Goal: Task Accomplishment & Management: Manage account settings

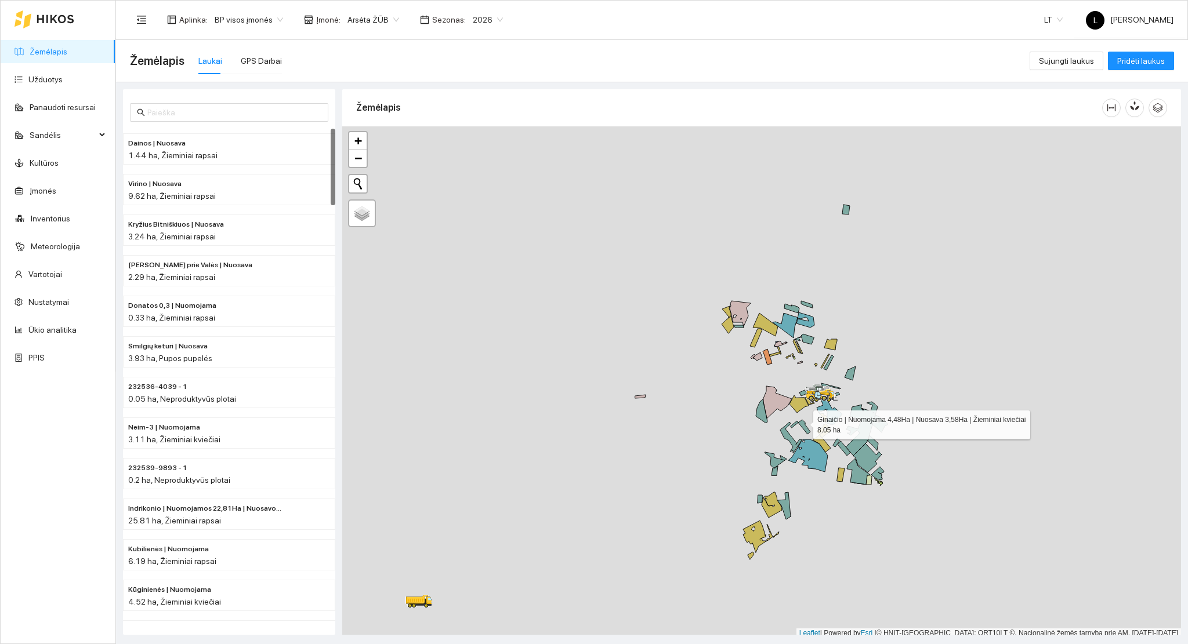
scroll to position [3, 0]
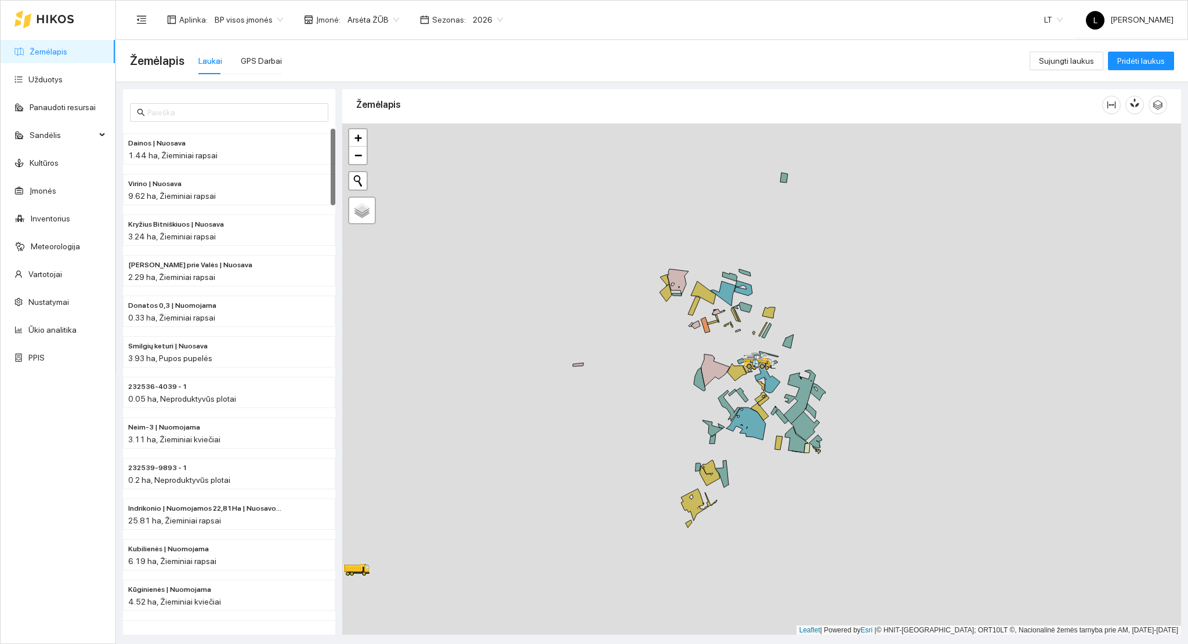
drag, startPoint x: 787, startPoint y: 414, endPoint x: 688, endPoint y: 378, distance: 105.5
click at [698, 376] on div at bounding box center [761, 380] width 839 height 512
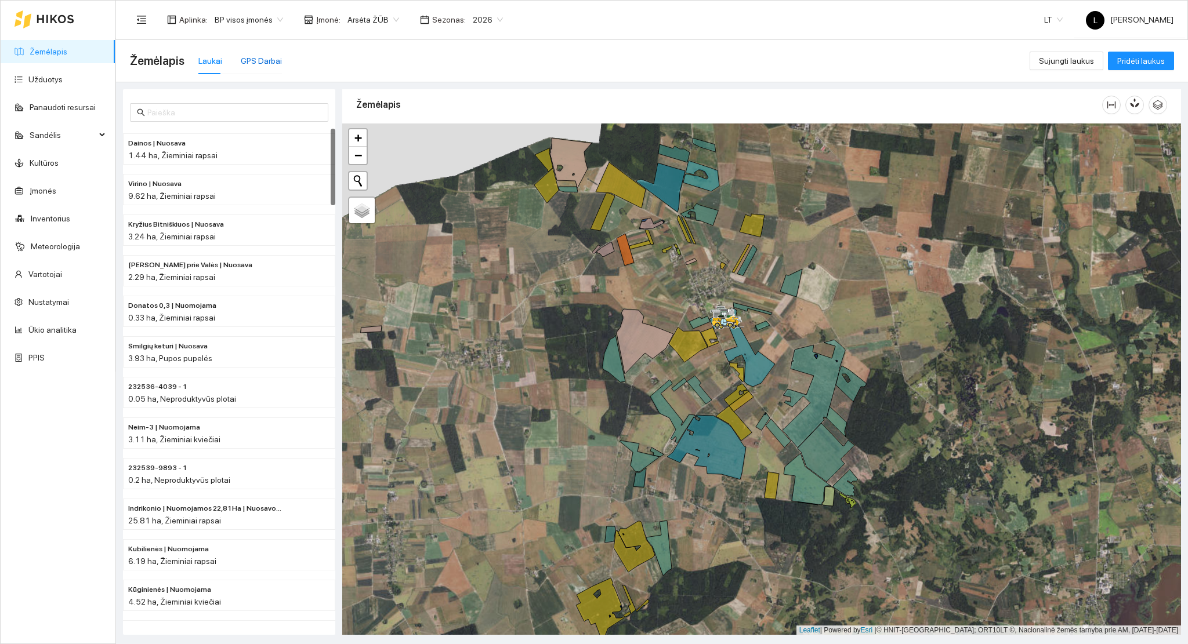
click at [265, 60] on div "GPS Darbai" at bounding box center [261, 61] width 41 height 13
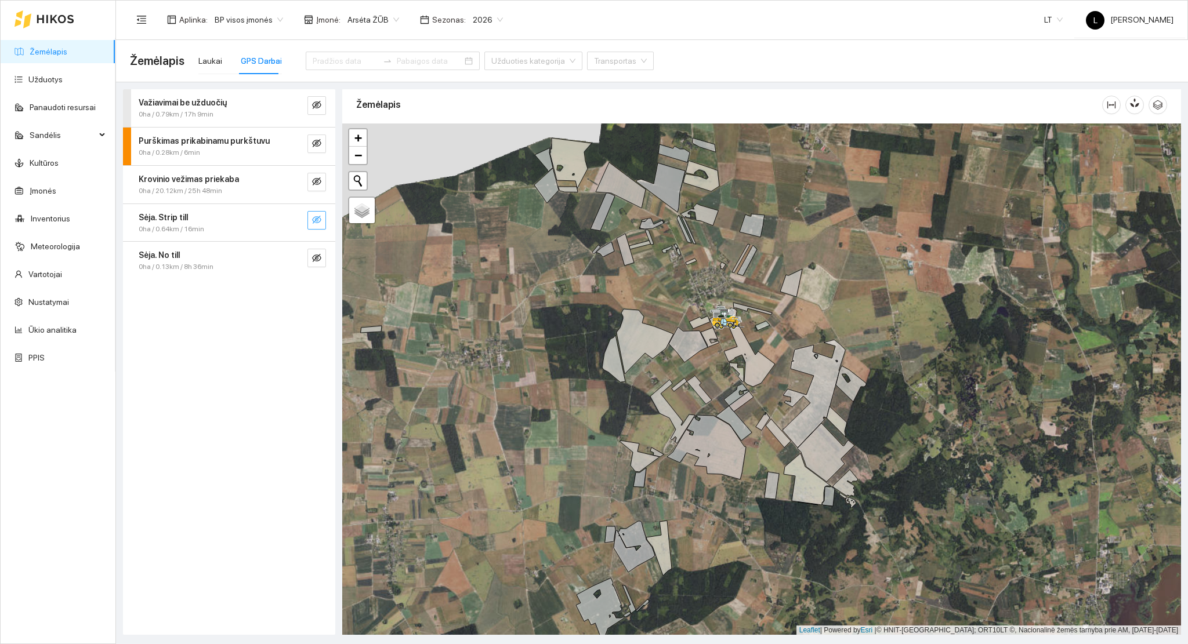
click at [320, 217] on icon "eye-invisible" at bounding box center [316, 219] width 9 height 9
click at [318, 222] on icon "eye" at bounding box center [316, 219] width 9 height 7
click at [320, 255] on icon "eye-invisible" at bounding box center [316, 257] width 9 height 9
click at [317, 259] on icon "eye" at bounding box center [316, 257] width 9 height 9
click at [345, 59] on input at bounding box center [346, 61] width 66 height 13
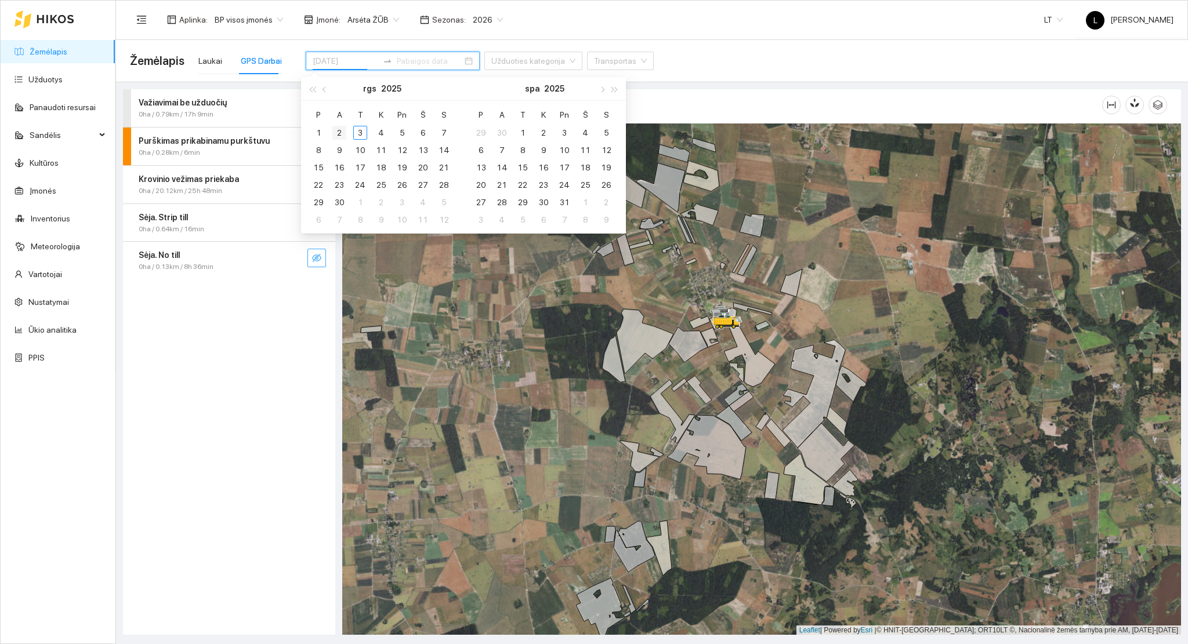
type input "[DATE]"
drag, startPoint x: 341, startPoint y: 131, endPoint x: 357, endPoint y: 132, distance: 16.8
click at [342, 131] on div "2" at bounding box center [339, 133] width 14 height 14
type input "[DATE]"
click at [358, 132] on div "3" at bounding box center [360, 133] width 14 height 14
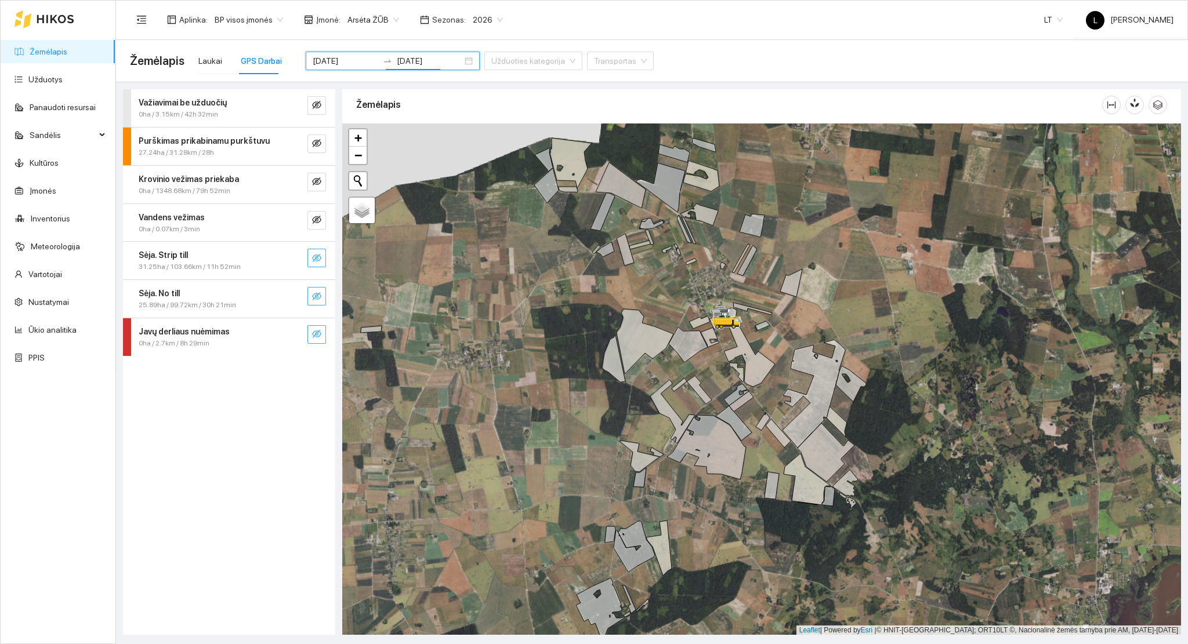
click at [314, 332] on icon "eye-invisible" at bounding box center [316, 334] width 9 height 8
click at [314, 332] on icon "eye" at bounding box center [316, 334] width 9 height 7
click at [316, 295] on icon "eye-invisible" at bounding box center [316, 296] width 9 height 9
click at [317, 253] on icon "eye-invisible" at bounding box center [316, 257] width 9 height 9
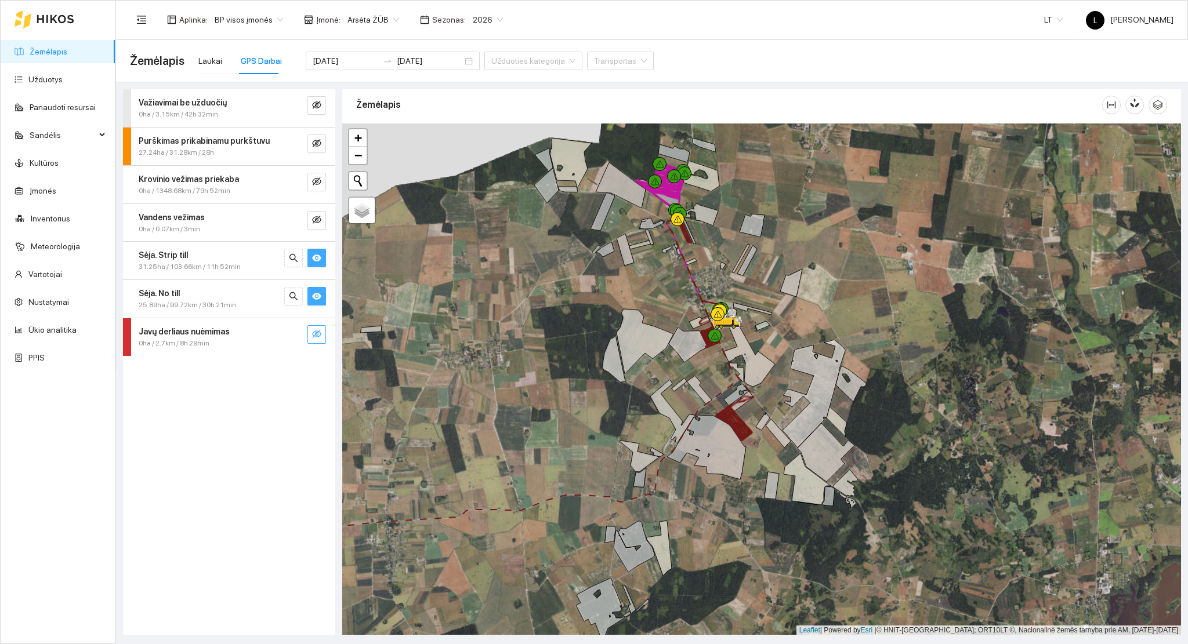
click at [314, 259] on icon "eye" at bounding box center [316, 258] width 9 height 7
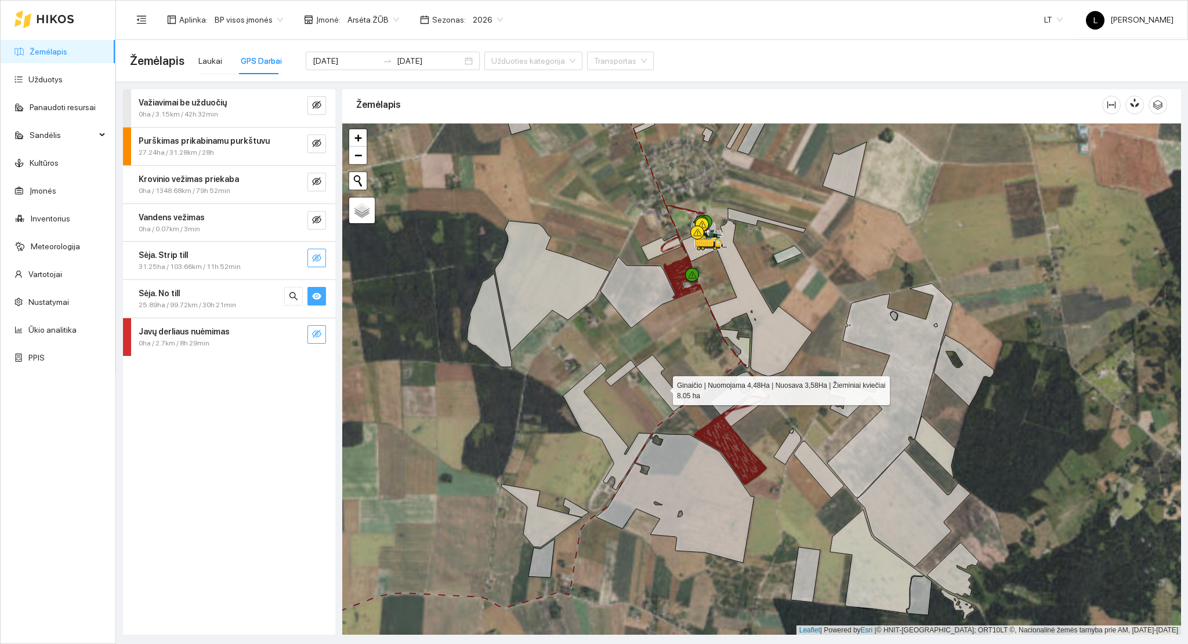
drag, startPoint x: 661, startPoint y: 382, endPoint x: 676, endPoint y: 434, distance: 53.8
click at [676, 412] on icon at bounding box center [660, 383] width 49 height 57
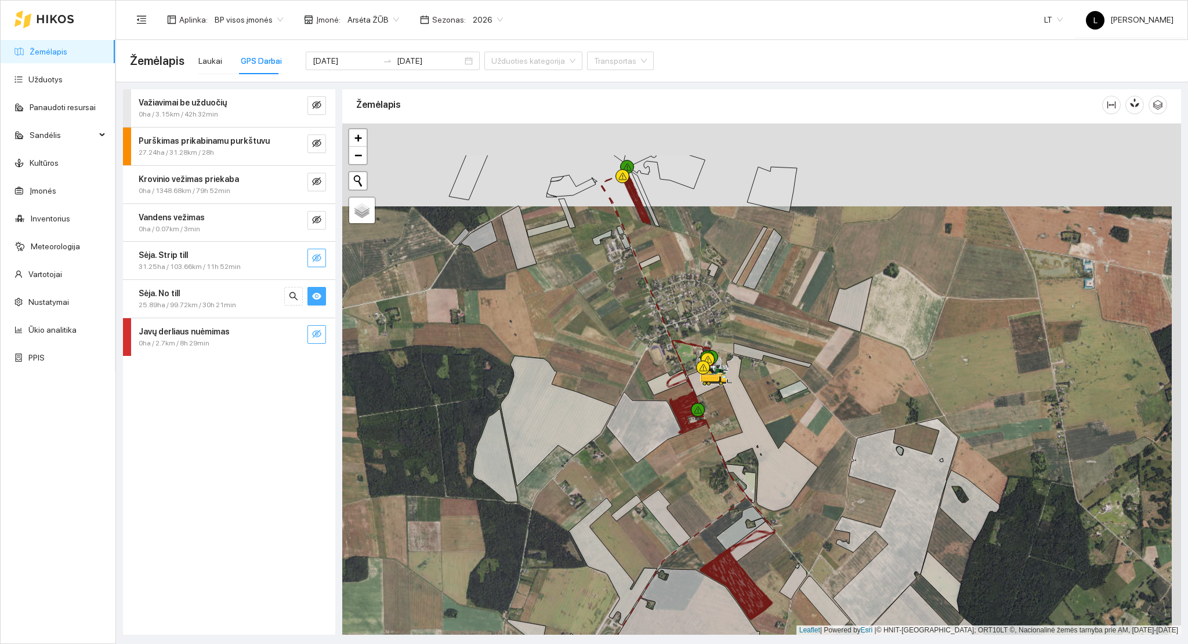
drag, startPoint x: 702, startPoint y: 394, endPoint x: 690, endPoint y: 474, distance: 80.4
click at [693, 475] on div at bounding box center [761, 380] width 839 height 512
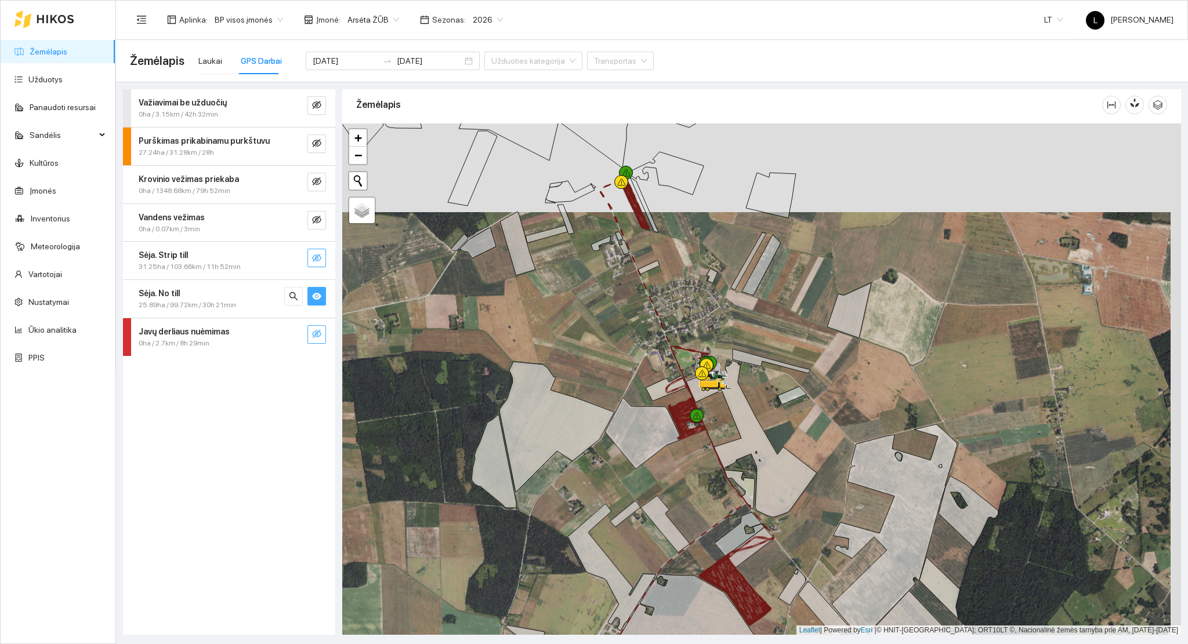
click at [192, 293] on div "Sėja. No till" at bounding box center [210, 293] width 142 height 13
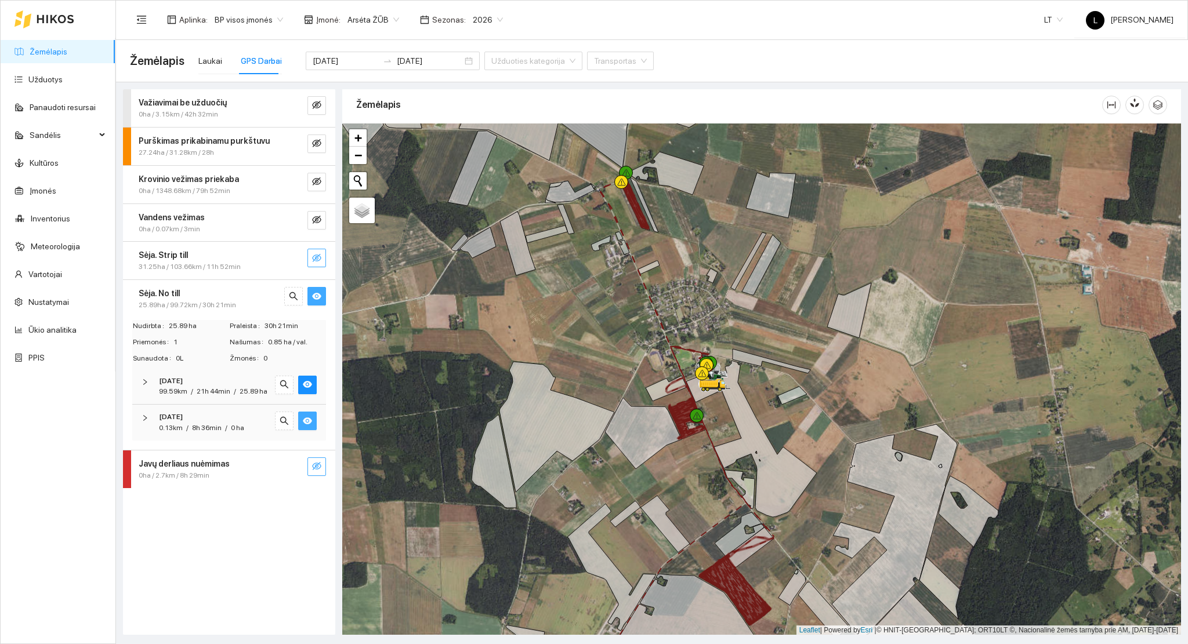
click at [303, 419] on icon "eye" at bounding box center [307, 420] width 9 height 9
click at [304, 419] on icon "eye-invisible" at bounding box center [307, 420] width 9 height 9
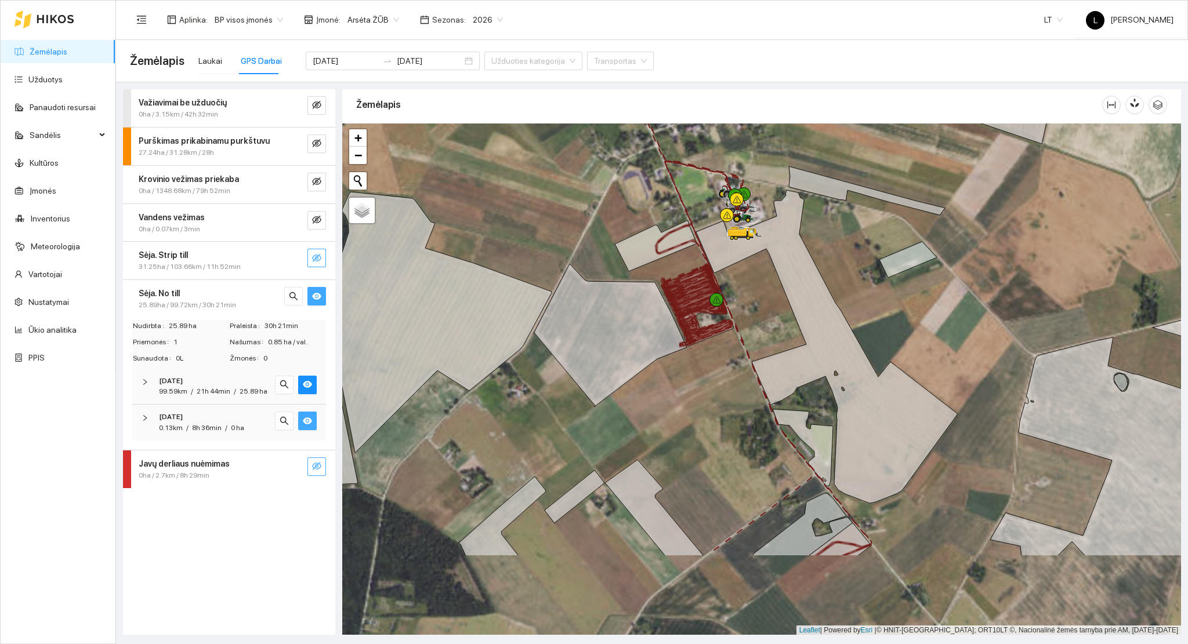
drag, startPoint x: 595, startPoint y: 281, endPoint x: 564, endPoint y: 213, distance: 74.7
click at [567, 264] on icon at bounding box center [610, 335] width 153 height 143
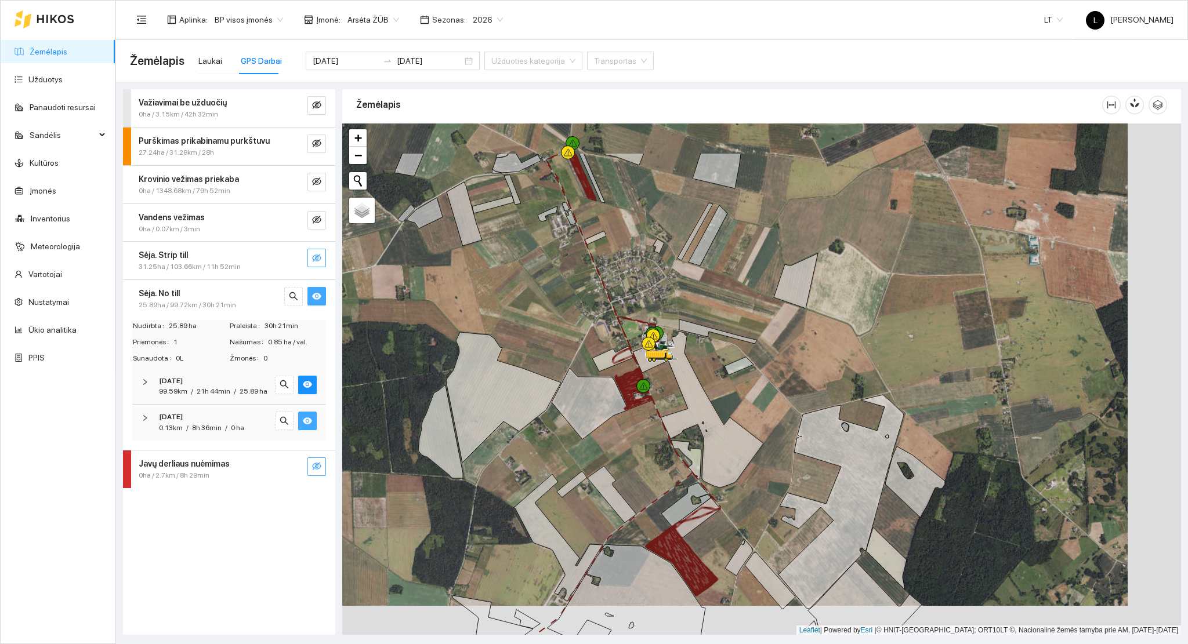
drag, startPoint x: 570, startPoint y: 367, endPoint x: 579, endPoint y: 457, distance: 89.8
click at [579, 455] on div at bounding box center [761, 380] width 839 height 512
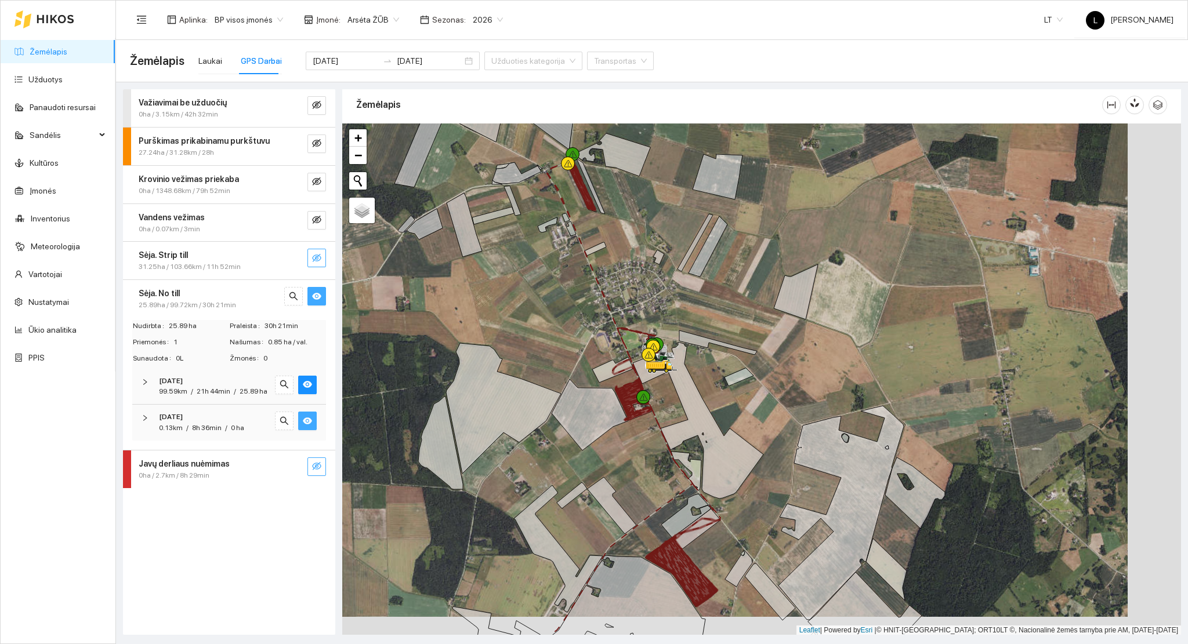
click at [492, 403] on div at bounding box center [761, 380] width 839 height 512
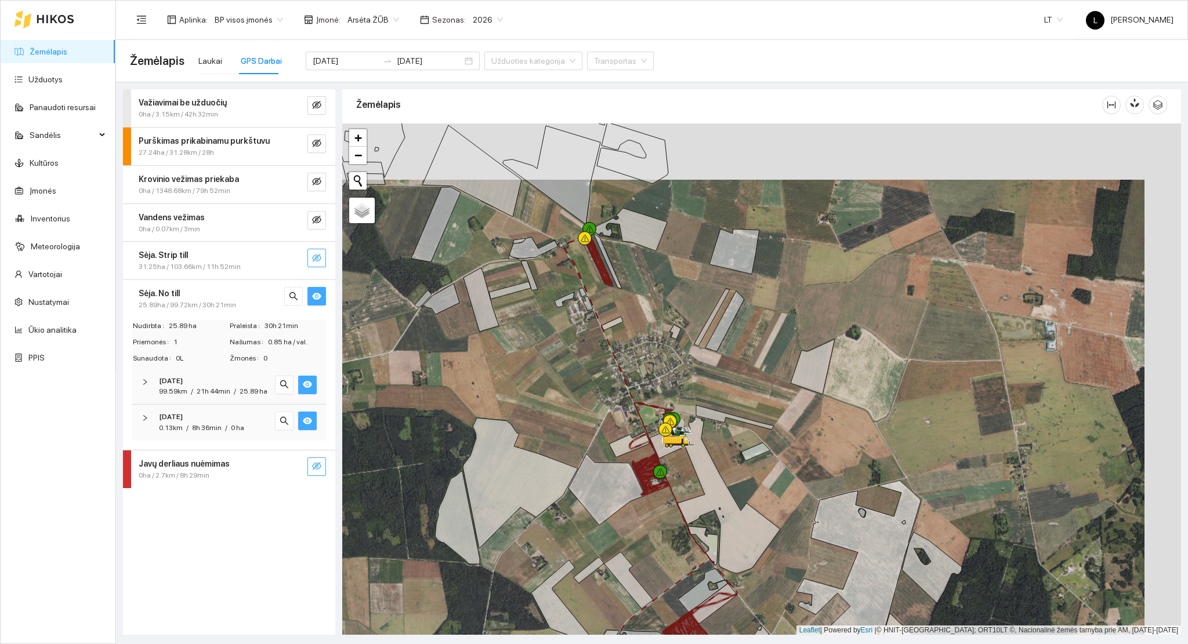
click at [305, 386] on icon "eye" at bounding box center [307, 384] width 9 height 7
click at [305, 386] on icon "eye-invisible" at bounding box center [307, 385] width 9 height 8
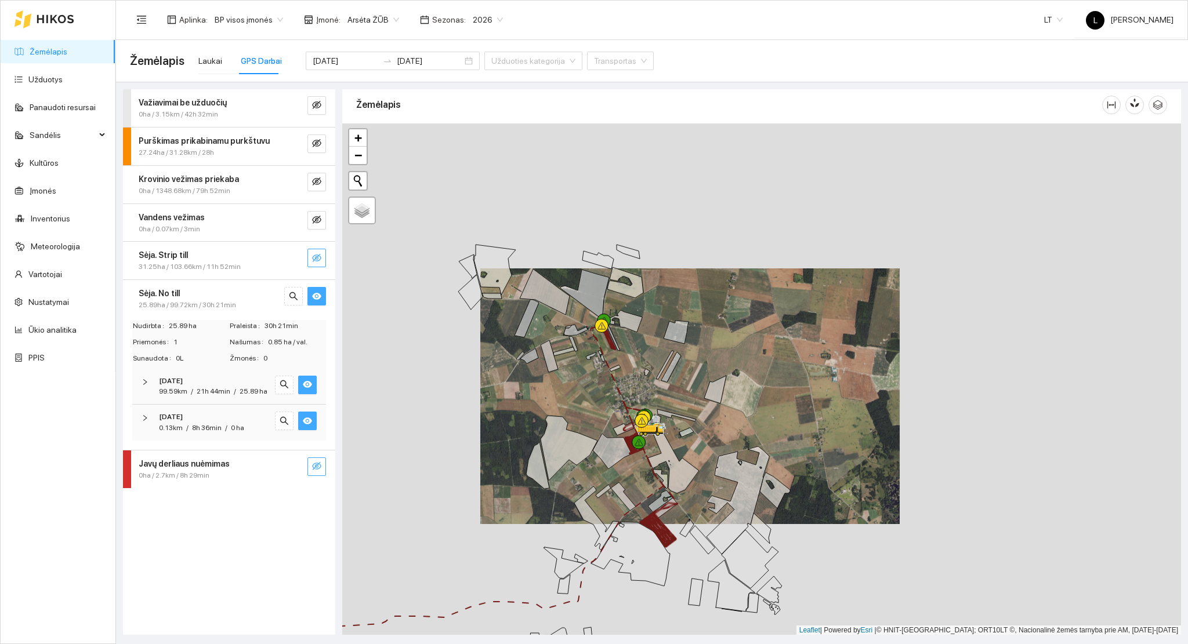
click at [267, 56] on div "GPS Darbai" at bounding box center [261, 61] width 41 height 13
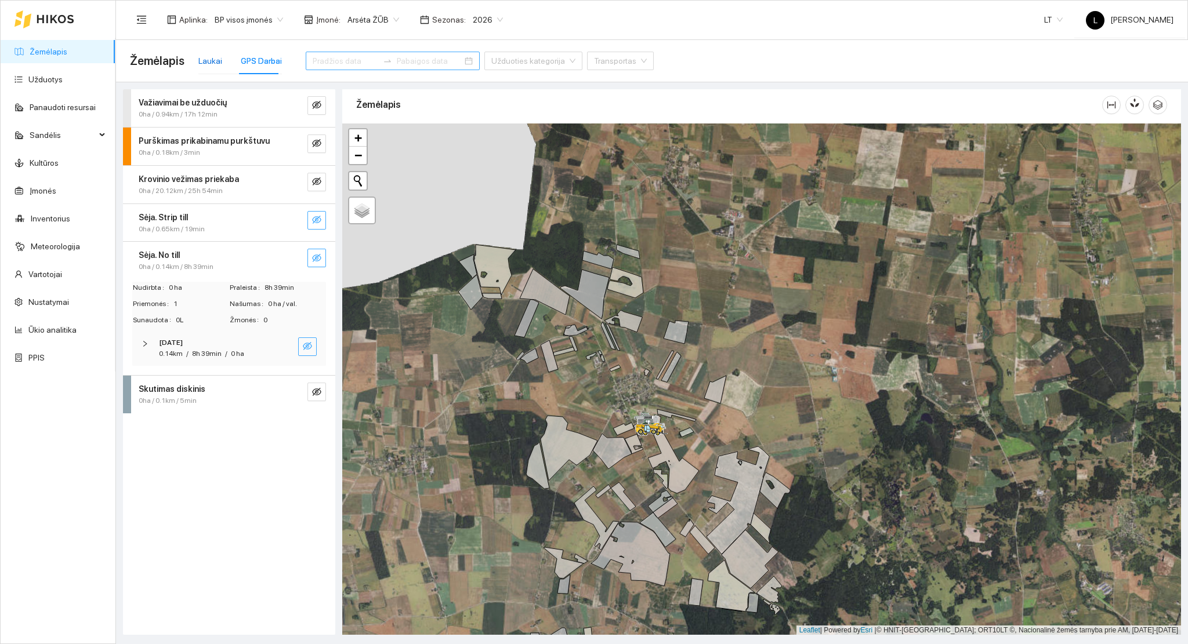
click at [203, 64] on div "Laukai" at bounding box center [210, 61] width 24 height 13
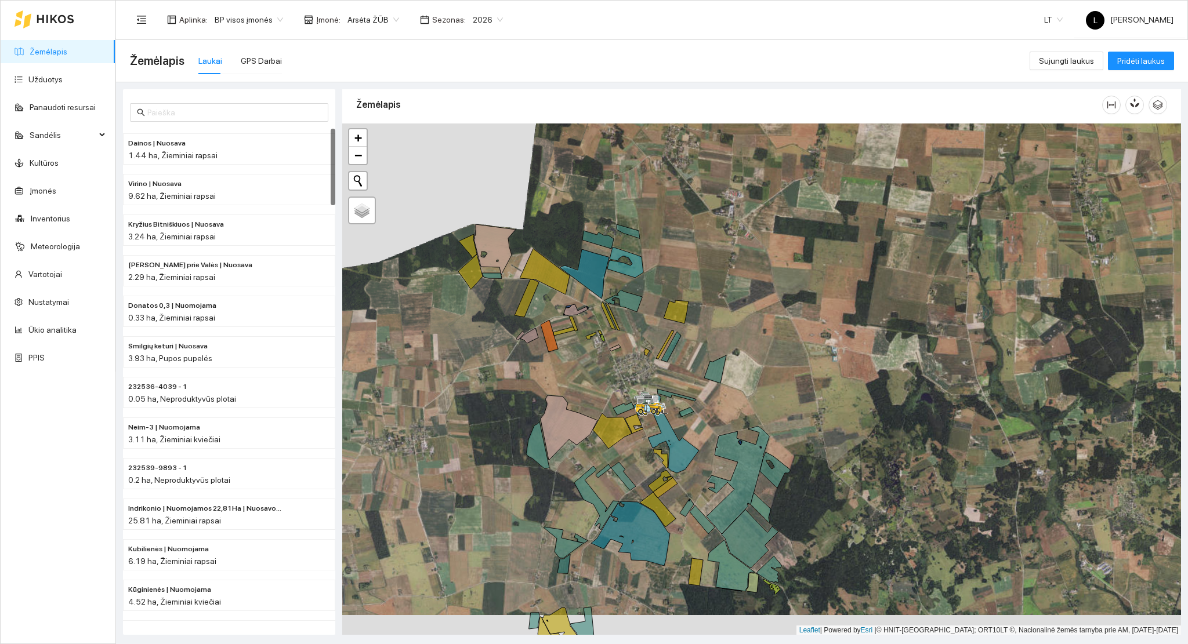
drag, startPoint x: 656, startPoint y: 504, endPoint x: 657, endPoint y: 444, distance: 59.2
click at [657, 470] on icon at bounding box center [660, 481] width 25 height 22
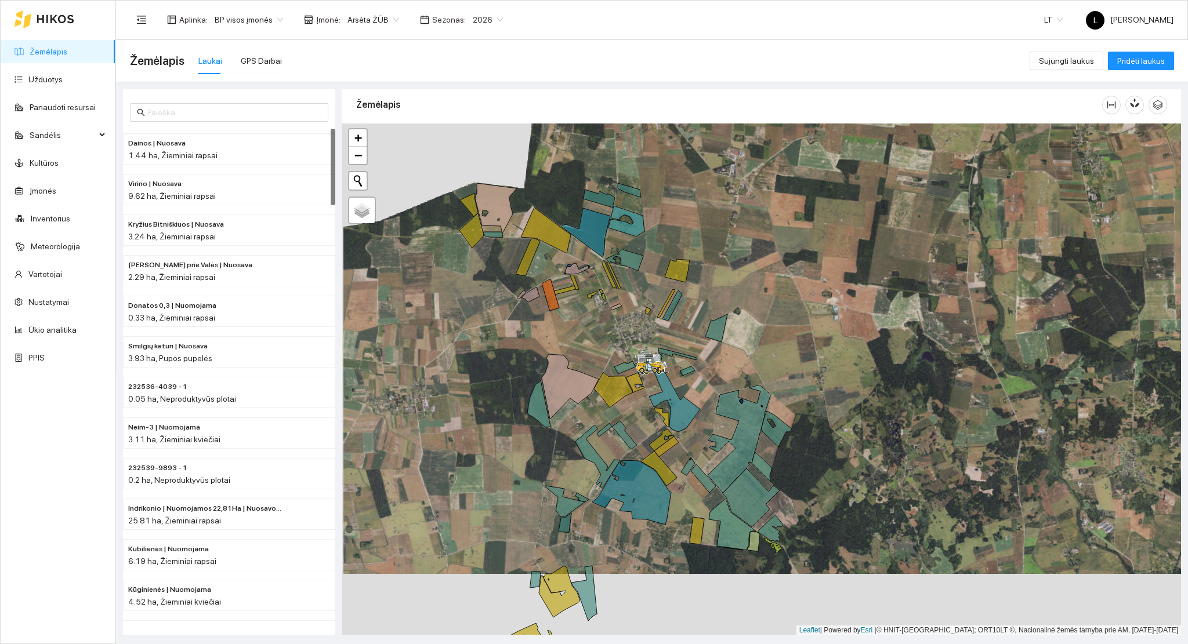
click at [492, 22] on span "2026" at bounding box center [488, 19] width 30 height 17
click at [480, 133] on div "2025" at bounding box center [478, 135] width 30 height 13
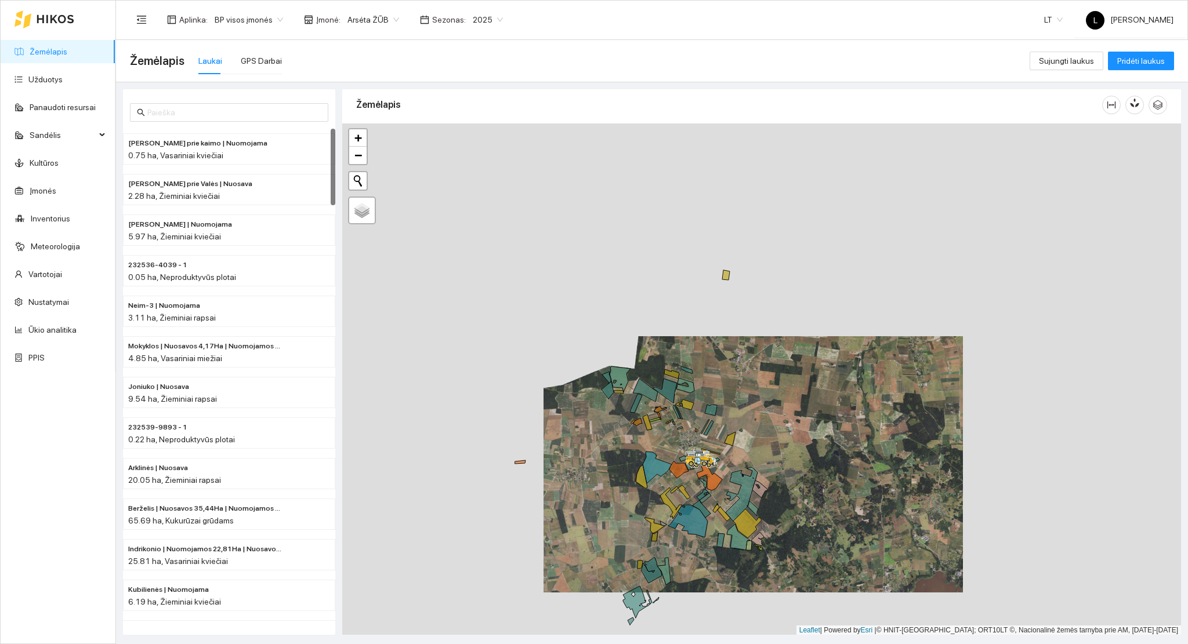
drag, startPoint x: 672, startPoint y: 448, endPoint x: 697, endPoint y: 488, distance: 47.7
click at [697, 488] on div at bounding box center [761, 380] width 839 height 512
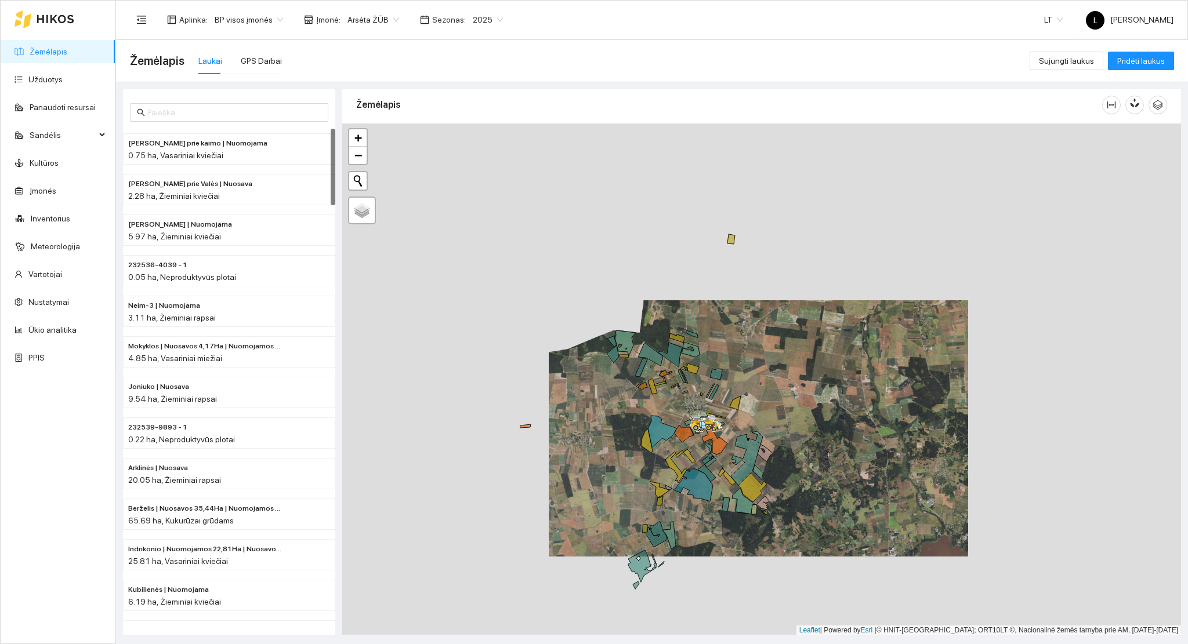
drag, startPoint x: 692, startPoint y: 468, endPoint x: 700, endPoint y: 406, distance: 61.9
click at [700, 405] on div at bounding box center [761, 380] width 839 height 512
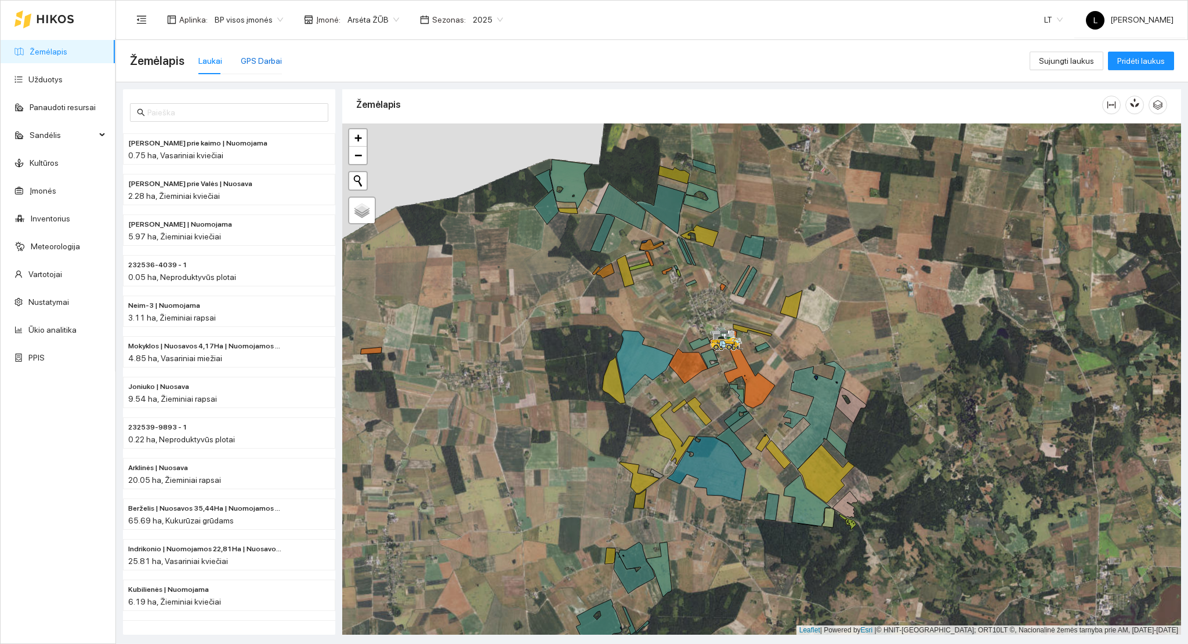
click at [266, 59] on div "GPS Darbai" at bounding box center [261, 61] width 41 height 13
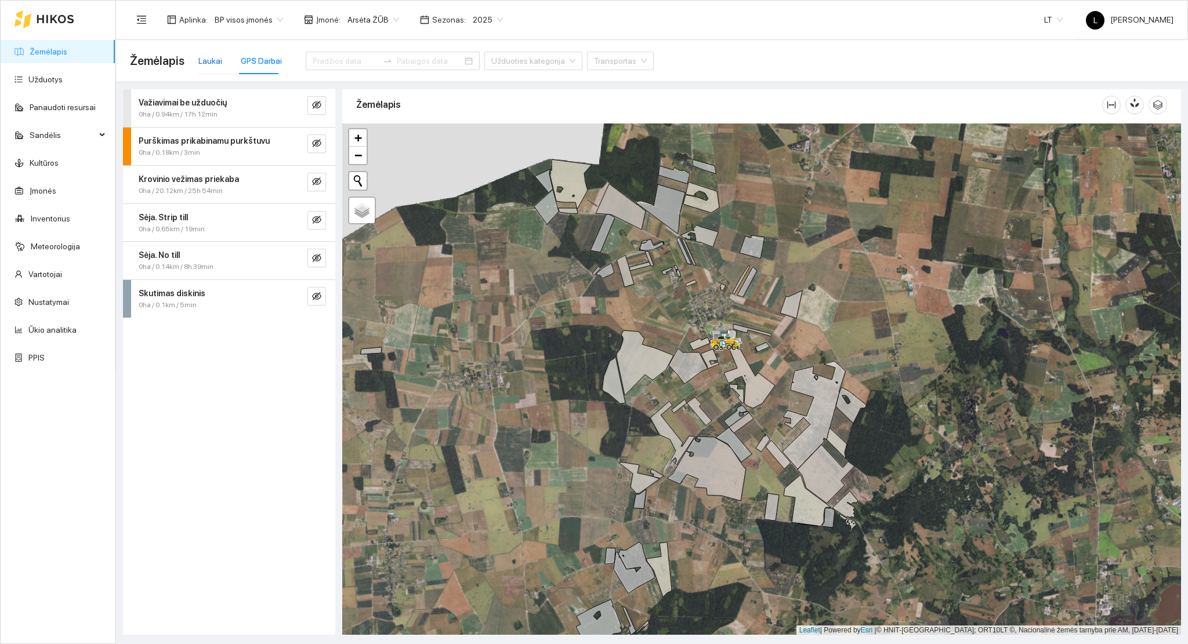
click at [201, 66] on div "Laukai" at bounding box center [210, 61] width 24 height 13
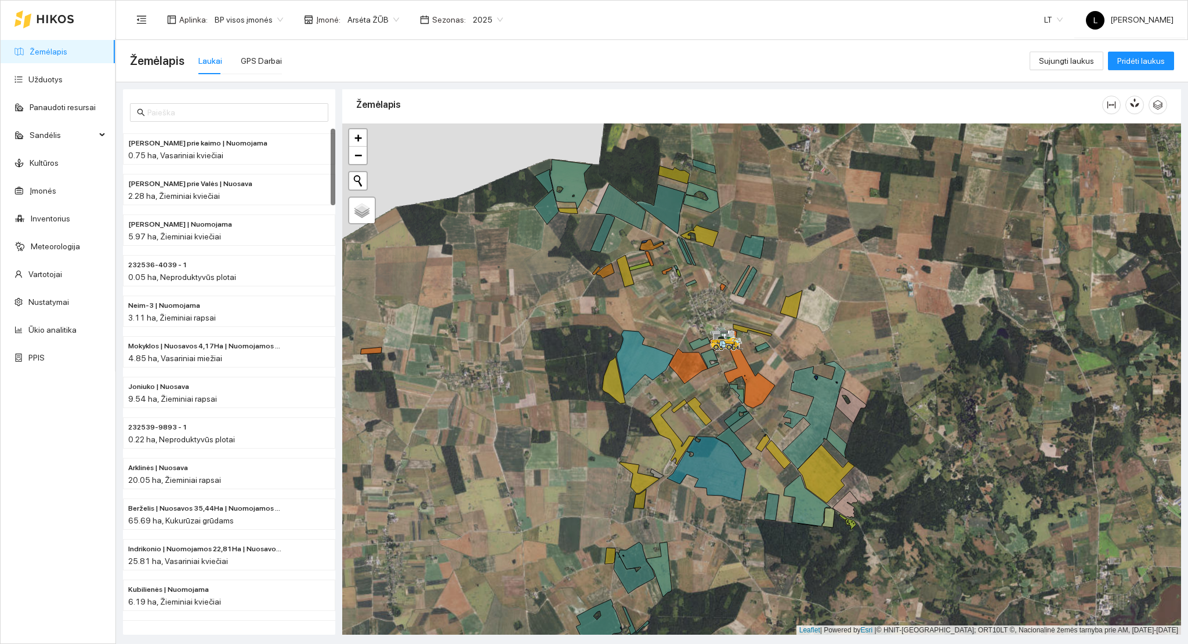
click at [473, 15] on span "2025" at bounding box center [488, 19] width 30 height 17
click at [470, 157] on div "2026" at bounding box center [478, 154] width 30 height 13
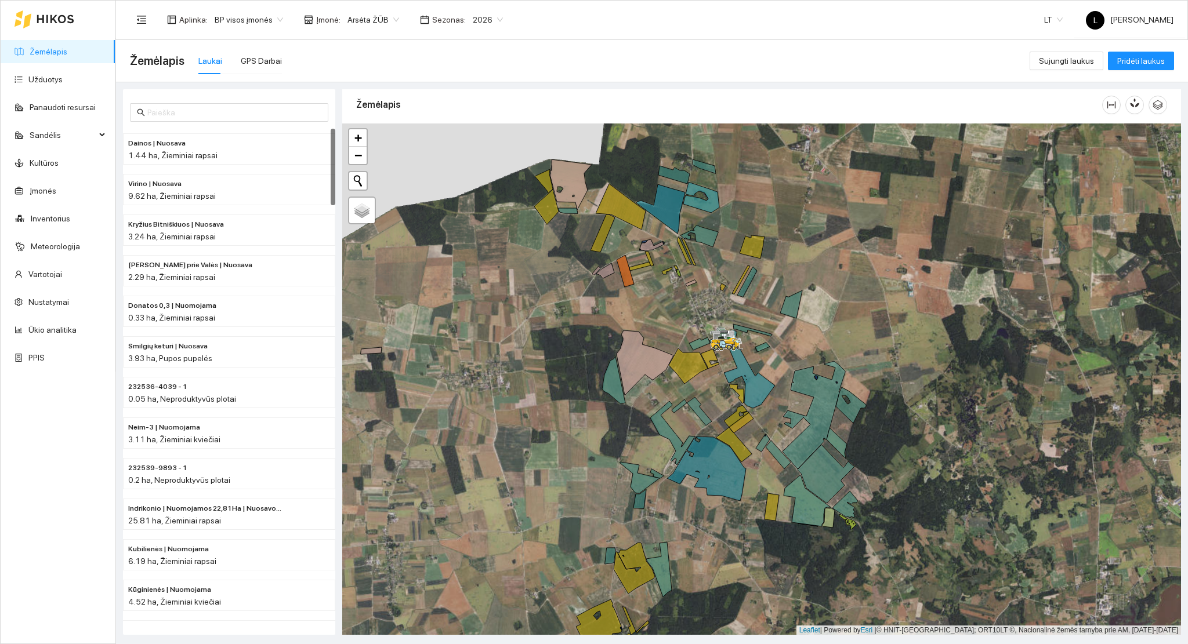
click at [56, 50] on link "Žemėlapis" at bounding box center [49, 51] width 38 height 9
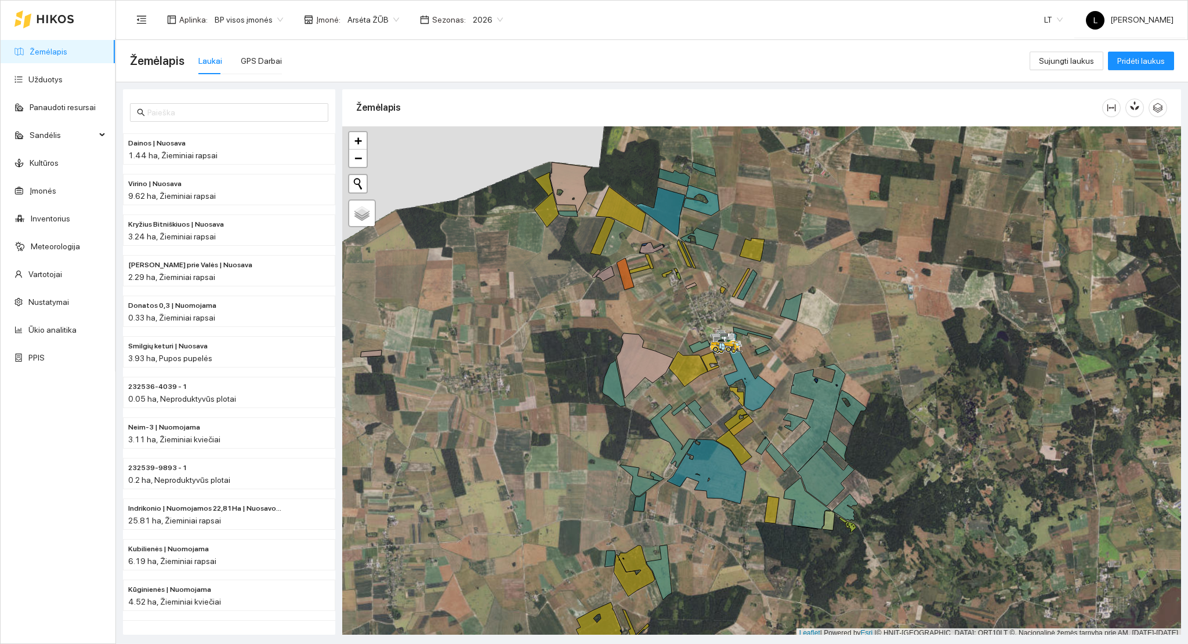
scroll to position [3, 0]
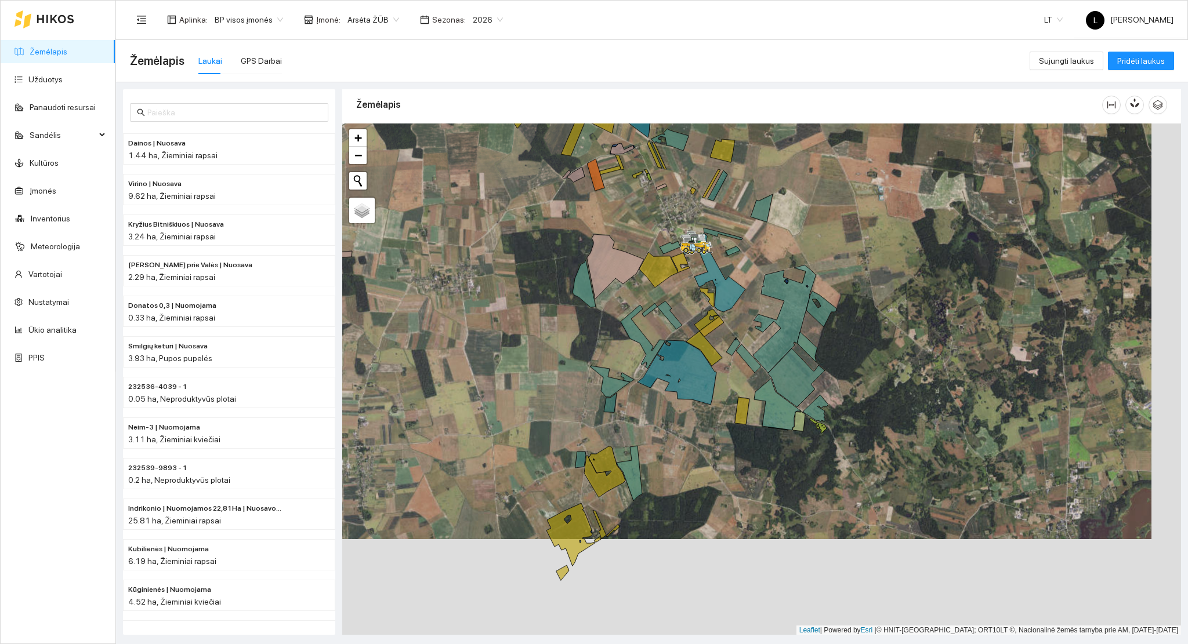
drag, startPoint x: 752, startPoint y: 548, endPoint x: 720, endPoint y: 428, distance: 123.7
click at [720, 429] on div at bounding box center [761, 380] width 839 height 512
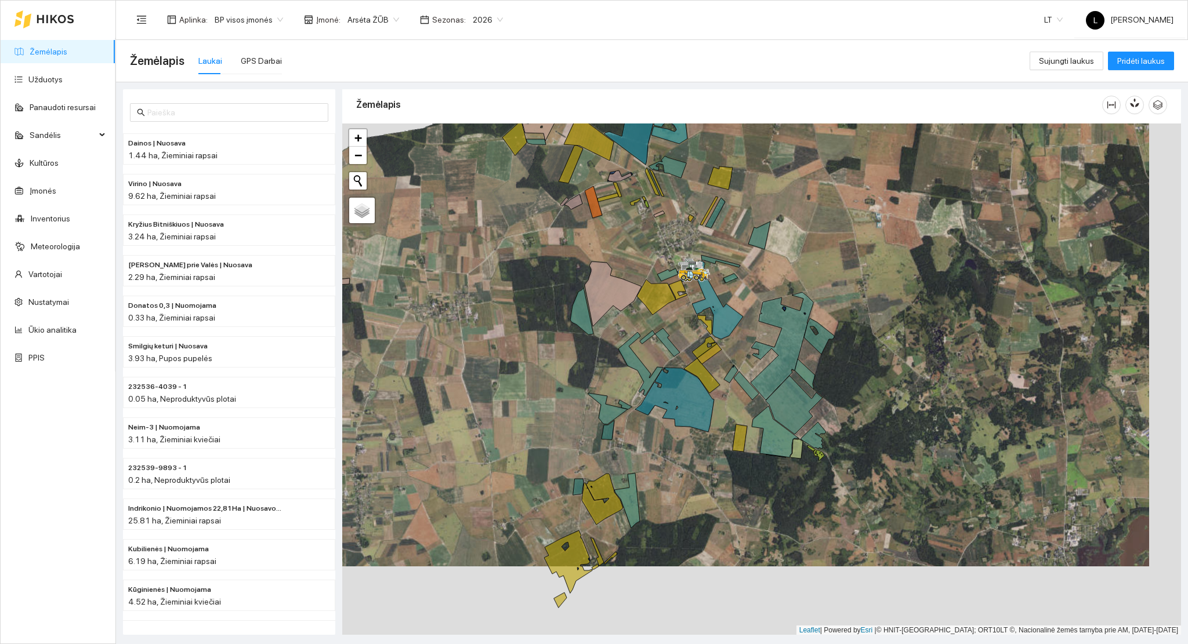
drag, startPoint x: 574, startPoint y: 316, endPoint x: 599, endPoint y: 520, distance: 205.7
click at [599, 520] on div at bounding box center [761, 380] width 839 height 512
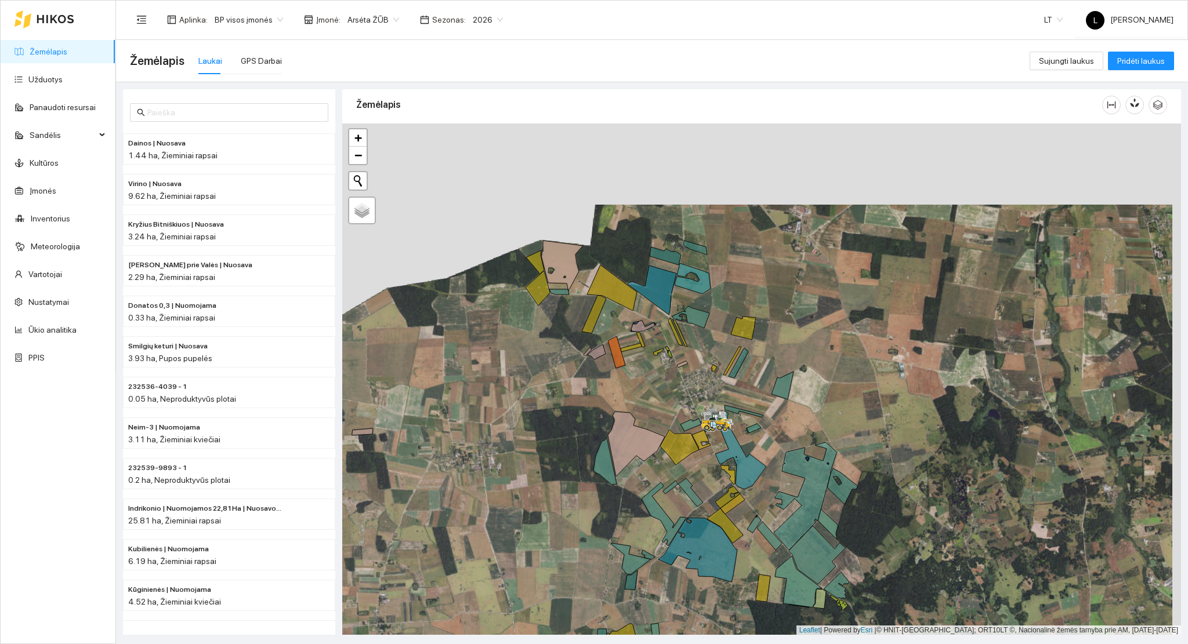
drag, startPoint x: 584, startPoint y: 450, endPoint x: 574, endPoint y: 378, distance: 72.0
click at [574, 378] on div at bounding box center [761, 380] width 839 height 512
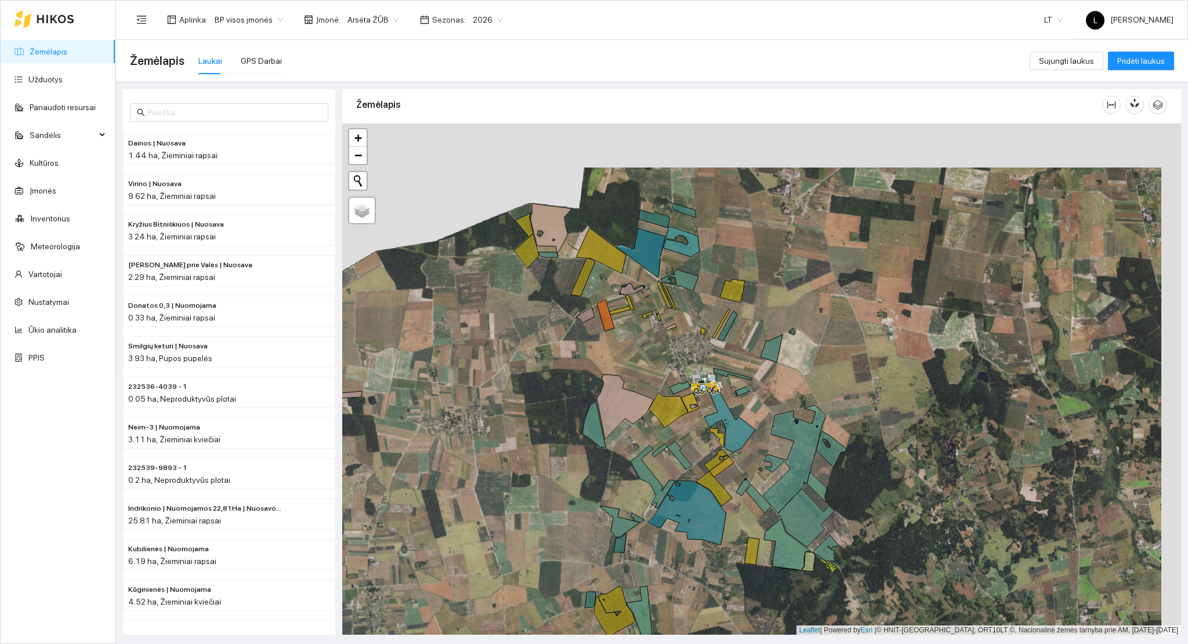
click at [571, 420] on div at bounding box center [761, 380] width 839 height 512
click at [572, 419] on div at bounding box center [761, 380] width 839 height 512
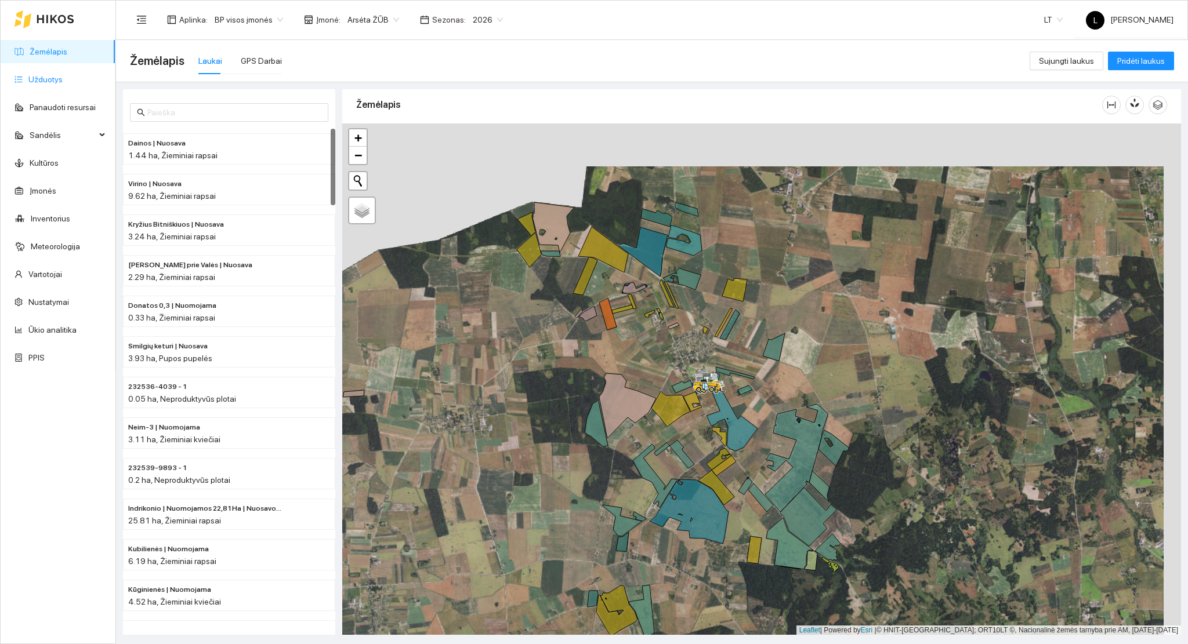
click at [39, 75] on link "Užduotys" at bounding box center [45, 79] width 34 height 9
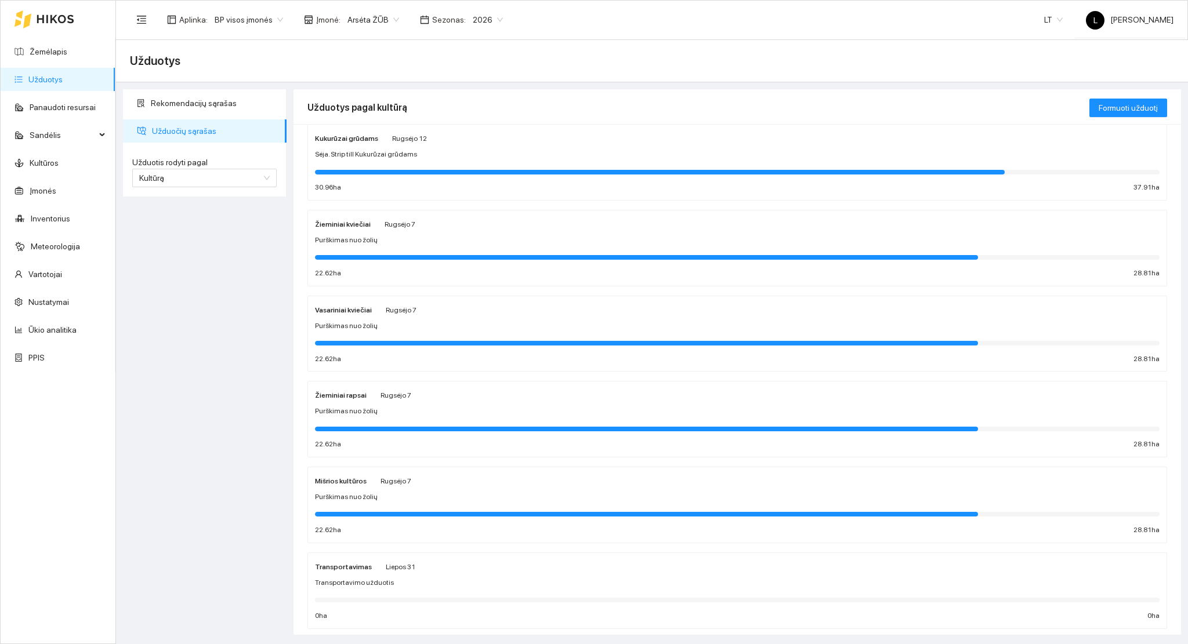
scroll to position [135, 0]
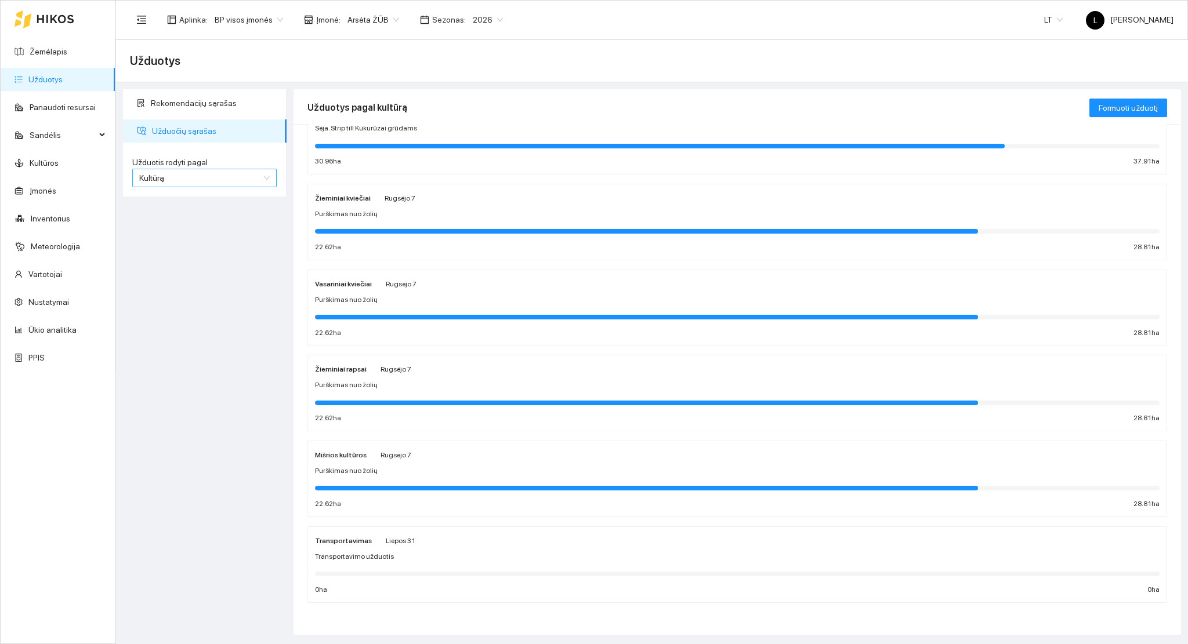
click at [168, 177] on span "Kultūrą" at bounding box center [204, 177] width 131 height 17
click at [169, 299] on div "Rekomendacijų sąrašas Užduočių sąrašas Užduotis rodyti pagal Kultūrą Užduotis r…" at bounding box center [204, 362] width 171 height 546
click at [397, 390] on div "Purškimas nuo žolių" at bounding box center [737, 385] width 845 height 11
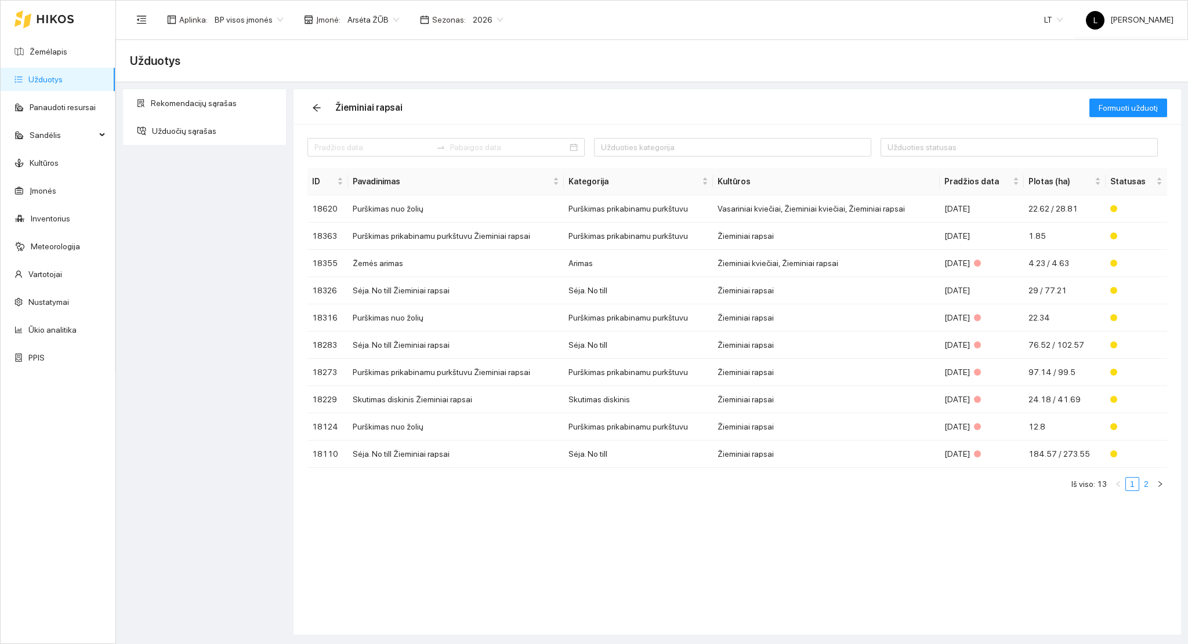
click at [1143, 484] on link "2" at bounding box center [1146, 484] width 13 height 13
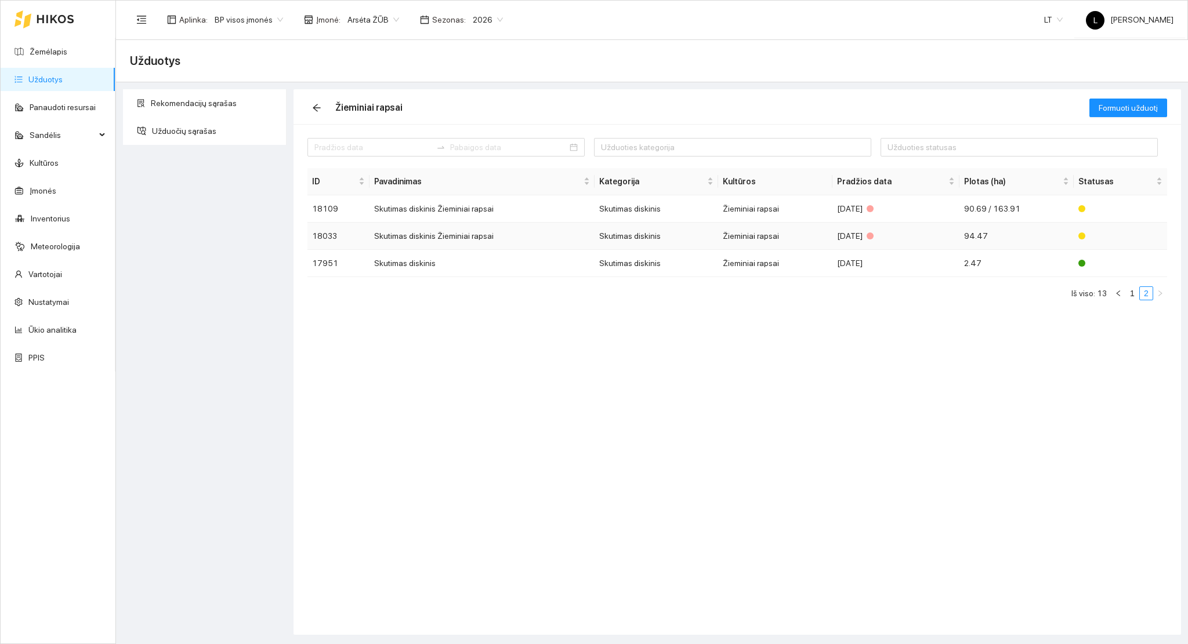
click at [722, 234] on td "Žieminiai rapsai" at bounding box center [775, 236] width 114 height 27
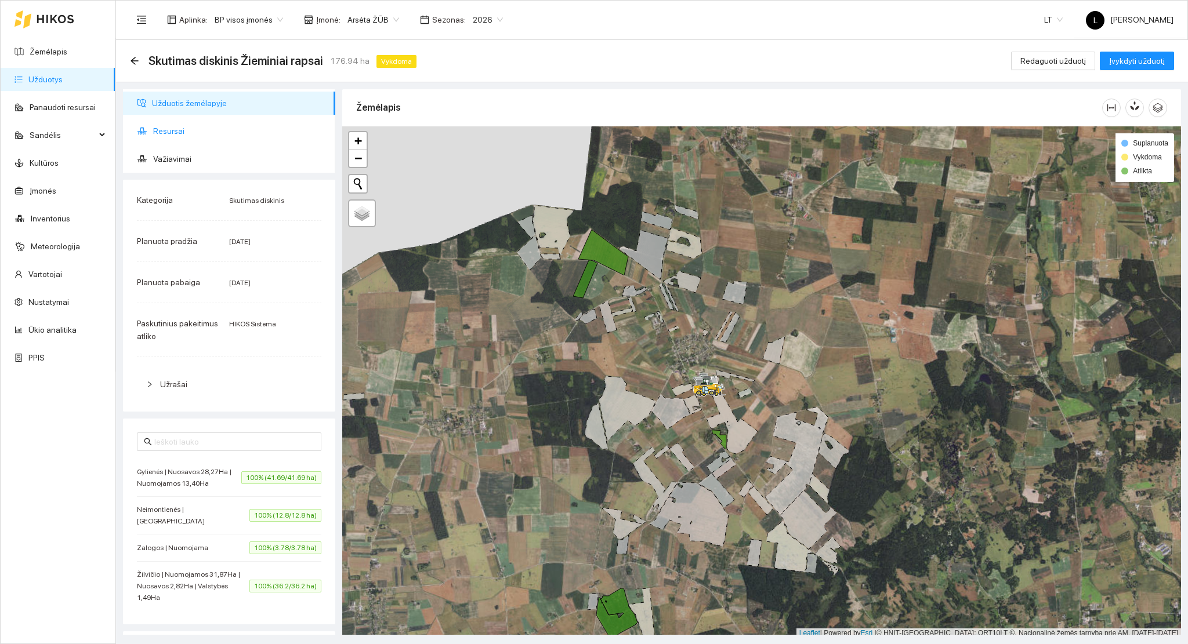
click at [176, 131] on span "Resursai" at bounding box center [239, 130] width 173 height 23
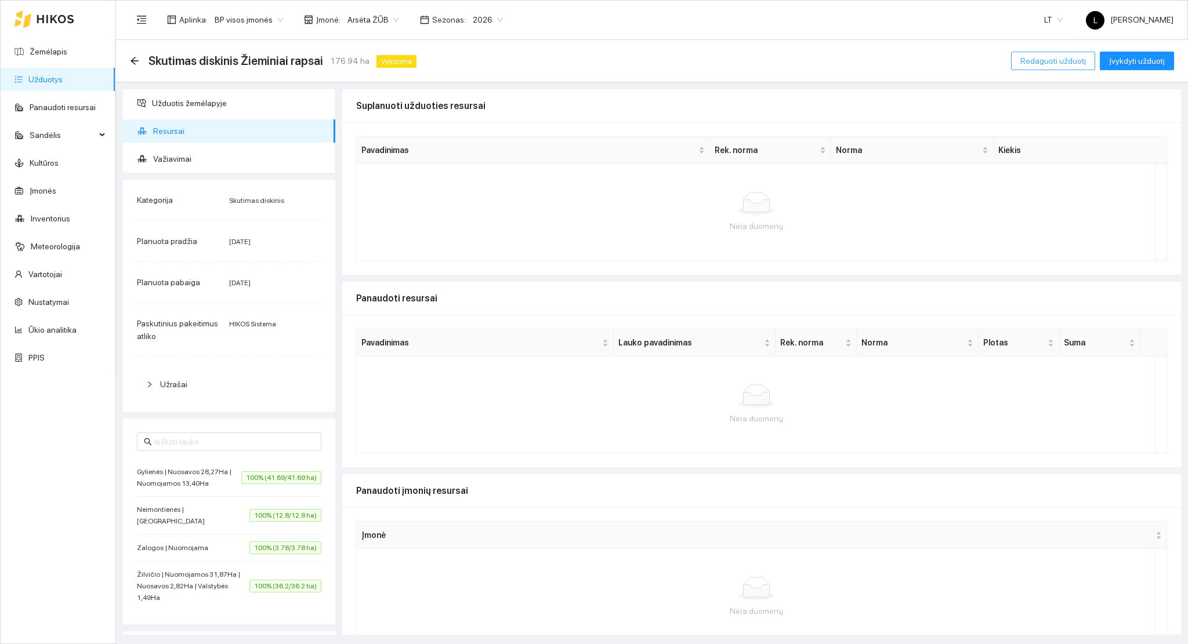
click at [1044, 57] on span "Redaguoti užduotį" at bounding box center [1053, 61] width 66 height 13
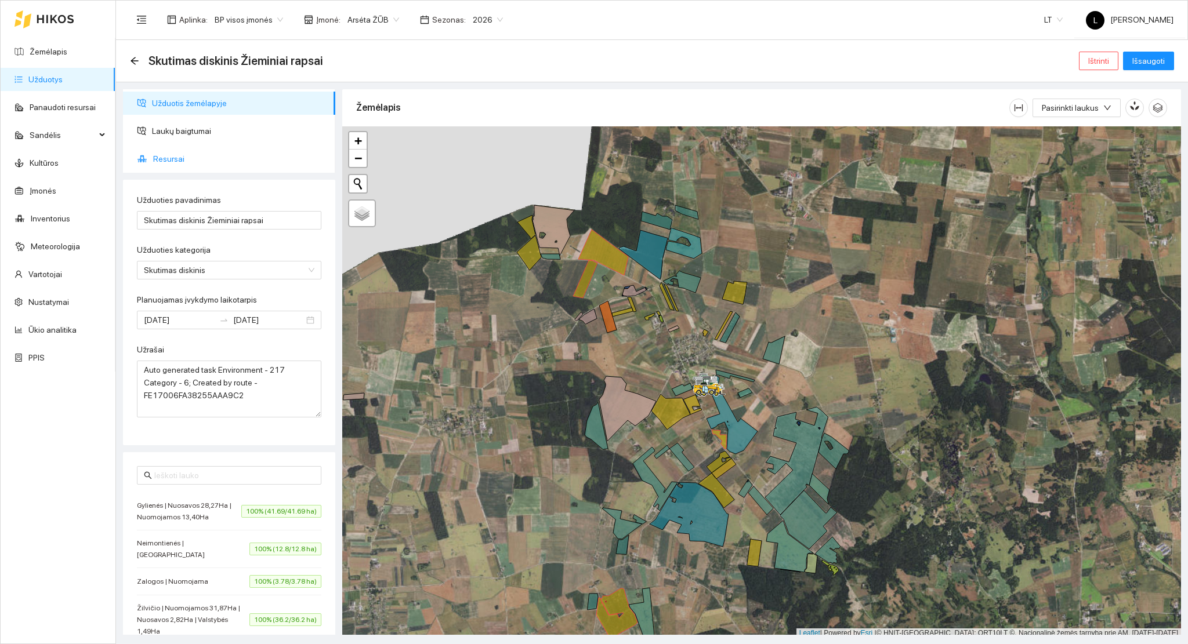
click at [175, 150] on span "Resursai" at bounding box center [239, 158] width 173 height 23
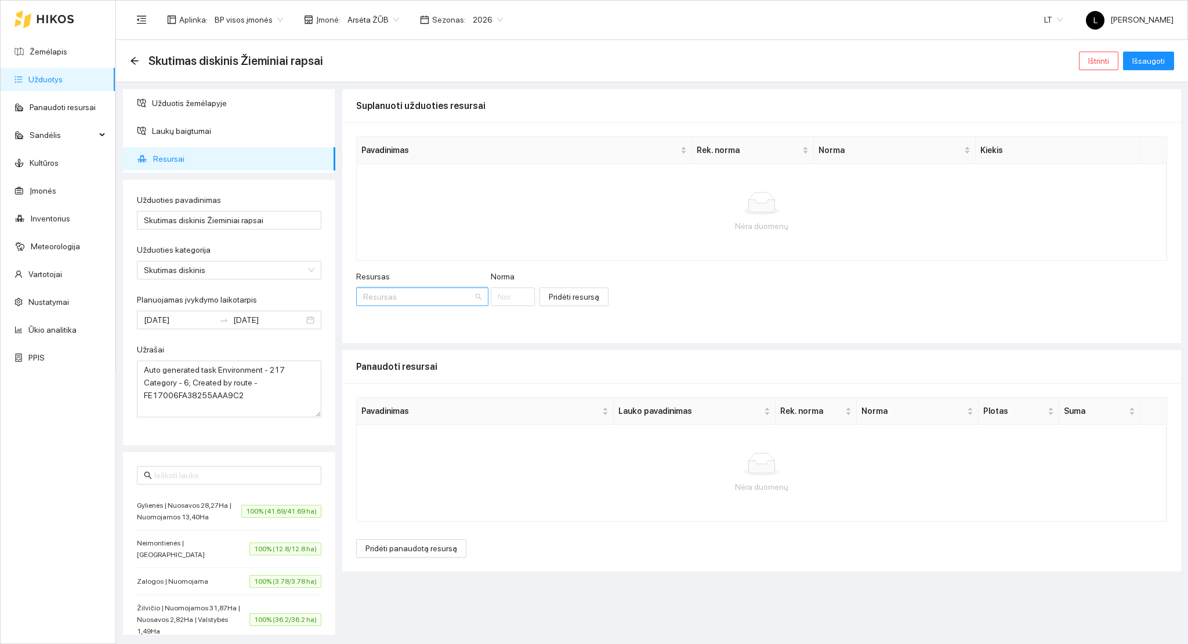
click at [383, 298] on input "Resursas" at bounding box center [418, 296] width 110 height 17
type input "dyzelin"
click at [404, 326] on div "Kuras / [PERSON_NAME] as" at bounding box center [441, 320] width 155 height 13
drag, startPoint x: 527, startPoint y: 299, endPoint x: 513, endPoint y: 301, distance: 13.5
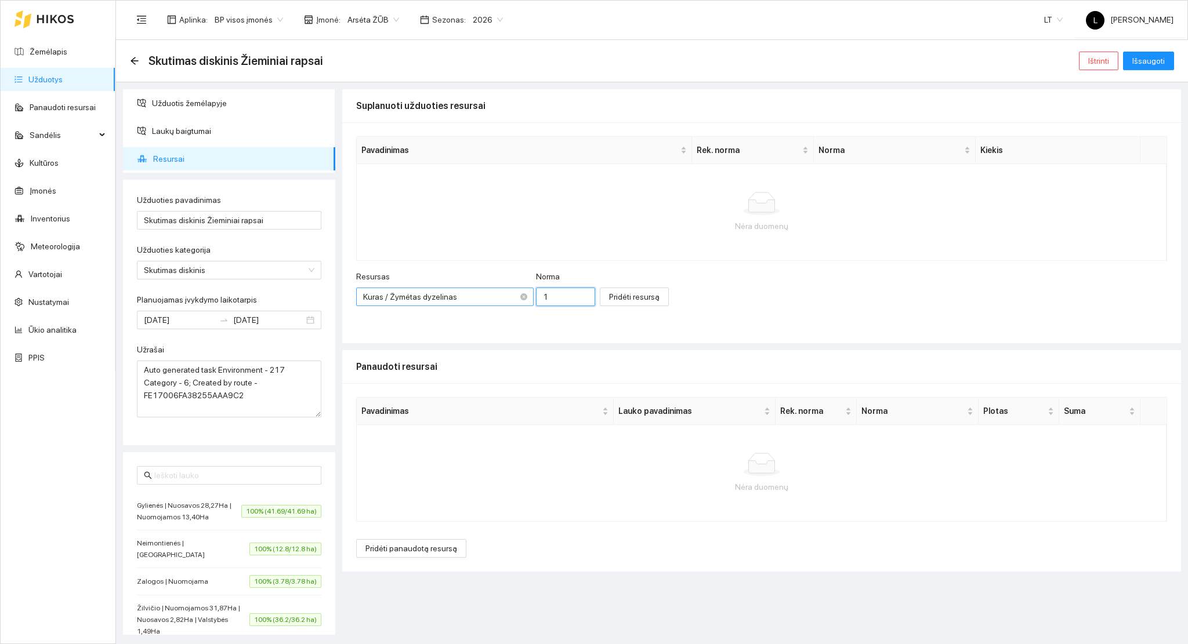
click at [513, 300] on div "Resursas Kuras / Žymėtas dyzelinas Norma 1" at bounding box center [475, 295] width 239 height 50
type input "6"
click at [622, 296] on span "Pridėti resursą" at bounding box center [634, 297] width 50 height 13
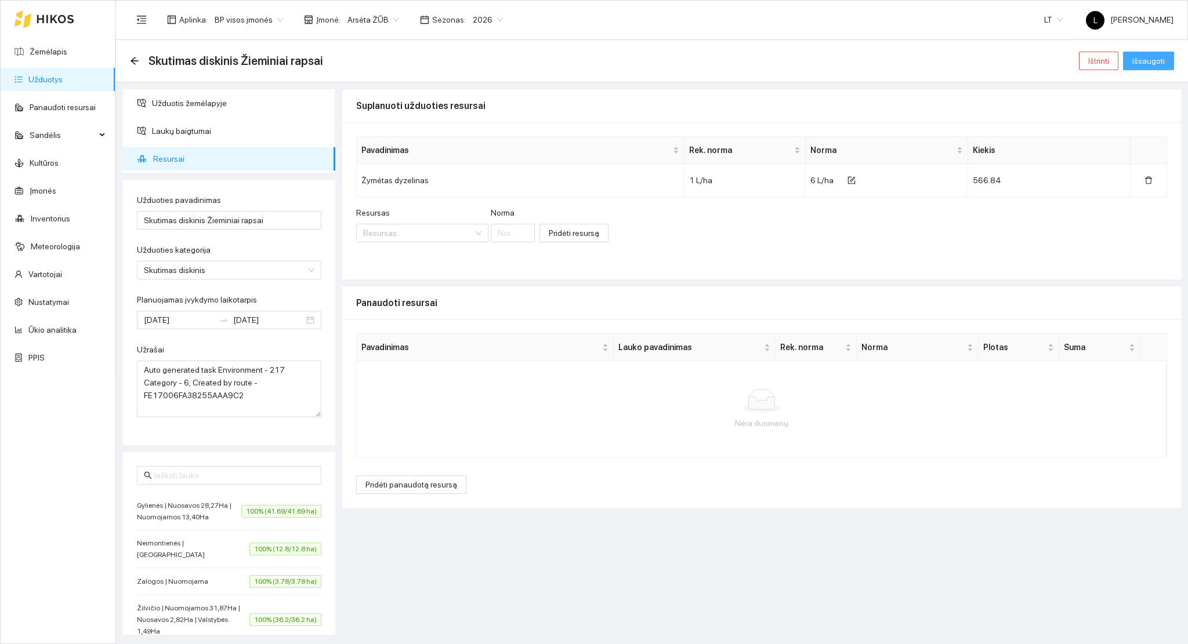
click at [1138, 58] on span "Išsaugoti" at bounding box center [1148, 61] width 32 height 13
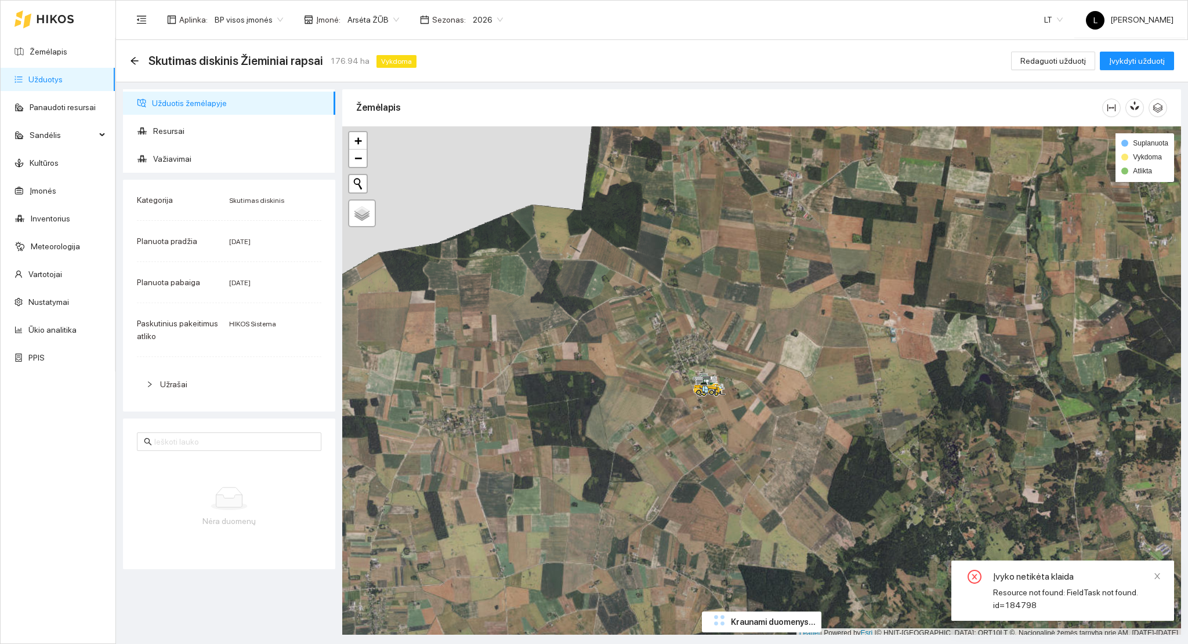
click at [1131, 69] on button "Įvykdyti užduotį" at bounding box center [1137, 61] width 74 height 19
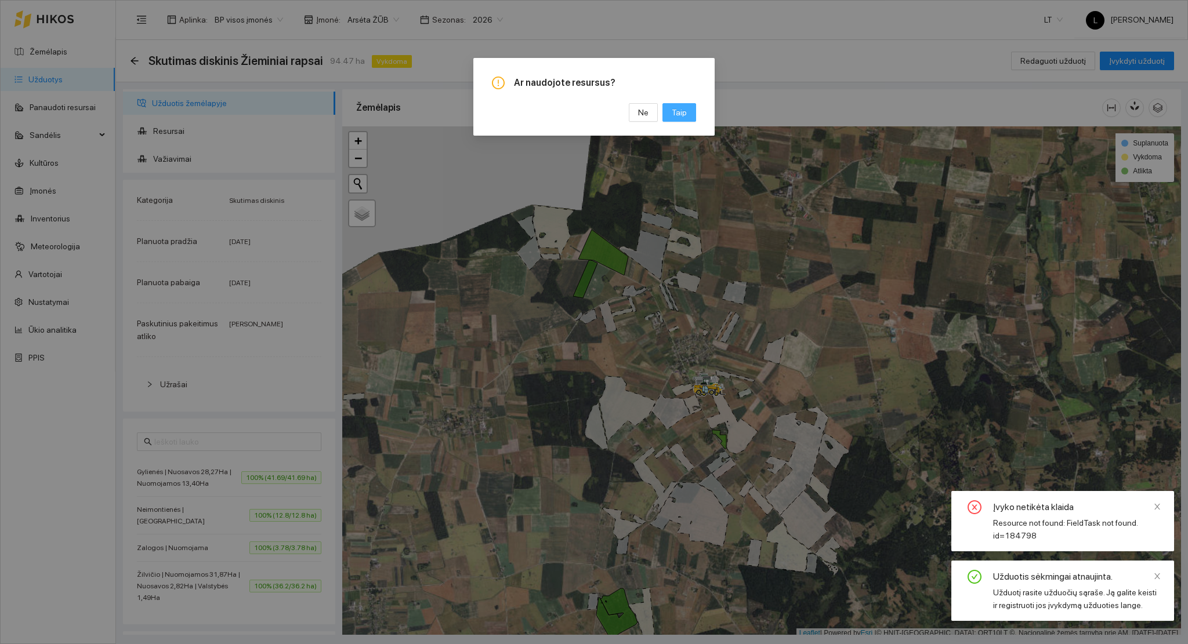
click at [686, 112] on span "Taip" at bounding box center [679, 112] width 15 height 13
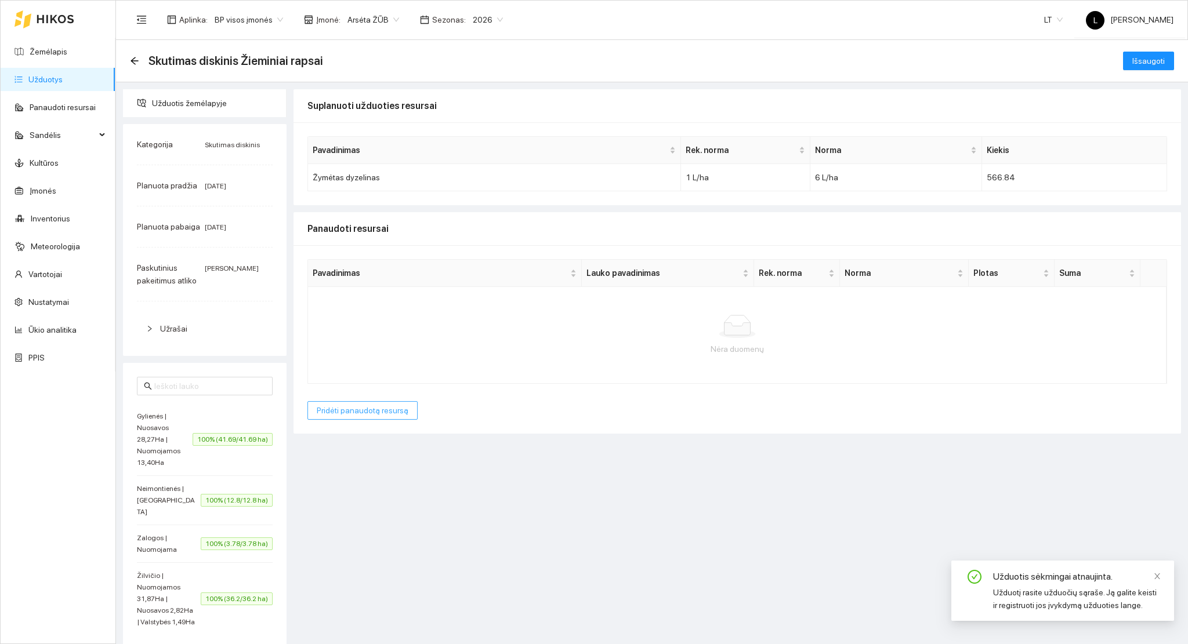
click at [358, 417] on span "Pridėti panaudotą resursą" at bounding box center [363, 410] width 92 height 13
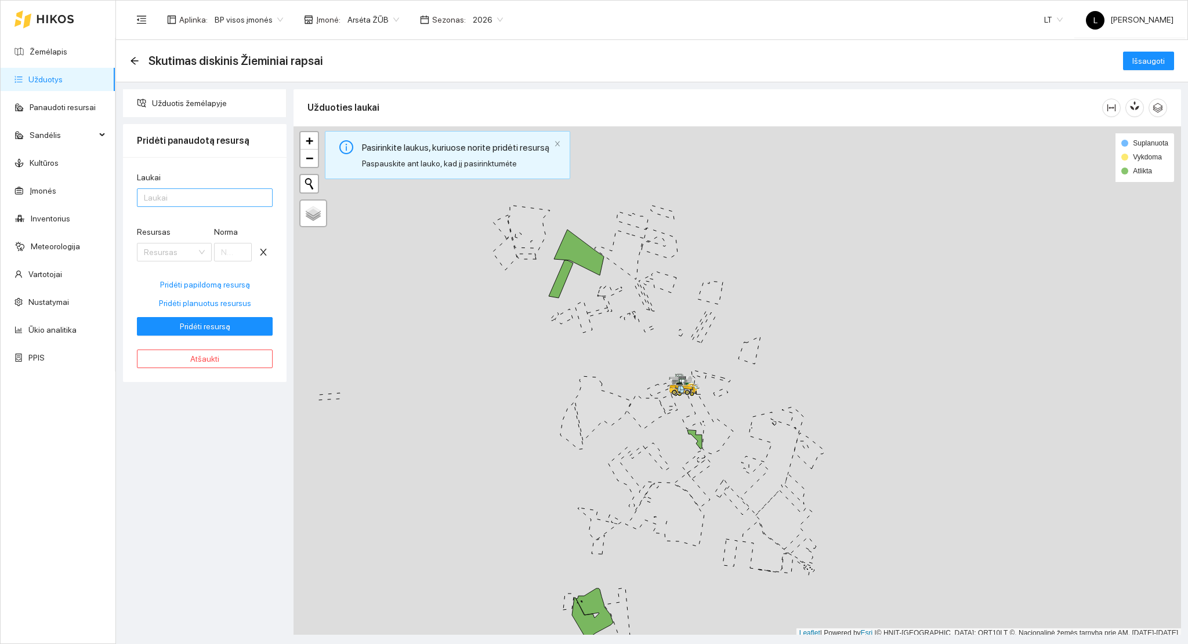
click at [187, 189] on div "Laukai" at bounding box center [205, 198] width 136 height 19
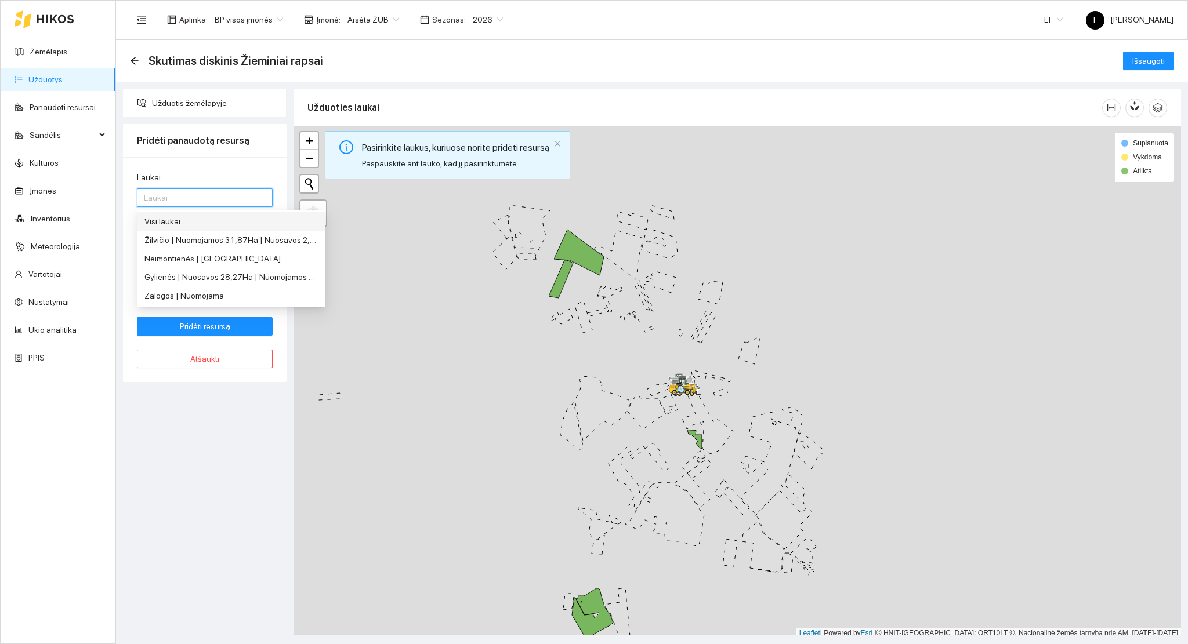
click at [175, 226] on div "Visi laukai" at bounding box center [231, 221] width 174 height 13
click at [197, 178] on div "Laukai" at bounding box center [205, 179] width 136 height 17
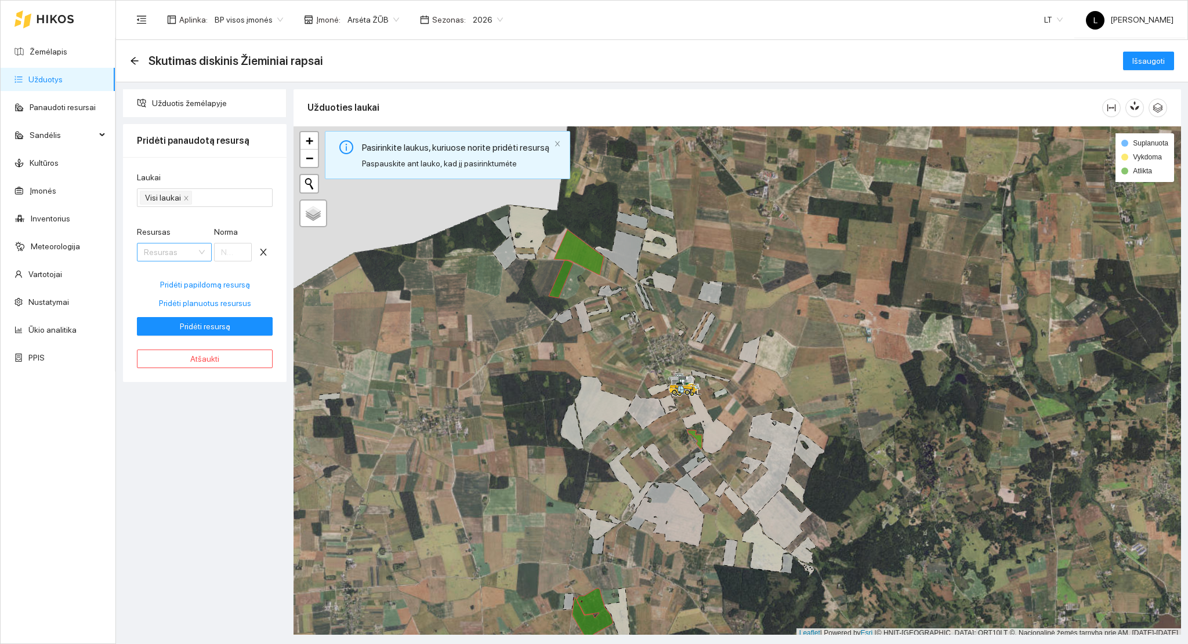
click at [164, 260] on input "Resursas" at bounding box center [170, 252] width 53 height 17
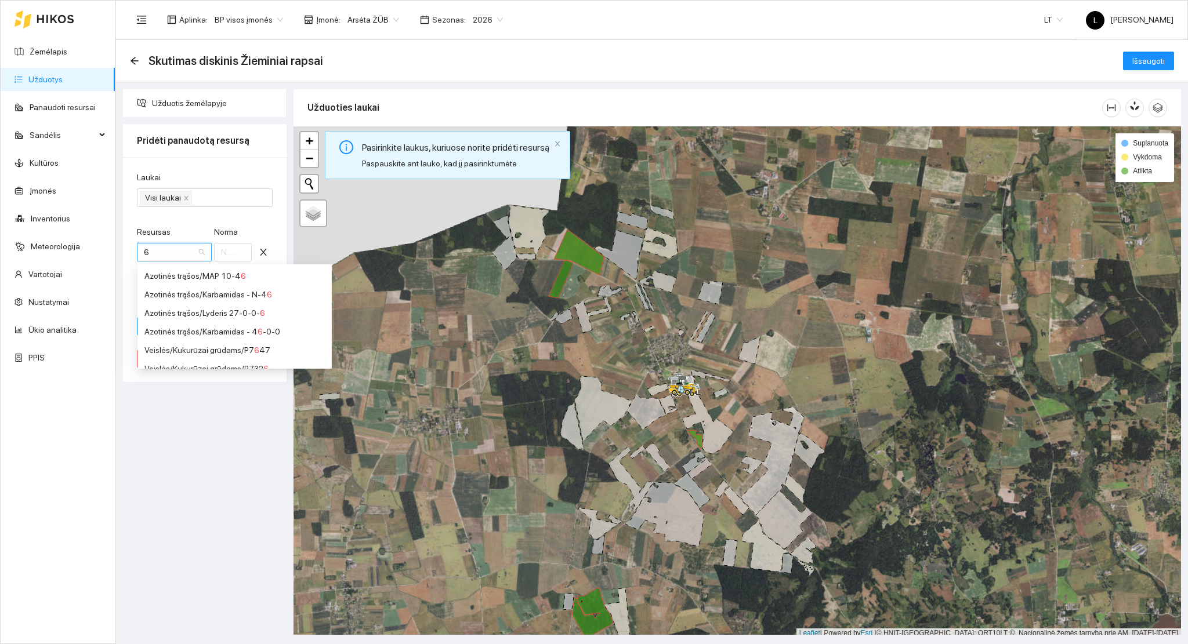
type input "6"
click at [267, 230] on div "Resursas Resursas Norma" at bounding box center [205, 251] width 136 height 50
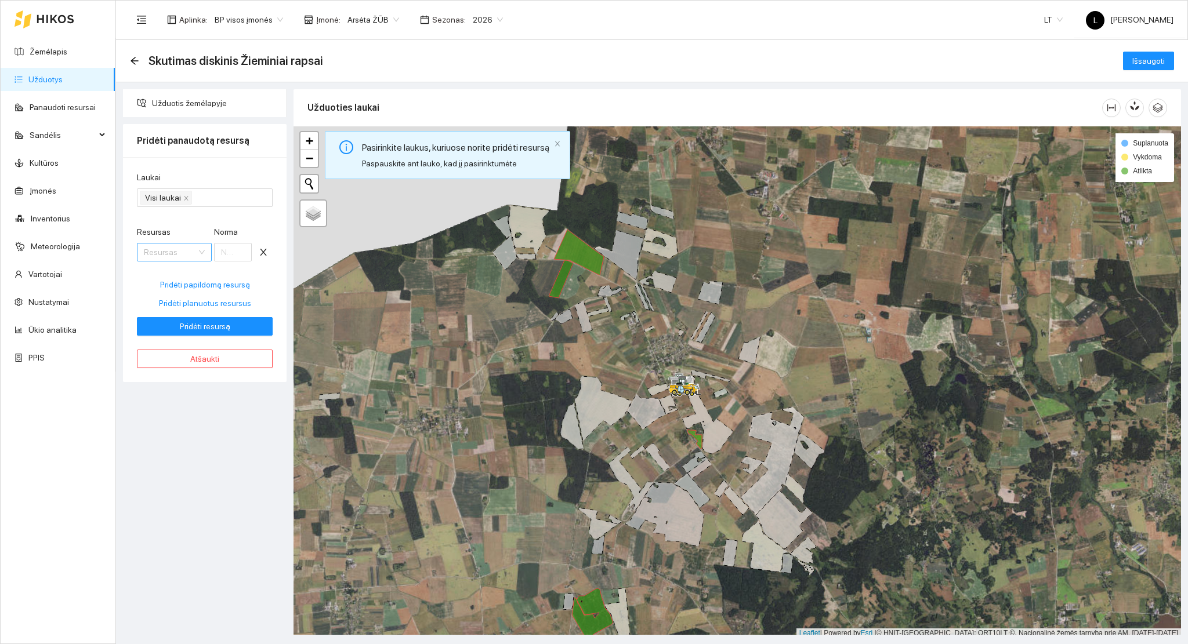
click at [171, 255] on input "Resursas" at bounding box center [170, 252] width 53 height 17
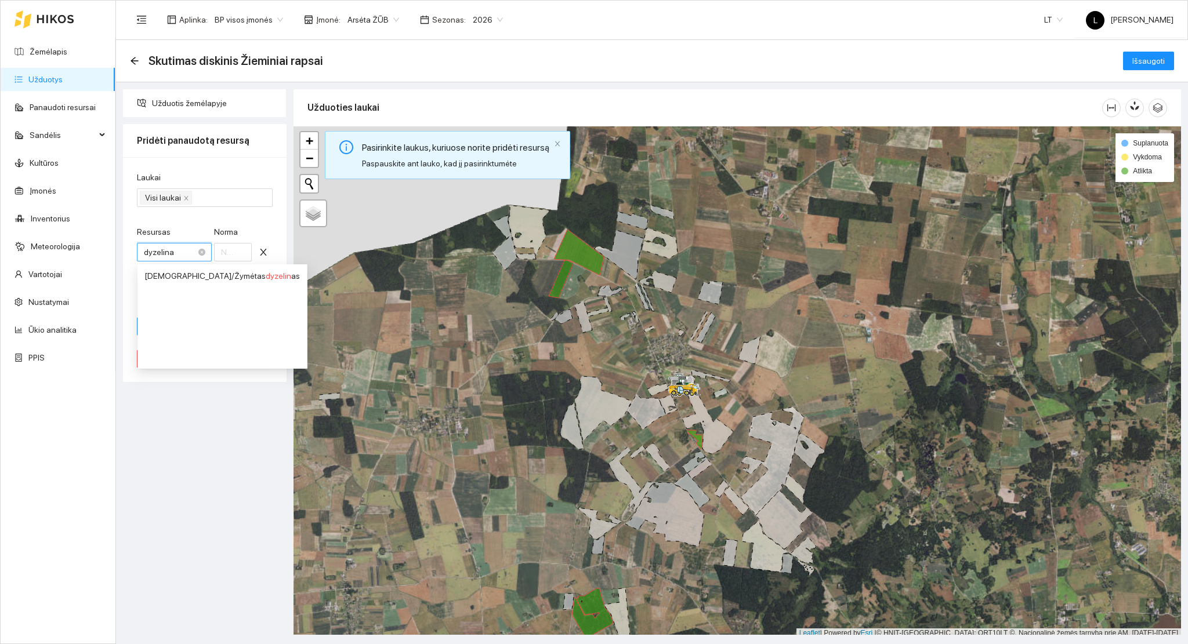
type input "dyzelinas"
click at [156, 277] on div "Kuras / Žymėtas dyzelinas" at bounding box center [221, 276] width 155 height 13
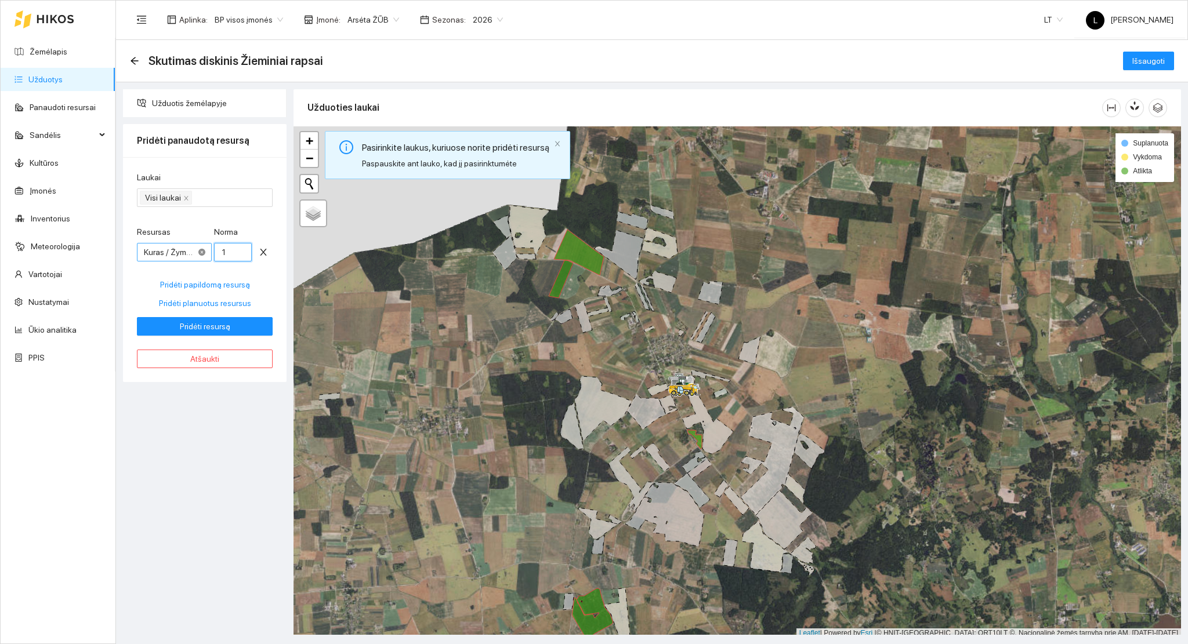
drag, startPoint x: 231, startPoint y: 250, endPoint x: 203, endPoint y: 249, distance: 27.8
click at [204, 249] on div "Resursas Kuras / Žymėtas dyzelinas Norma 1" at bounding box center [205, 251] width 136 height 50
type input "6"
click at [186, 329] on span "Pridėti resursą" at bounding box center [205, 326] width 50 height 13
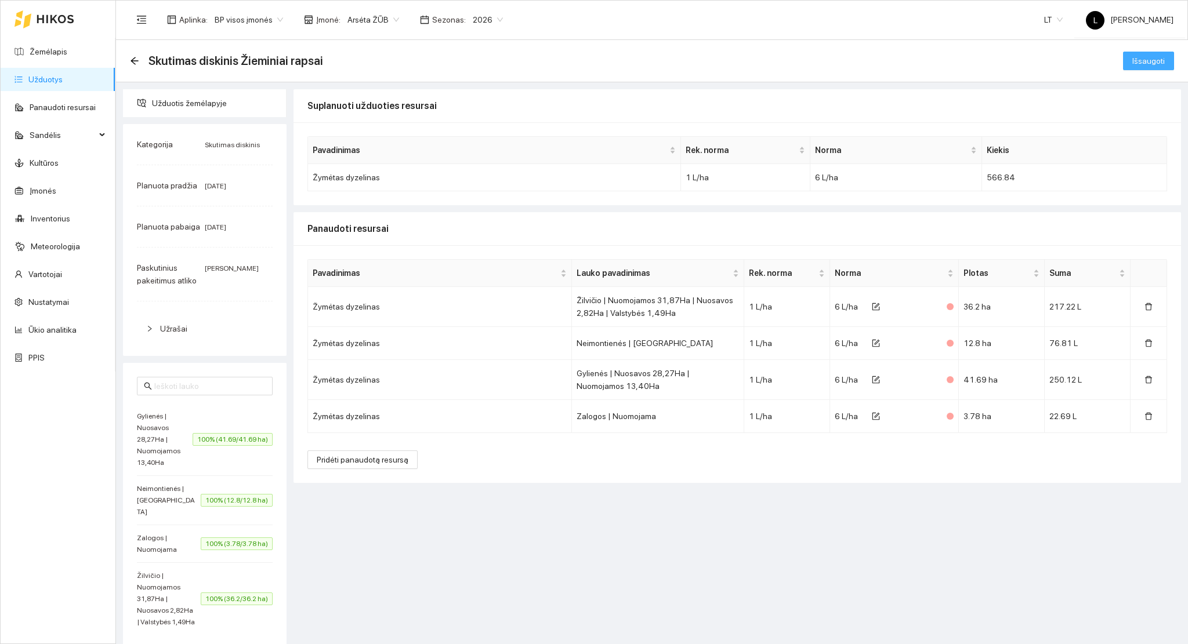
click at [1135, 57] on span "Išsaugoti" at bounding box center [1148, 61] width 32 height 13
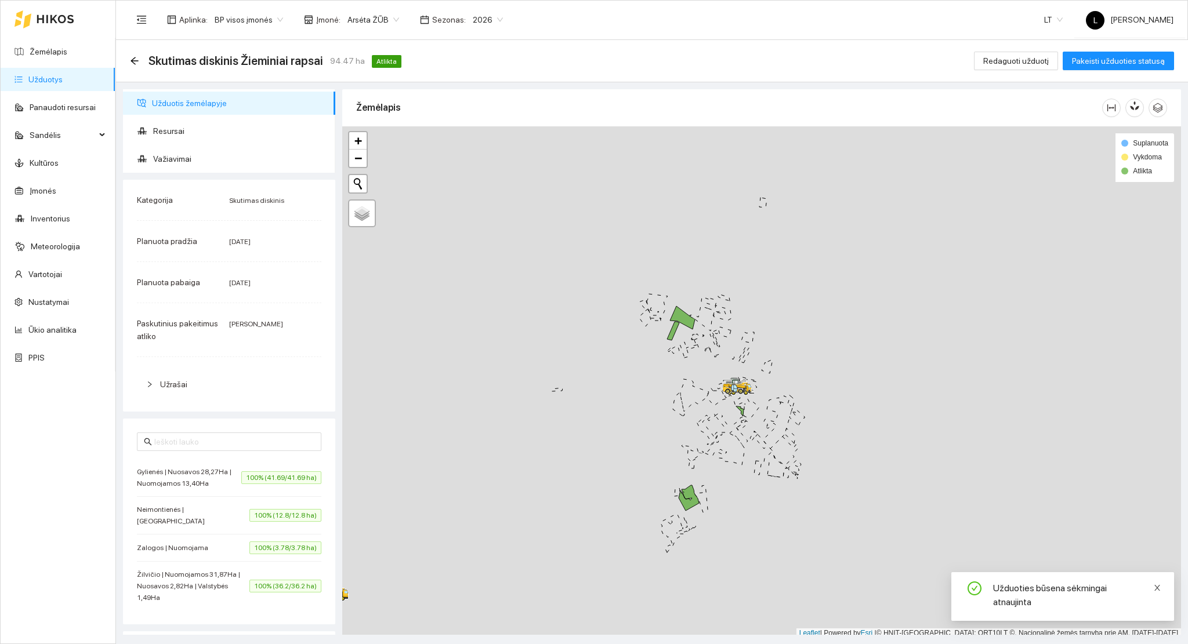
click at [1157, 591] on icon "close" at bounding box center [1157, 588] width 6 height 6
click at [52, 77] on link "Užduotys" at bounding box center [45, 79] width 34 height 9
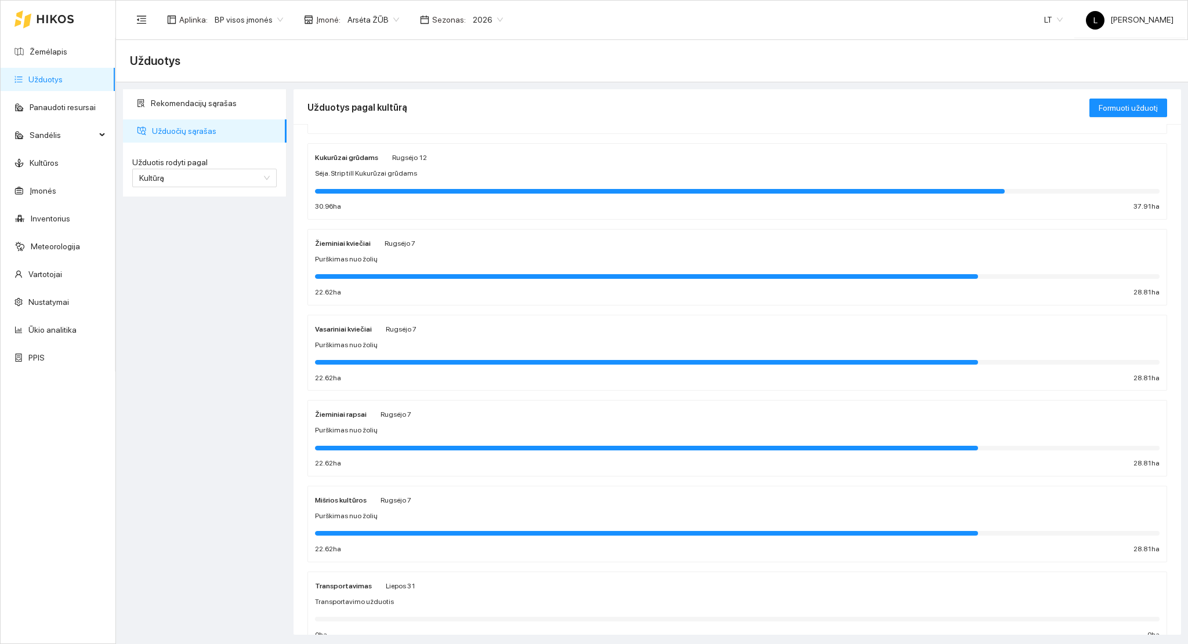
scroll to position [135, 0]
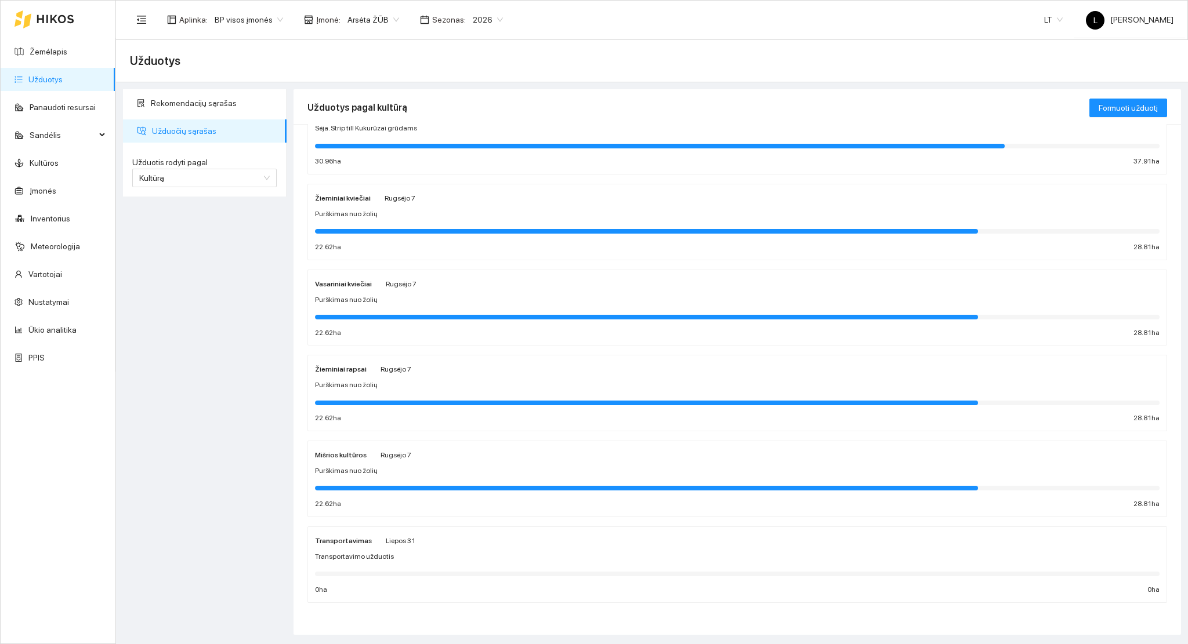
click at [378, 393] on div "Žieminiai rapsai [PERSON_NAME][DATE] Purškimas nuo žolių 22.62 ha 28.81 ha" at bounding box center [737, 393] width 845 height 61
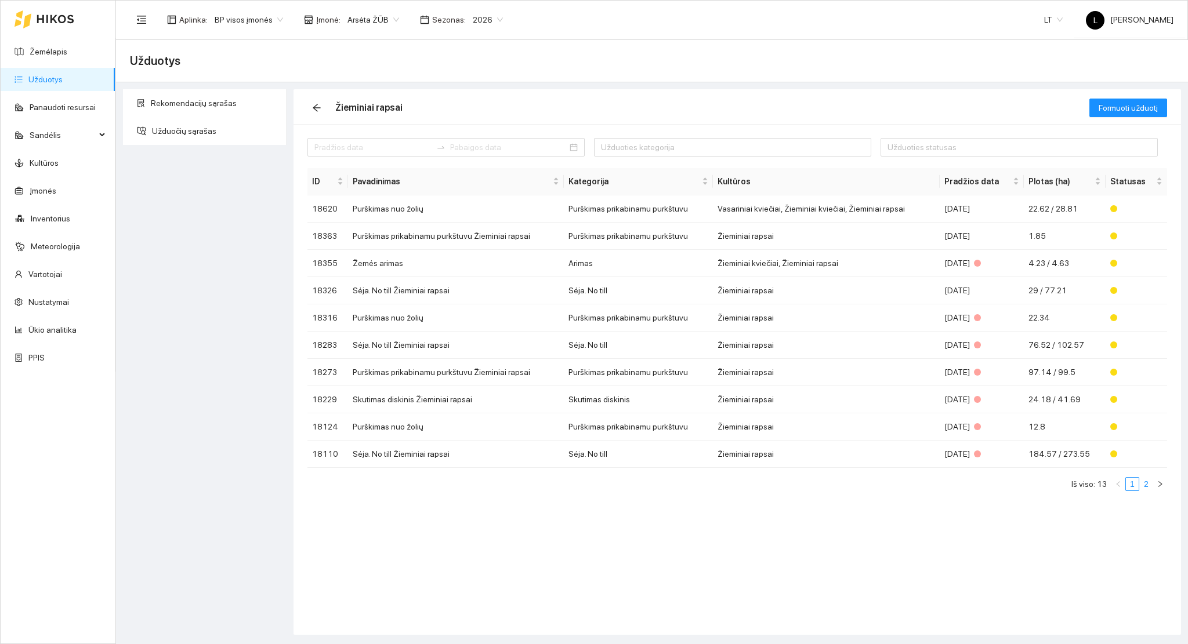
click at [1145, 486] on link "2" at bounding box center [1146, 484] width 13 height 13
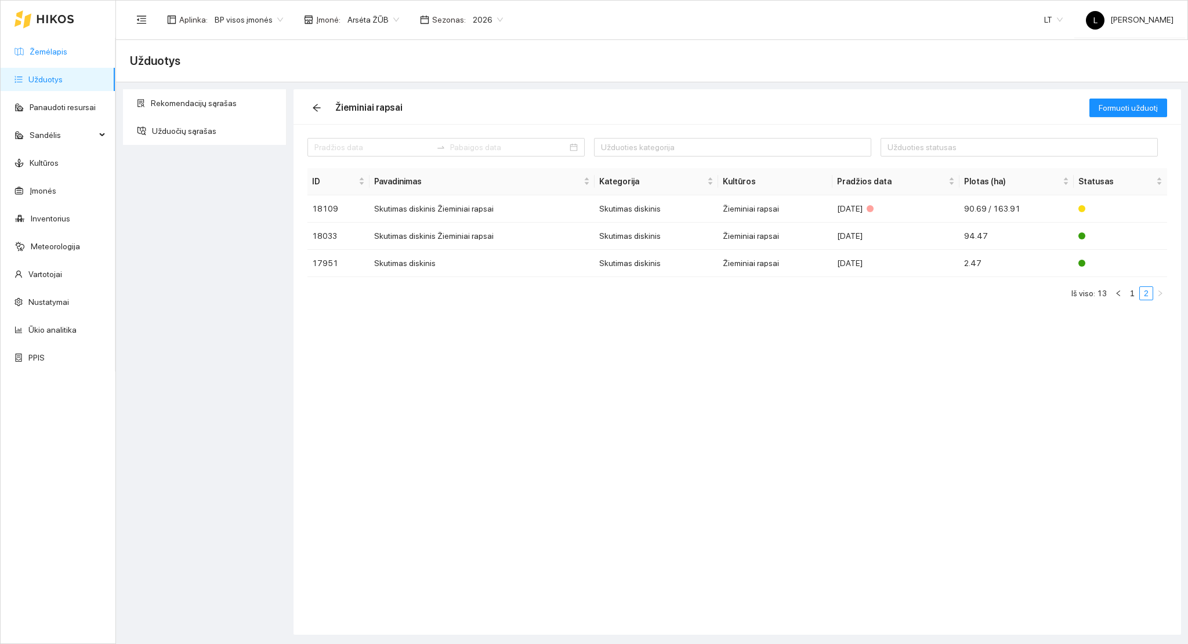
click at [50, 47] on link "Žemėlapis" at bounding box center [49, 51] width 38 height 9
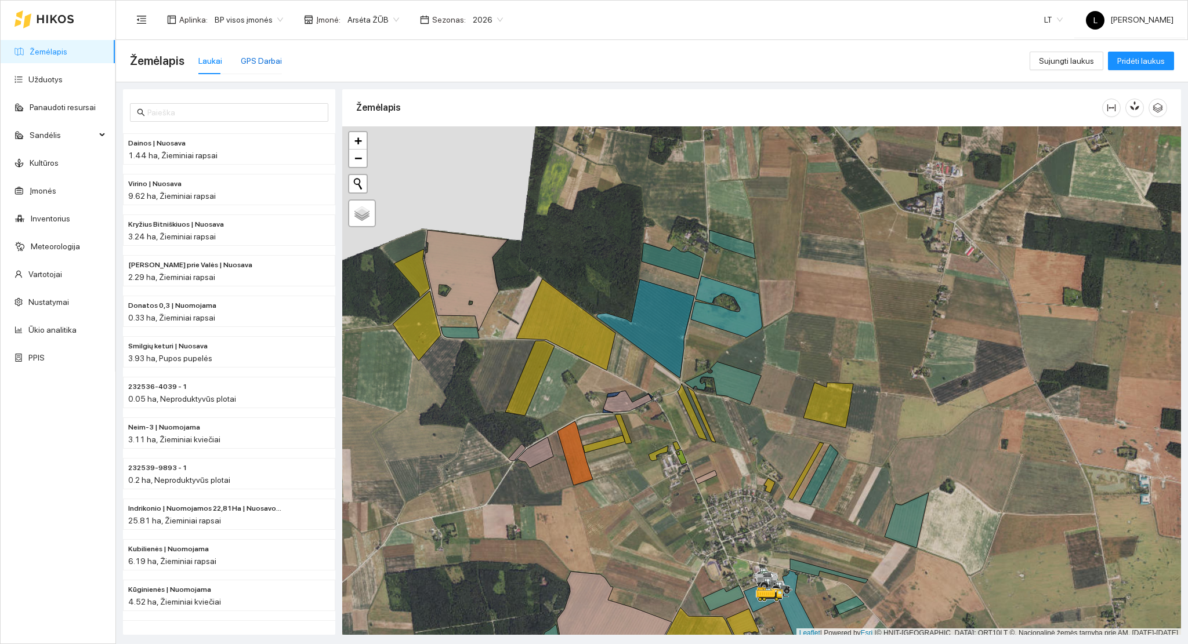
click at [267, 66] on div "GPS Darbai" at bounding box center [261, 61] width 41 height 13
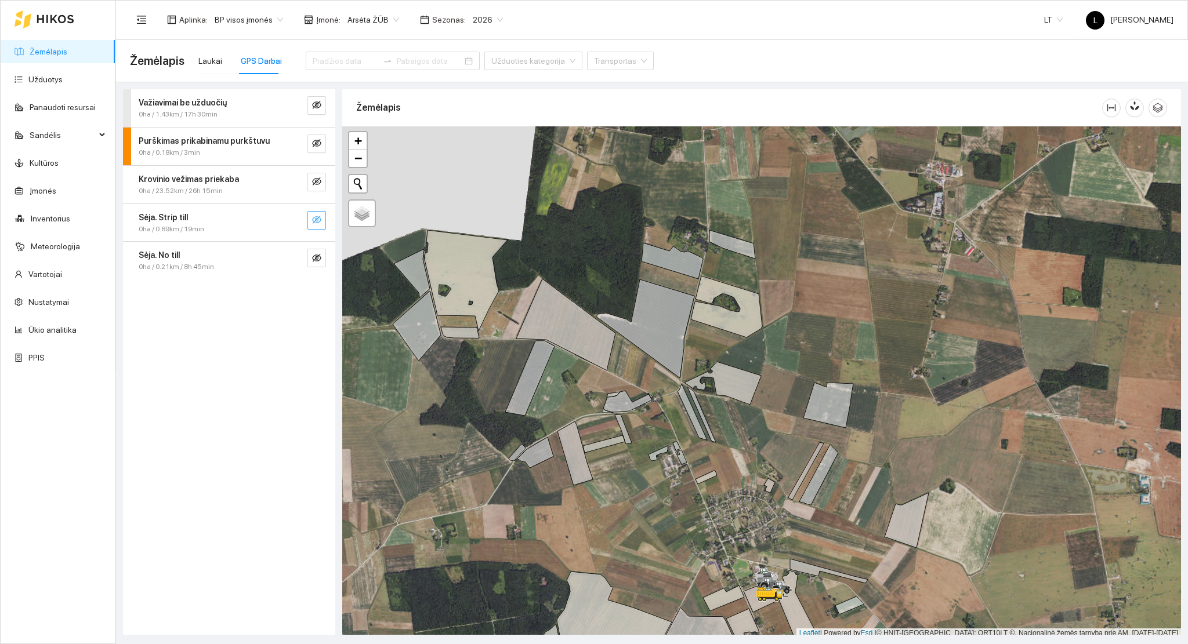
click at [314, 220] on icon "eye-invisible" at bounding box center [316, 219] width 9 height 9
click at [314, 221] on icon "eye" at bounding box center [316, 219] width 9 height 7
click at [316, 259] on icon "eye-invisible" at bounding box center [316, 257] width 9 height 9
click at [317, 261] on icon "eye" at bounding box center [316, 257] width 9 height 9
click at [345, 55] on input at bounding box center [346, 61] width 66 height 13
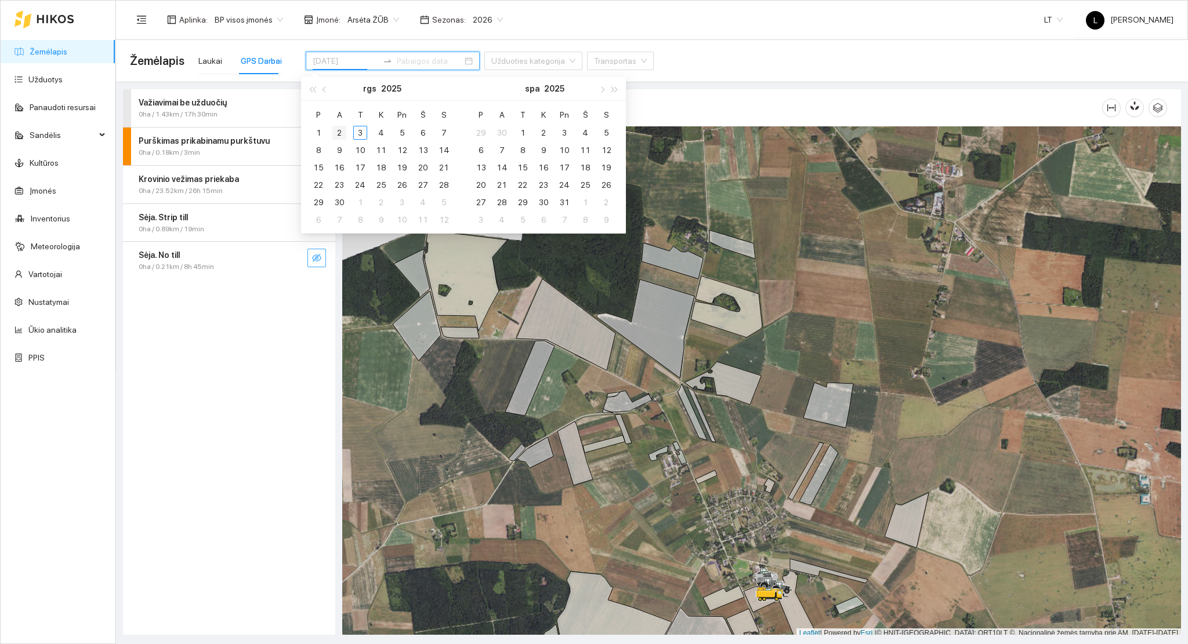
type input "[DATE]"
click at [342, 131] on div "2" at bounding box center [339, 133] width 14 height 14
type input "[DATE]"
click at [354, 133] on div "3" at bounding box center [360, 133] width 14 height 14
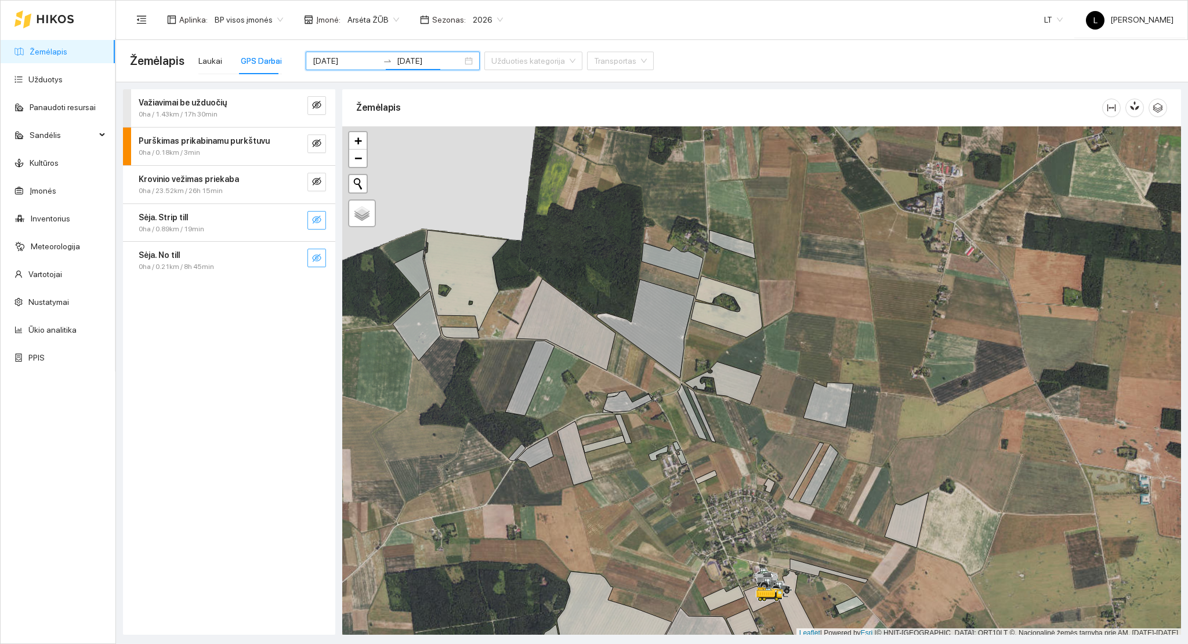
click at [319, 256] on icon "eye-invisible" at bounding box center [316, 257] width 9 height 9
click at [319, 258] on icon "eye" at bounding box center [316, 258] width 9 height 7
click at [319, 222] on div "Važiavimai be užduočių 0ha / 3.79km / 42h 52min Purškimas prikabinamu purkštuvu…" at bounding box center [229, 222] width 212 height 267
click at [320, 223] on icon "eye-invisible" at bounding box center [316, 219] width 9 height 9
click at [320, 219] on icon "eye" at bounding box center [316, 219] width 9 height 7
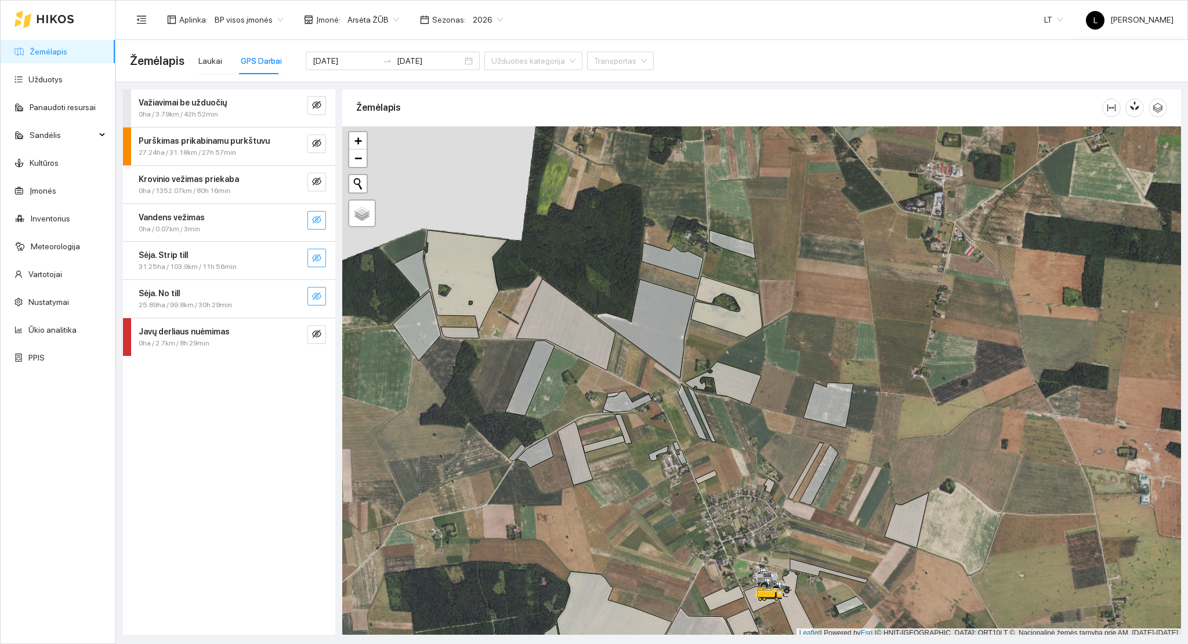
click at [317, 258] on icon "eye-invisible" at bounding box center [316, 257] width 9 height 9
click at [258, 258] on div "Sėja. Strip till" at bounding box center [210, 255] width 142 height 13
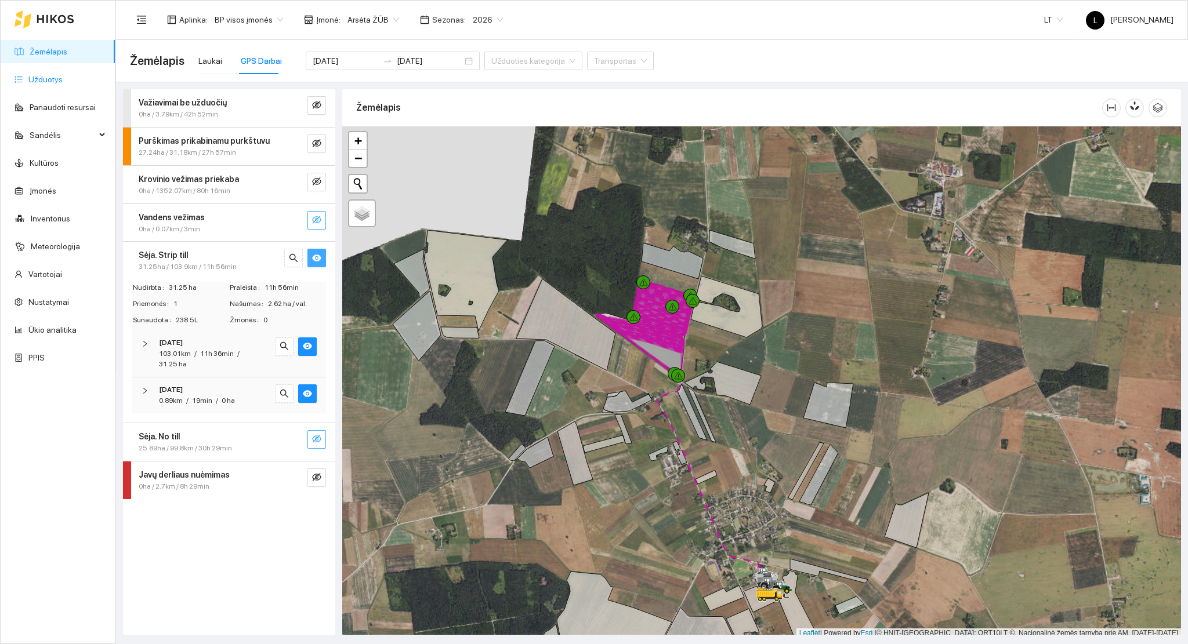
click at [63, 75] on link "Užduotys" at bounding box center [45, 79] width 34 height 9
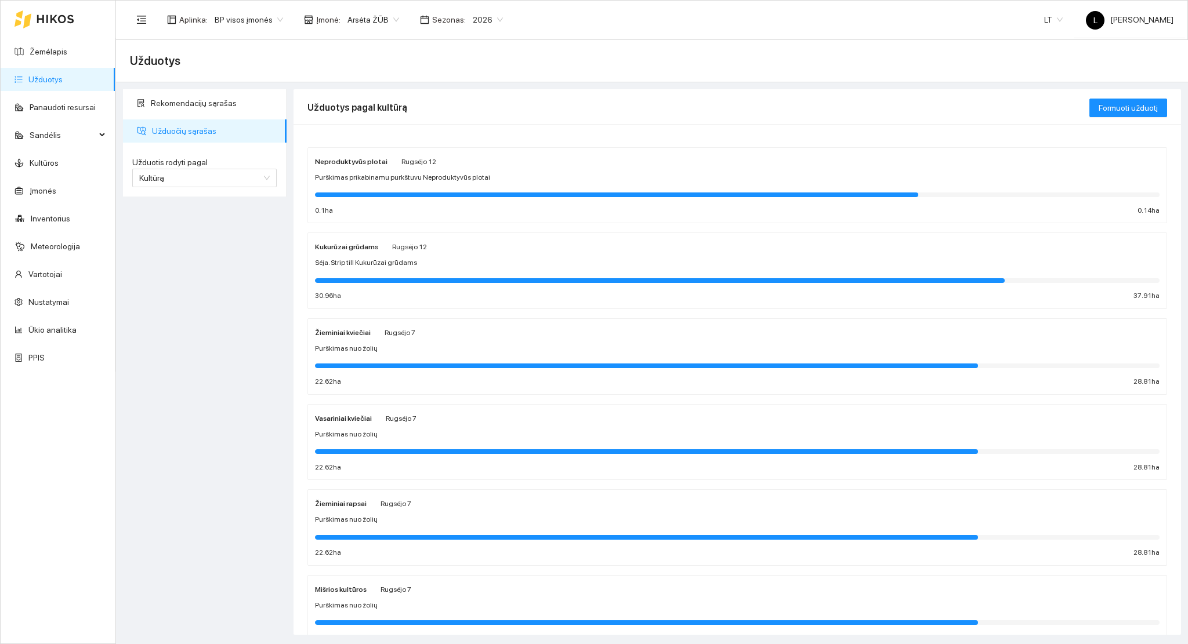
click at [386, 16] on span "Arsėta ŽŪB" at bounding box center [373, 19] width 52 height 17
click at [643, 55] on div "Užduotys" at bounding box center [652, 60] width 1044 height 23
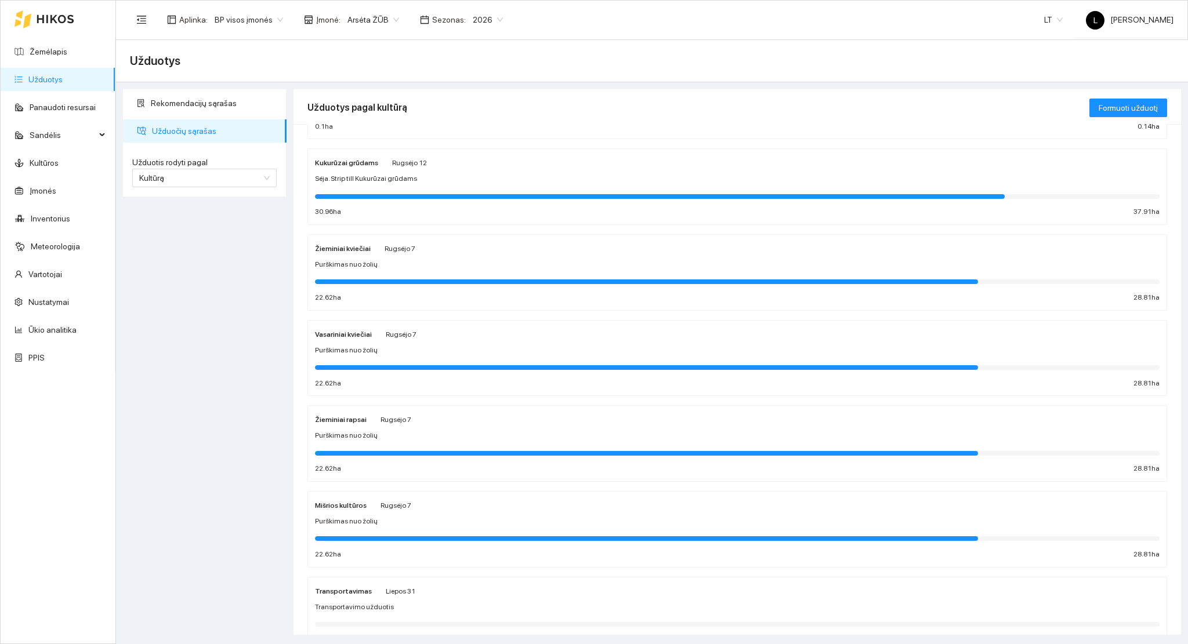
scroll to position [135, 0]
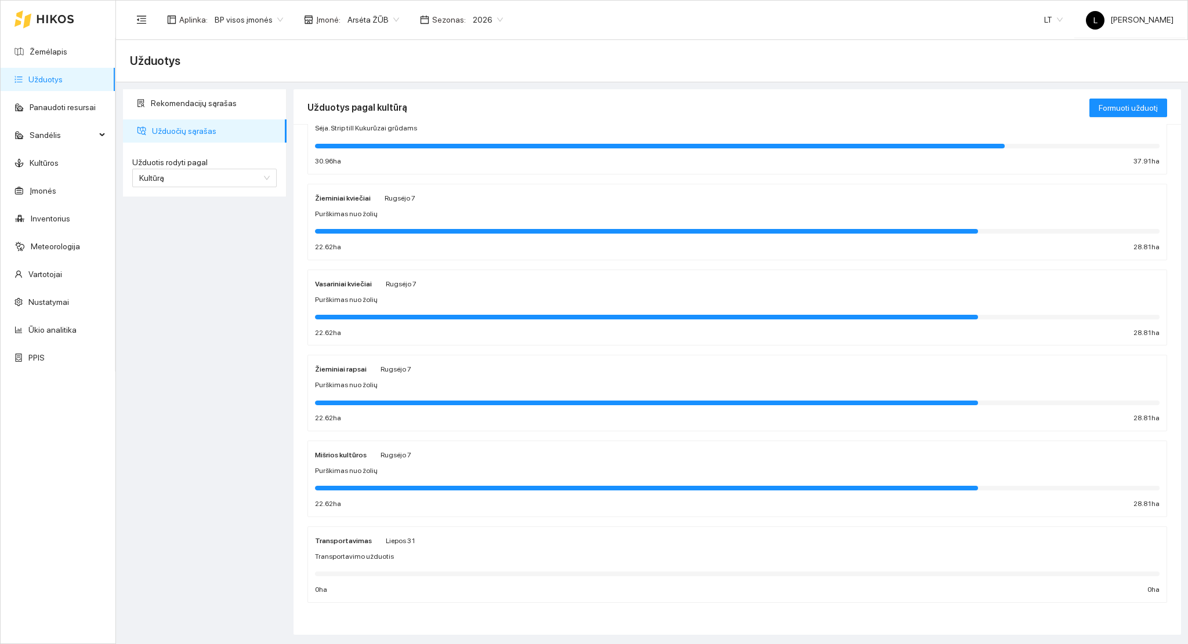
click at [396, 390] on div "Purškimas nuo žolių" at bounding box center [737, 385] width 845 height 11
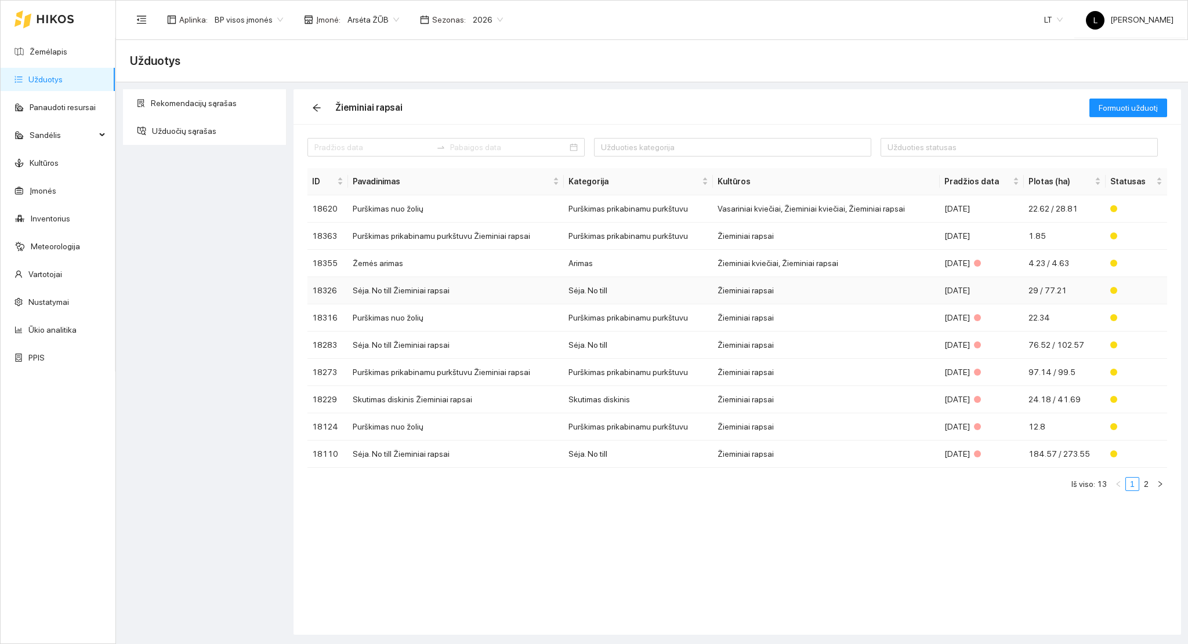
click at [578, 287] on td "Sėja. No till" at bounding box center [638, 290] width 149 height 27
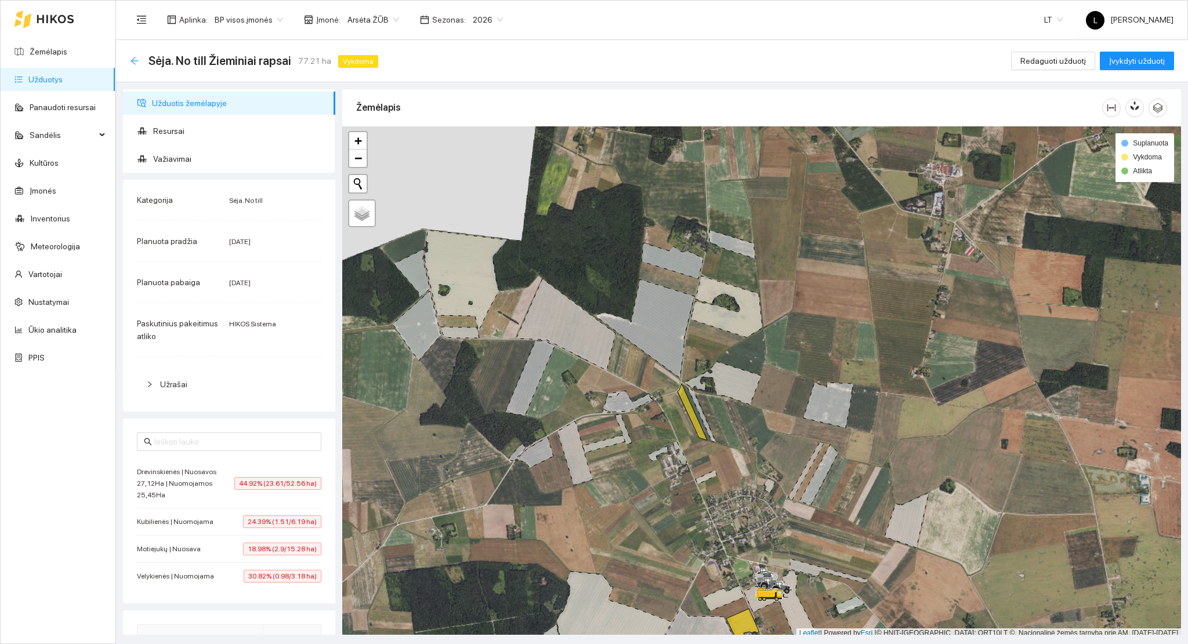
click at [135, 59] on icon "arrow-left" at bounding box center [134, 60] width 9 height 9
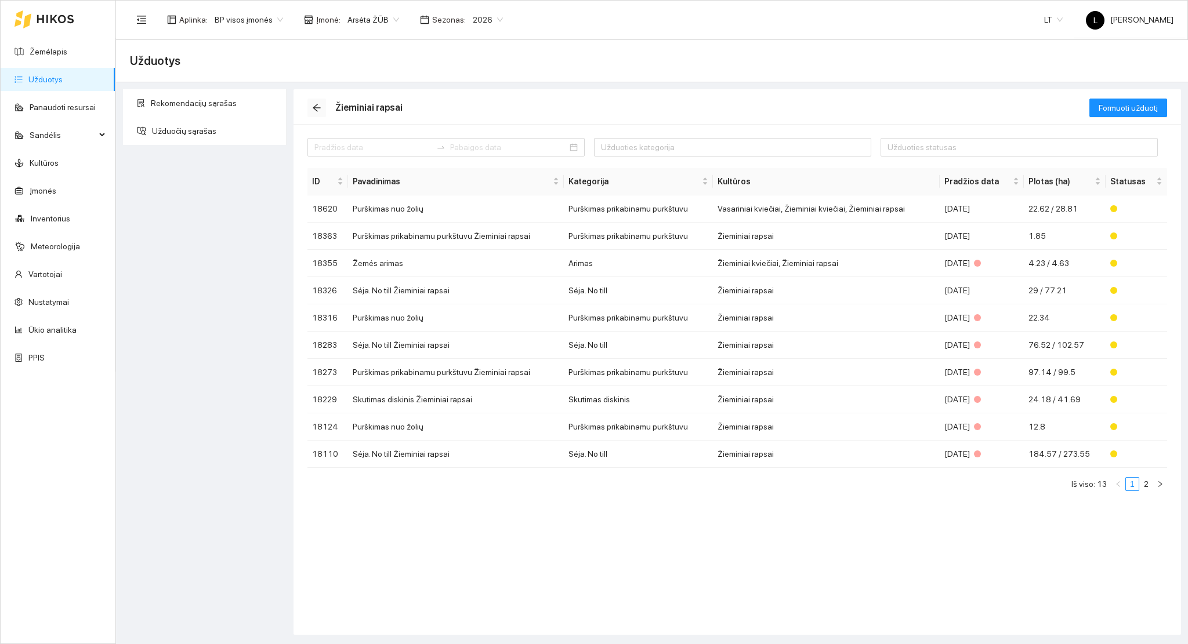
click at [321, 106] on icon "arrow-left" at bounding box center [316, 107] width 9 height 9
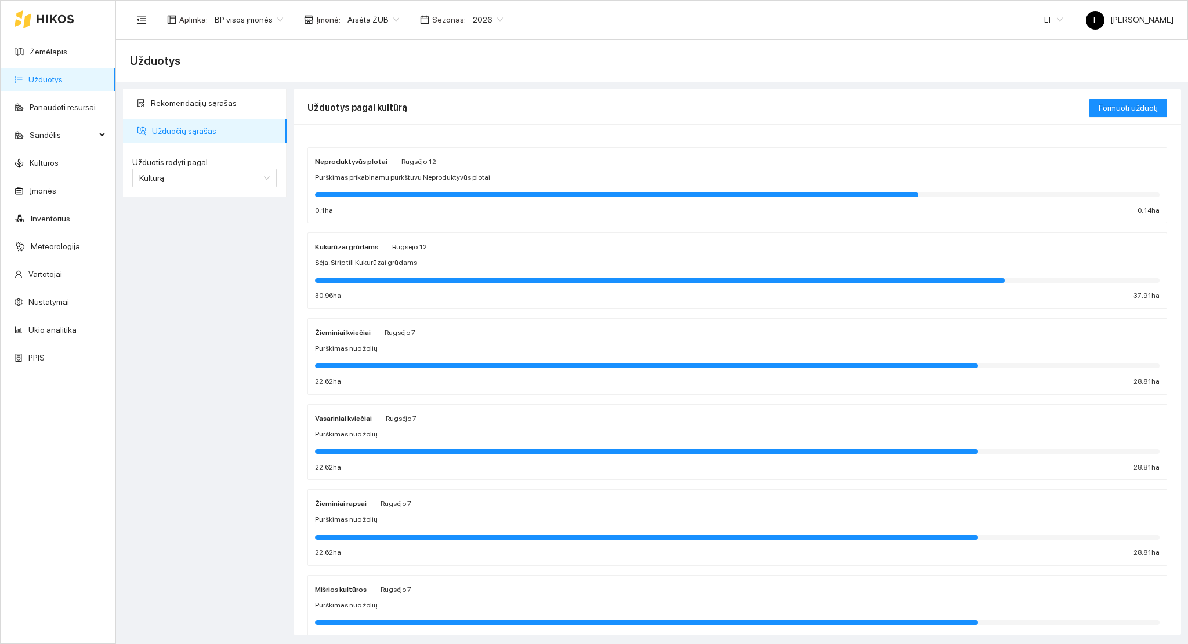
click at [424, 267] on div "Sėja. Strip till Kukurūzai grūdams" at bounding box center [737, 263] width 845 height 11
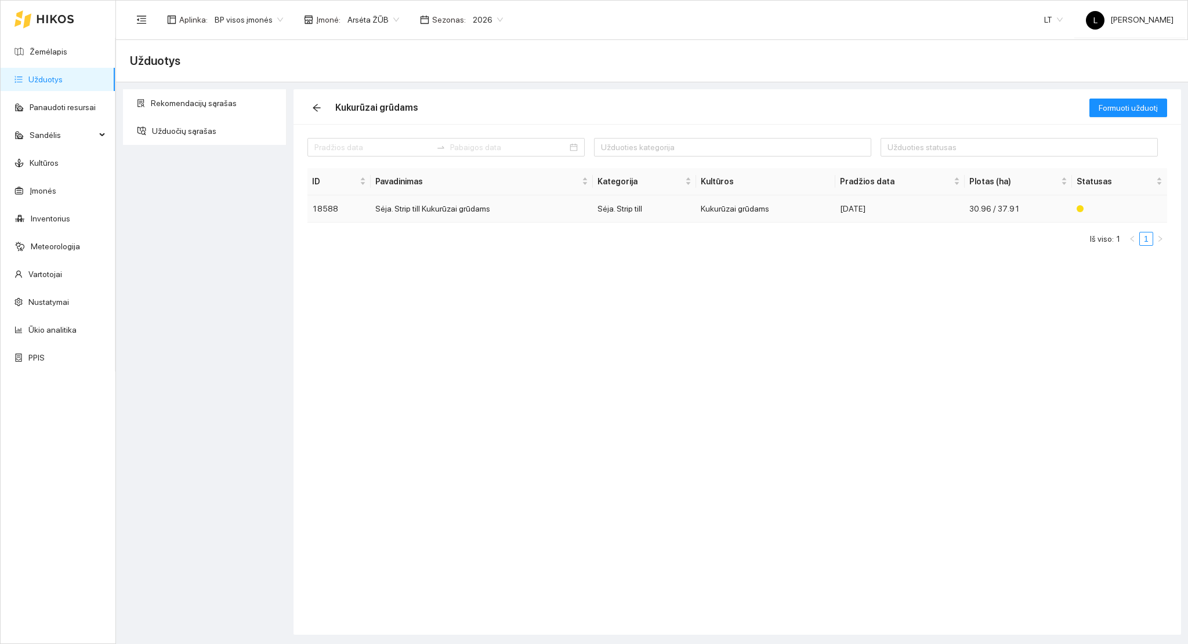
click at [383, 212] on td "Sėja. Strip till Kukurūzai grūdams" at bounding box center [482, 208] width 222 height 27
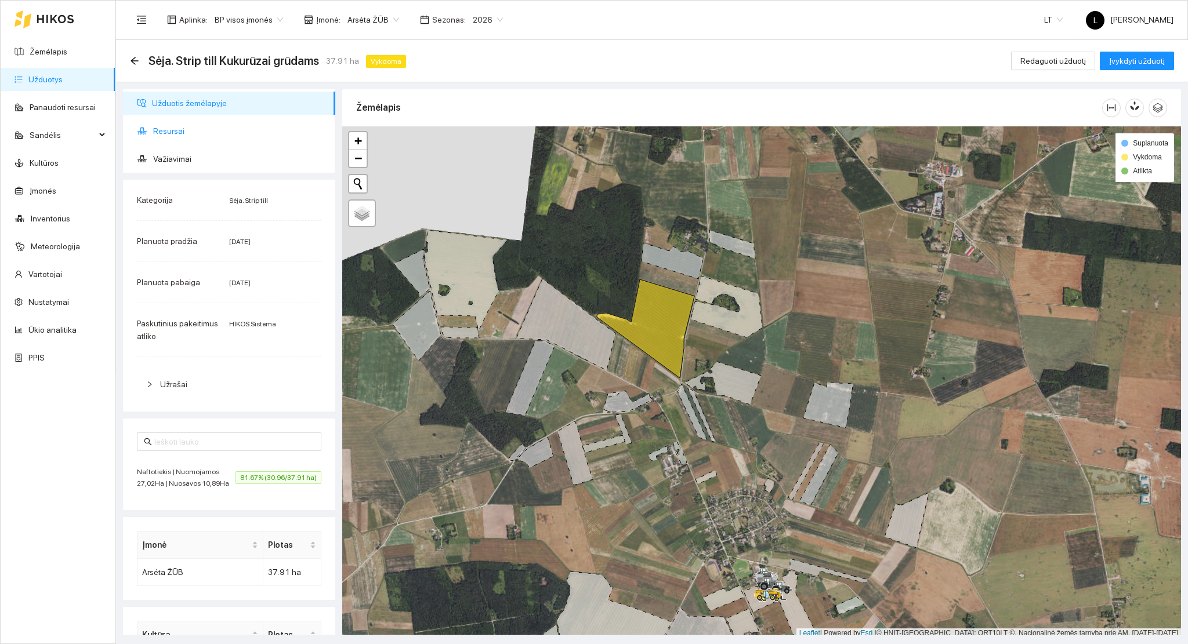
click at [174, 134] on span "Resursai" at bounding box center [239, 130] width 173 height 23
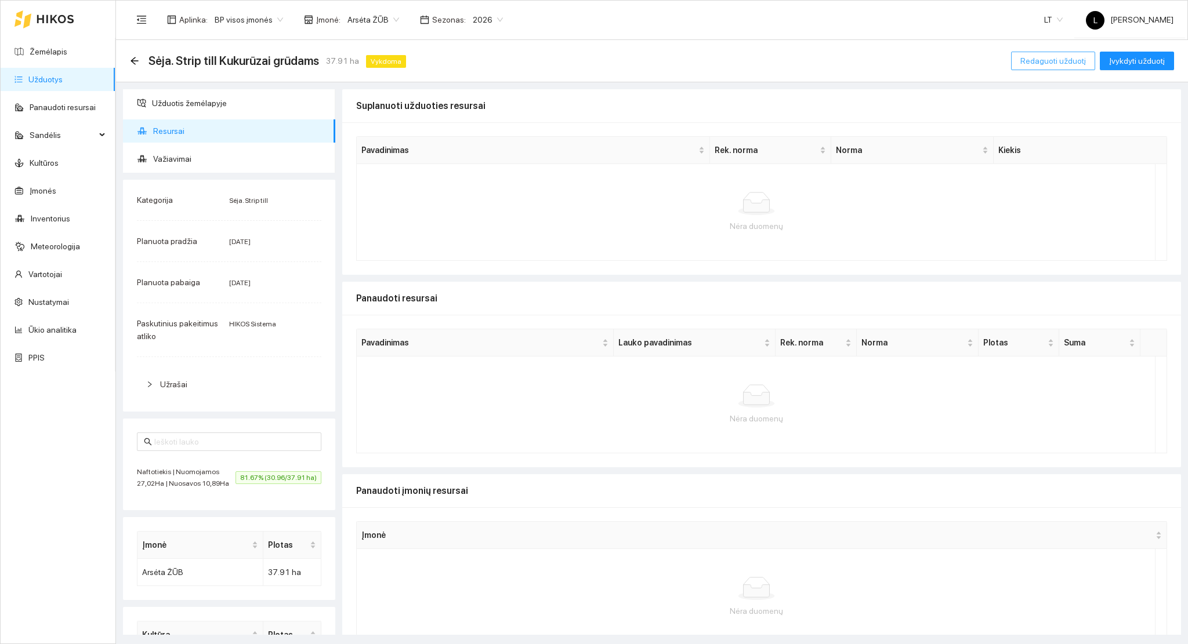
click at [1047, 56] on span "Redaguoti užduotį" at bounding box center [1053, 61] width 66 height 13
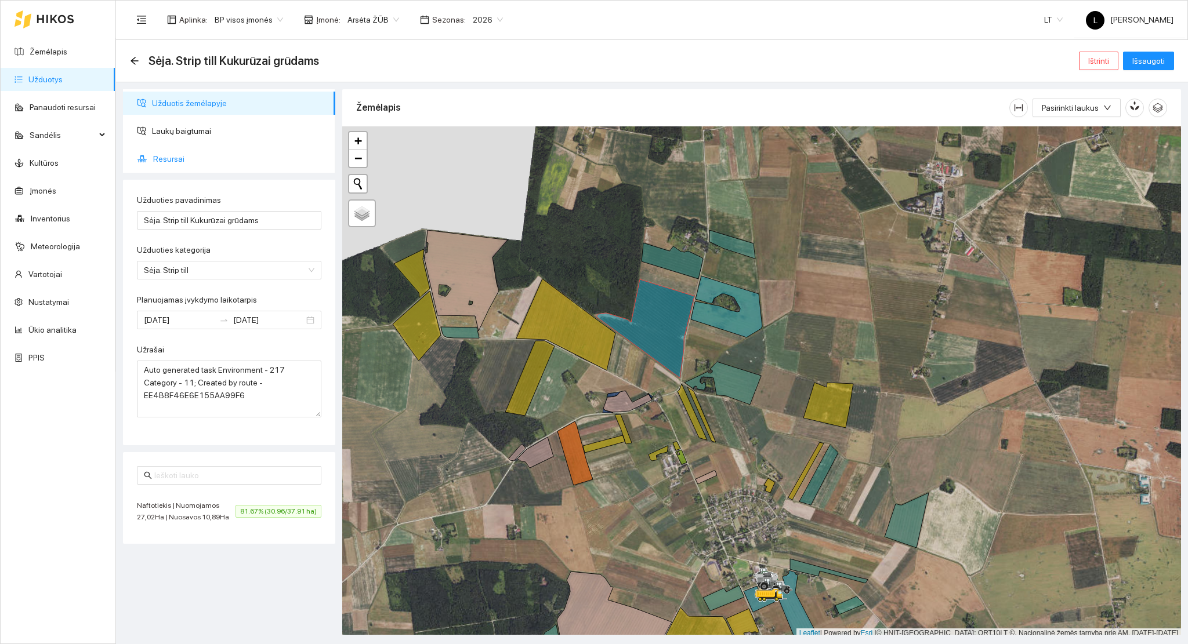
click at [165, 158] on span "Resursai" at bounding box center [239, 158] width 173 height 23
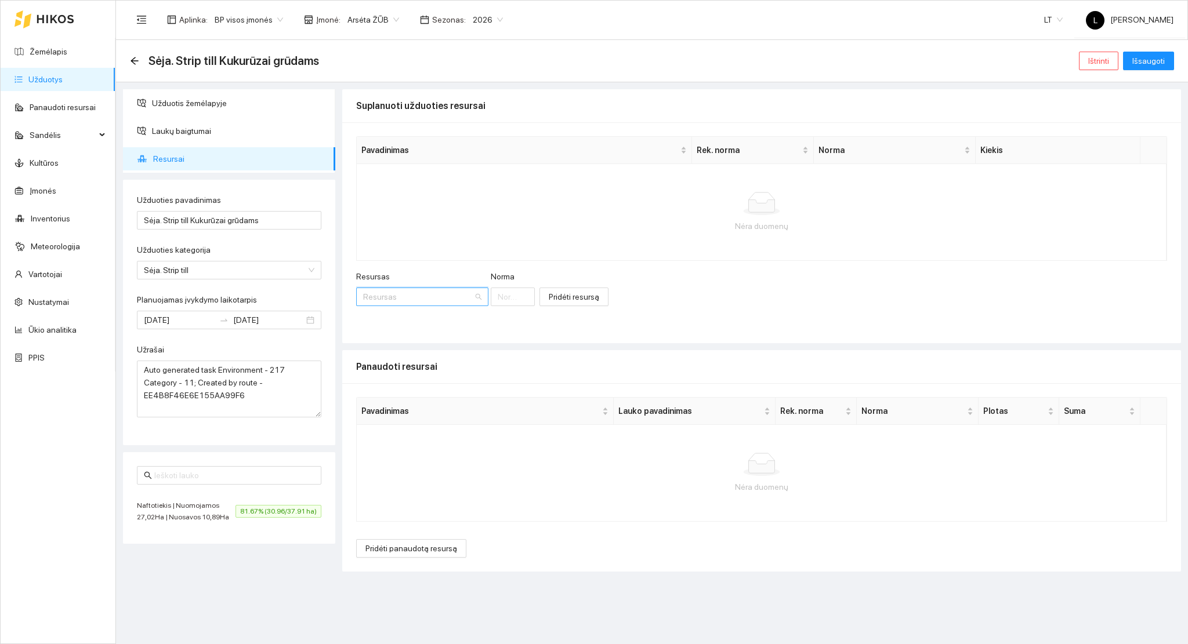
drag, startPoint x: 422, startPoint y: 300, endPoint x: 422, endPoint y: 292, distance: 8.1
click at [422, 300] on input "Resursas" at bounding box center [418, 296] width 110 height 17
type input "dyzelinas"
click at [386, 321] on div "Kuras / Žymėtas dyzelinas" at bounding box center [441, 320] width 155 height 13
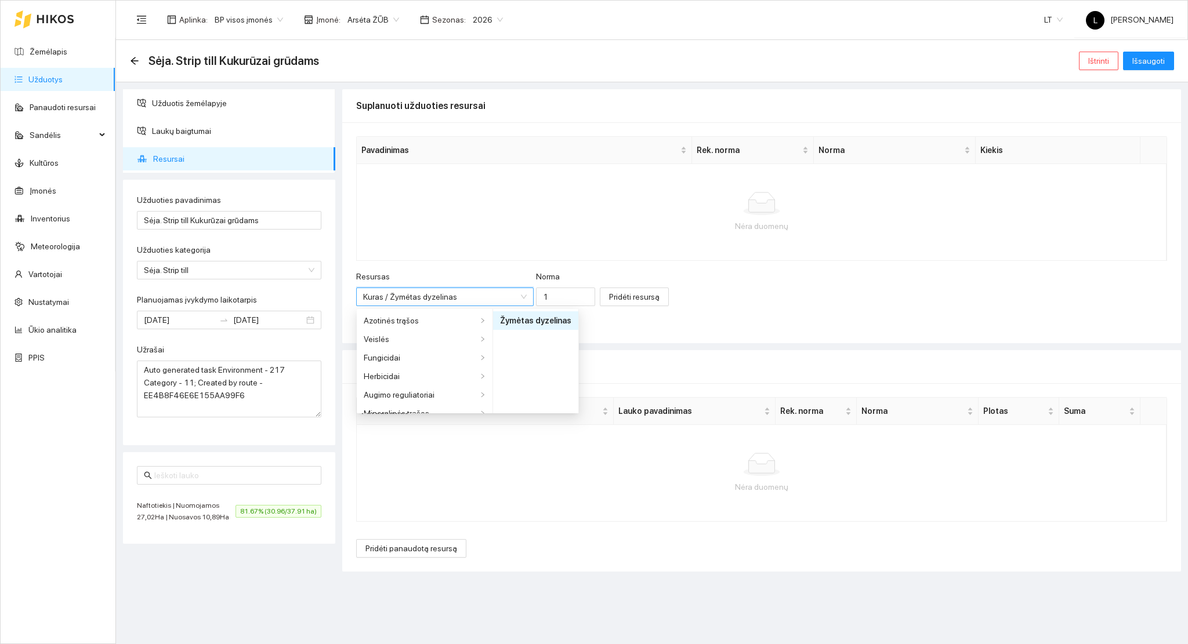
scroll to position [362, 0]
drag, startPoint x: 536, startPoint y: 296, endPoint x: 488, endPoint y: 287, distance: 48.6
click at [499, 289] on div "Resursas Kuras / Žymėtas dyzelinas Kuras / Žymėtas dyzelinas Norma 1" at bounding box center [475, 295] width 239 height 50
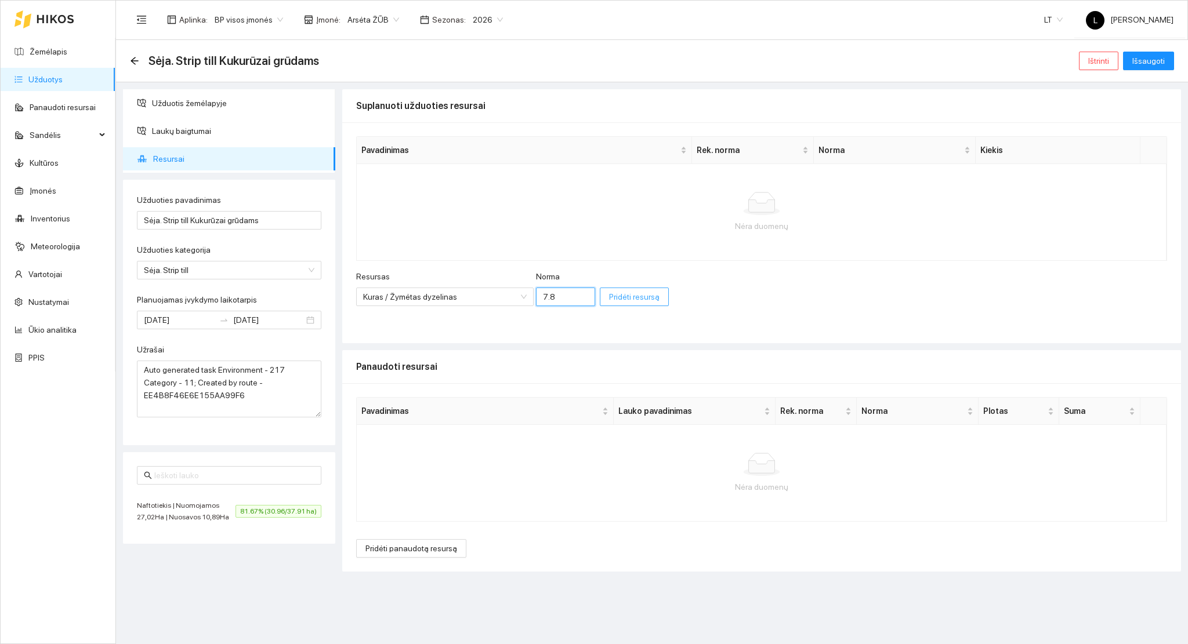
type input "7.8"
click at [609, 295] on span "Pridėti resursą" at bounding box center [634, 297] width 50 height 13
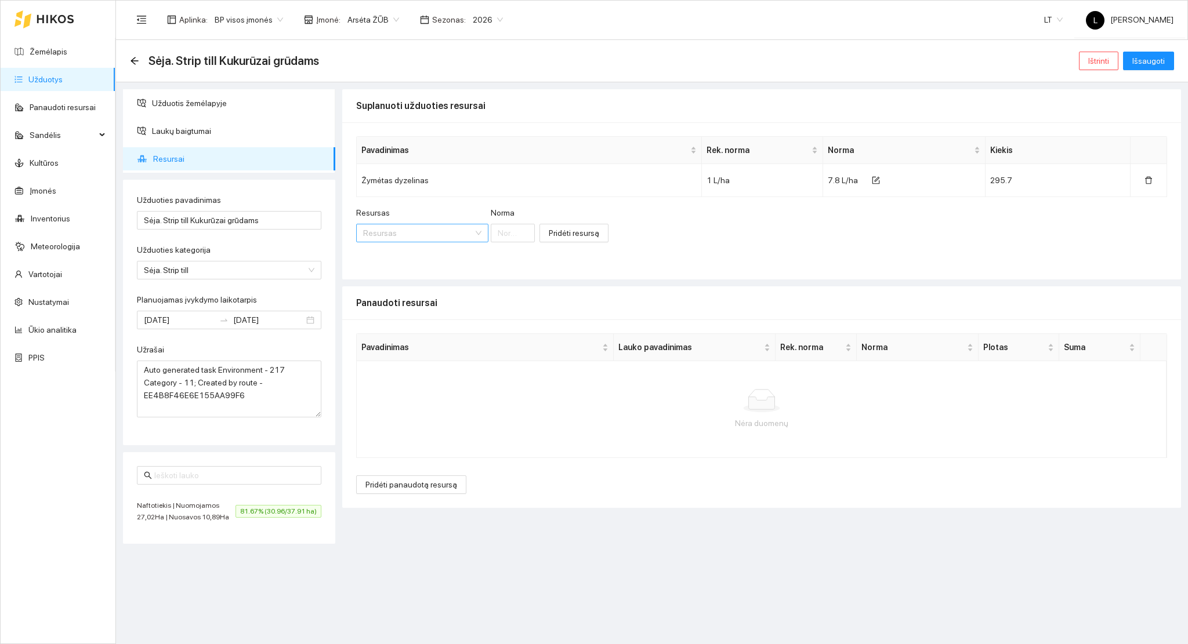
click at [382, 240] on input "Resursas" at bounding box center [418, 232] width 110 height 17
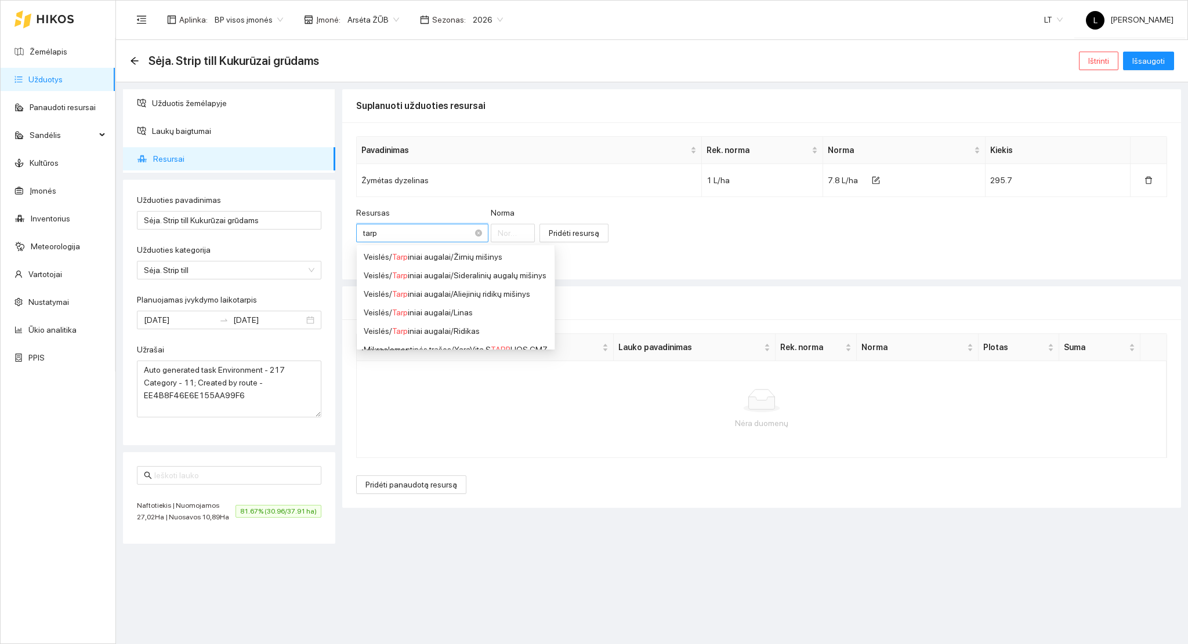
type input "tarpi"
click at [526, 274] on div "Veislės / Tarpi niai augalai / Sideralinių augalų mišinys" at bounding box center [455, 275] width 183 height 13
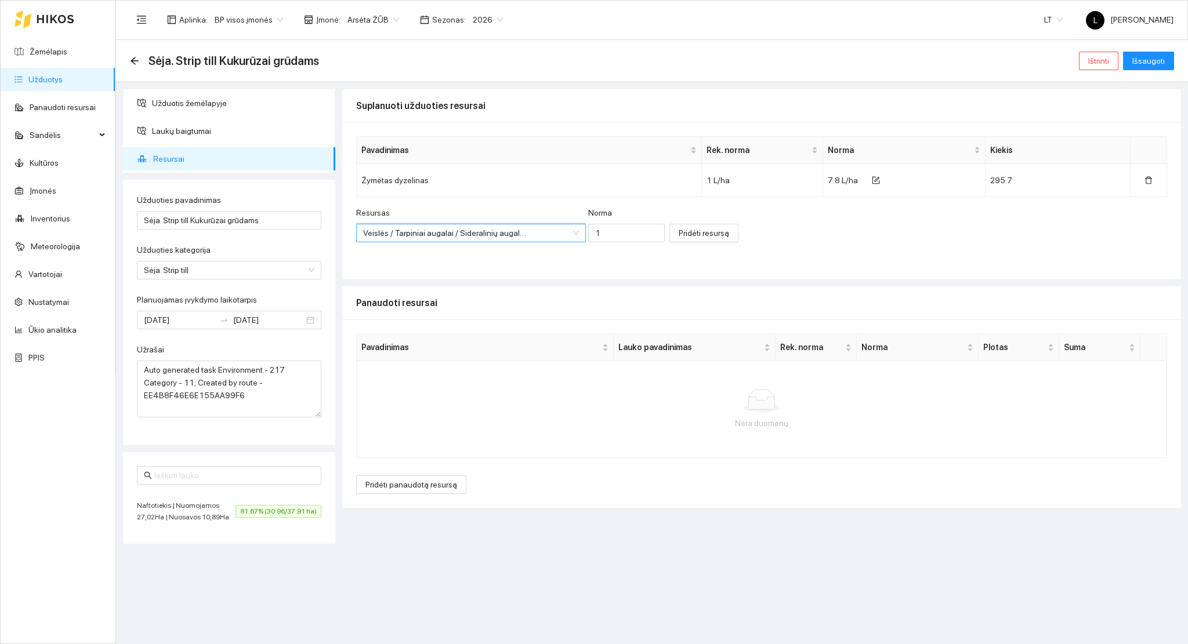
scroll to position [0, 0]
click at [599, 240] on input "1" at bounding box center [626, 233] width 77 height 19
drag, startPoint x: 600, startPoint y: 231, endPoint x: 566, endPoint y: 219, distance: 35.8
click at [569, 224] on div "Resursas Veislės / Tarpiniai augalai / Sideralinių augalų mišinys Norma 1" at bounding box center [510, 232] width 309 height 50
type input "20"
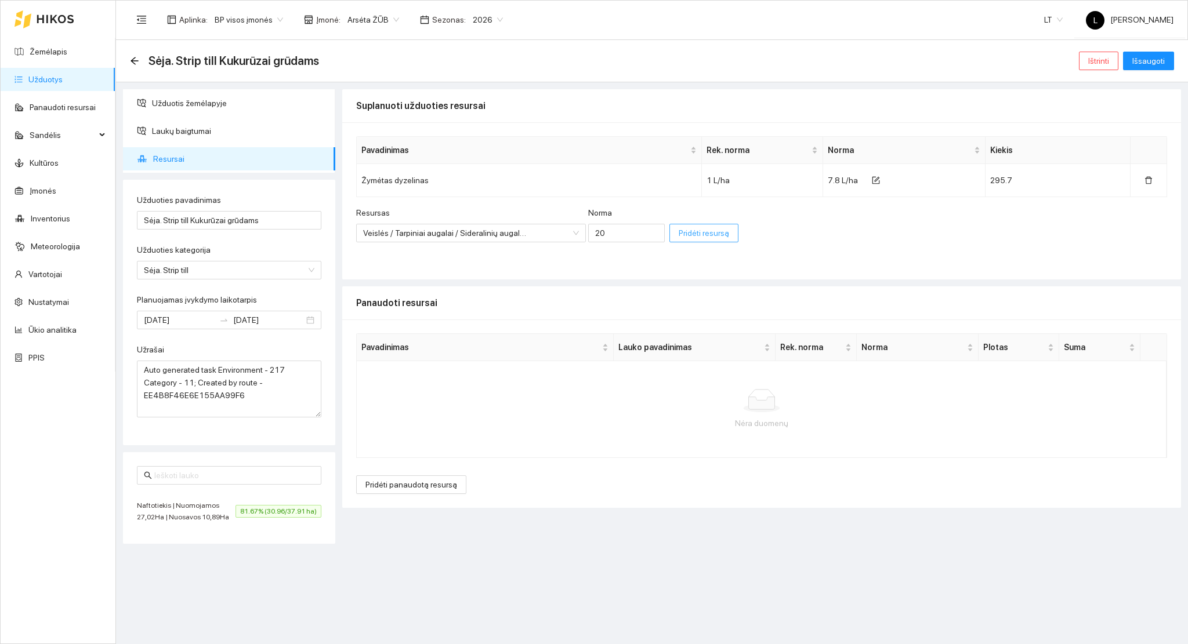
click at [688, 234] on span "Pridėti resursą" at bounding box center [704, 233] width 50 height 13
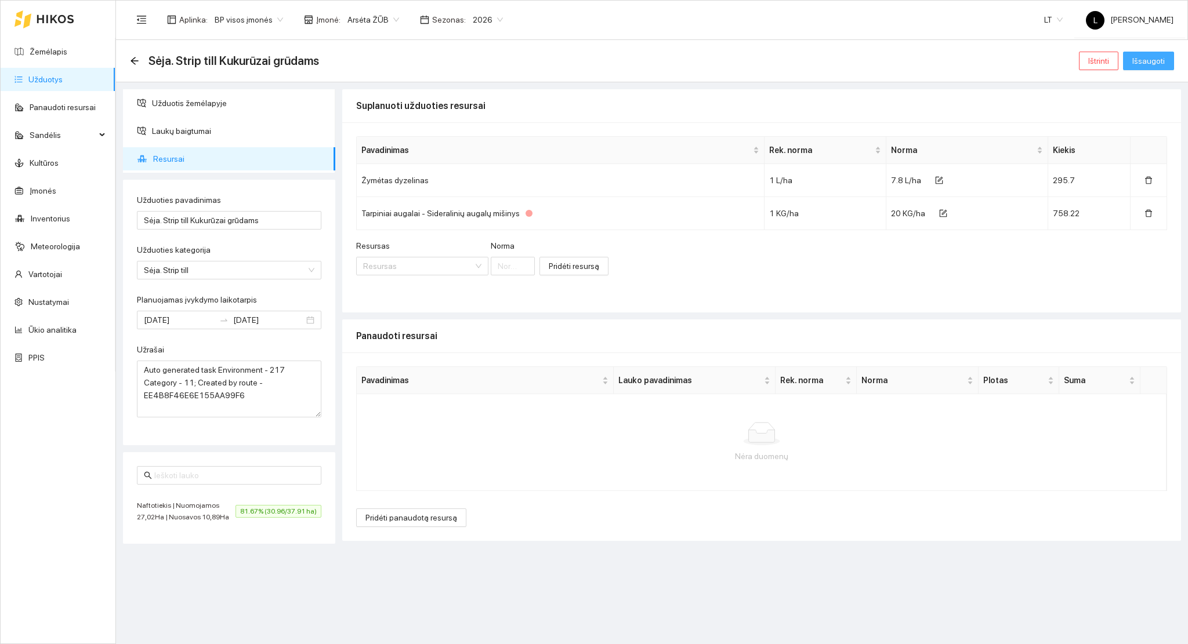
click at [1156, 57] on span "Išsaugoti" at bounding box center [1148, 61] width 32 height 13
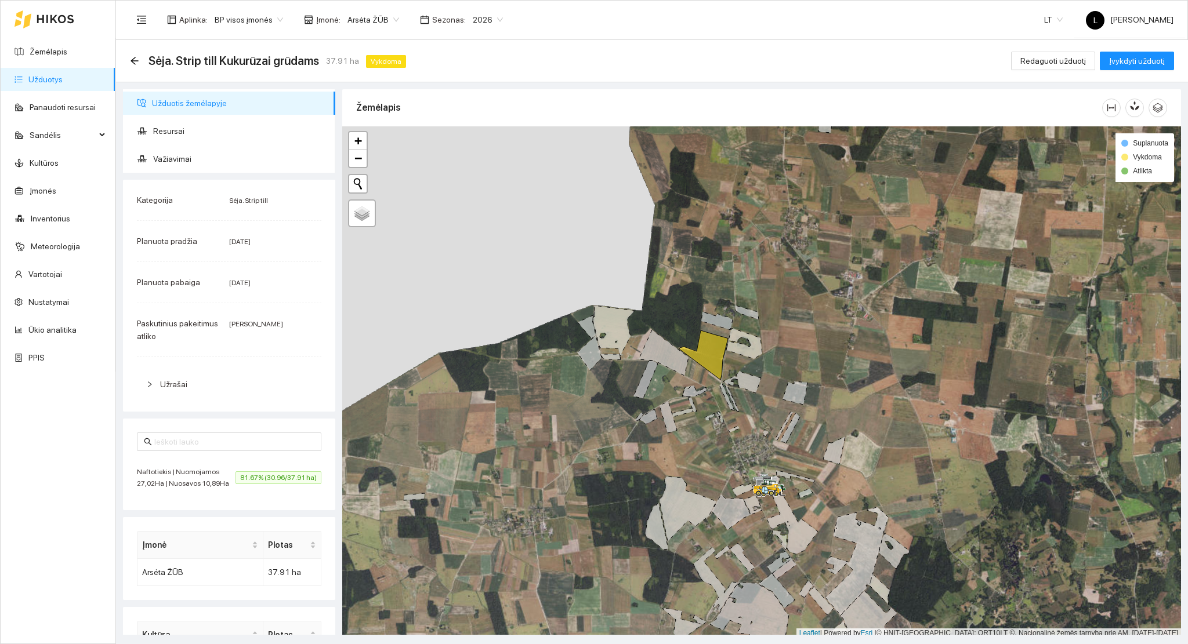
click at [1059, 48] on div "Sėja. Strip till Kukurūzai grūdams 37.91 ha Vykdoma Redaguoti užduotį Įvykdyti …" at bounding box center [652, 61] width 1072 height 42
click at [1058, 53] on button "Redaguoti užduotį" at bounding box center [1053, 61] width 84 height 19
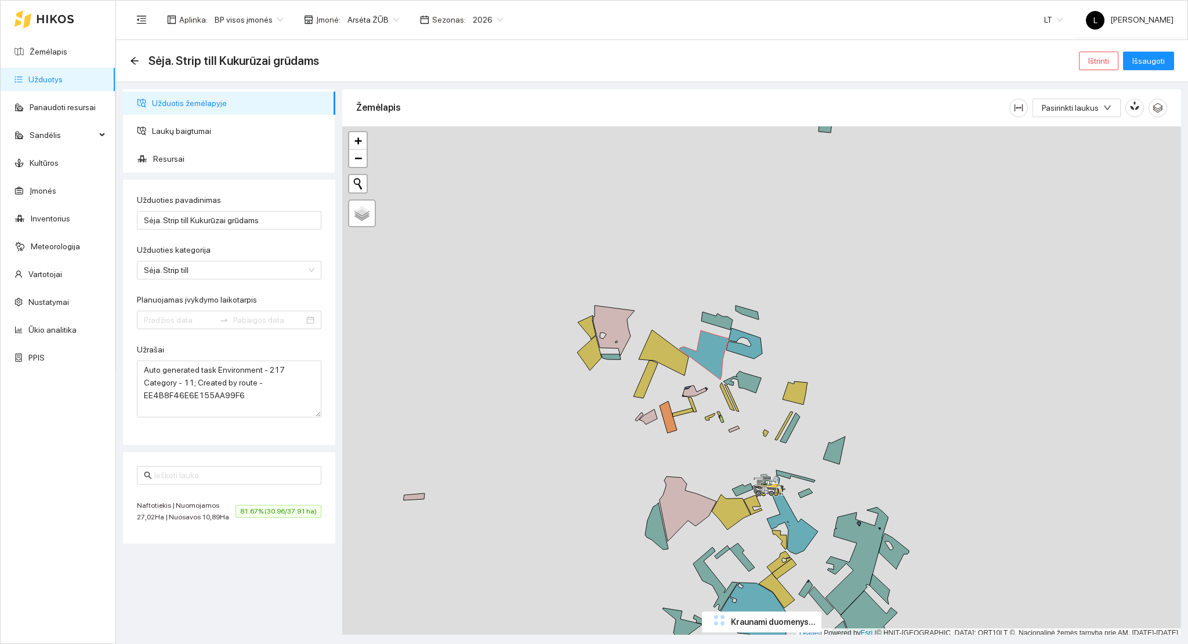
type input "[DATE]"
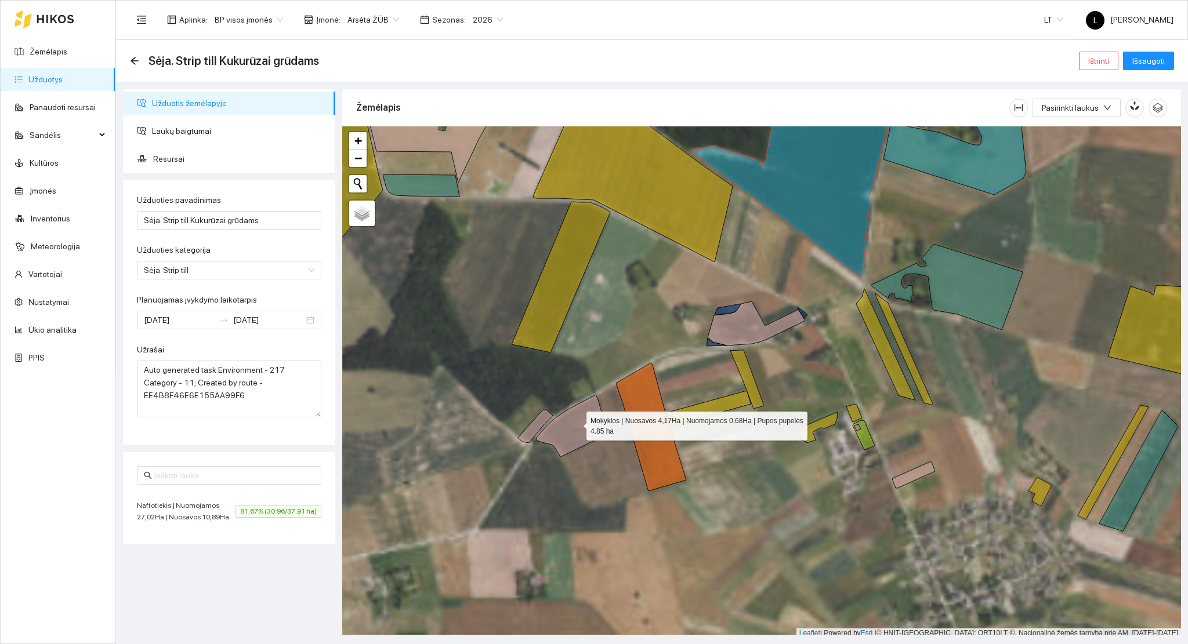
click at [575, 425] on icon at bounding box center [572, 426] width 72 height 62
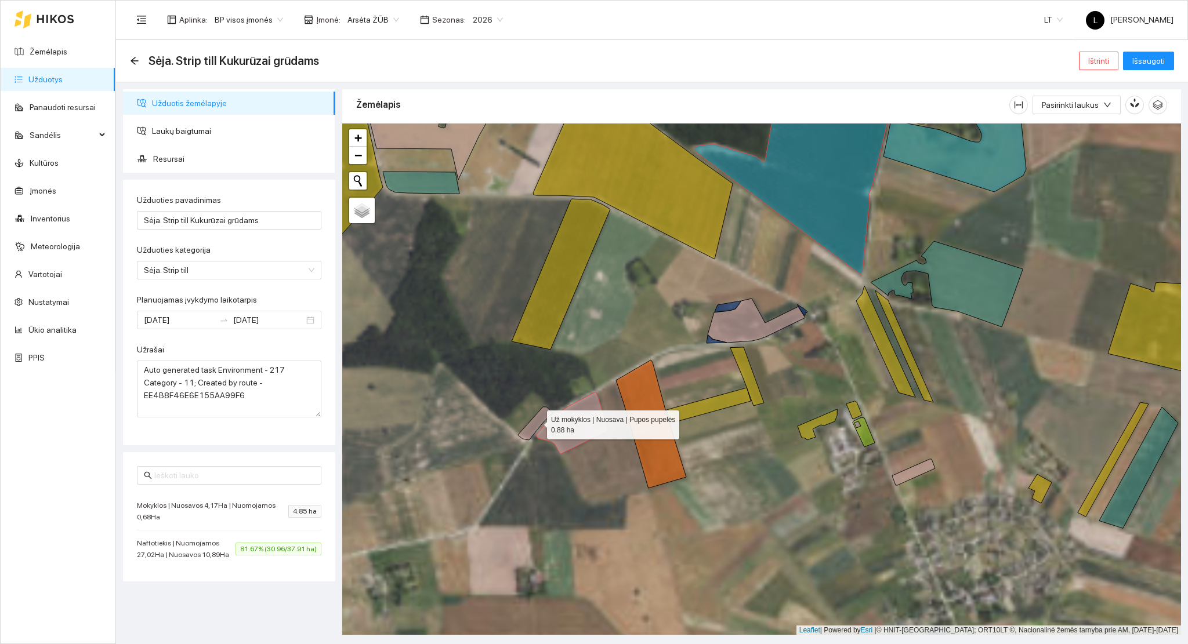
click at [536, 422] on icon at bounding box center [535, 423] width 35 height 33
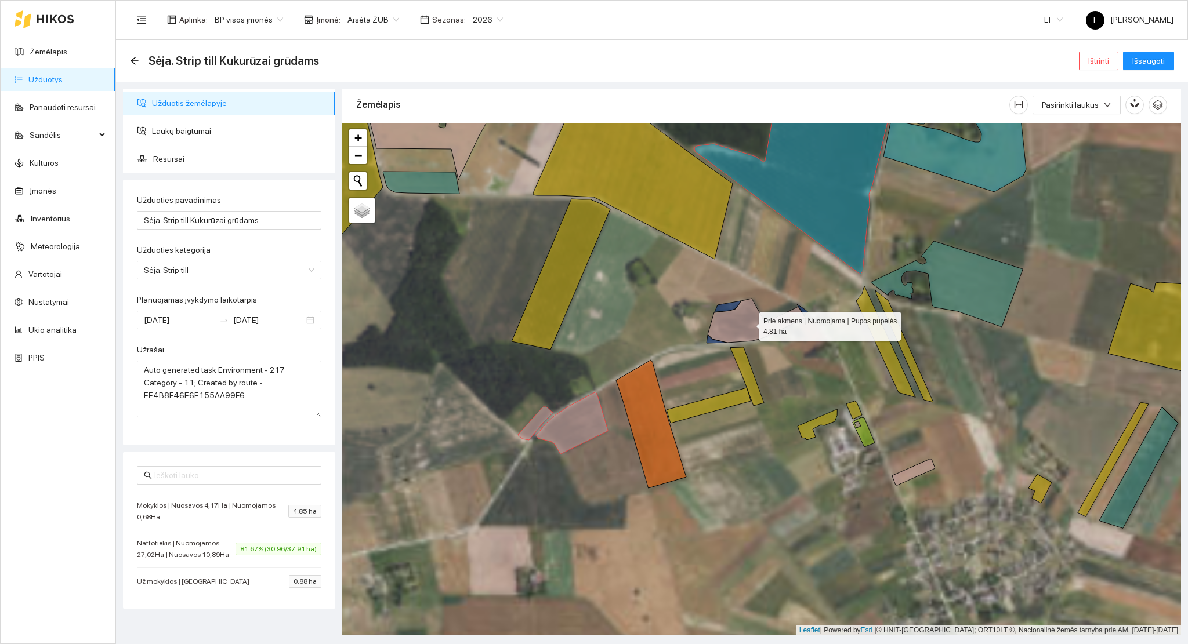
click at [751, 323] on icon at bounding box center [756, 321] width 97 height 44
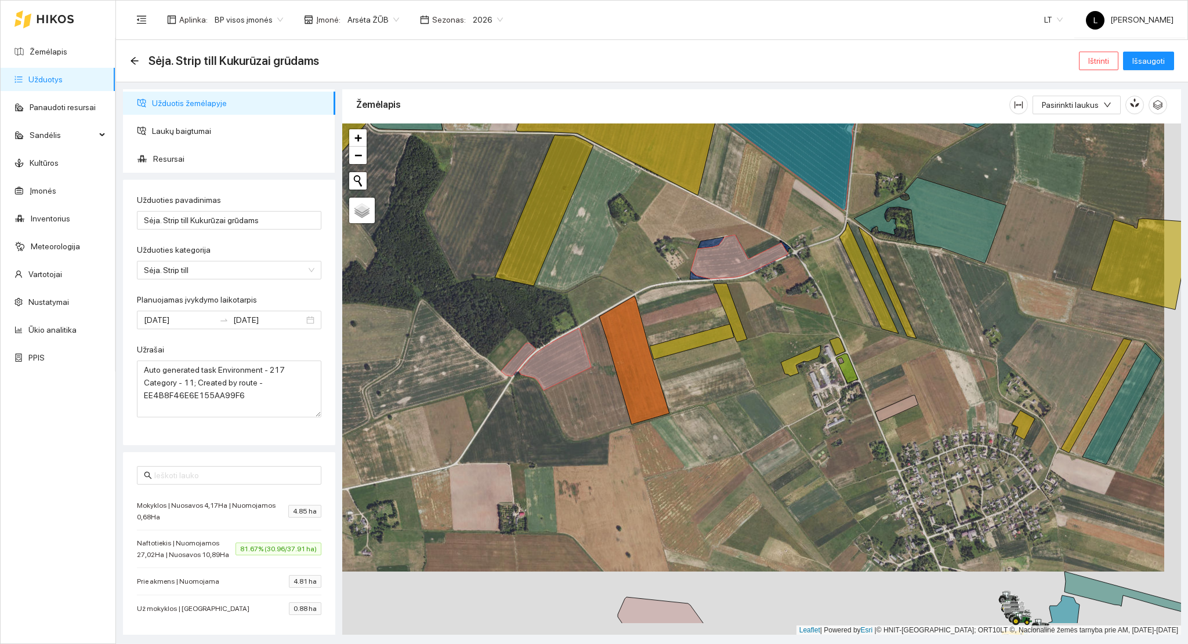
drag, startPoint x: 826, startPoint y: 385, endPoint x: 817, endPoint y: 314, distance: 72.0
click at [803, 284] on div at bounding box center [761, 380] width 839 height 512
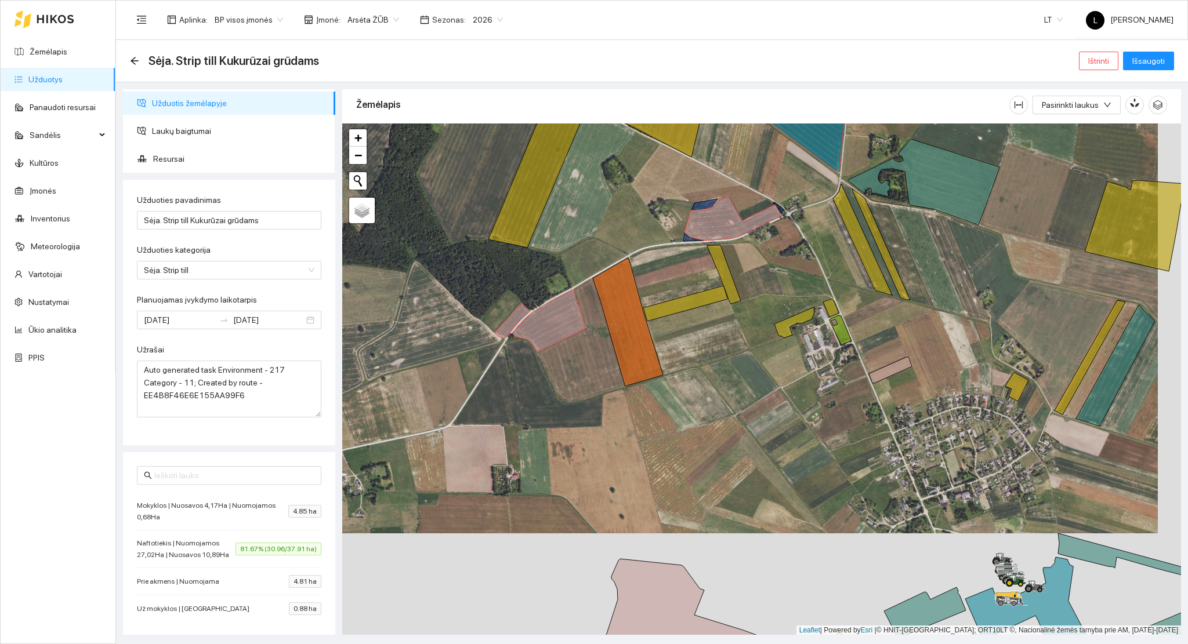
click at [1058, 593] on icon at bounding box center [1040, 622] width 150 height 131
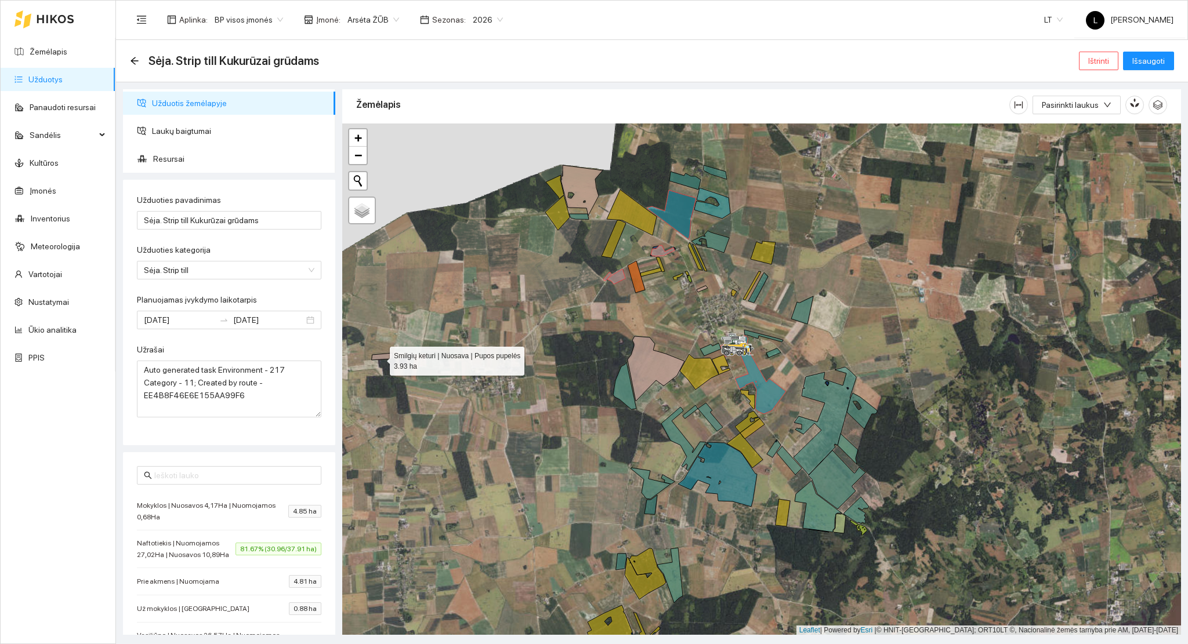
click at [379, 358] on icon at bounding box center [382, 356] width 21 height 7
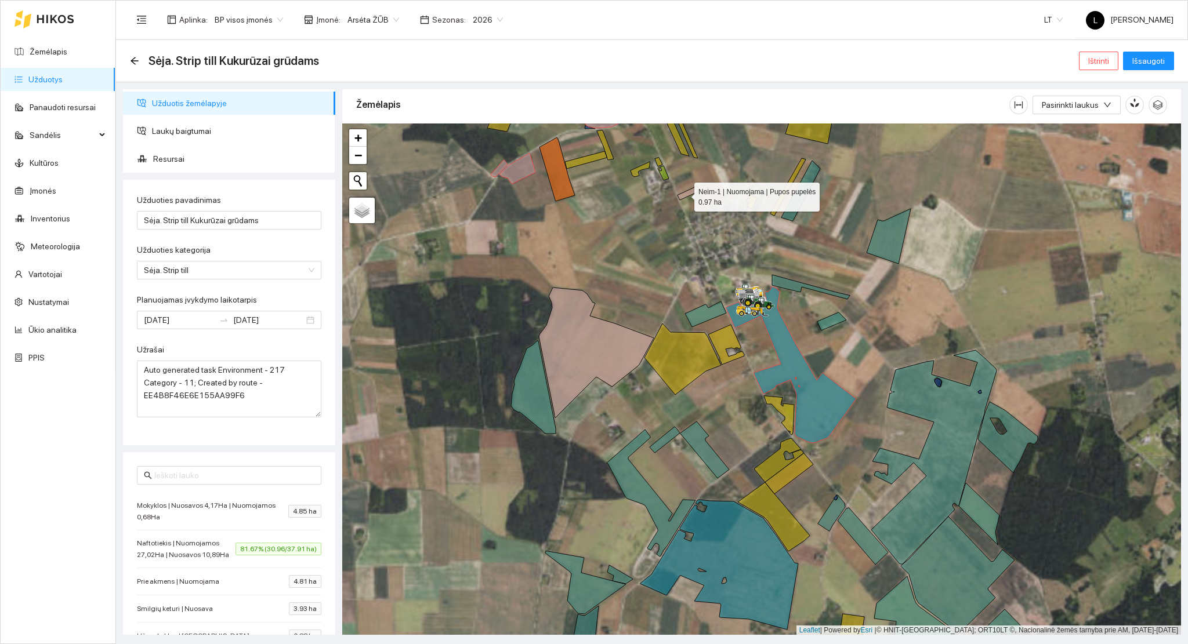
click at [684, 194] on icon at bounding box center [688, 193] width 21 height 13
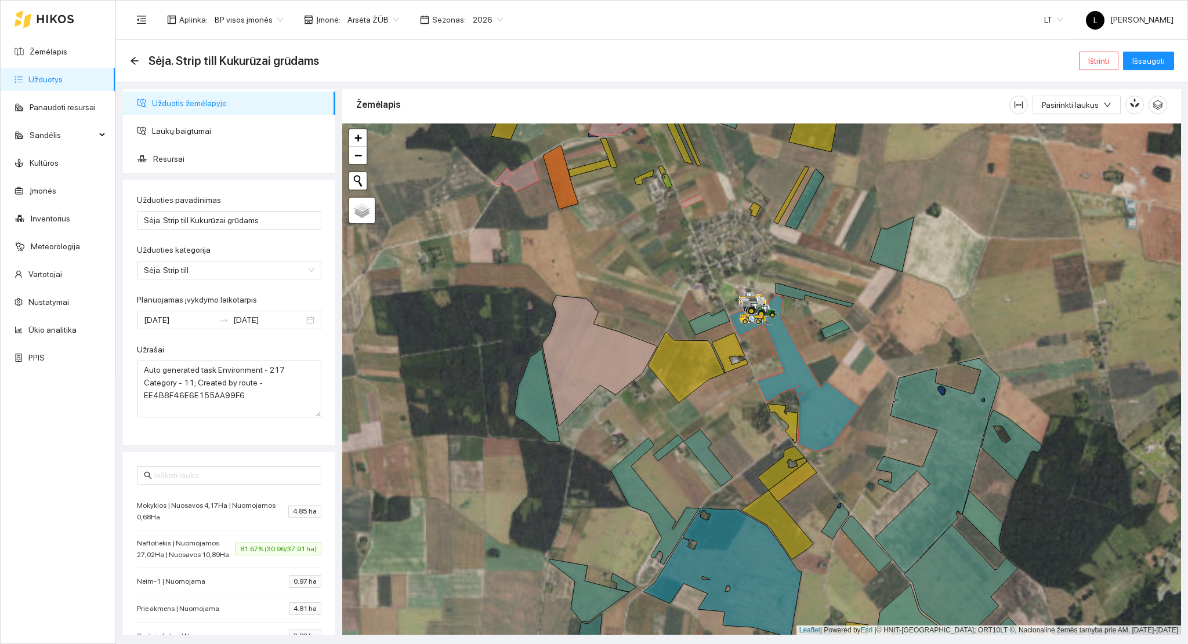
drag, startPoint x: 609, startPoint y: 217, endPoint x: 687, endPoint y: 481, distance: 275.9
click at [687, 479] on div at bounding box center [761, 380] width 839 height 512
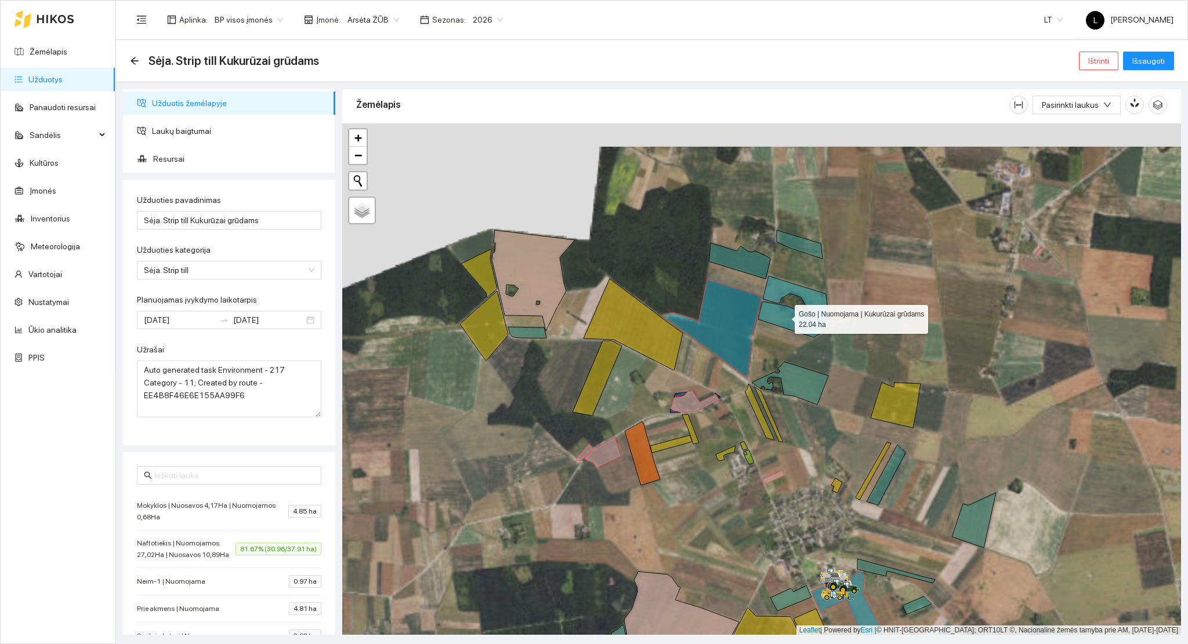
click at [784, 317] on icon at bounding box center [793, 306] width 71 height 61
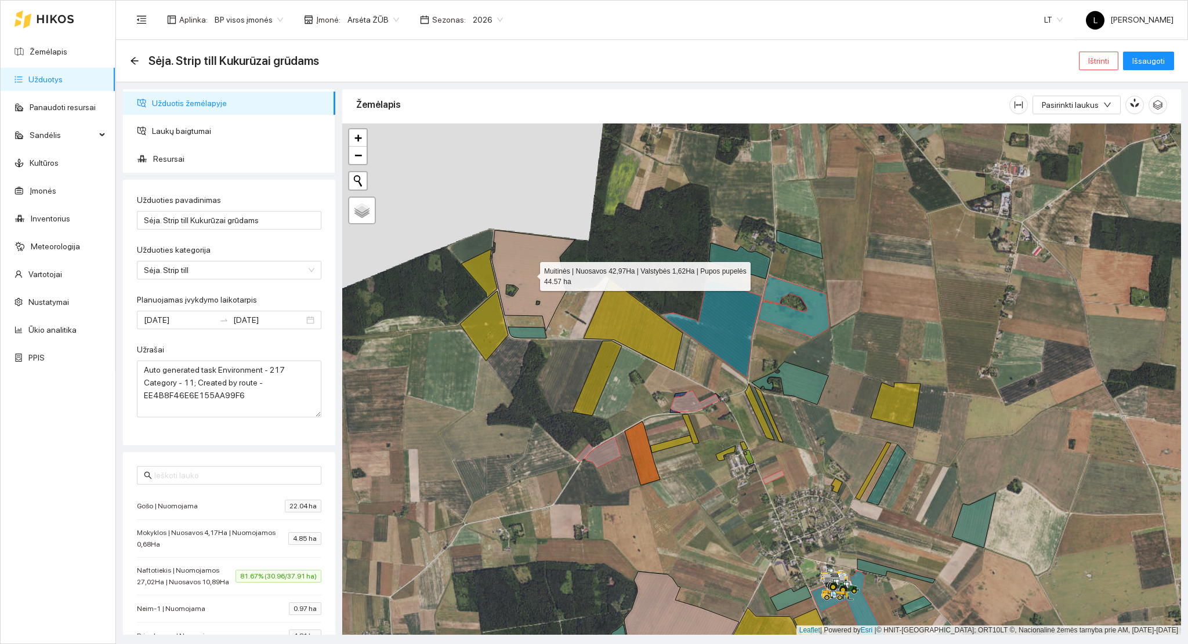
click at [548, 291] on icon at bounding box center [533, 280] width 83 height 101
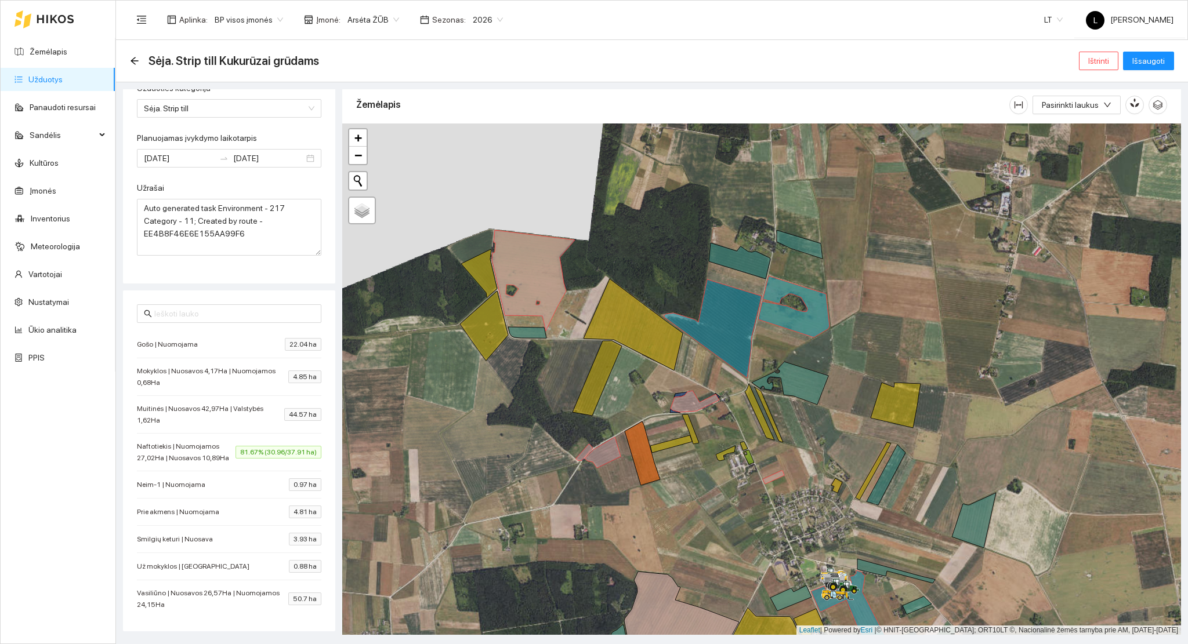
scroll to position [173, 0]
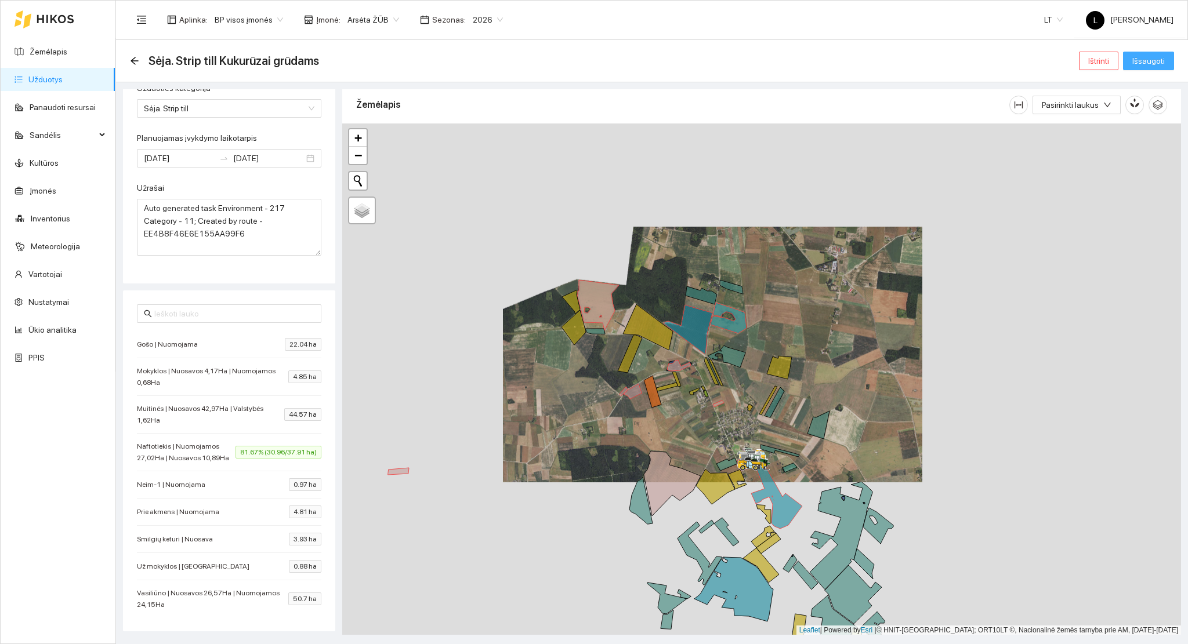
click at [1158, 59] on span "Išsaugoti" at bounding box center [1148, 61] width 32 height 13
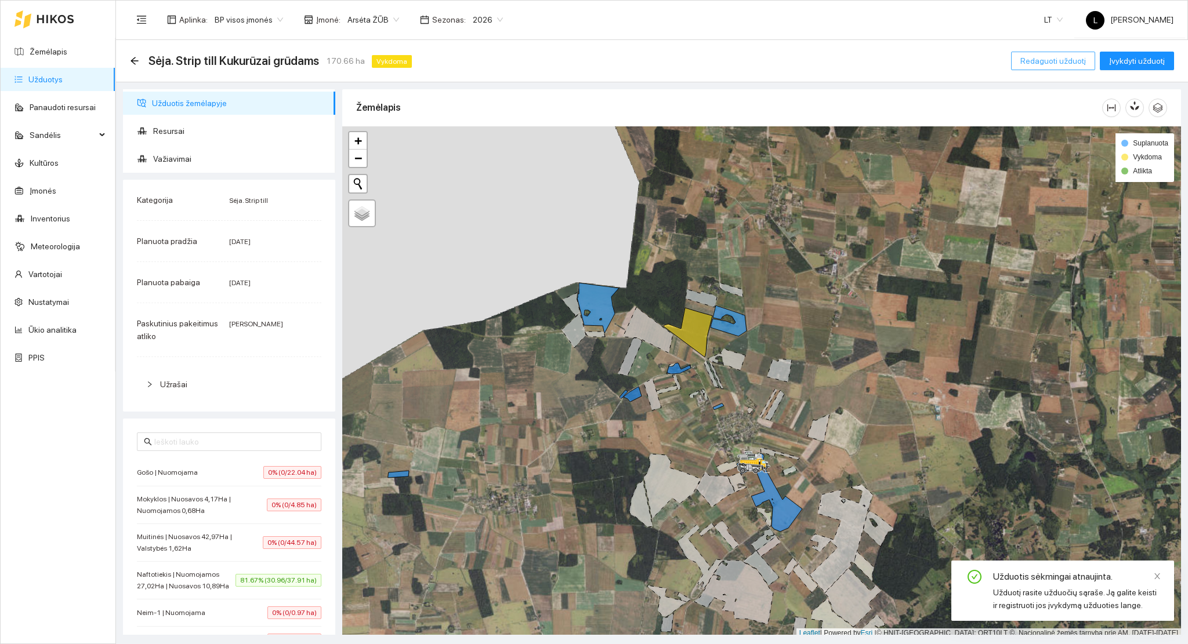
click at [1040, 60] on span "Redaguoti užduotį" at bounding box center [1053, 61] width 66 height 13
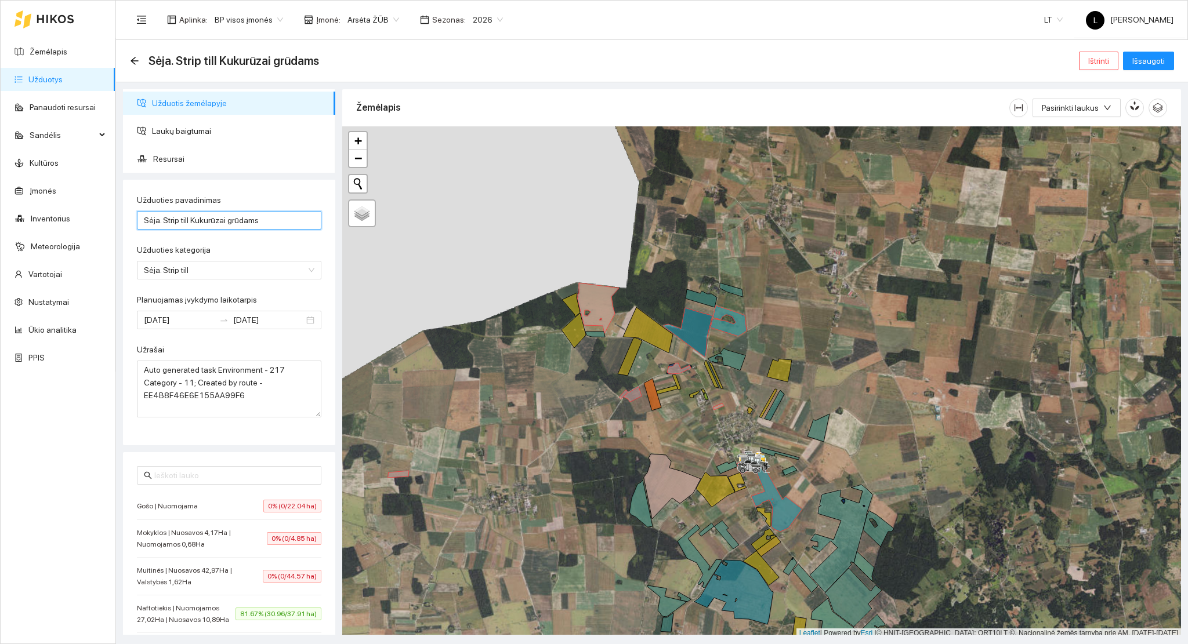
click at [237, 216] on input "Sėja. Strip till Kukurūzai grūdams" at bounding box center [229, 220] width 184 height 19
drag, startPoint x: 275, startPoint y: 219, endPoint x: 190, endPoint y: 217, distance: 85.3
click at [190, 217] on input "Sėja. Strip till Kukurūzai grūdams" at bounding box center [229, 220] width 184 height 19
click at [142, 220] on input "Sėja. Strip till Kukurūzai grūdams" at bounding box center [229, 220] width 184 height 19
click at [206, 217] on input "Tarpinių augalų sėja Sėja. Strip till Kukurūzai grūdams" at bounding box center [229, 220] width 184 height 19
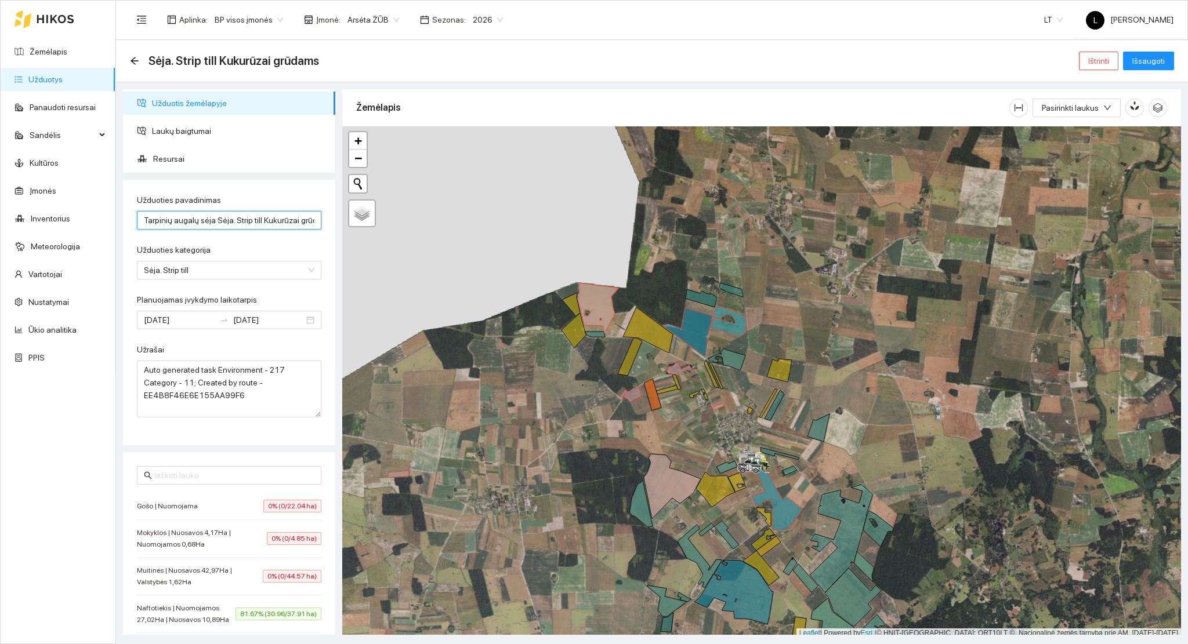
click at [206, 217] on input "Tarpinių augalų sėja Sėja. Strip till Kukurūzai grūdams" at bounding box center [229, 220] width 184 height 19
drag, startPoint x: 291, startPoint y: 218, endPoint x: 329, endPoint y: 222, distance: 39.0
click at [329, 222] on div "Užduotis žemėlapyje Laukų baigtumai Resursai Užduoties pavadinimas Tarpinių aug…" at bounding box center [228, 362] width 219 height 546
click at [245, 221] on input "Tarpinių augalų per žiemą Sėja. Strip till Kukurūzai grūdams" at bounding box center [229, 220] width 184 height 19
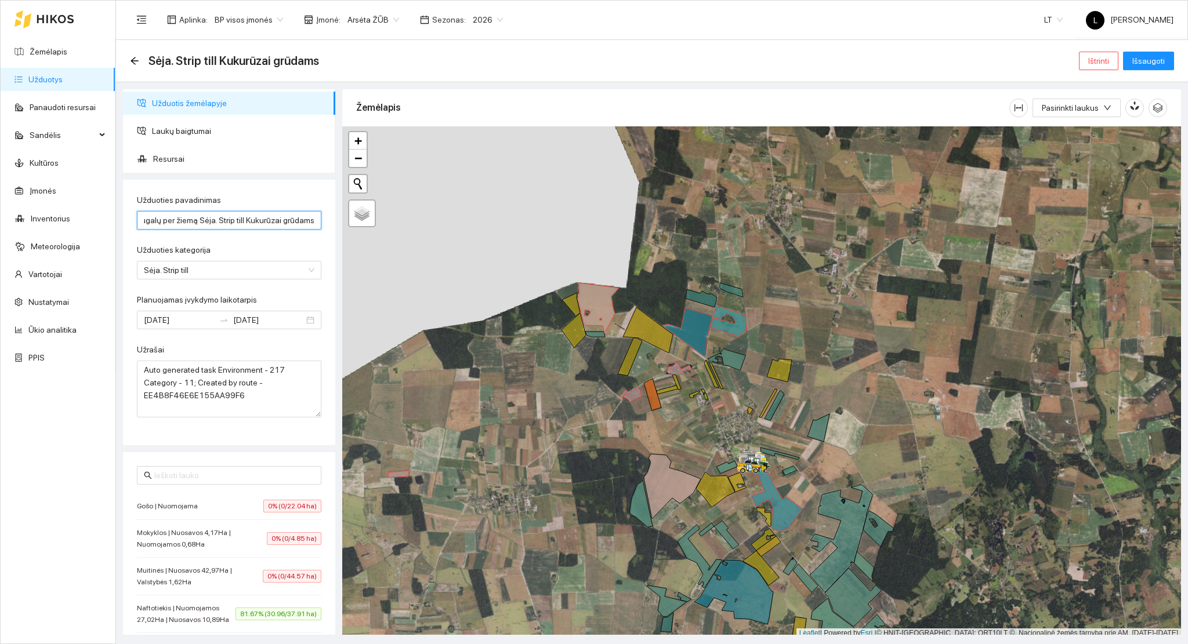
drag, startPoint x: 239, startPoint y: 219, endPoint x: 754, endPoint y: 230, distance: 514.6
click at [744, 241] on div "Užduotis žemėlapyje Laukų baigtumai Resursai Užduoties pavadinimas Tarpinių aug…" at bounding box center [649, 358] width 1072 height 553
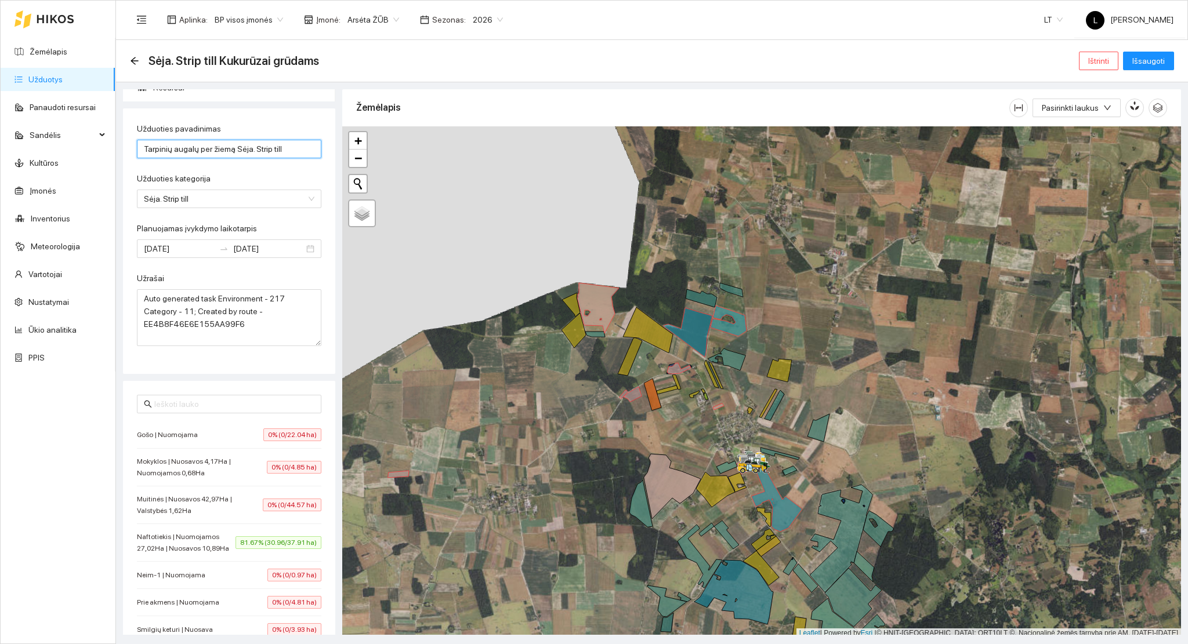
scroll to position [173, 0]
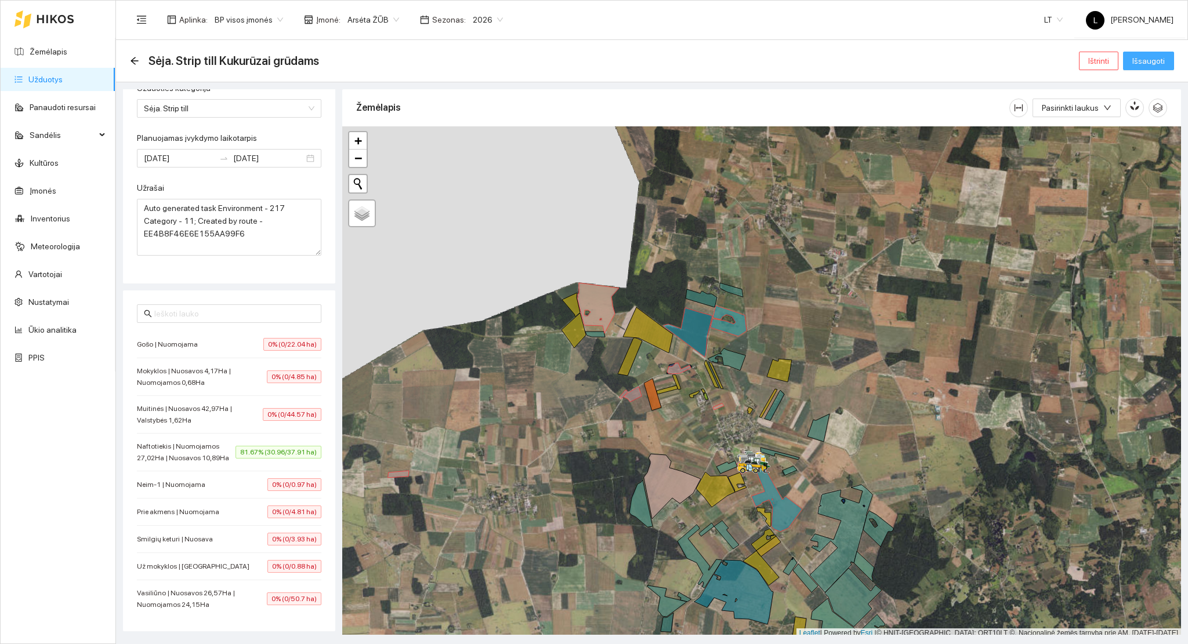
type input "Tarpinių augalų per žiemą Sėja. Strip till"
click at [1156, 69] on button "Išsaugoti" at bounding box center [1148, 61] width 51 height 19
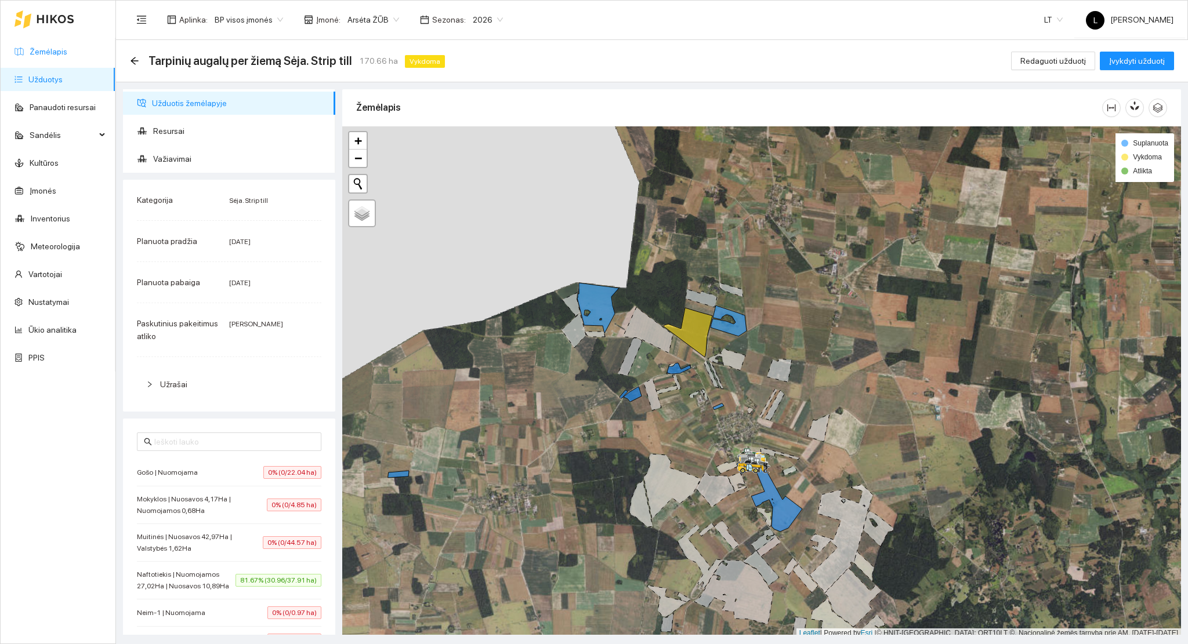
click at [67, 47] on link "Žemėlapis" at bounding box center [49, 51] width 38 height 9
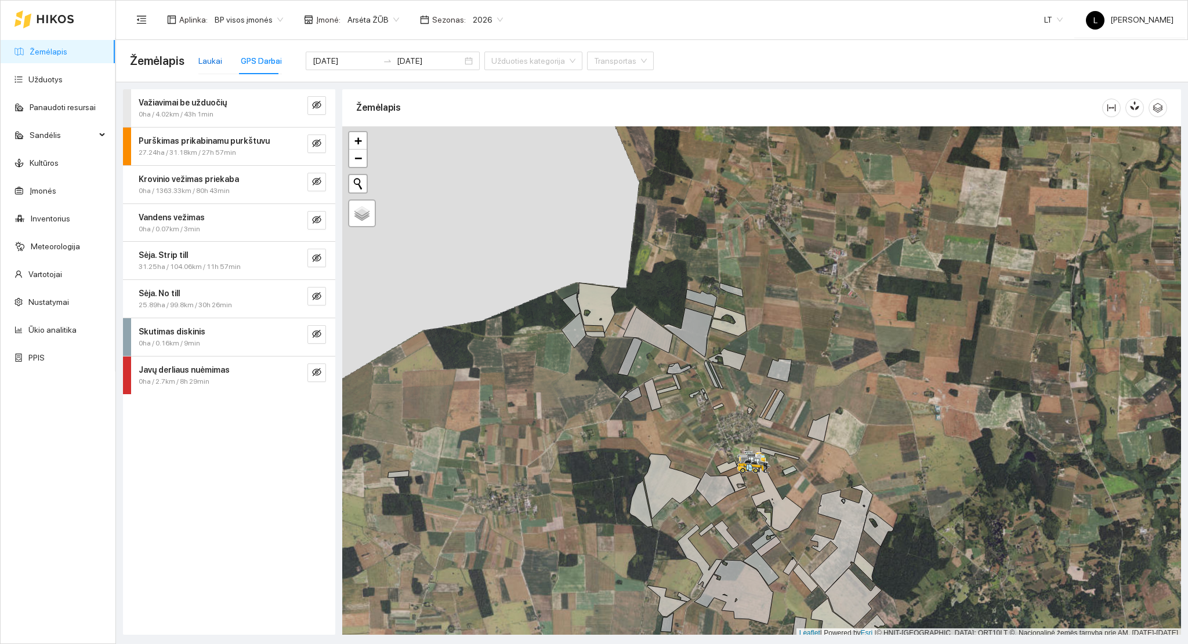
click at [205, 60] on div "Laukai" at bounding box center [210, 61] width 24 height 13
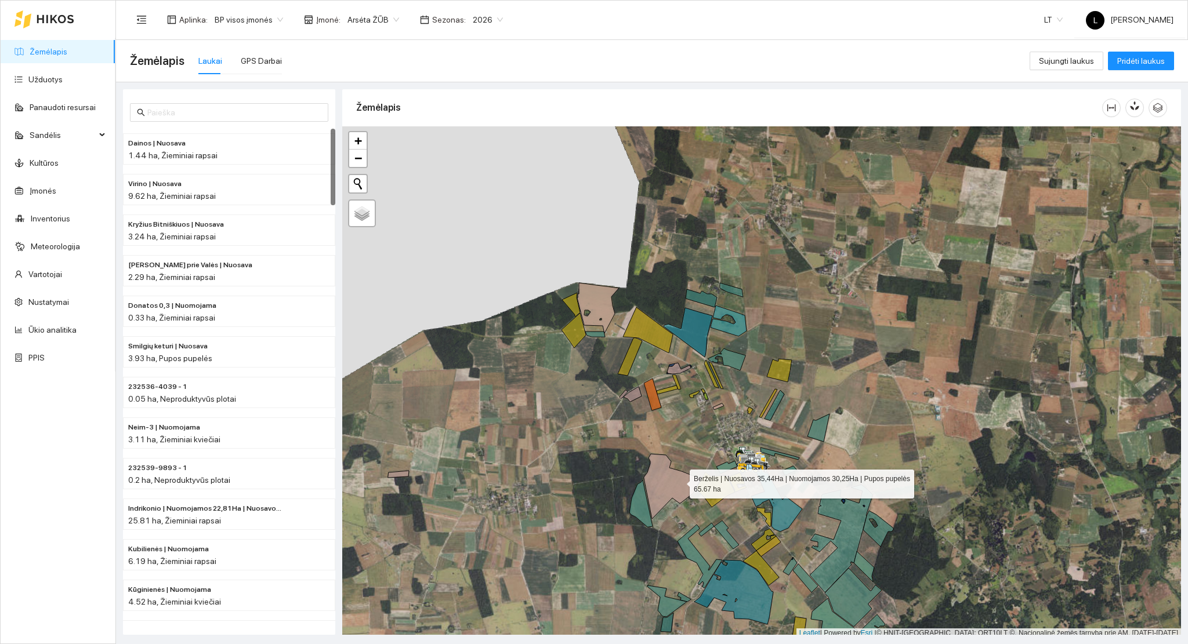
scroll to position [3, 0]
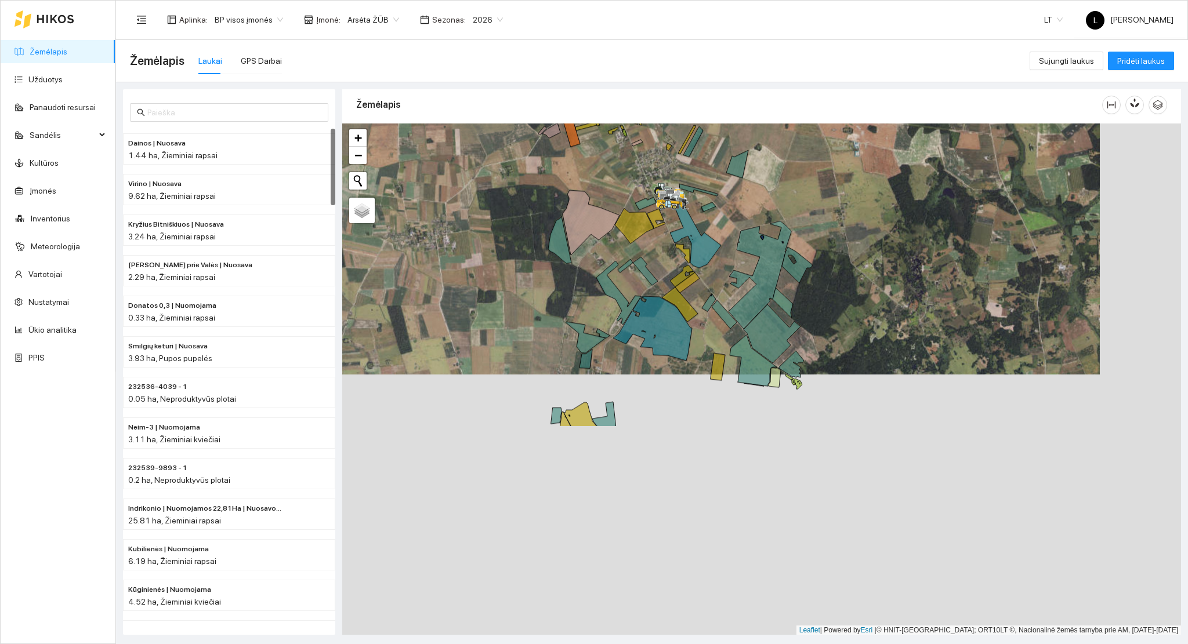
drag, startPoint x: 633, startPoint y: 284, endPoint x: 588, endPoint y: 195, distance: 100.1
click at [590, 200] on icon at bounding box center [591, 222] width 57 height 65
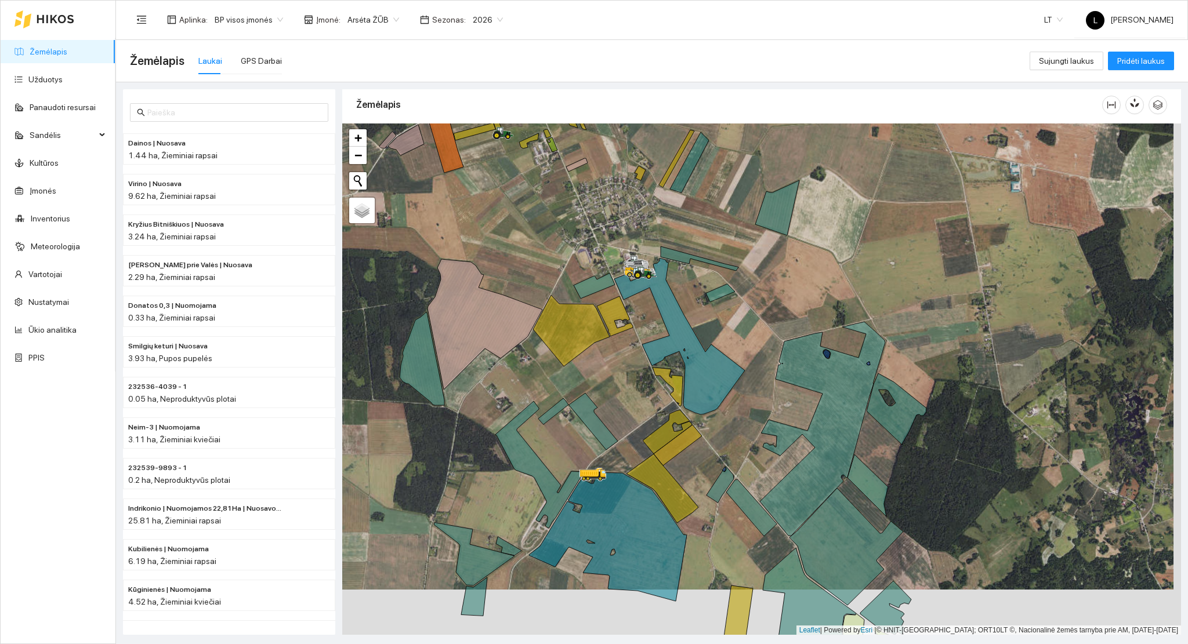
drag, startPoint x: 718, startPoint y: 541, endPoint x: 743, endPoint y: 419, distance: 124.3
click at [743, 419] on div at bounding box center [761, 380] width 839 height 512
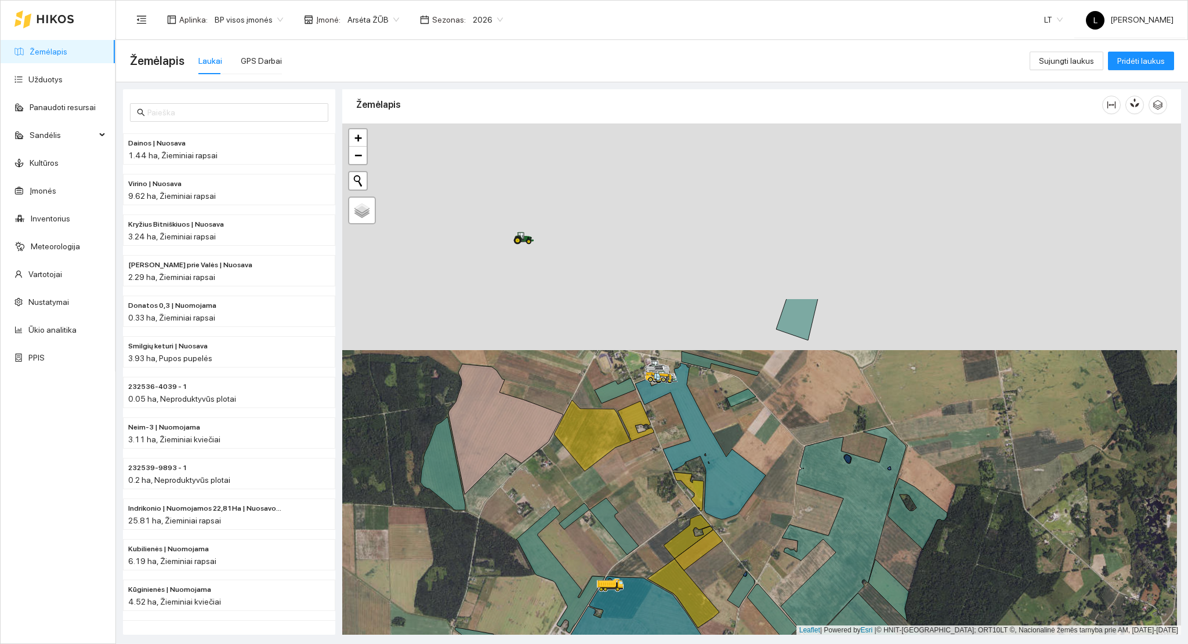
drag, startPoint x: 721, startPoint y: 295, endPoint x: 715, endPoint y: 525, distance: 229.8
click at [717, 524] on div at bounding box center [761, 380] width 839 height 512
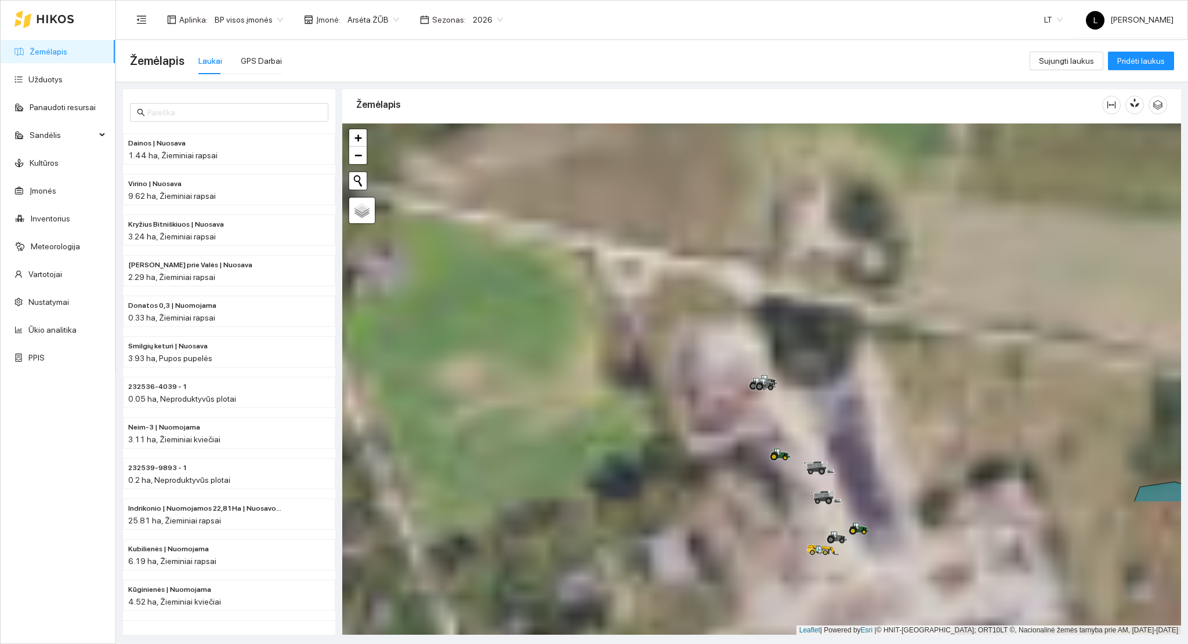
drag, startPoint x: 835, startPoint y: 603, endPoint x: 805, endPoint y: 419, distance: 187.0
click at [805, 419] on div at bounding box center [761, 380] width 839 height 512
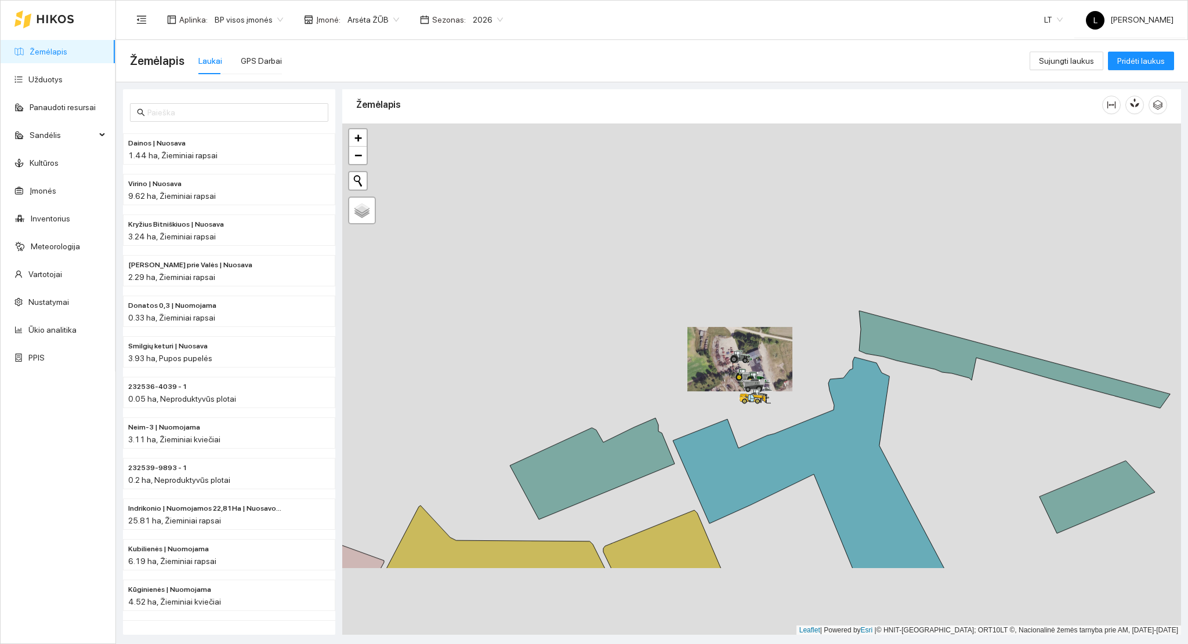
drag, startPoint x: 778, startPoint y: 537, endPoint x: 756, endPoint y: 411, distance: 128.4
click at [756, 414] on div at bounding box center [761, 380] width 839 height 512
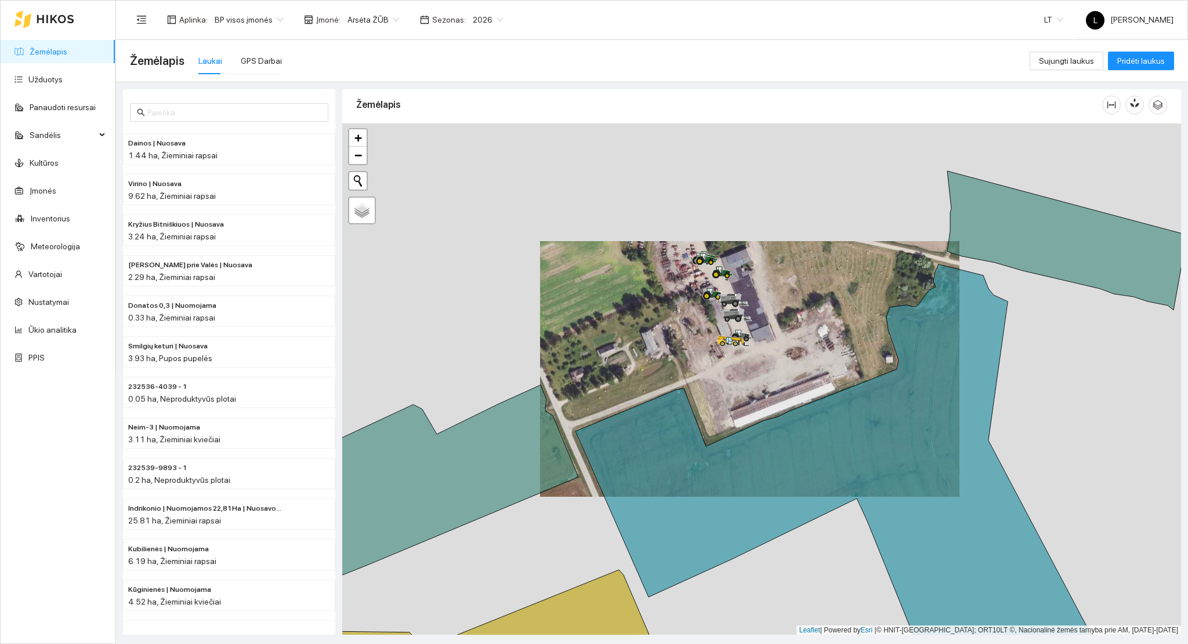
drag, startPoint x: 778, startPoint y: 329, endPoint x: 743, endPoint y: 459, distance: 134.5
click at [744, 457] on div at bounding box center [761, 380] width 839 height 512
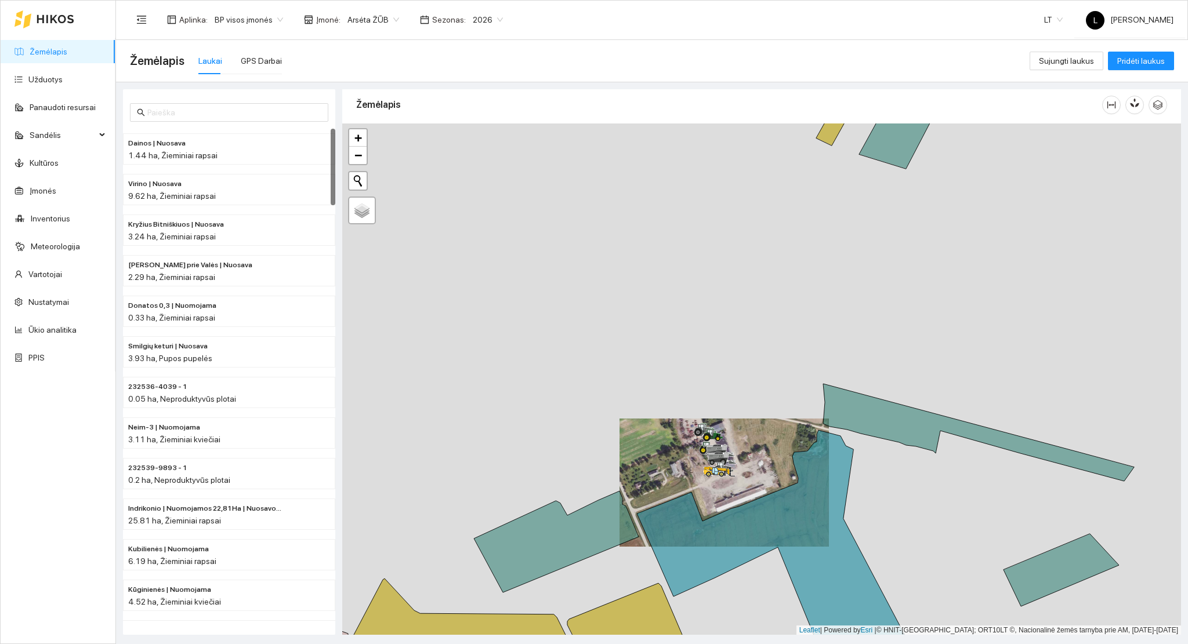
click at [56, 53] on link "Žemėlapis" at bounding box center [49, 51] width 38 height 9
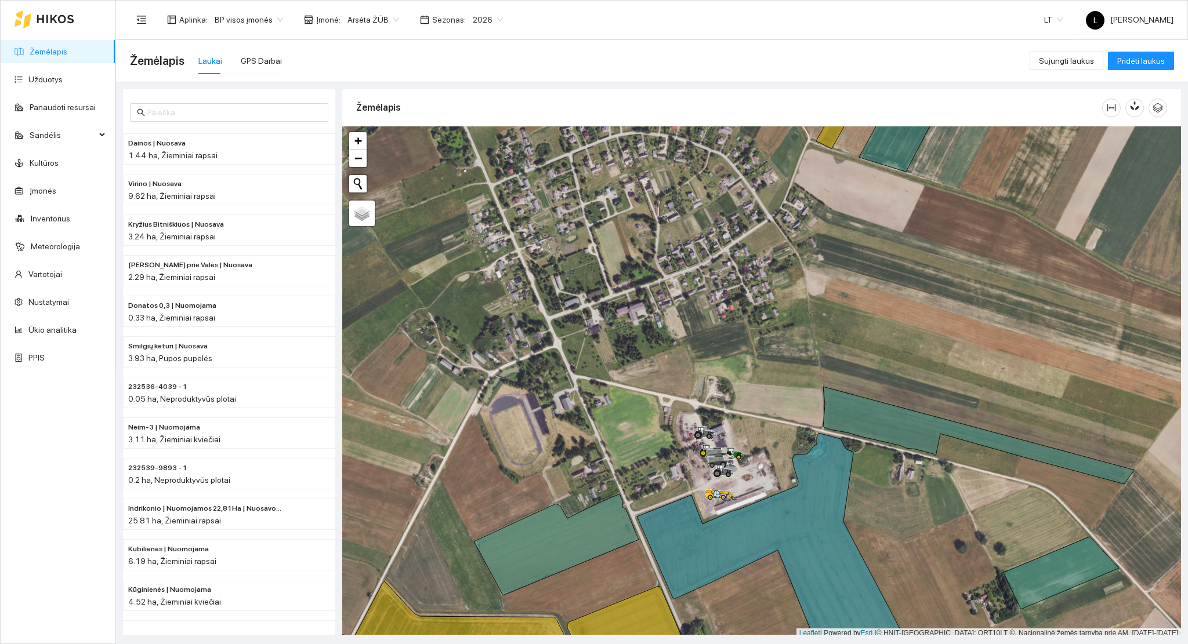
scroll to position [3, 0]
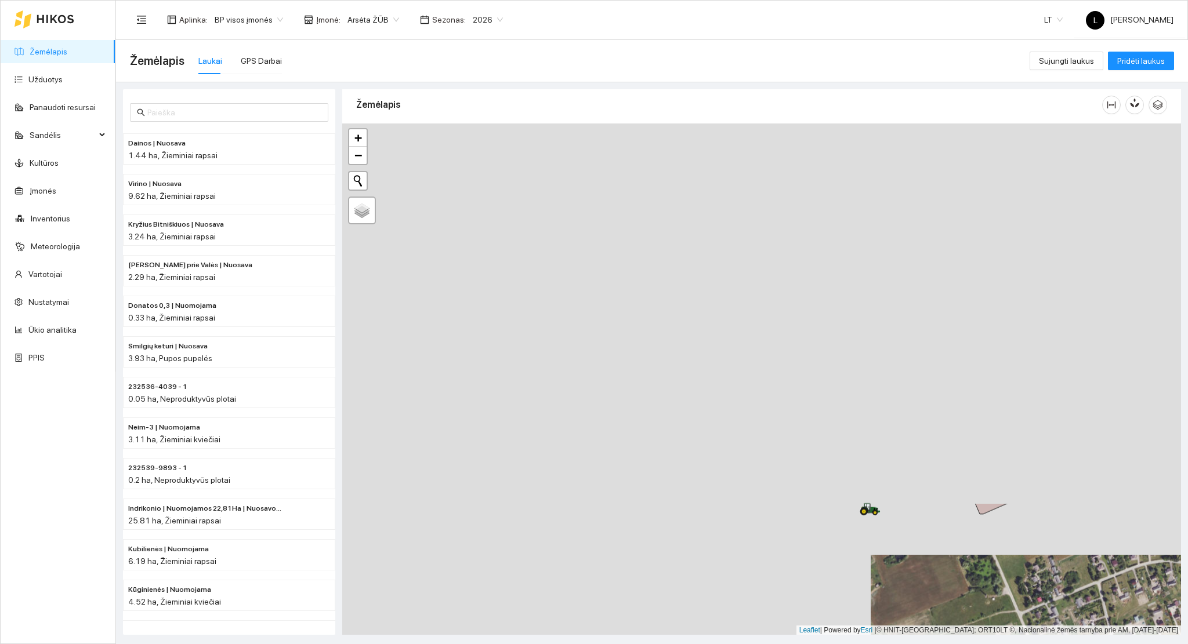
drag, startPoint x: 791, startPoint y: 490, endPoint x: 1056, endPoint y: 674, distance: 322.5
click at [1056, 644] on html "Žemėlapis Užduotys Panaudoti resursai Sandėlis Kultūros Įmonės Inventorius Mete…" at bounding box center [594, 322] width 1188 height 644
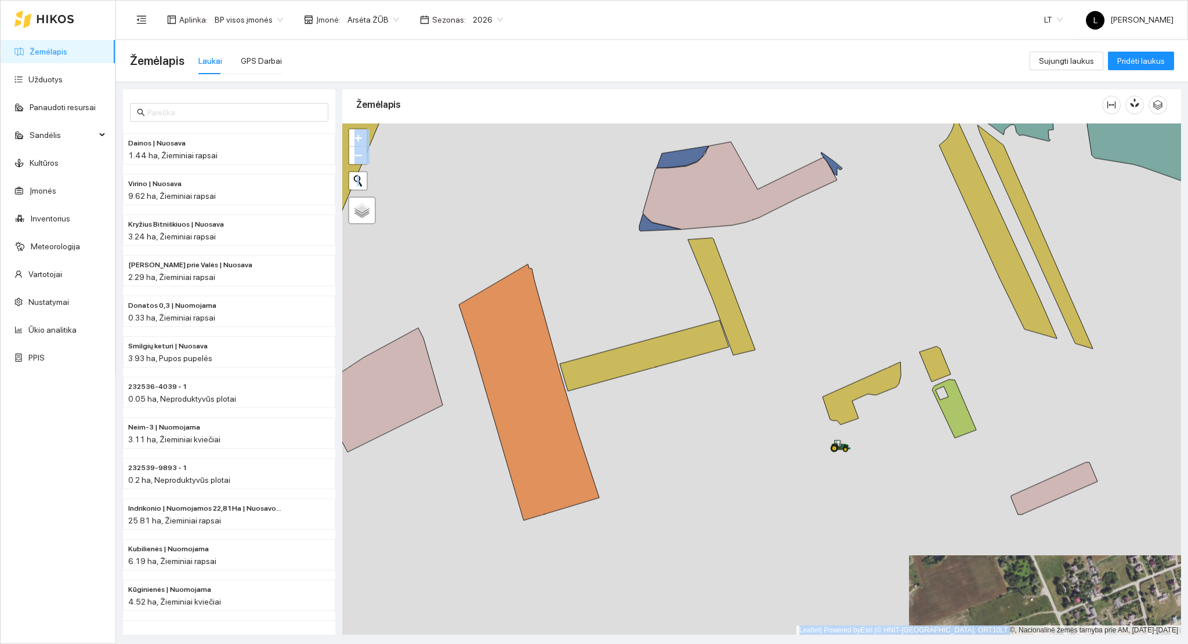
drag, startPoint x: 1026, startPoint y: 592, endPoint x: 682, endPoint y: 305, distance: 448.5
click at [681, 303] on div at bounding box center [761, 380] width 839 height 512
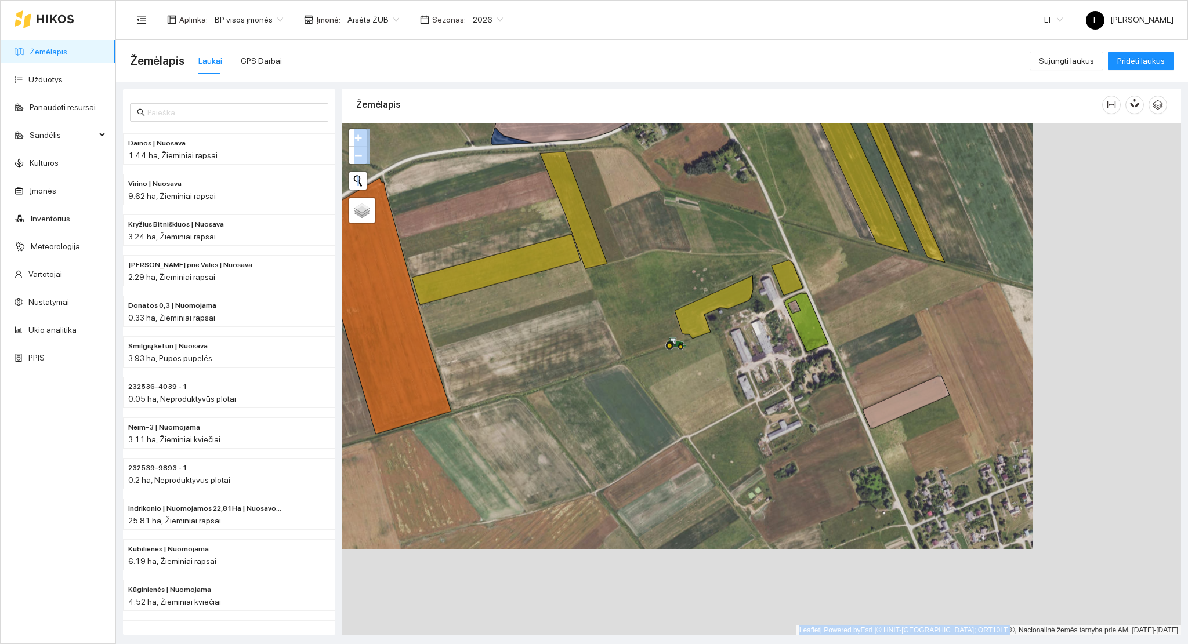
drag, startPoint x: 750, startPoint y: 374, endPoint x: 602, endPoint y: 290, distance: 170.7
click at [600, 287] on div at bounding box center [761, 380] width 839 height 512
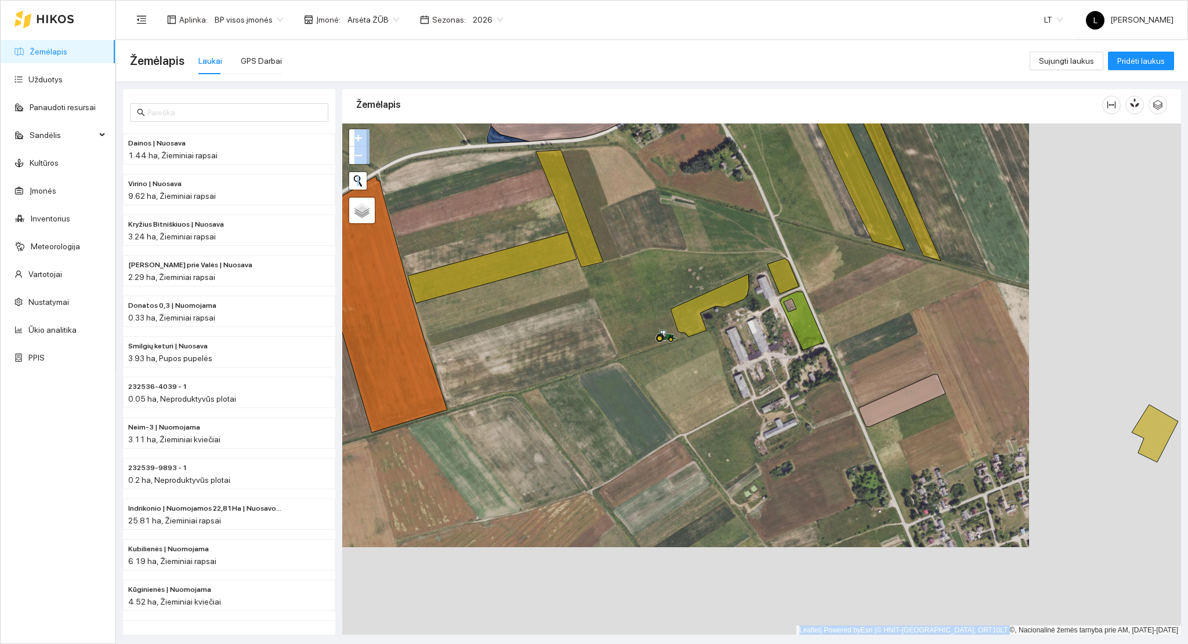
click at [801, 500] on div at bounding box center [761, 380] width 839 height 512
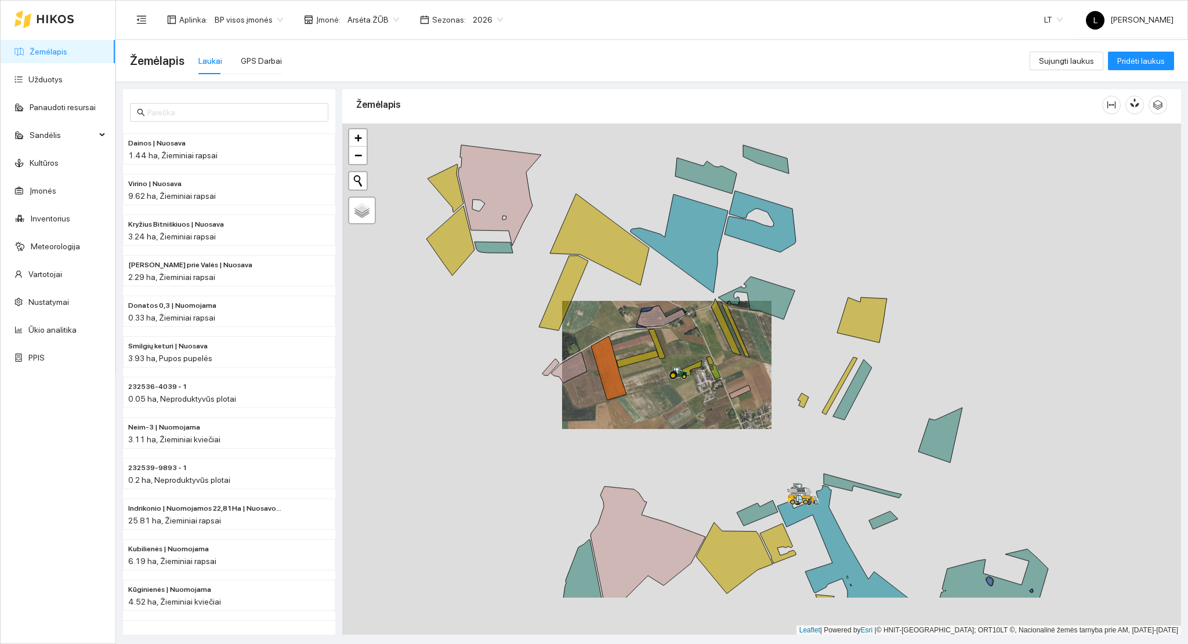
drag, startPoint x: 728, startPoint y: 425, endPoint x: 656, endPoint y: 393, distance: 78.9
click at [655, 386] on div at bounding box center [761, 380] width 839 height 512
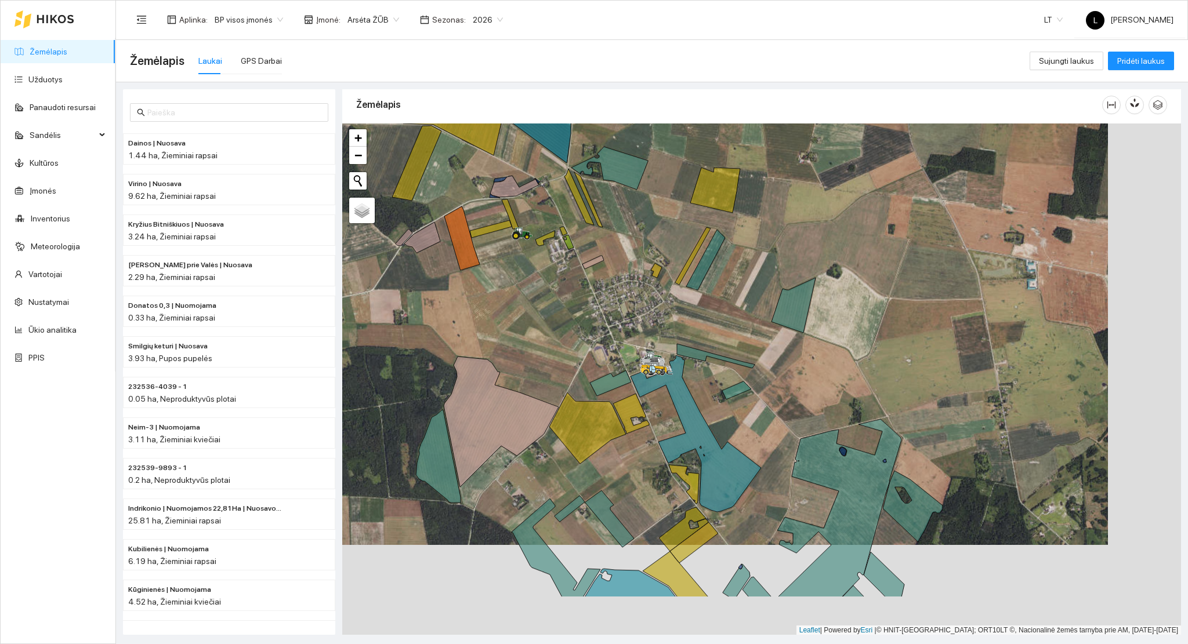
drag, startPoint x: 791, startPoint y: 480, endPoint x: 775, endPoint y: 455, distance: 29.9
click at [775, 455] on div at bounding box center [761, 380] width 839 height 512
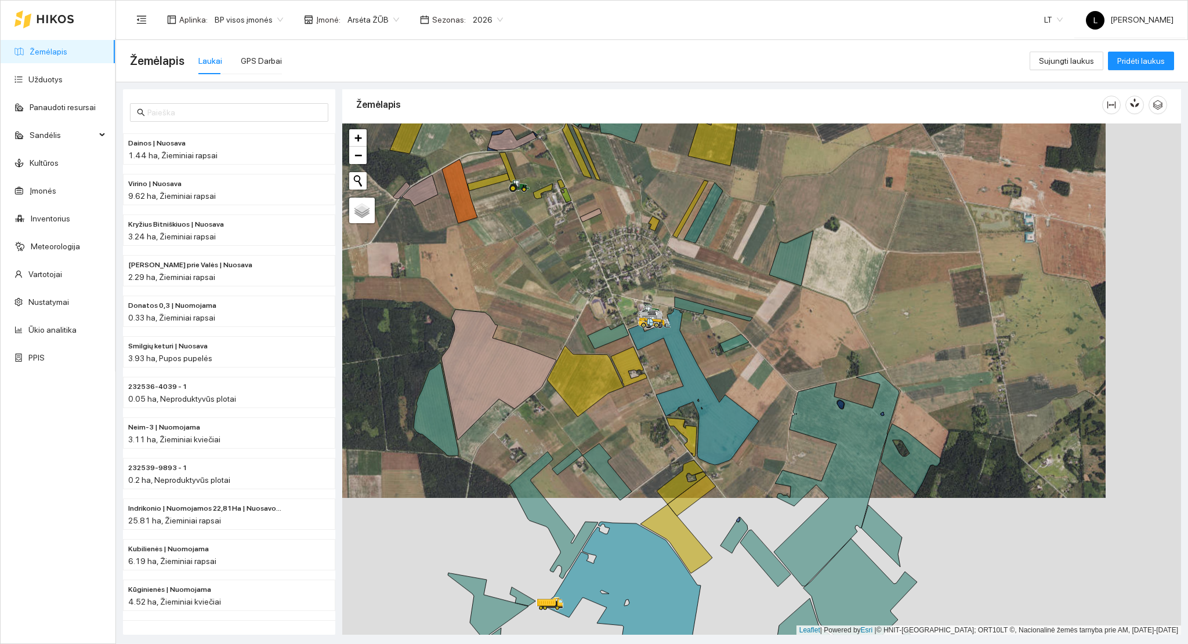
drag, startPoint x: 776, startPoint y: 440, endPoint x: 784, endPoint y: 400, distance: 40.2
click at [781, 389] on div at bounding box center [761, 380] width 839 height 512
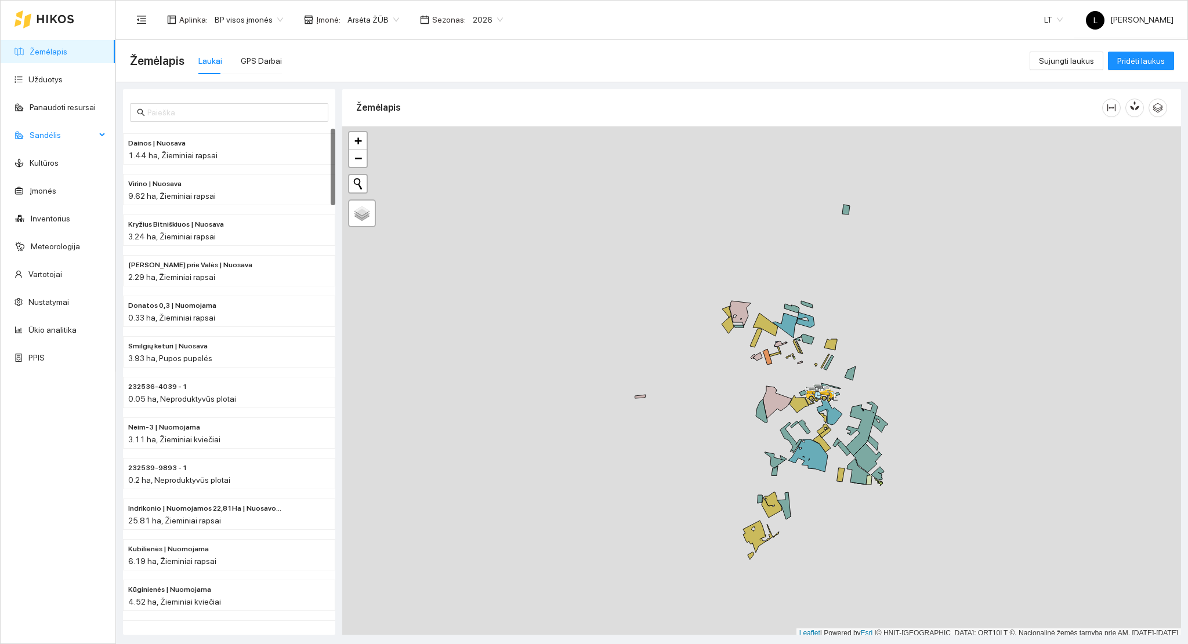
click at [93, 130] on span "Sandėlis" at bounding box center [63, 135] width 66 height 23
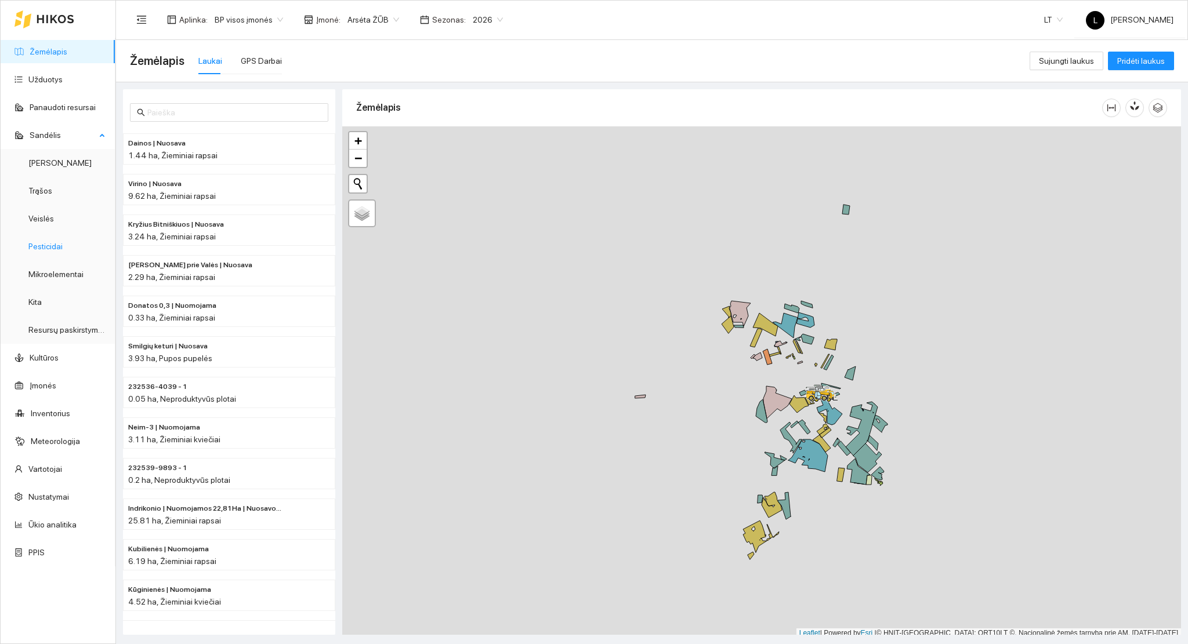
click at [58, 250] on link "Pesticidai" at bounding box center [45, 246] width 34 height 9
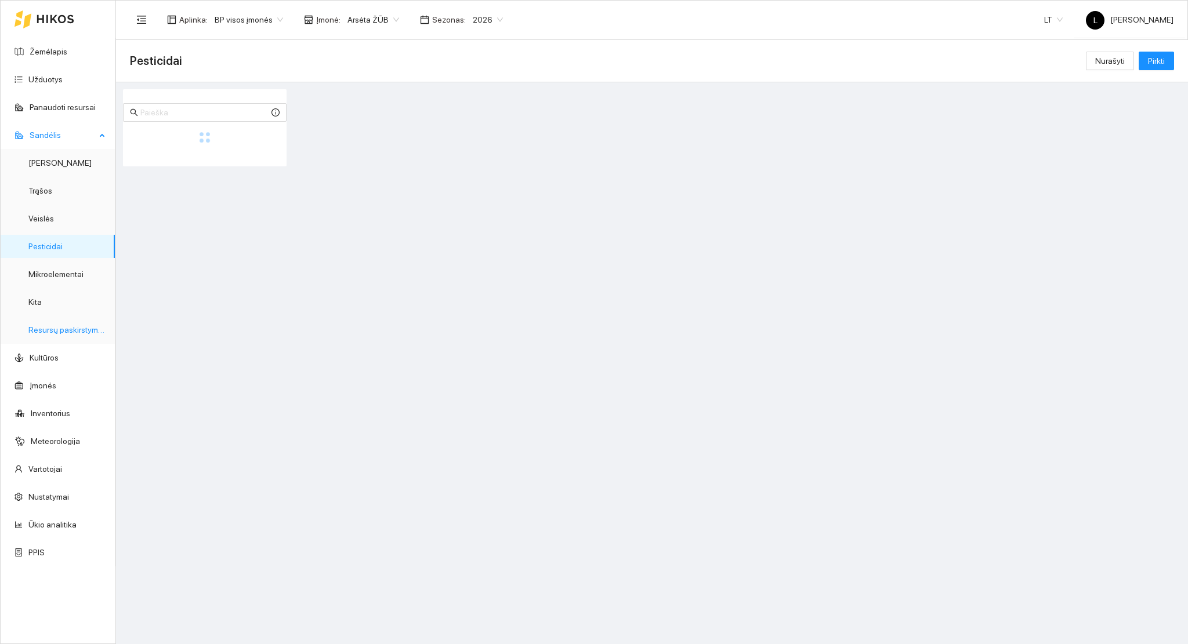
click at [60, 332] on link "Resursų paskirstymas" at bounding box center [67, 329] width 78 height 9
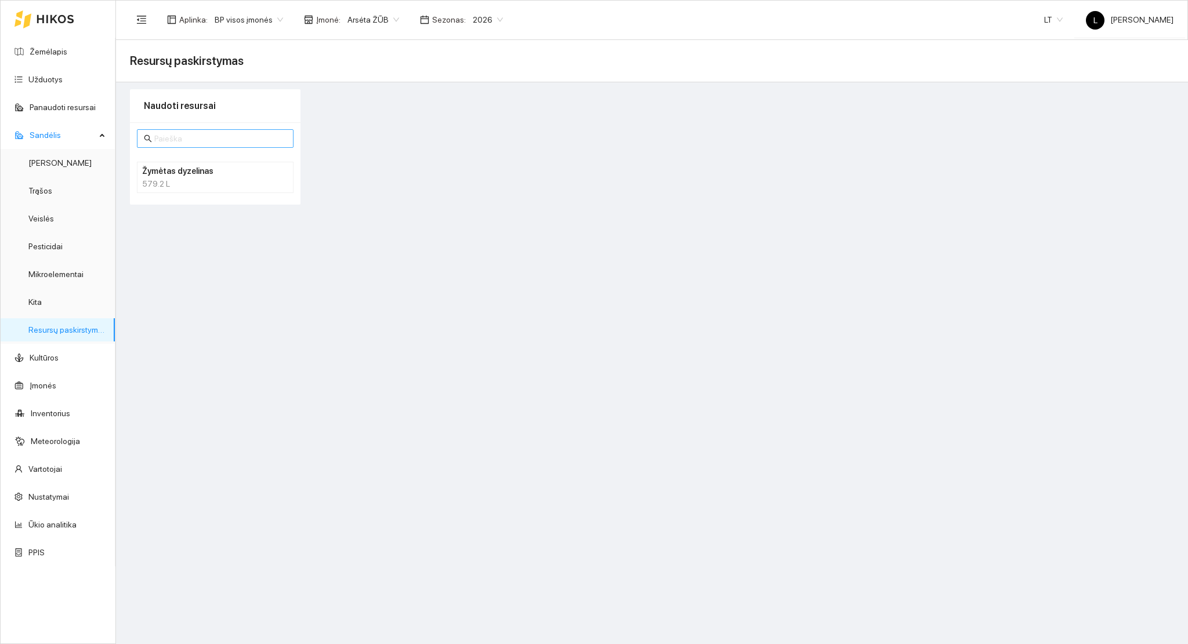
click at [197, 140] on input "text" at bounding box center [220, 138] width 132 height 13
click at [42, 221] on link "Veislės" at bounding box center [41, 218] width 26 height 9
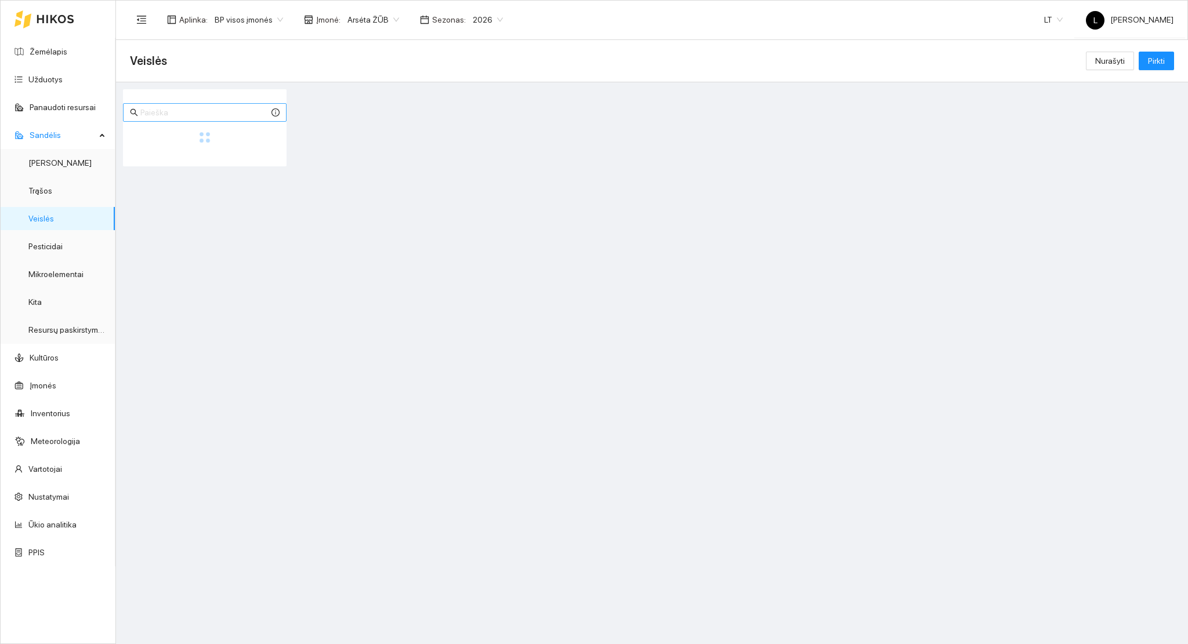
click at [162, 115] on input "text" at bounding box center [204, 112] width 129 height 13
drag, startPoint x: 140, startPoint y: 108, endPoint x: 95, endPoint y: 107, distance: 45.3
click at [104, 107] on section "Žemėlapis Užduotys Panaudoti resursai Sandėlis Derlius Trąšos Veislės Pesticida…" at bounding box center [594, 322] width 1188 height 644
drag, startPoint x: 150, startPoint y: 112, endPoint x: 99, endPoint y: 106, distance: 52.0
click at [95, 113] on section "Žemėlapis Užduotys Panaudoti resursai Sandėlis Derlius Trąšos Veislės Pesticida…" at bounding box center [594, 322] width 1188 height 644
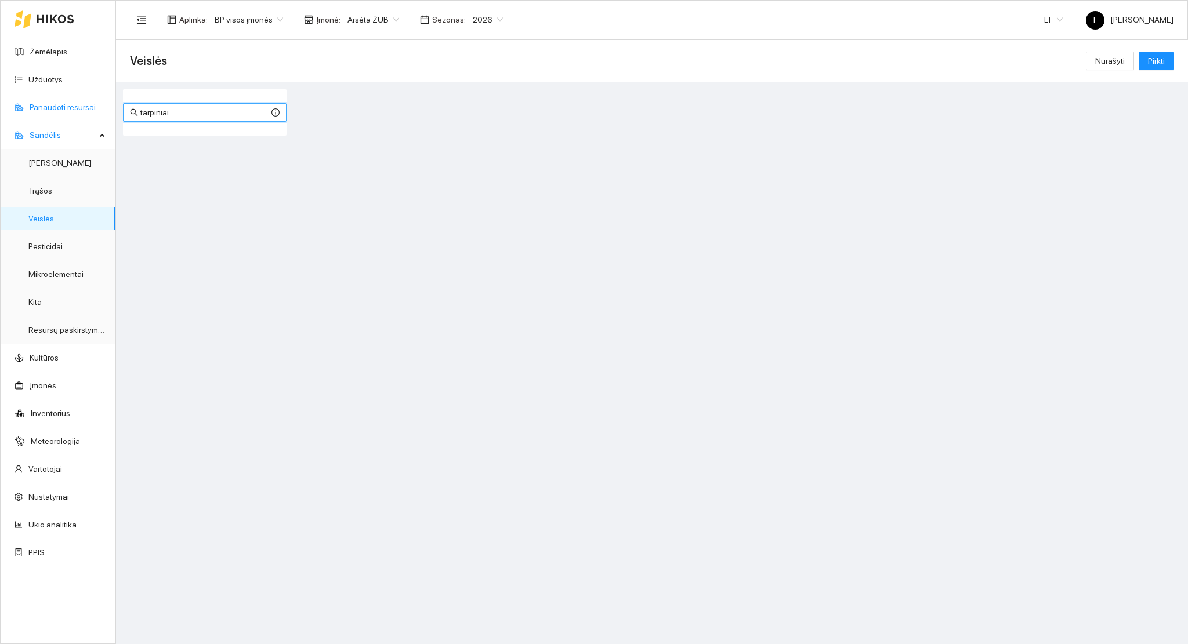
drag, startPoint x: 135, startPoint y: 107, endPoint x: 73, endPoint y: 102, distance: 61.7
click at [77, 102] on section "Žemėlapis Užduotys Panaudoti resursai Sandėlis Derlius Trąšos Veislės Pesticida…" at bounding box center [594, 322] width 1188 height 644
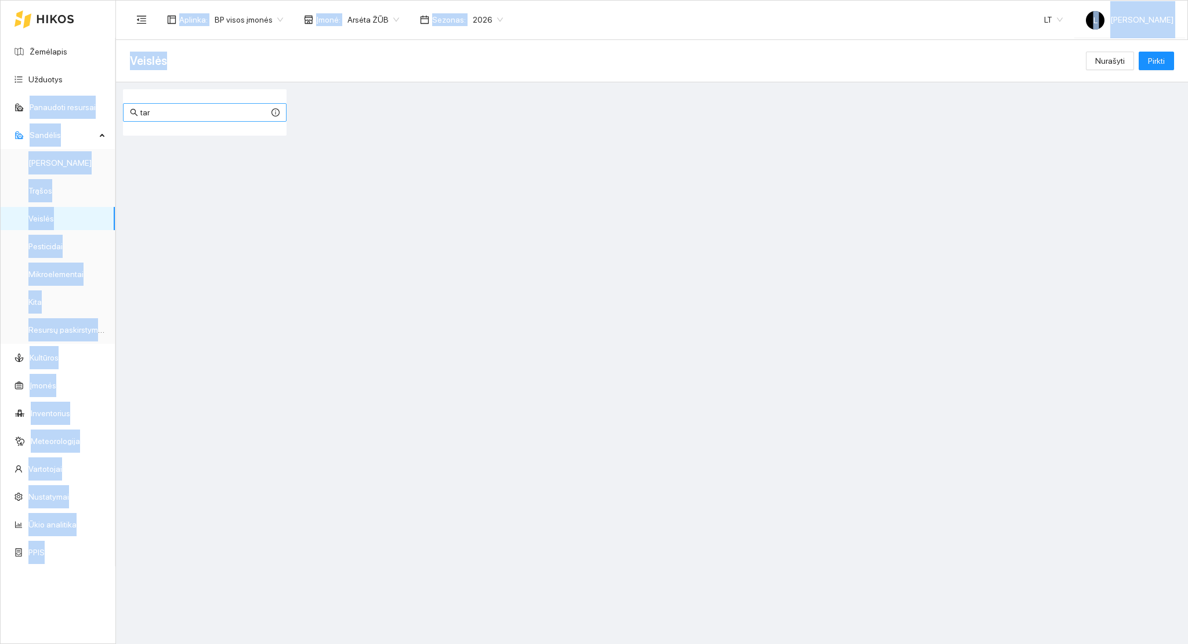
drag, startPoint x: 124, startPoint y: 116, endPoint x: 151, endPoint y: 115, distance: 27.3
click at [116, 115] on div "tar Žieminiai rapsai Amazzonite 0 KG Žieminiai rapsai Architect 0 KG Baltosios …" at bounding box center [649, 108] width 1072 height 53
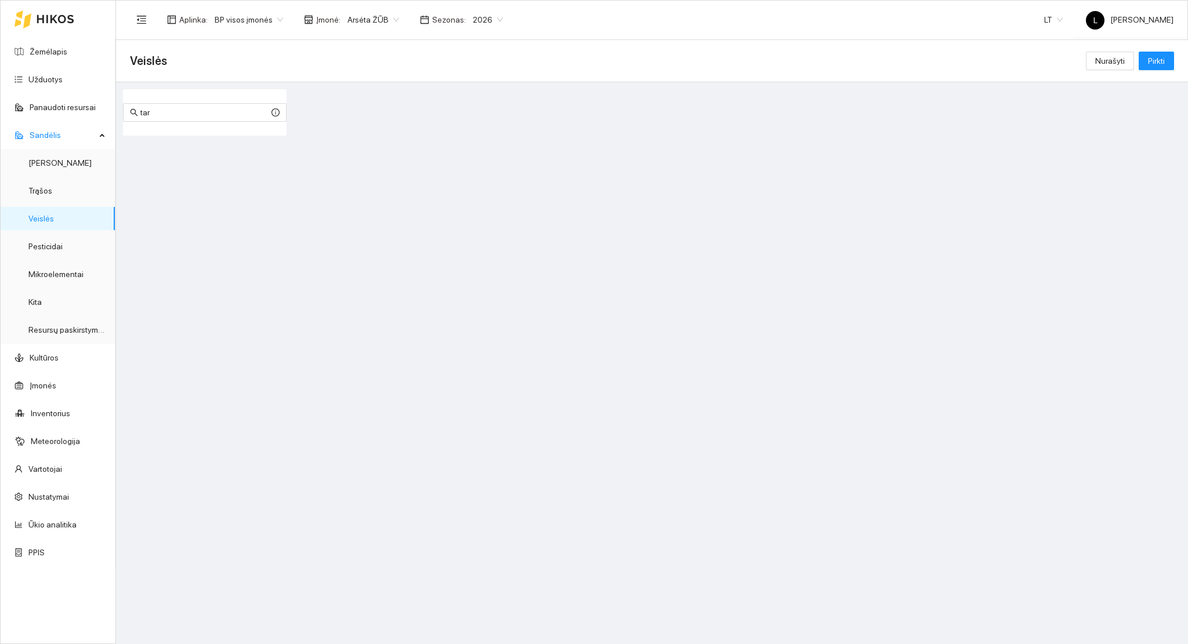
drag, startPoint x: 158, startPoint y: 111, endPoint x: 116, endPoint y: 112, distance: 42.3
click at [116, 112] on div "tar Žieminiai rapsai Amazzonite 0 KG Žieminiai rapsai Architect 0 KG Baltosios …" at bounding box center [649, 108] width 1072 height 53
drag, startPoint x: 160, startPoint y: 102, endPoint x: 125, endPoint y: 97, distance: 35.2
click at [125, 97] on div "sid Žieminiai rapsai Amazzonite 0 KG Žieminiai rapsai Architect 0 KG Baltosios …" at bounding box center [205, 139] width 164 height 100
drag, startPoint x: 154, startPoint y: 111, endPoint x: 96, endPoint y: 111, distance: 58.0
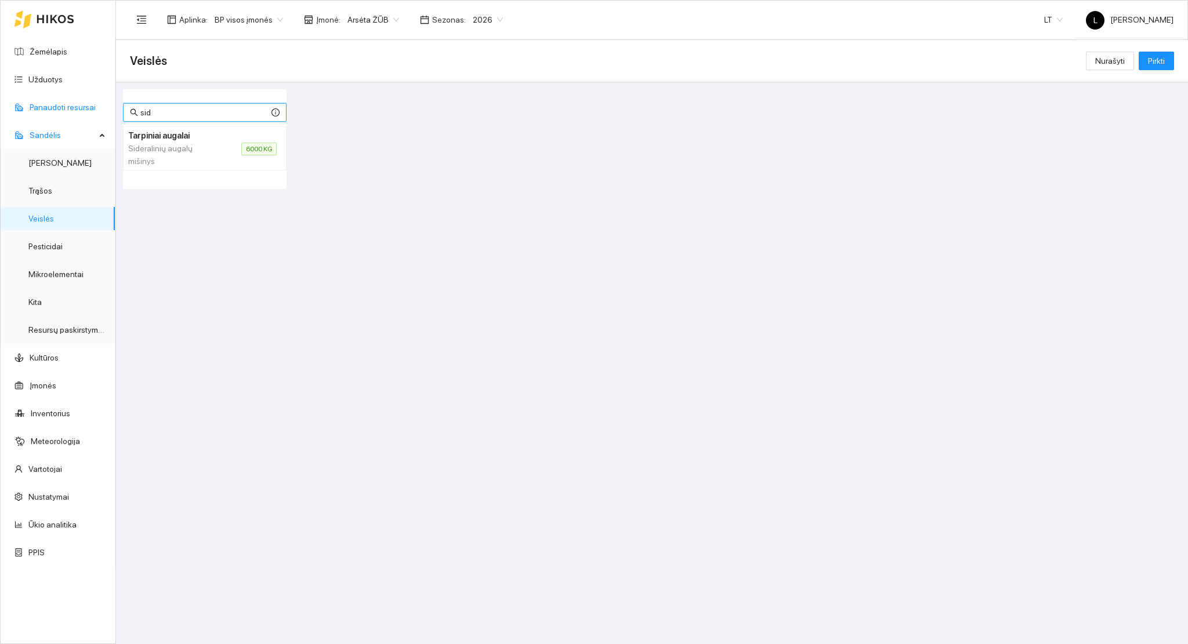
click at [104, 111] on section "Žemėlapis Užduotys Panaudoti resursai Sandėlis Derlius Trąšos Veislės Pesticida…" at bounding box center [594, 322] width 1188 height 644
click at [58, 251] on link "Pesticidai" at bounding box center [45, 246] width 34 height 9
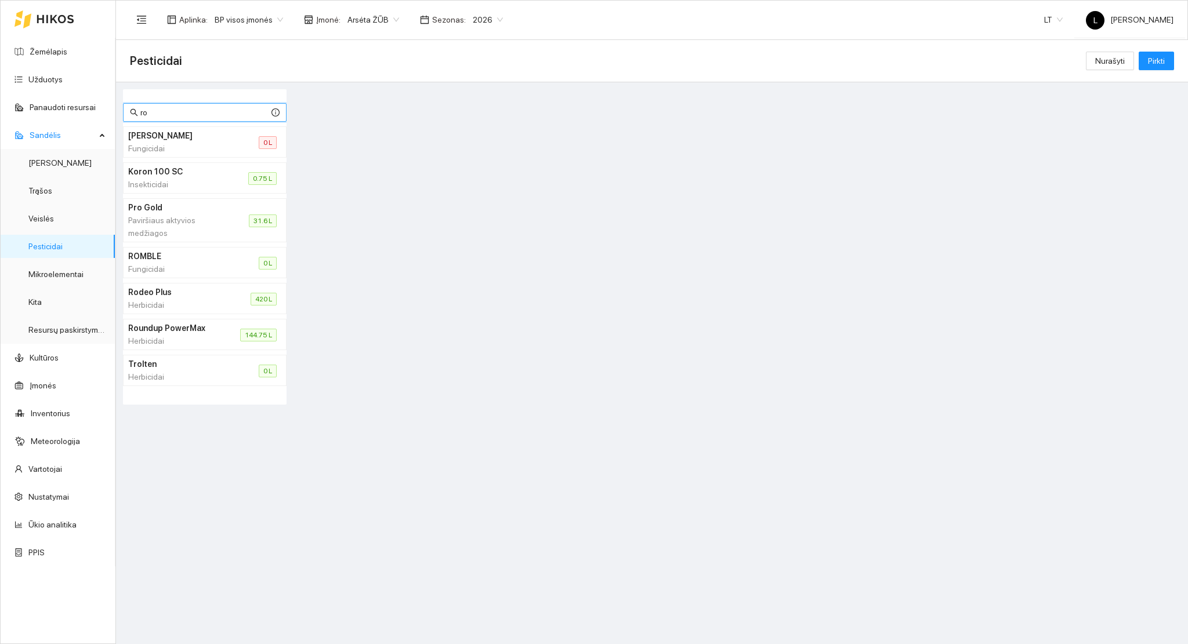
click at [164, 109] on input "ro" at bounding box center [204, 112] width 129 height 13
drag, startPoint x: 164, startPoint y: 110, endPoint x: 29, endPoint y: 107, distance: 135.2
click at [30, 107] on section "Žemėlapis Užduotys Panaudoti resursai Sandėlis Derlius Trąšos Veislės Pesticida…" at bounding box center [594, 322] width 1188 height 644
type input "l"
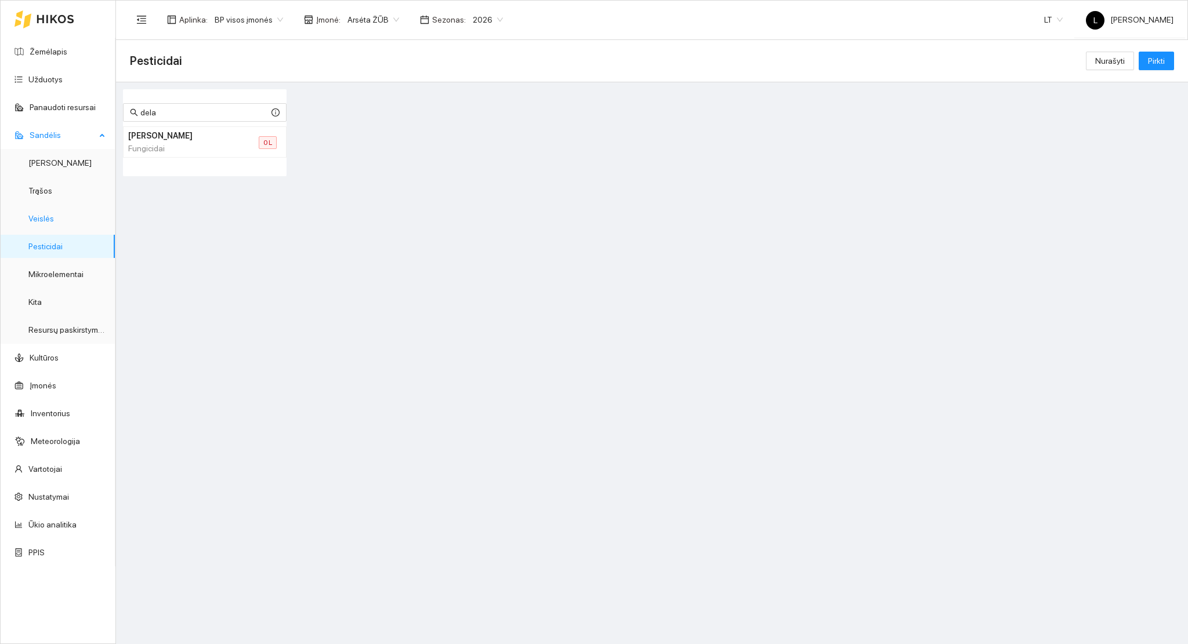
click at [34, 223] on link "Veislės" at bounding box center [41, 218] width 26 height 9
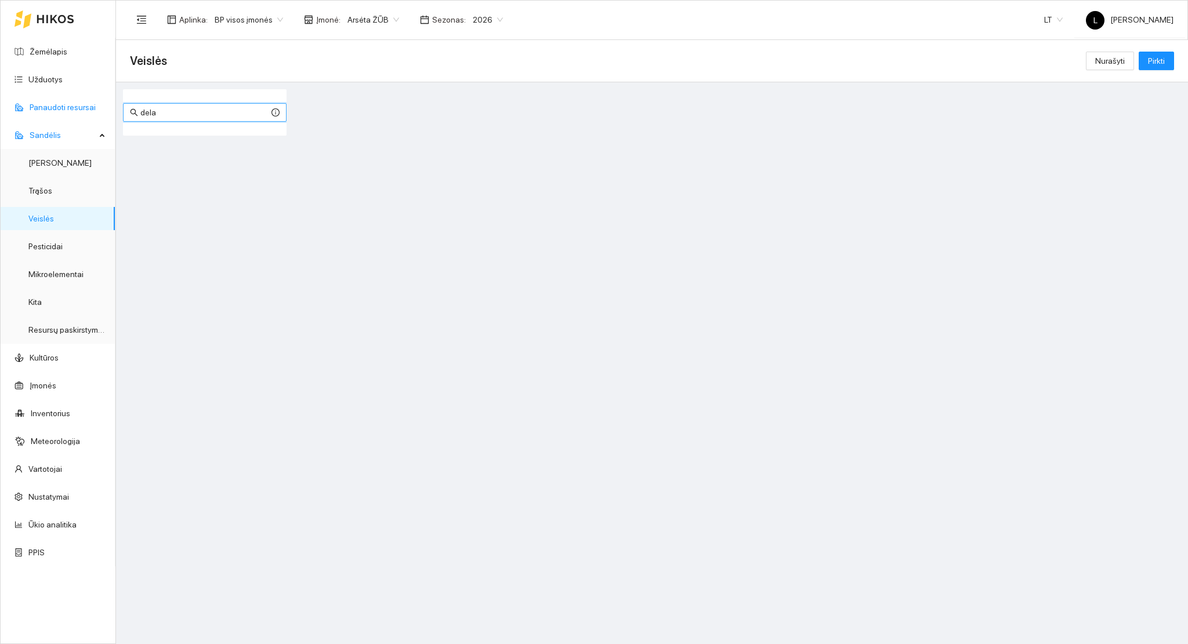
drag, startPoint x: 132, startPoint y: 113, endPoint x: 107, endPoint y: 113, distance: 24.4
click at [108, 113] on section "Žemėlapis Užduotys Panaudoti resursai Sandėlis Derlius Trąšos Veislės Pesticida…" at bounding box center [594, 322] width 1188 height 644
type input "tar"
click at [48, 52] on link "Žemėlapis" at bounding box center [49, 51] width 38 height 9
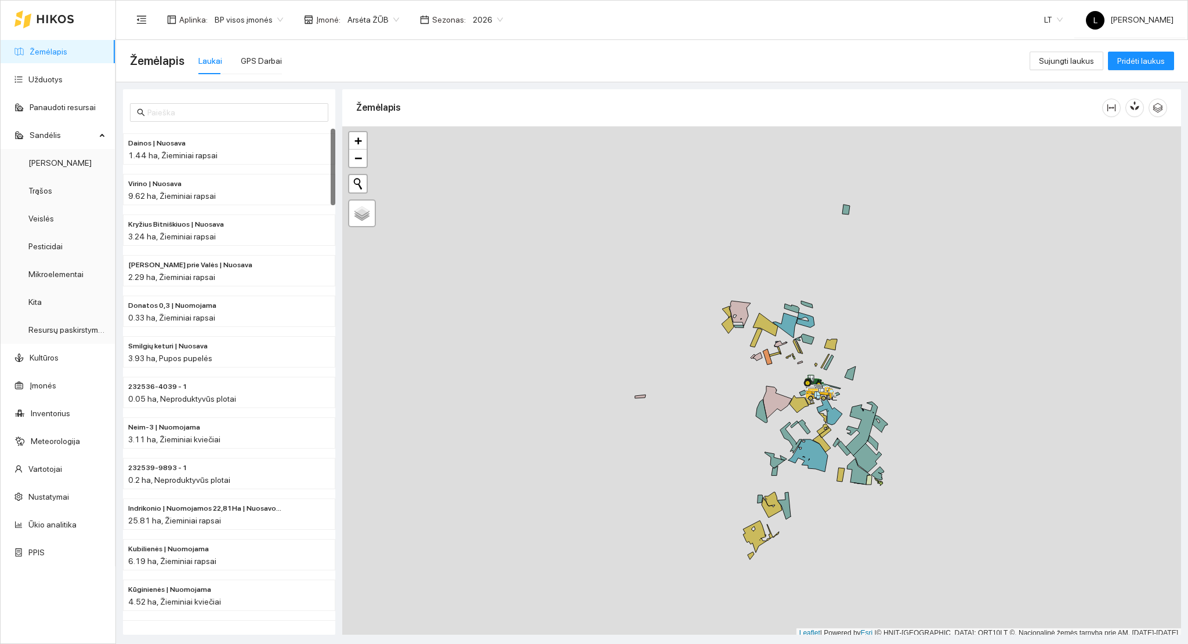
click at [56, 47] on link "Žemėlapis" at bounding box center [49, 51] width 38 height 9
click at [63, 75] on link "Užduotys" at bounding box center [45, 79] width 34 height 9
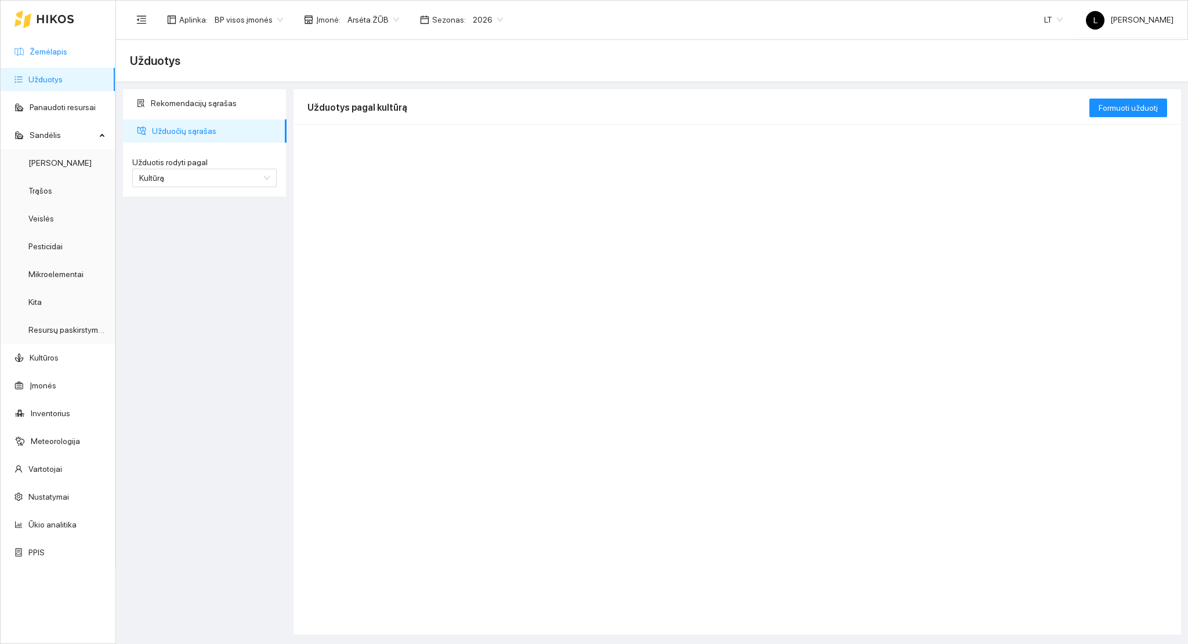
click at [67, 56] on link "Žemėlapis" at bounding box center [49, 51] width 38 height 9
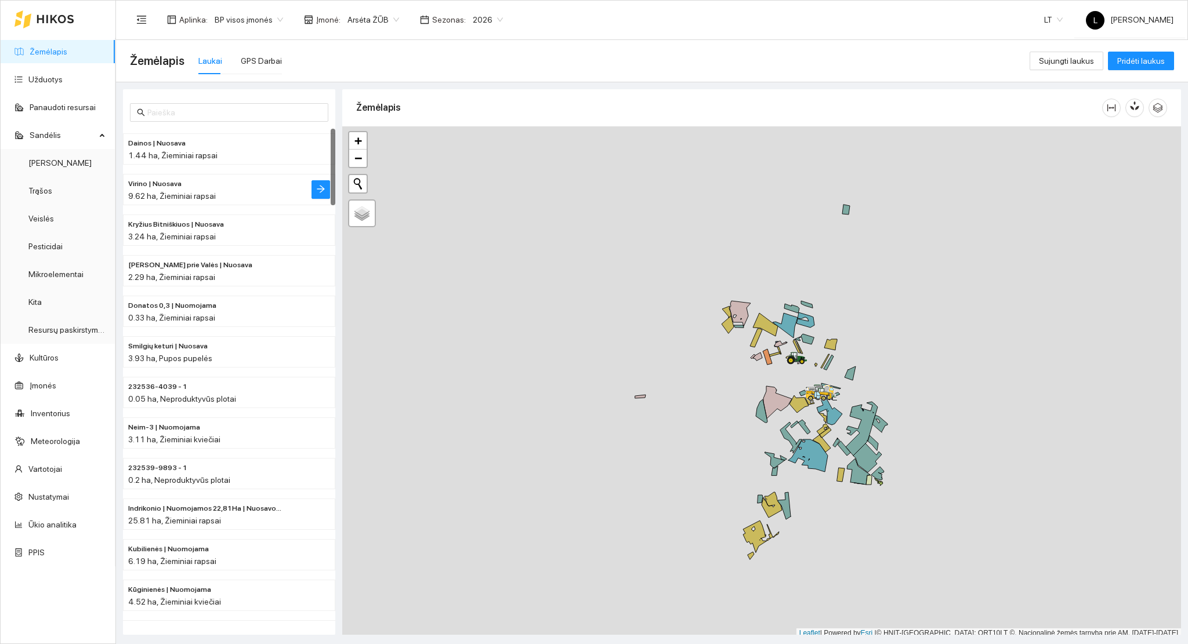
click at [172, 175] on li "Virino | Nuosava 9.62 ha, Žieminiai rapsai" at bounding box center [229, 189] width 212 height 31
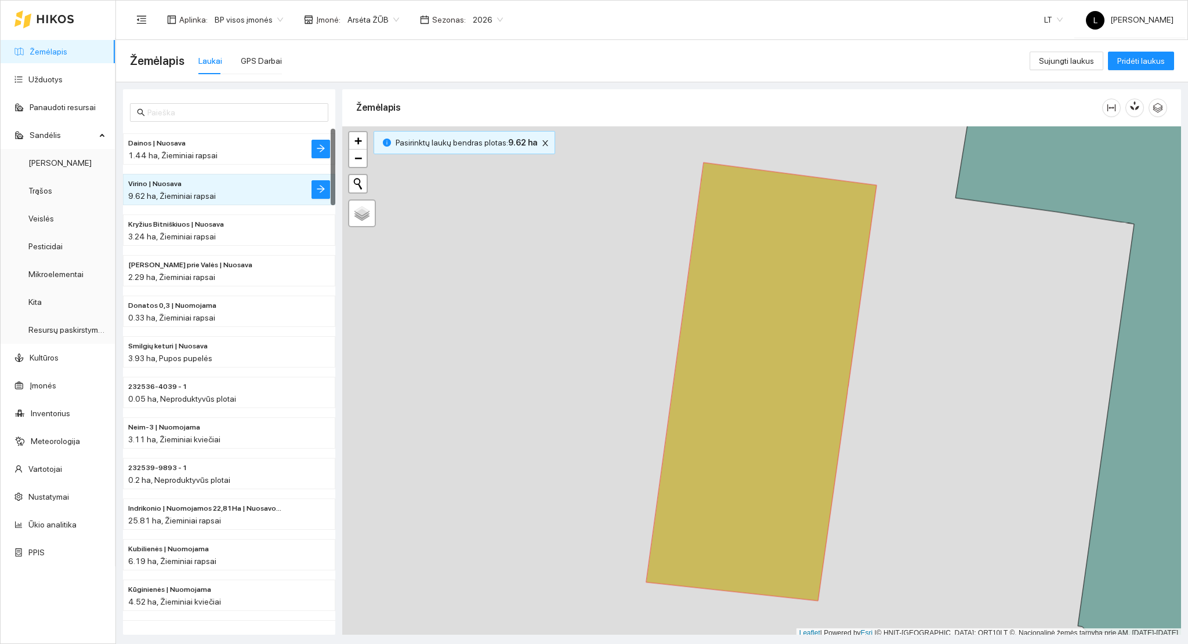
click at [172, 145] on span "Dainos | Nuosava" at bounding box center [156, 143] width 57 height 11
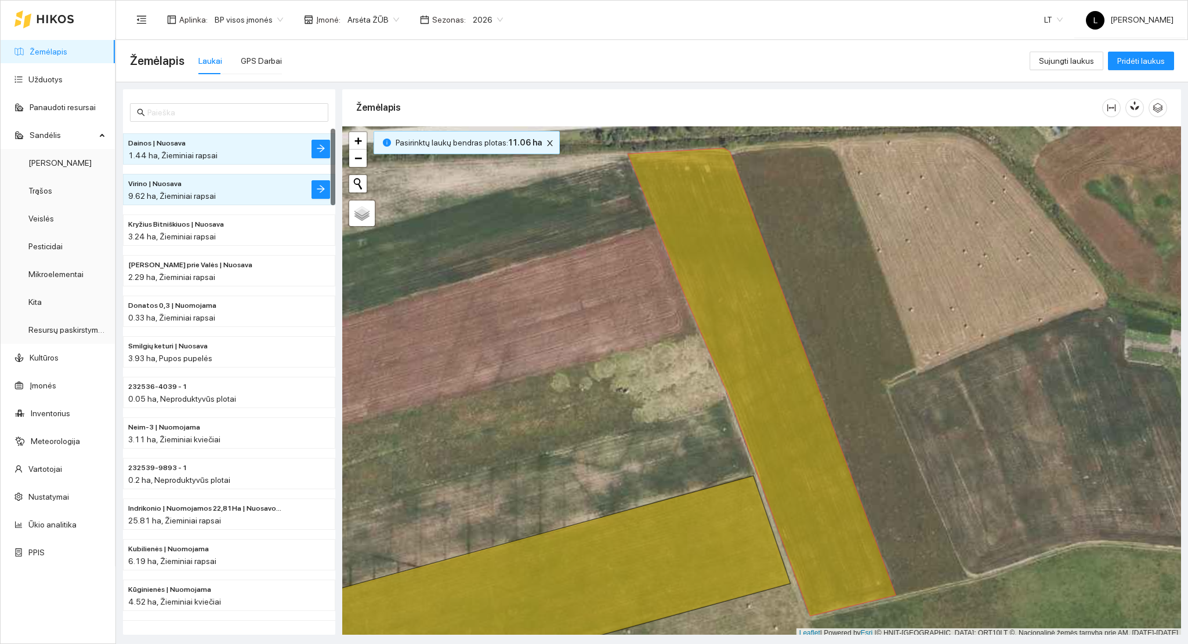
click at [57, 49] on link "Žemėlapis" at bounding box center [49, 51] width 38 height 9
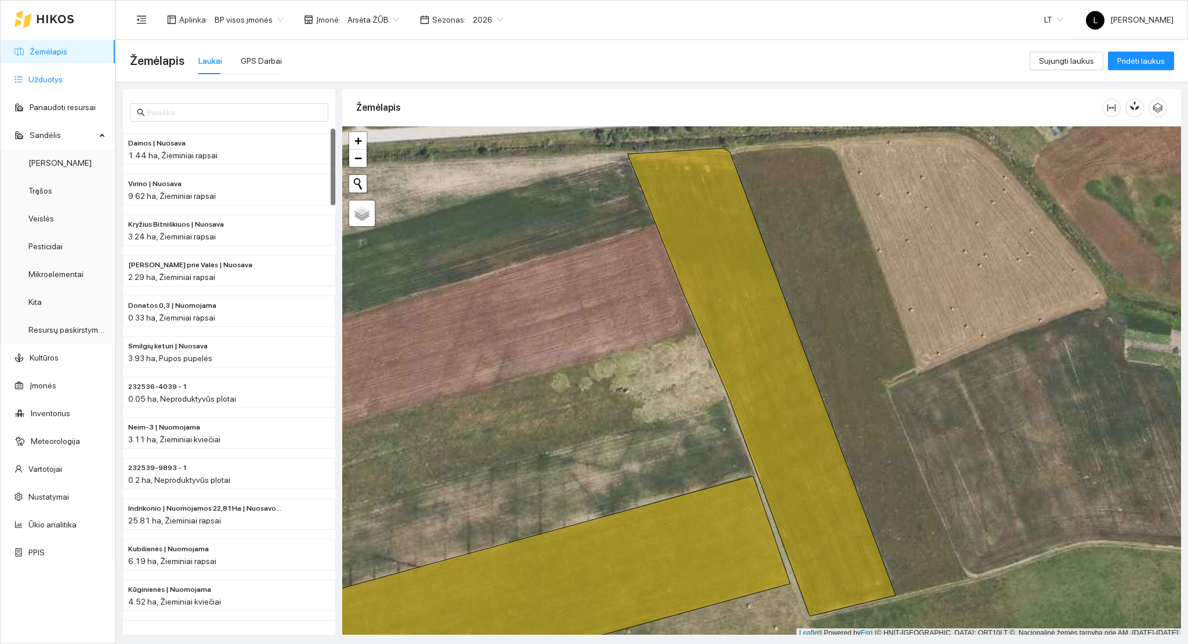
click at [28, 75] on link "Užduotys" at bounding box center [45, 79] width 34 height 9
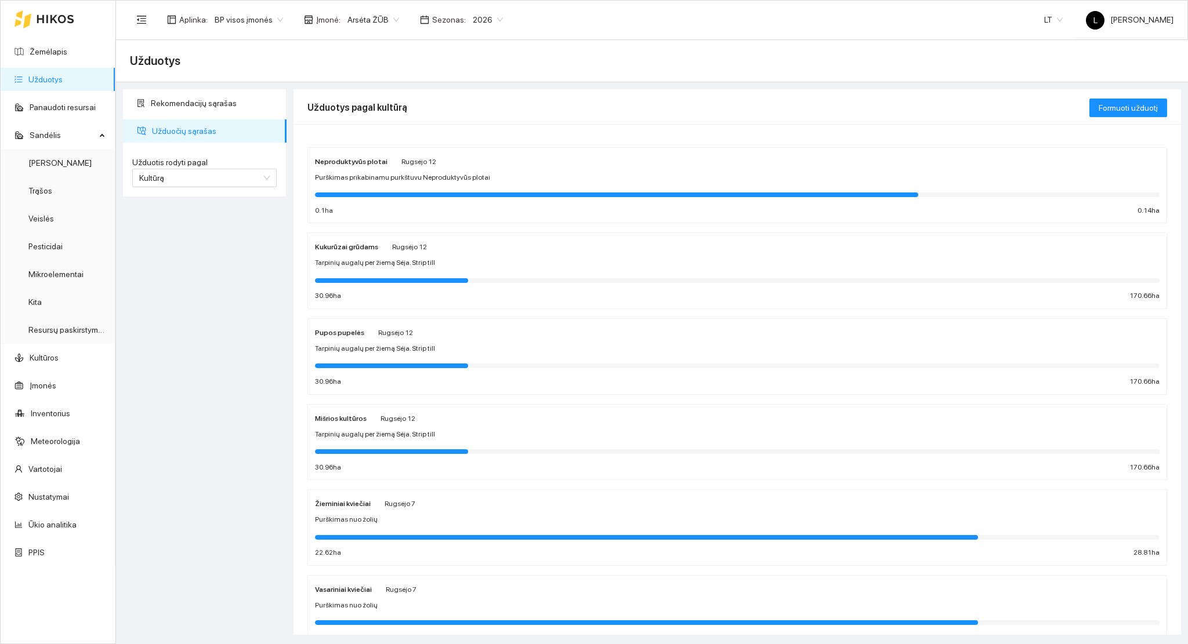
scroll to position [220, 0]
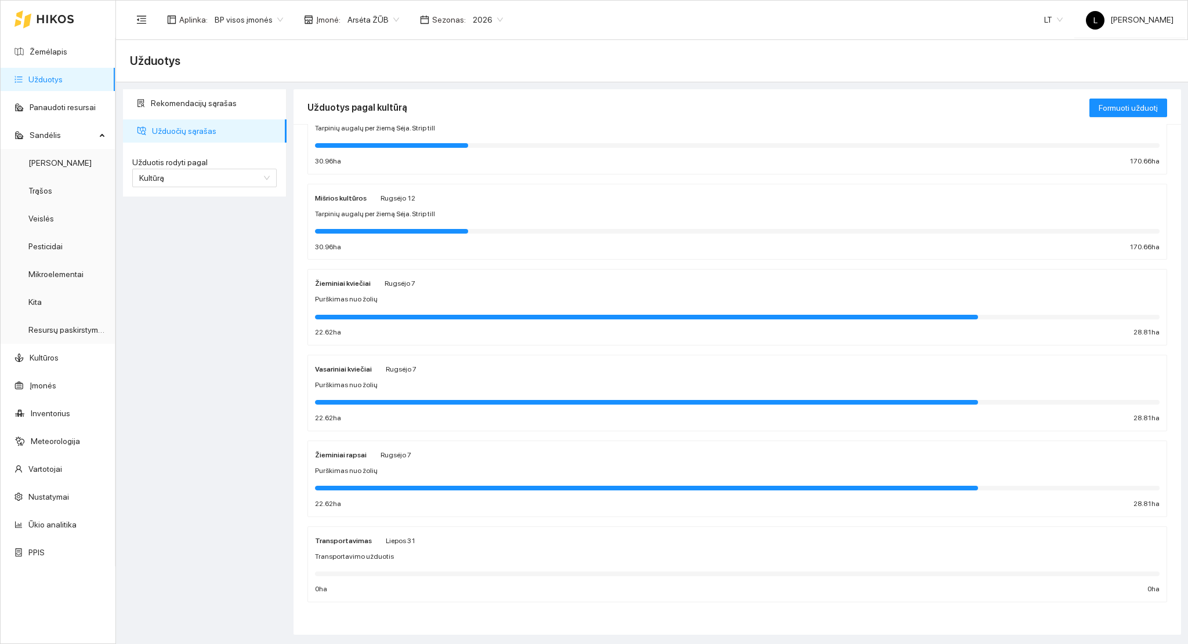
click at [426, 493] on div at bounding box center [737, 487] width 845 height 13
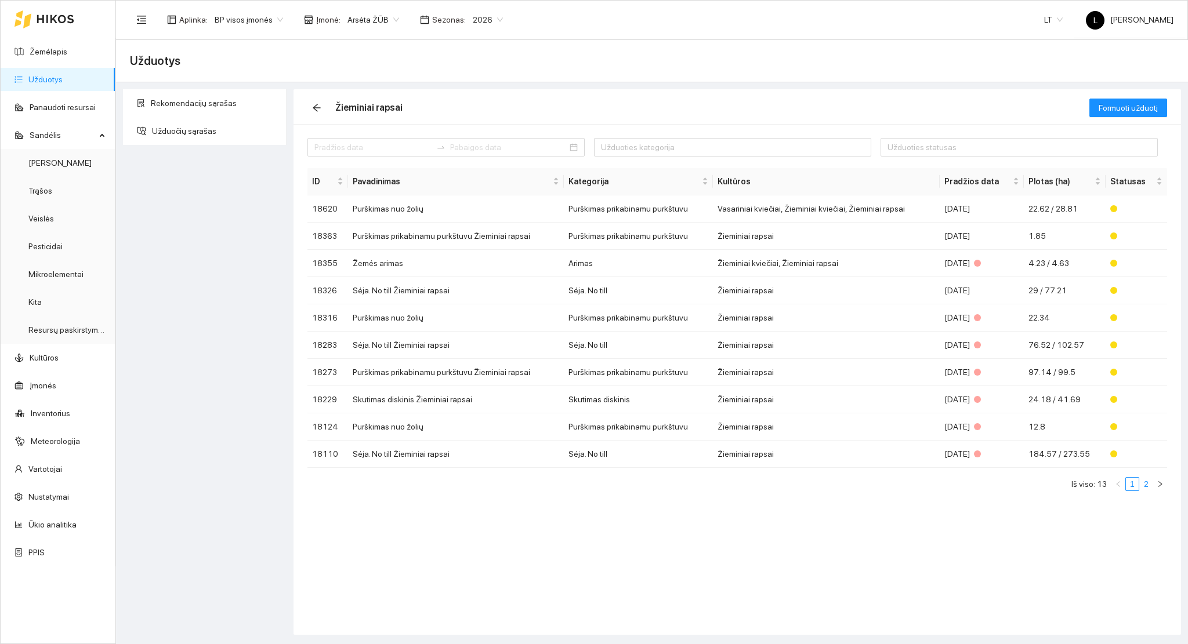
click at [1144, 487] on link "2" at bounding box center [1146, 484] width 13 height 13
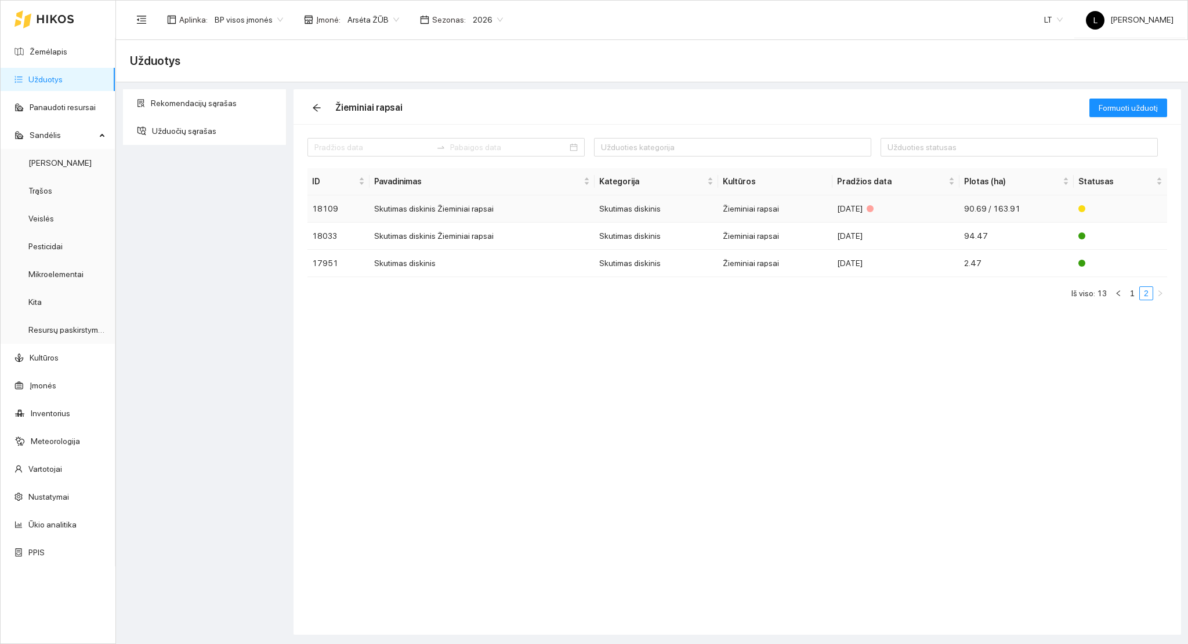
click at [499, 211] on td "Skutimas diskinis Žieminiai rapsai" at bounding box center [482, 208] width 225 height 27
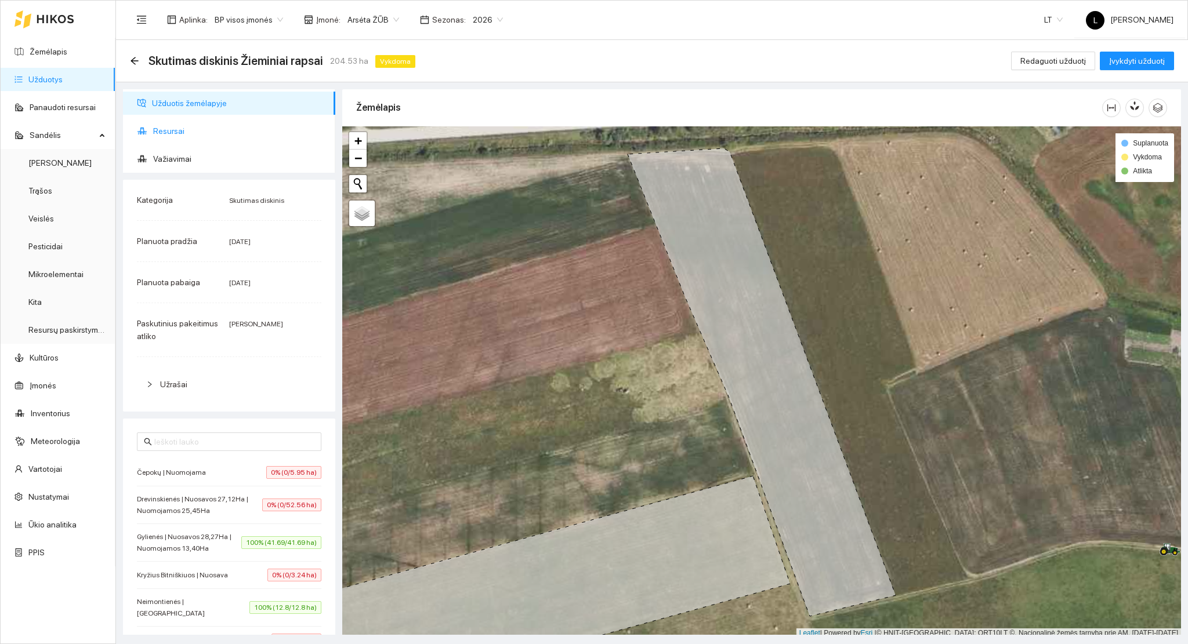
click at [177, 132] on span "Resursai" at bounding box center [239, 130] width 173 height 23
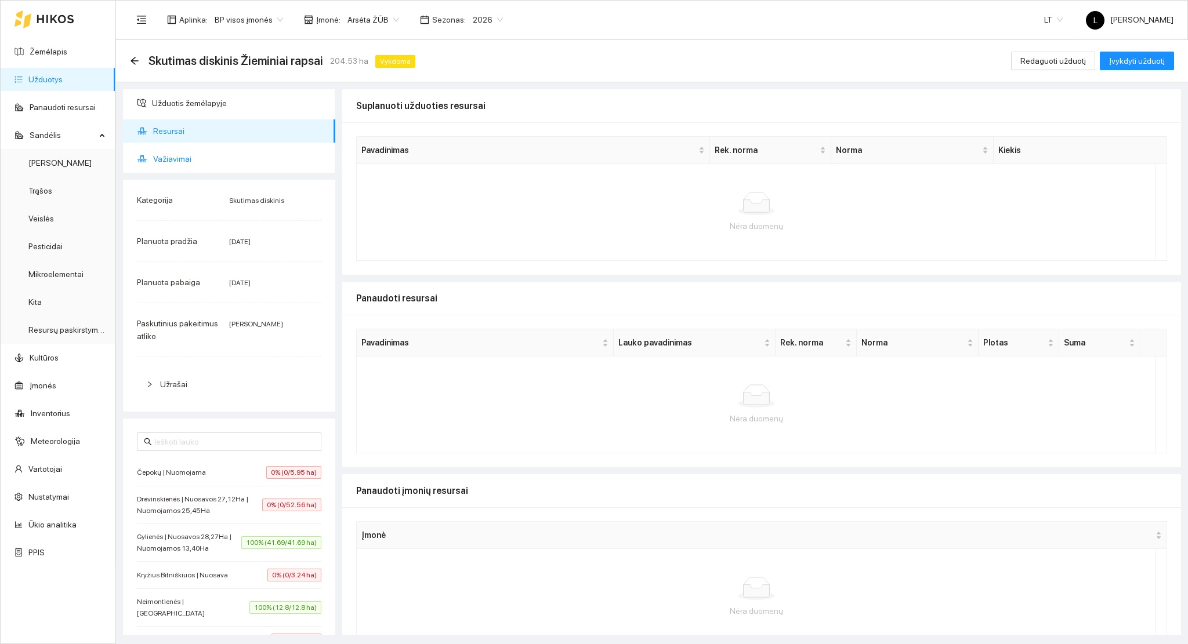
click at [156, 154] on span "Važiavimai" at bounding box center [239, 158] width 173 height 23
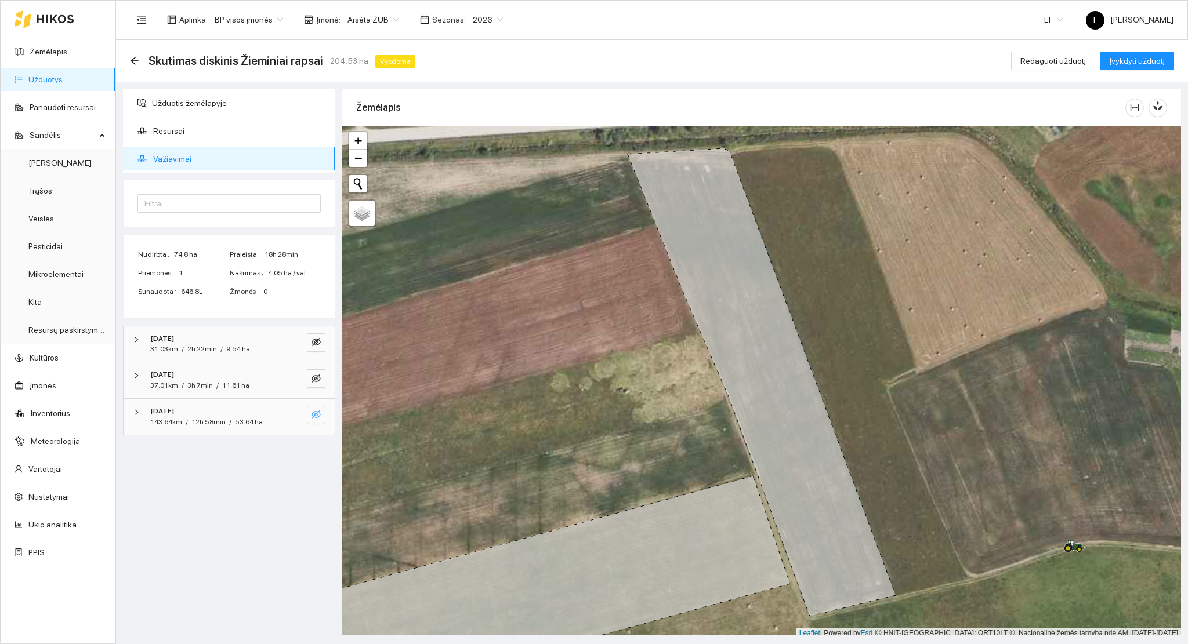
click at [317, 416] on icon "eye-invisible" at bounding box center [316, 414] width 9 height 9
click at [316, 379] on icon "eye-invisible" at bounding box center [316, 378] width 9 height 9
click at [320, 347] on span "eye-invisible" at bounding box center [316, 343] width 9 height 11
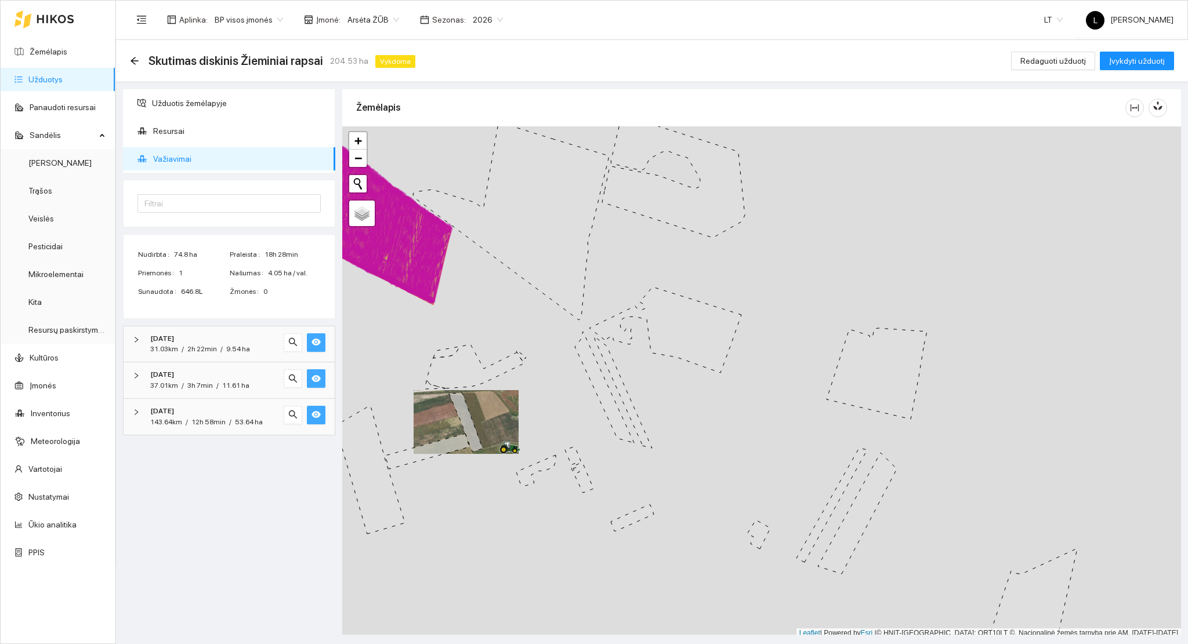
scroll to position [3, 0]
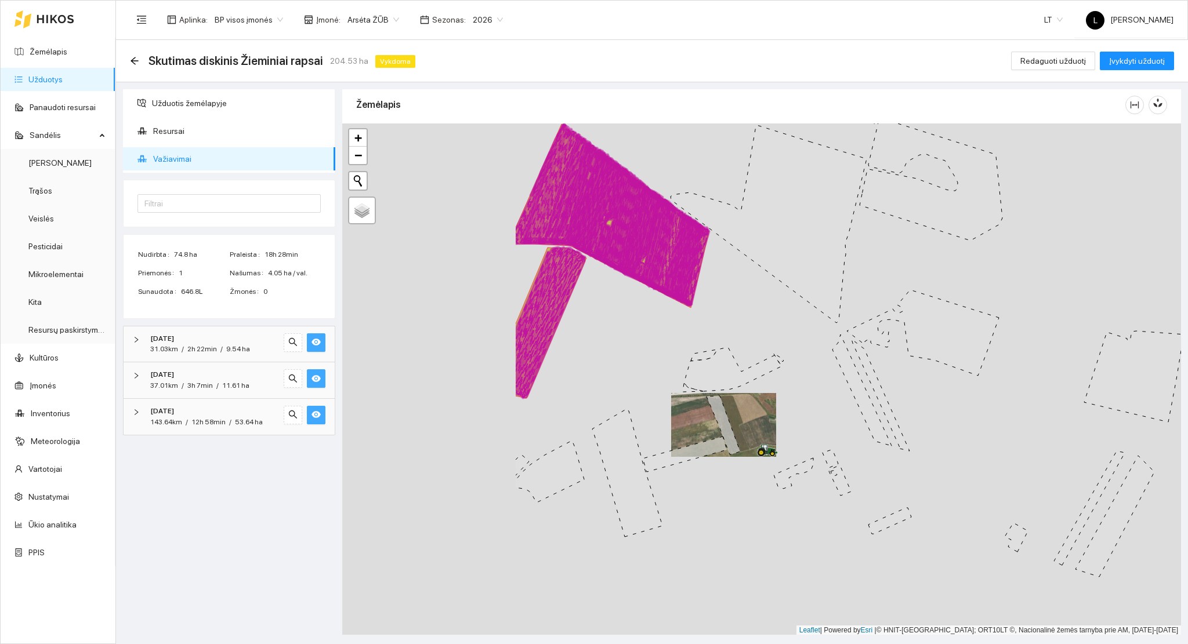
drag, startPoint x: 669, startPoint y: 430, endPoint x: 755, endPoint y: 429, distance: 85.3
click at [740, 429] on icon at bounding box center [724, 425] width 34 height 59
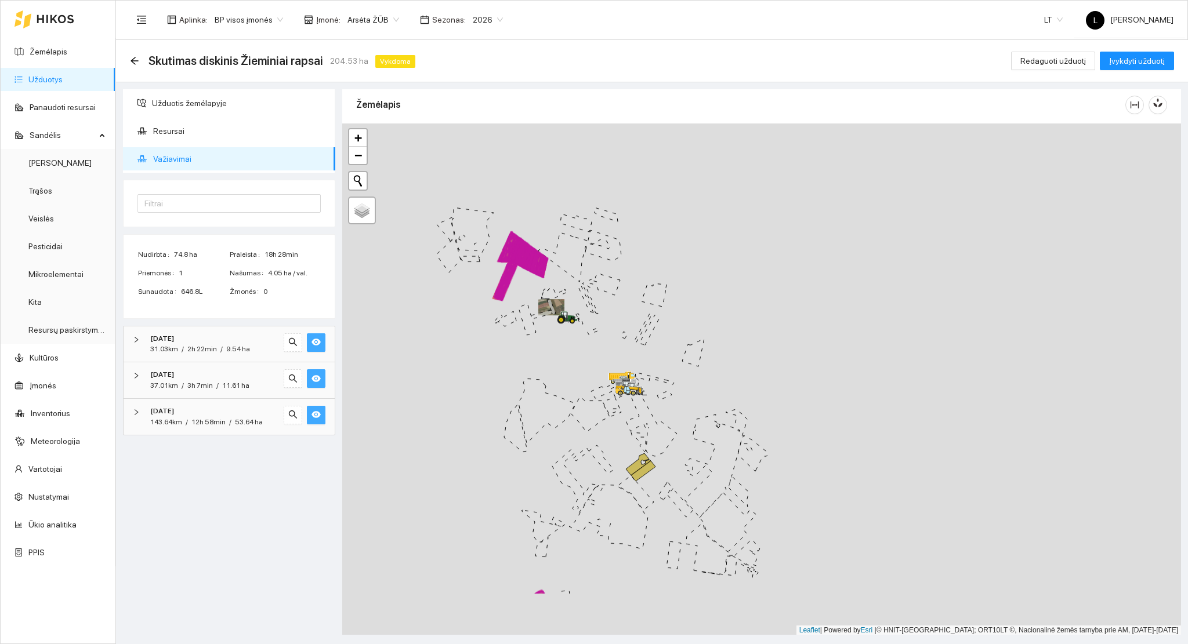
click at [559, 364] on div at bounding box center [761, 380] width 839 height 512
drag, startPoint x: 618, startPoint y: 336, endPoint x: 618, endPoint y: 329, distance: 7.5
click at [618, 329] on div at bounding box center [761, 380] width 839 height 512
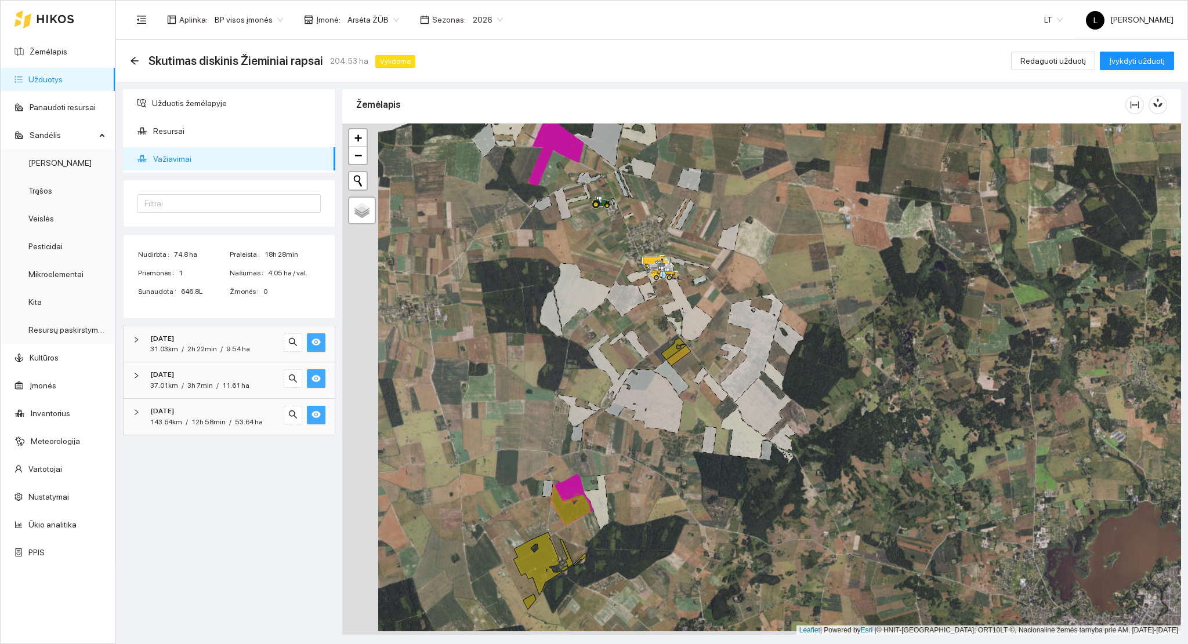
drag, startPoint x: 611, startPoint y: 466, endPoint x: 647, endPoint y: 463, distance: 36.1
click at [647, 463] on div at bounding box center [761, 380] width 839 height 512
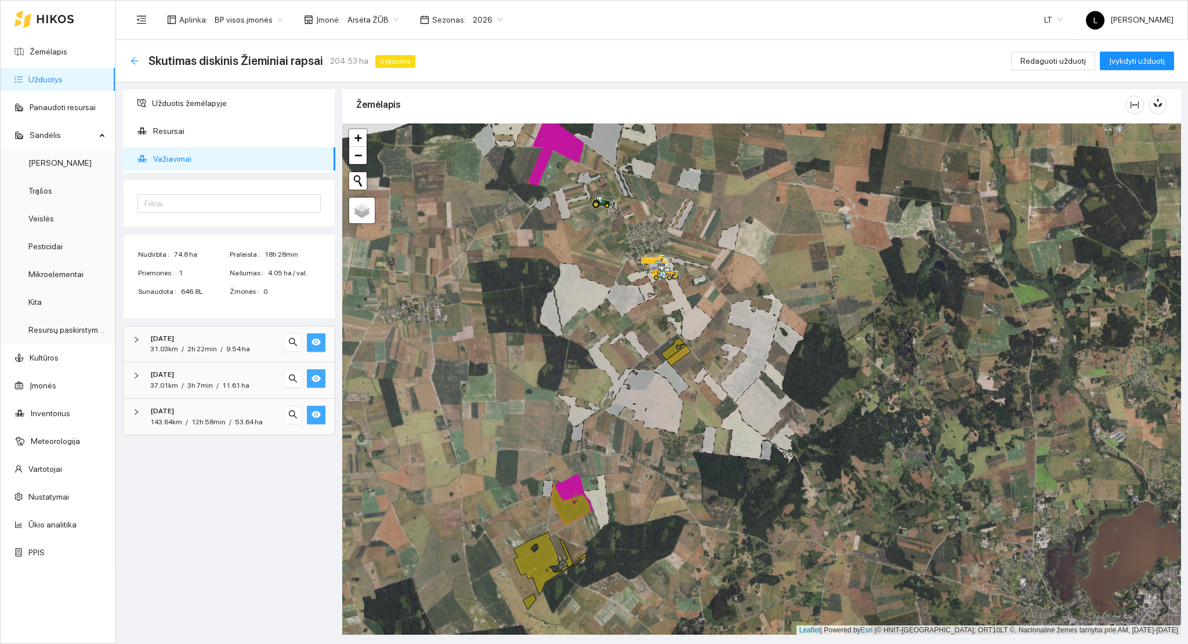
click at [132, 61] on icon "arrow-left" at bounding box center [135, 61] width 8 height 8
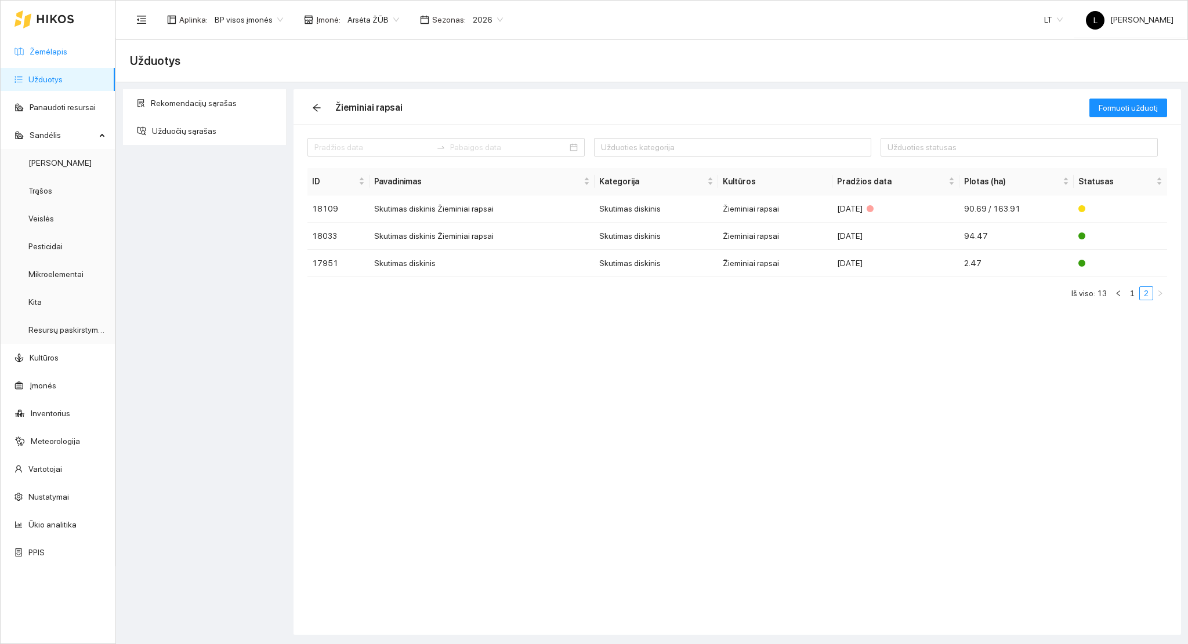
click at [56, 55] on link "Žemėlapis" at bounding box center [49, 51] width 38 height 9
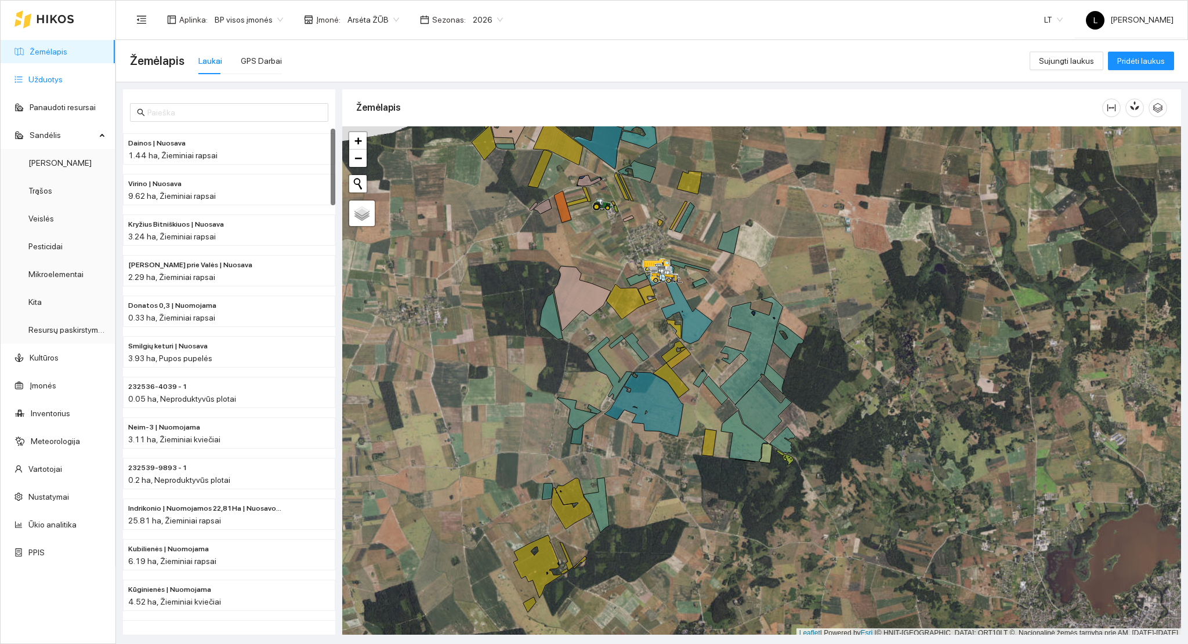
click at [63, 82] on link "Užduotys" at bounding box center [45, 79] width 34 height 9
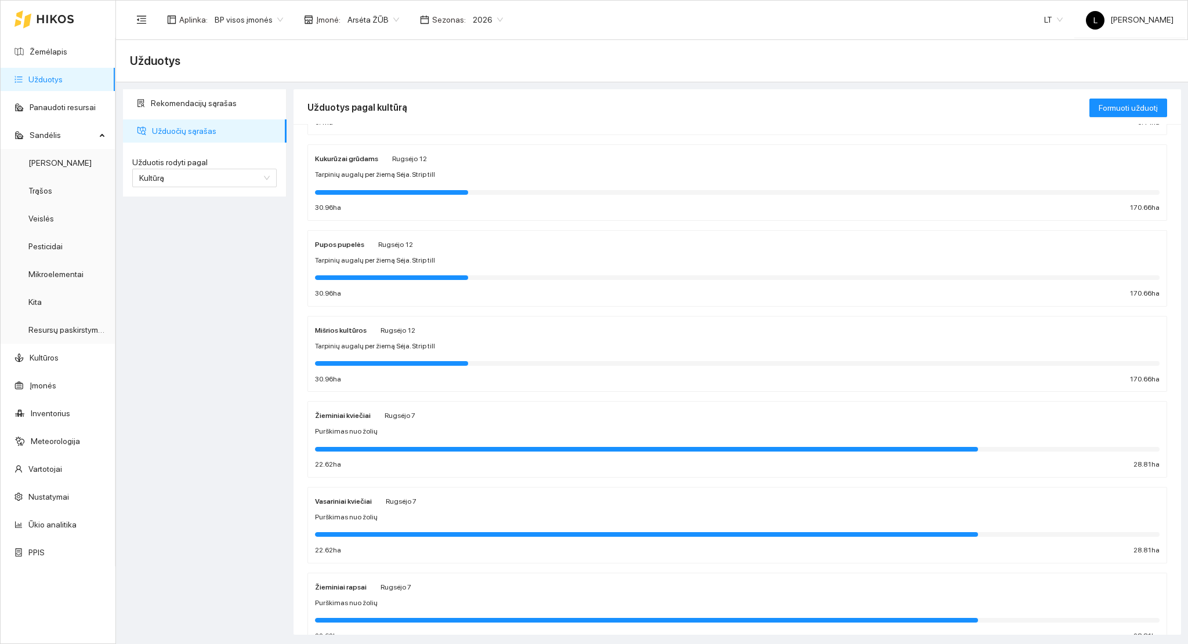
scroll to position [220, 0]
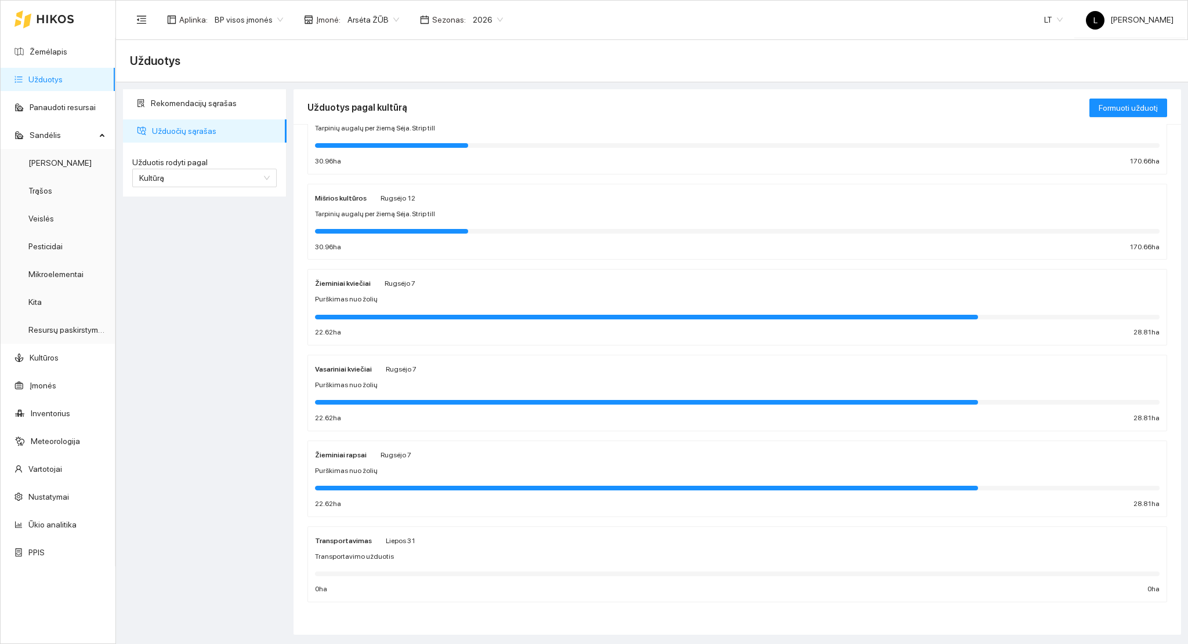
click at [451, 478] on div "Žieminiai rapsai [PERSON_NAME][DATE] Purškimas nuo žolių 22.62 ha 28.81 ha" at bounding box center [737, 478] width 845 height 61
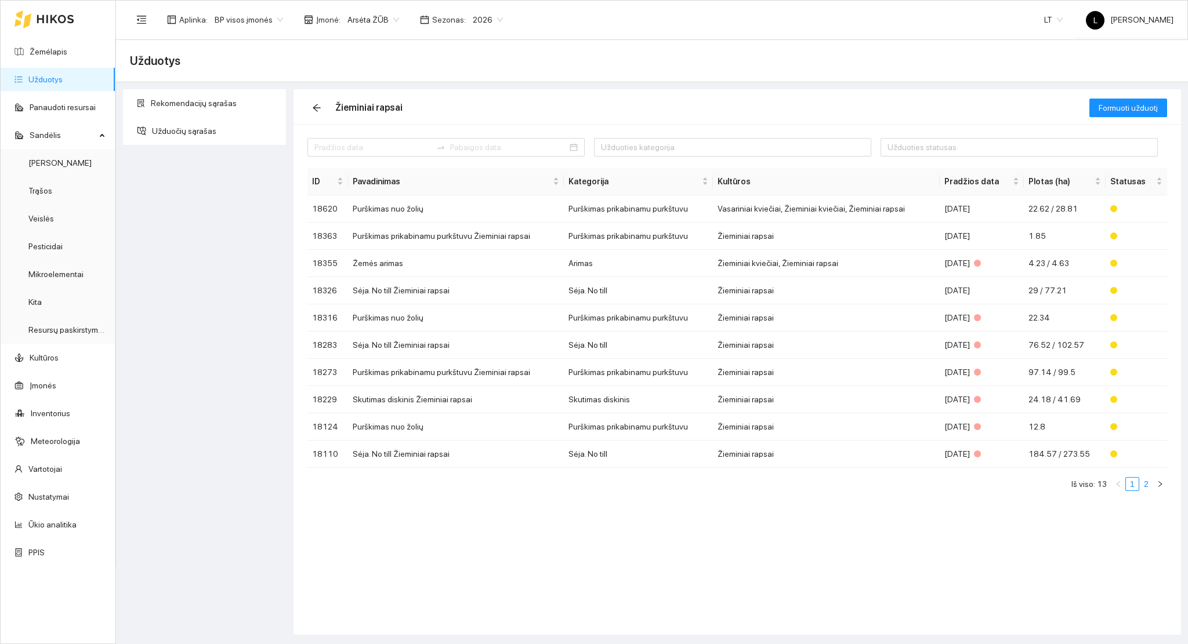
click at [1139, 486] on ul "Iš viso: 13 1 2" at bounding box center [737, 484] width 860 height 14
click at [1140, 486] on link "2" at bounding box center [1146, 484] width 13 height 13
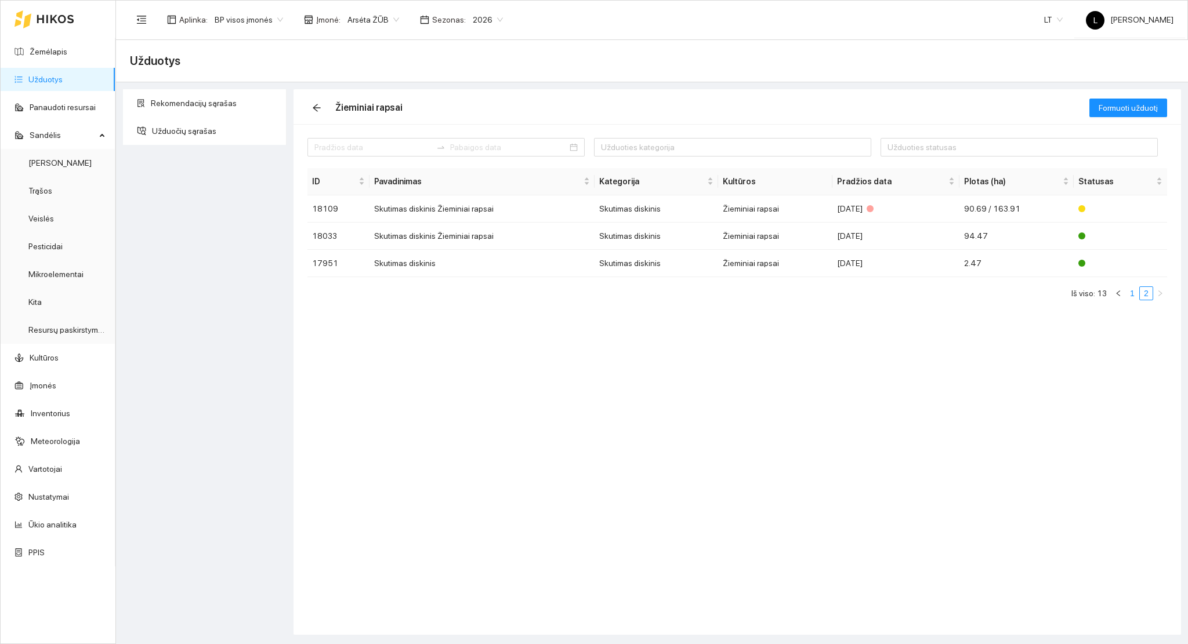
click at [1126, 295] on link "1" at bounding box center [1132, 293] width 13 height 13
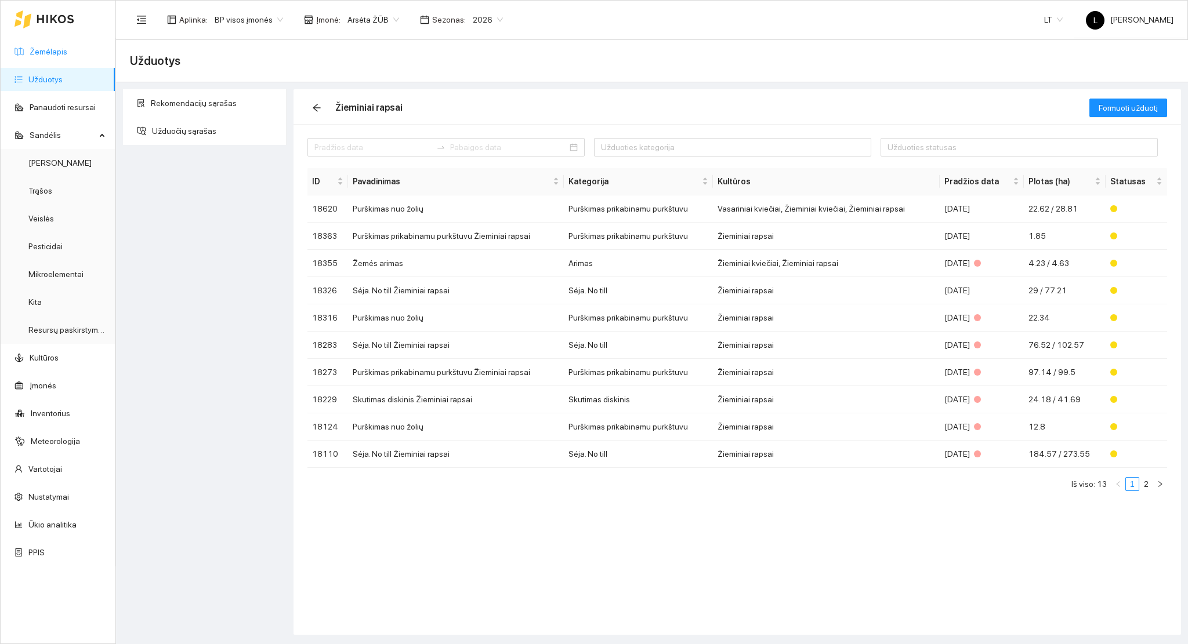
click at [50, 55] on link "Žemėlapis" at bounding box center [49, 51] width 38 height 9
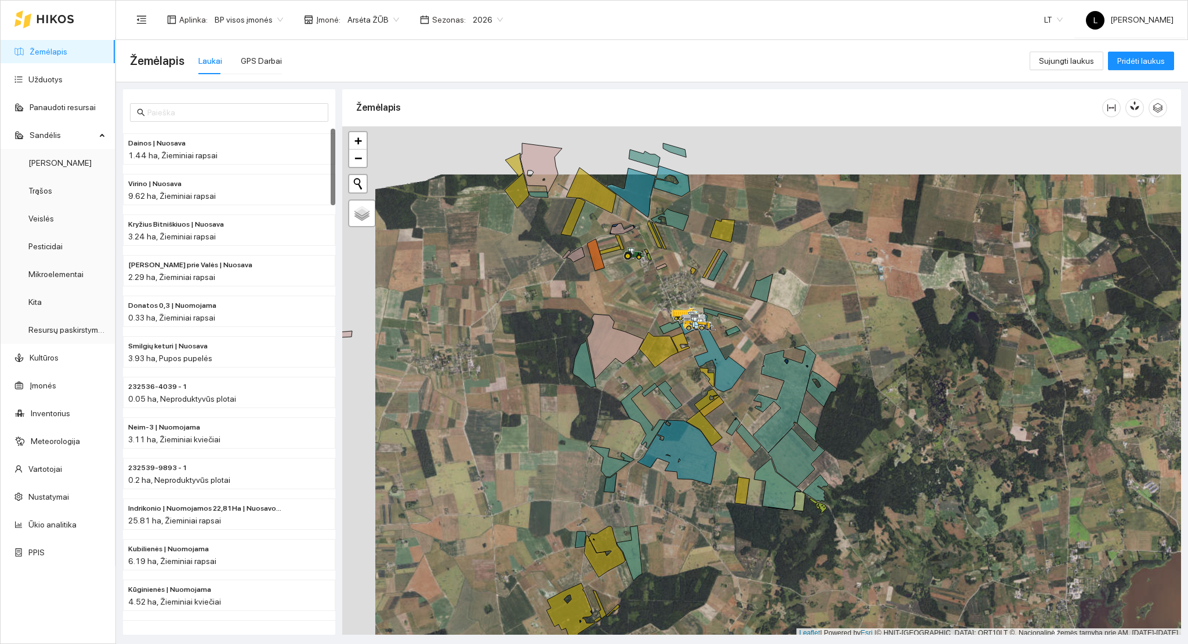
scroll to position [3, 0]
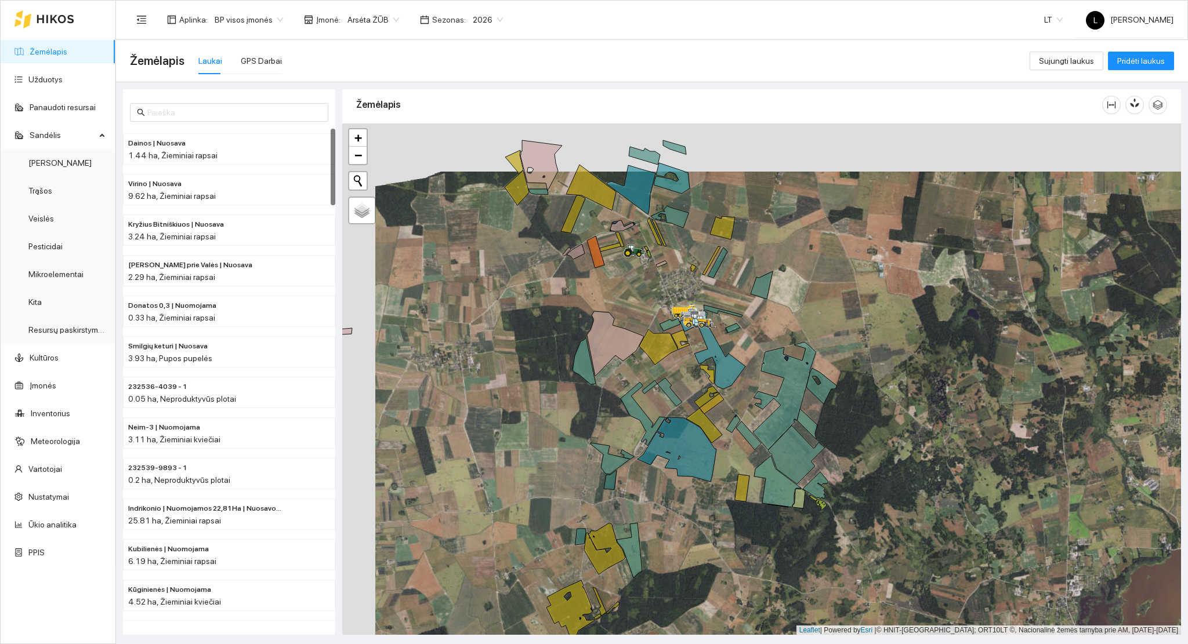
drag, startPoint x: 701, startPoint y: 332, endPoint x: 719, endPoint y: 354, distance: 28.4
click at [375, 172] on div at bounding box center [375, 172] width 0 height 0
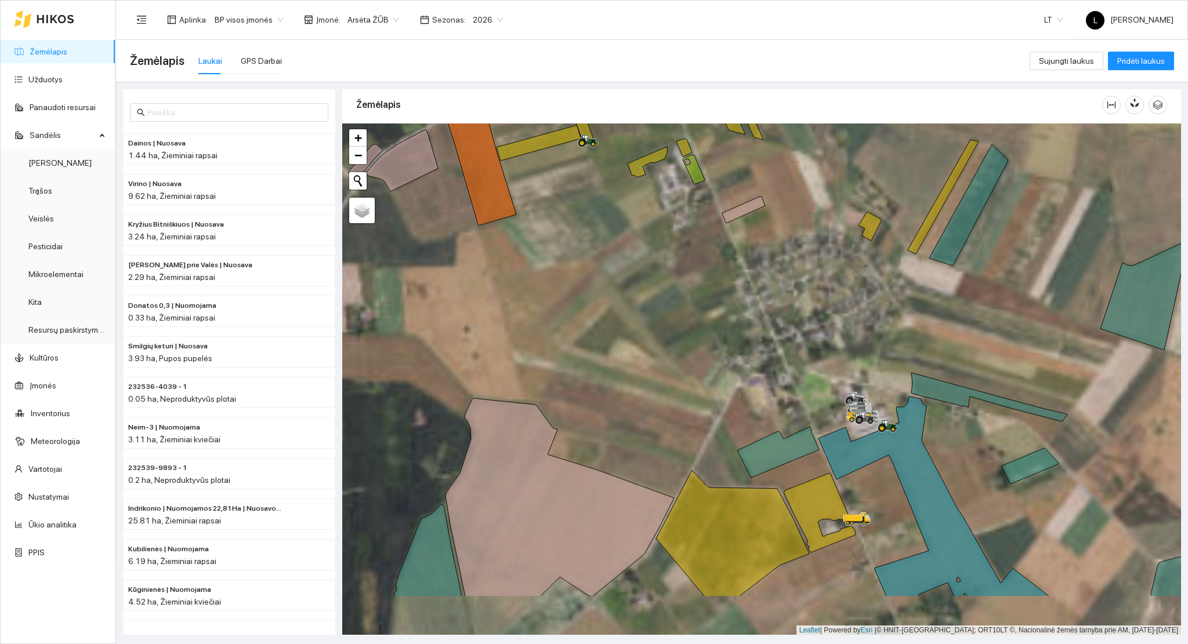
drag, startPoint x: 673, startPoint y: 377, endPoint x: 609, endPoint y: 247, distance: 145.0
click at [609, 248] on div at bounding box center [761, 380] width 839 height 512
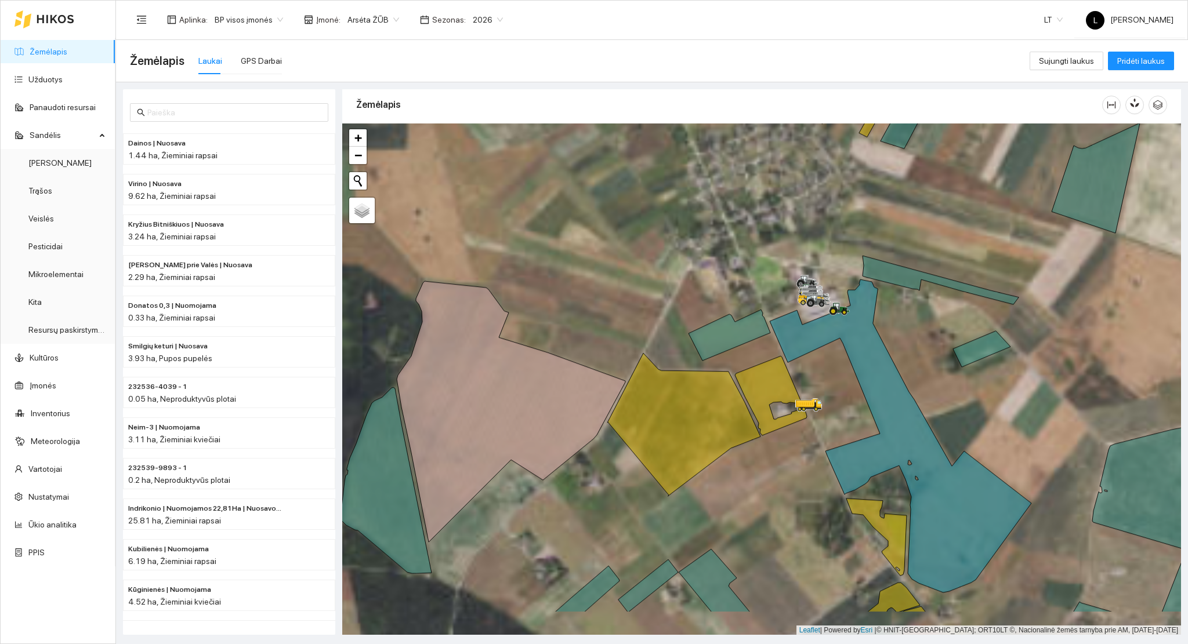
drag, startPoint x: 673, startPoint y: 400, endPoint x: 644, endPoint y: 319, distance: 85.7
click at [644, 319] on div at bounding box center [761, 380] width 839 height 512
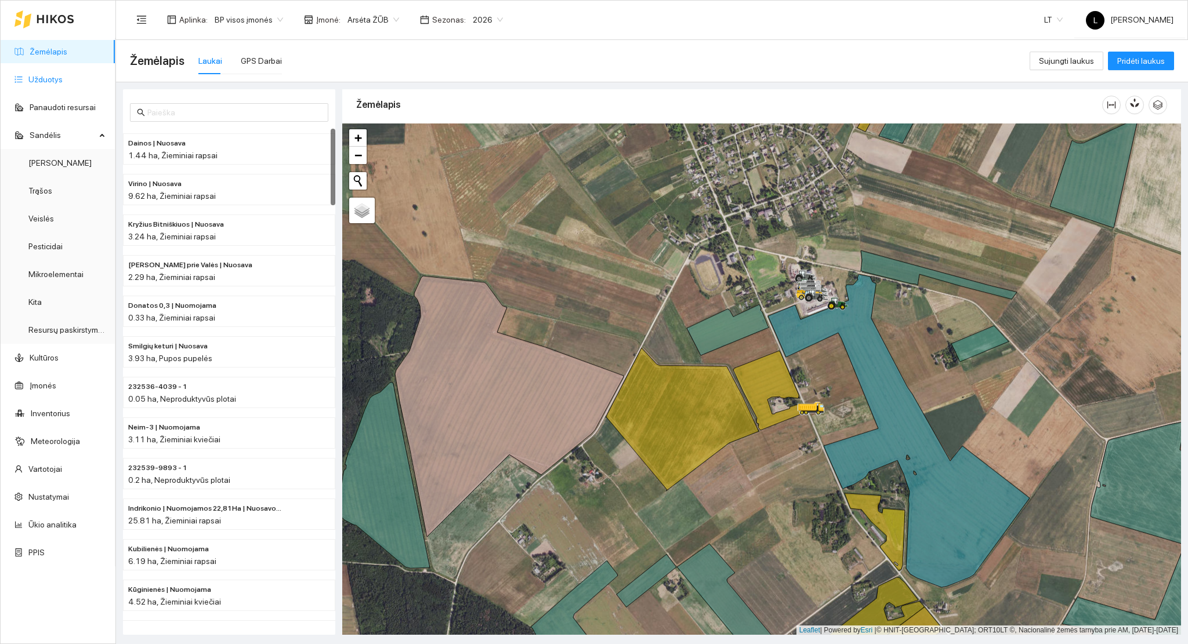
click at [56, 75] on link "Užduotys" at bounding box center [45, 79] width 34 height 9
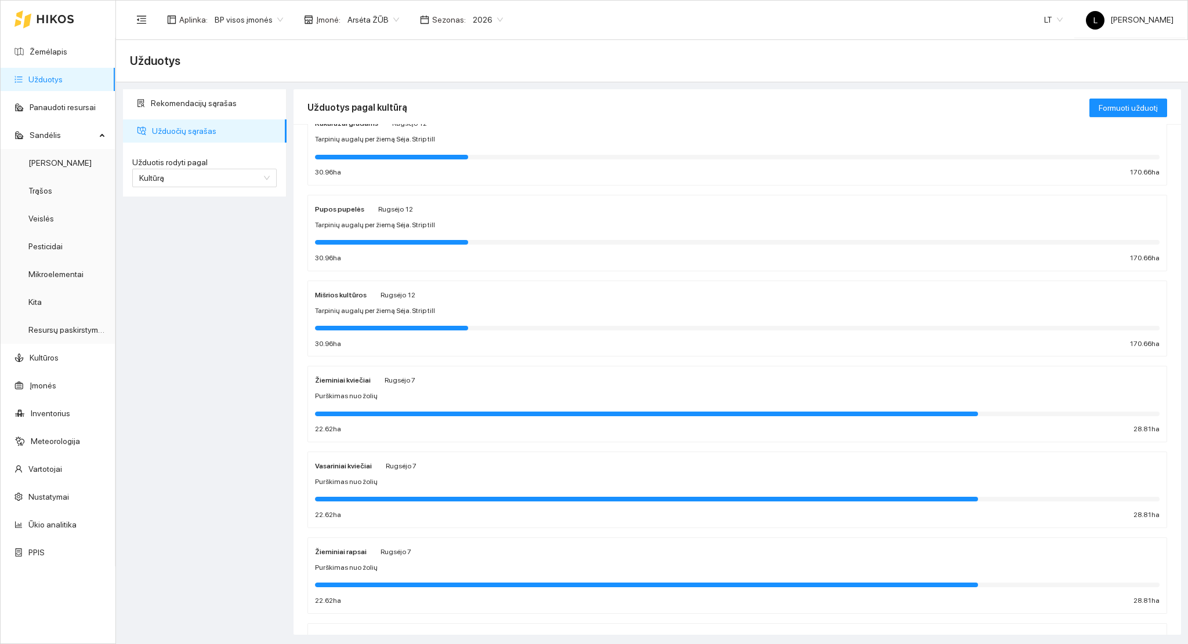
scroll to position [220, 0]
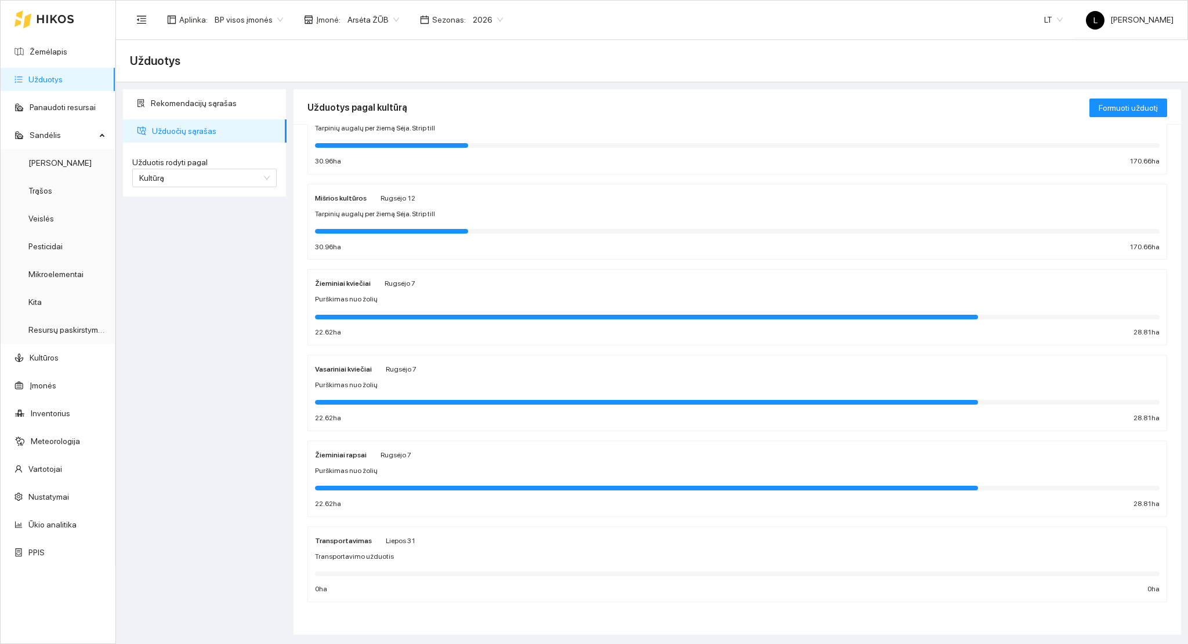
click at [407, 472] on div "Purškimas nuo žolių" at bounding box center [737, 471] width 845 height 11
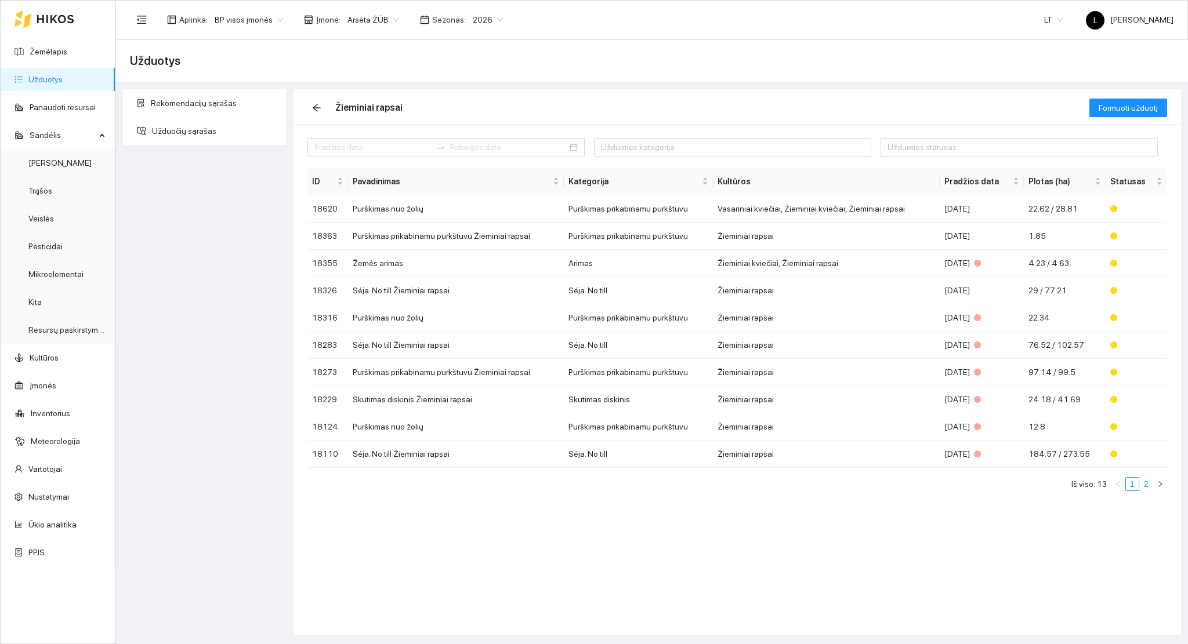
click at [1142, 484] on link "2" at bounding box center [1146, 484] width 13 height 13
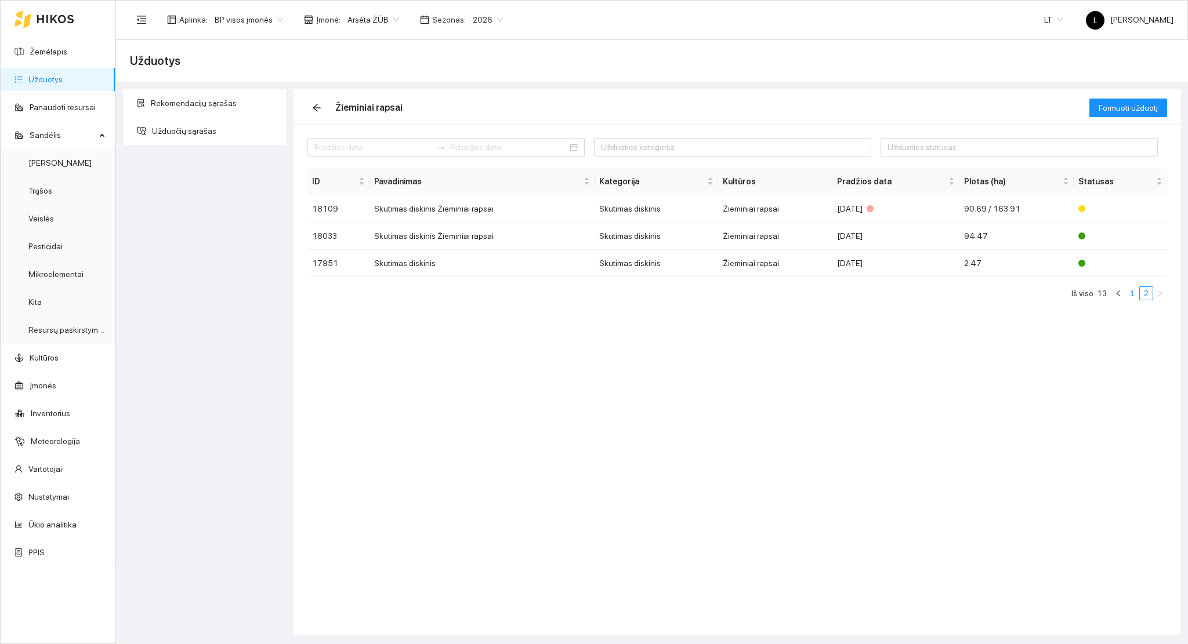
click at [1133, 299] on link "1" at bounding box center [1132, 293] width 13 height 13
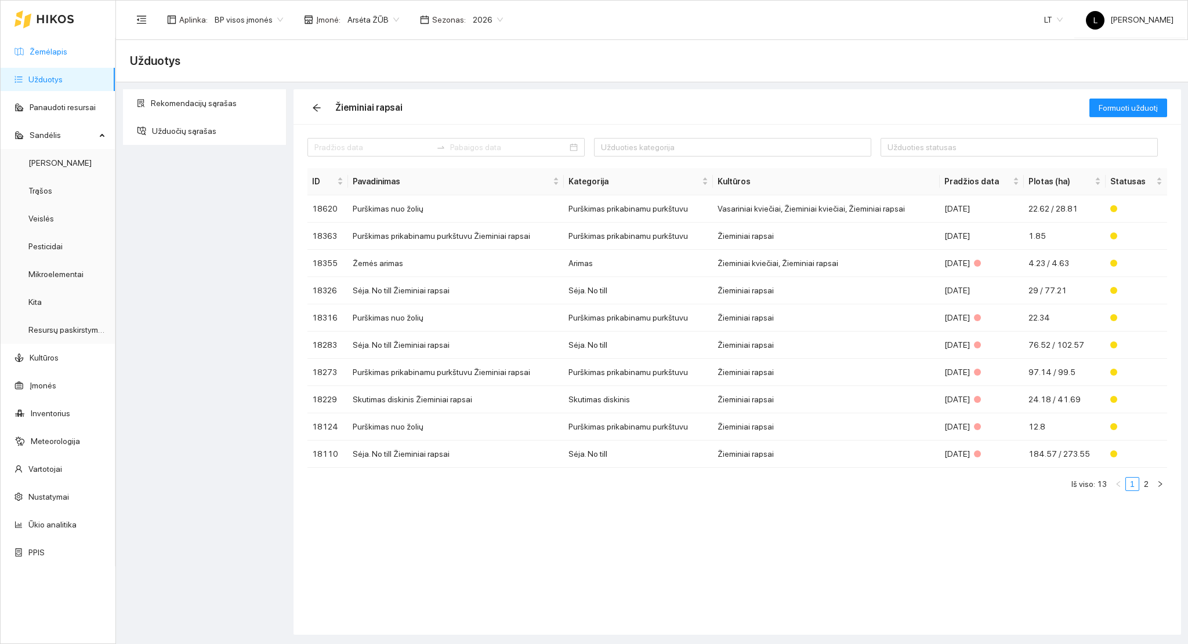
click at [49, 48] on link "Žemėlapis" at bounding box center [49, 51] width 38 height 9
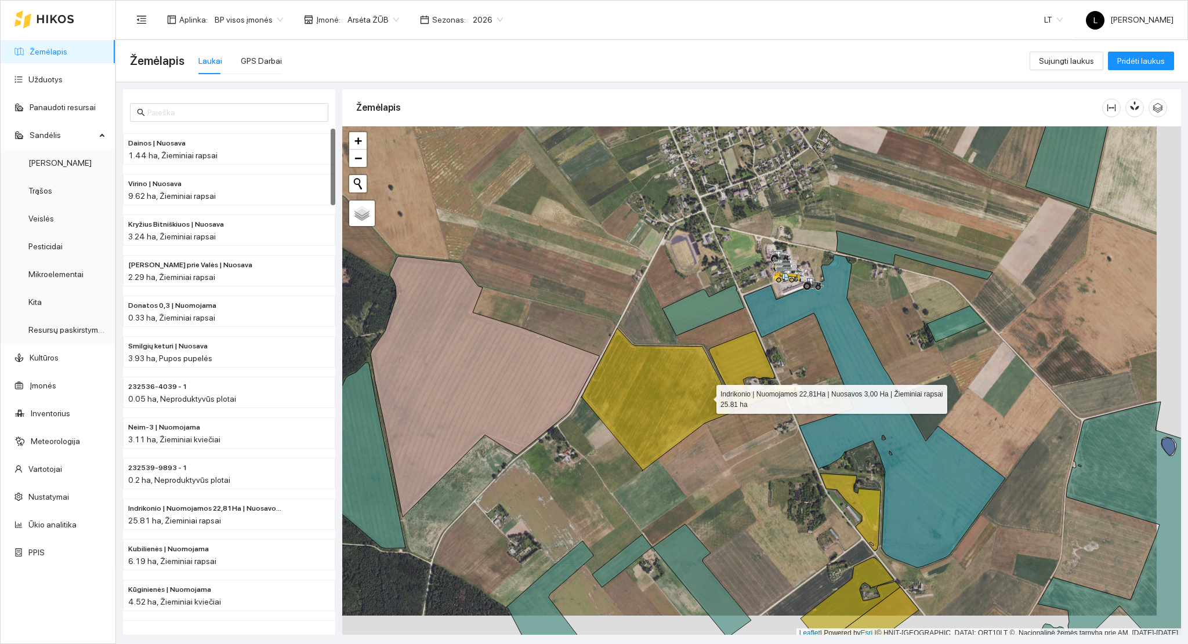
scroll to position [3, 0]
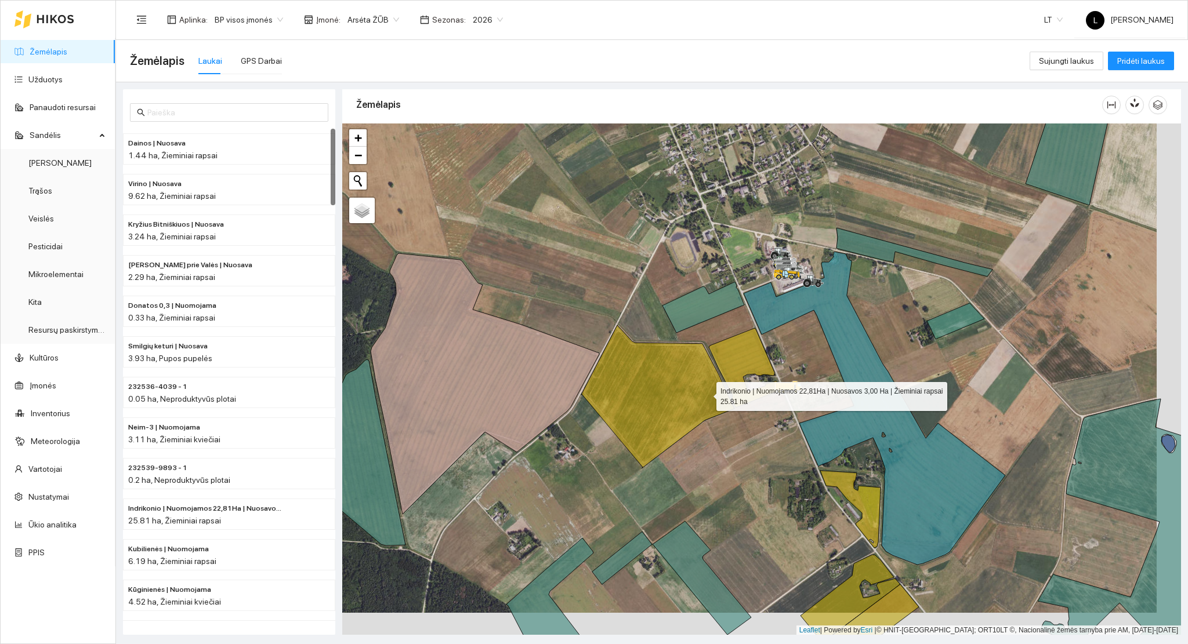
drag, startPoint x: 720, startPoint y: 412, endPoint x: 577, endPoint y: 124, distance: 321.9
click at [583, 325] on icon at bounding box center [657, 396] width 153 height 143
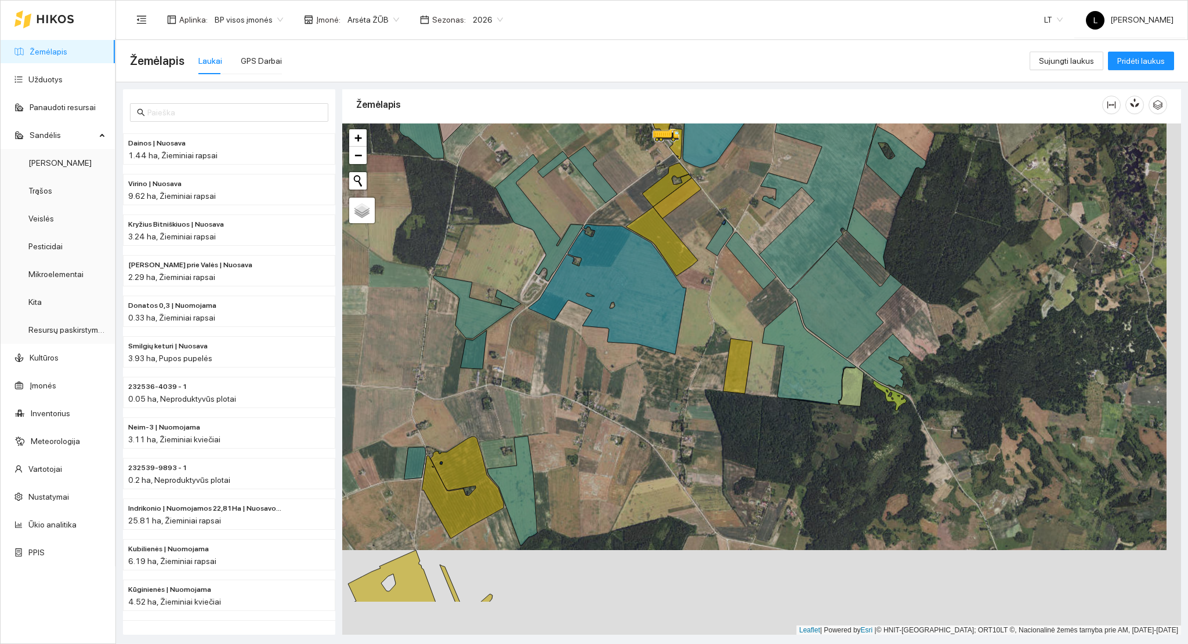
drag, startPoint x: 516, startPoint y: 306, endPoint x: 513, endPoint y: 267, distance: 39.0
click at [513, 267] on div at bounding box center [761, 380] width 839 height 512
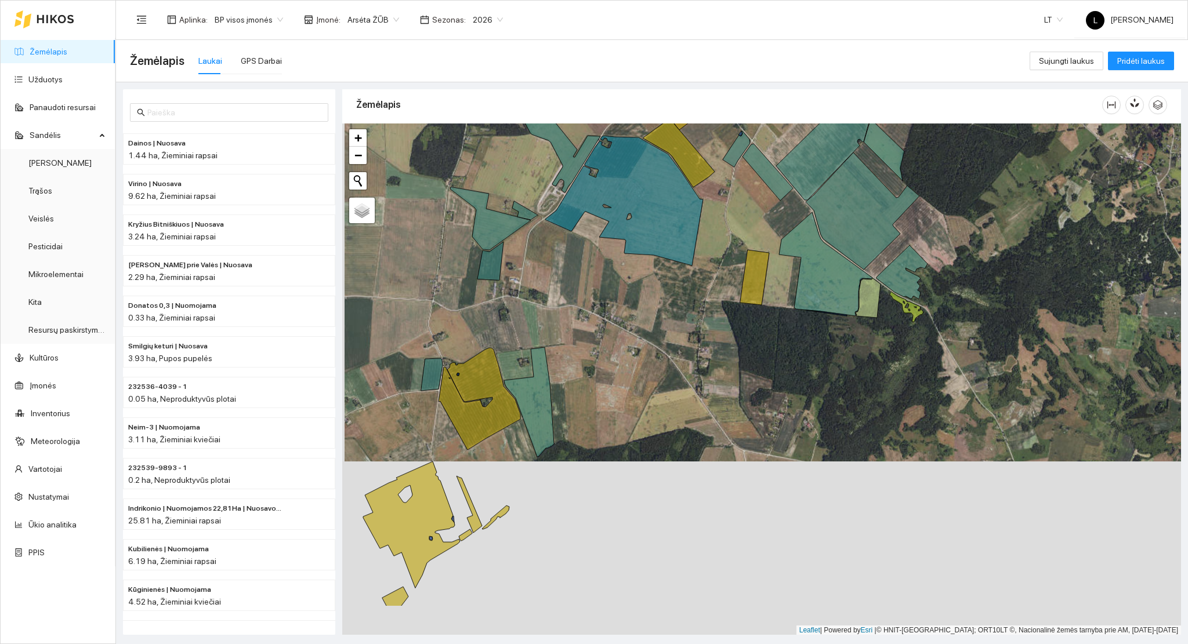
drag, startPoint x: 584, startPoint y: 306, endPoint x: 589, endPoint y: 296, distance: 11.7
click at [589, 296] on div at bounding box center [761, 380] width 839 height 512
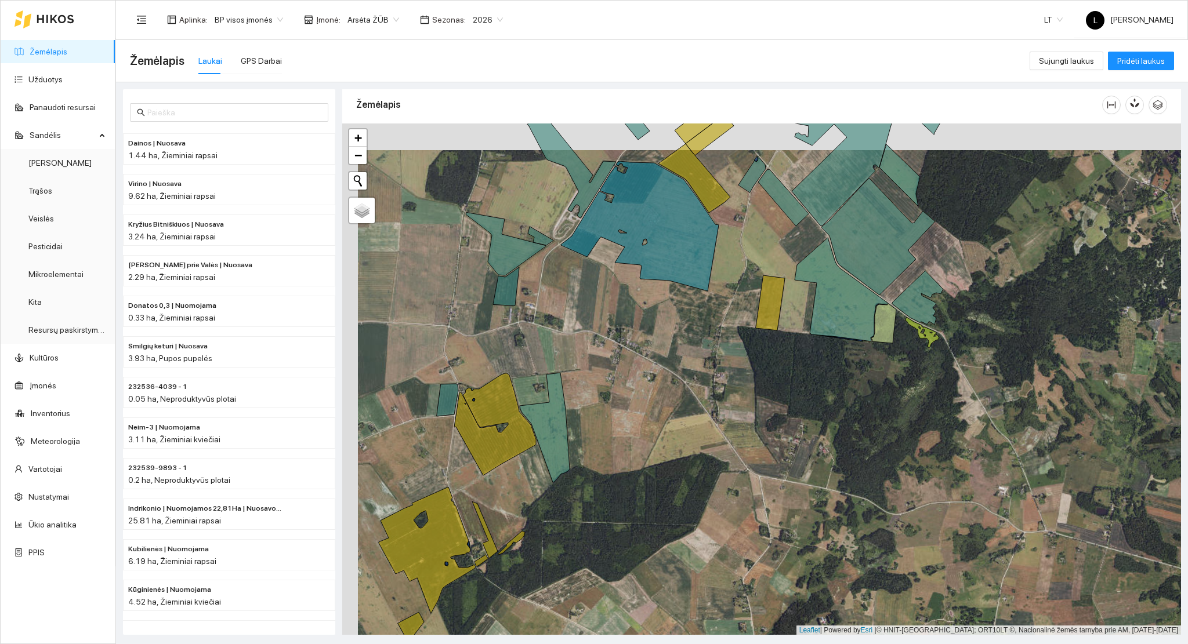
drag, startPoint x: 550, startPoint y: 300, endPoint x: 580, endPoint y: 363, distance: 69.3
click at [580, 360] on div at bounding box center [761, 380] width 839 height 512
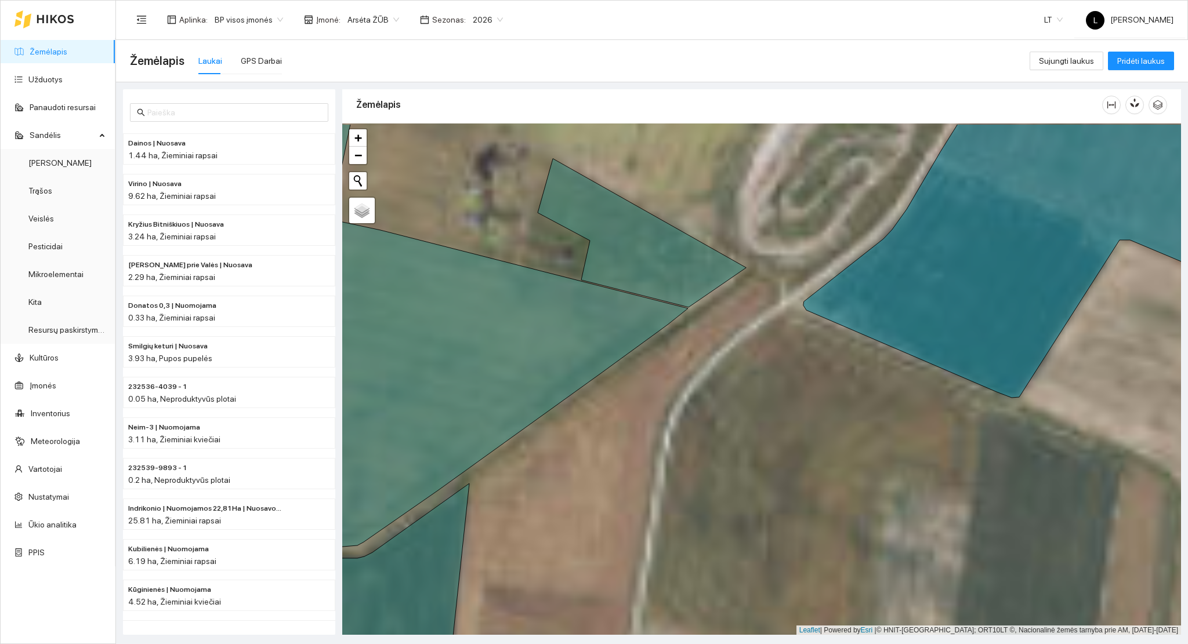
drag, startPoint x: 647, startPoint y: 379, endPoint x: 699, endPoint y: 455, distance: 91.4
click at [699, 455] on div at bounding box center [761, 380] width 839 height 512
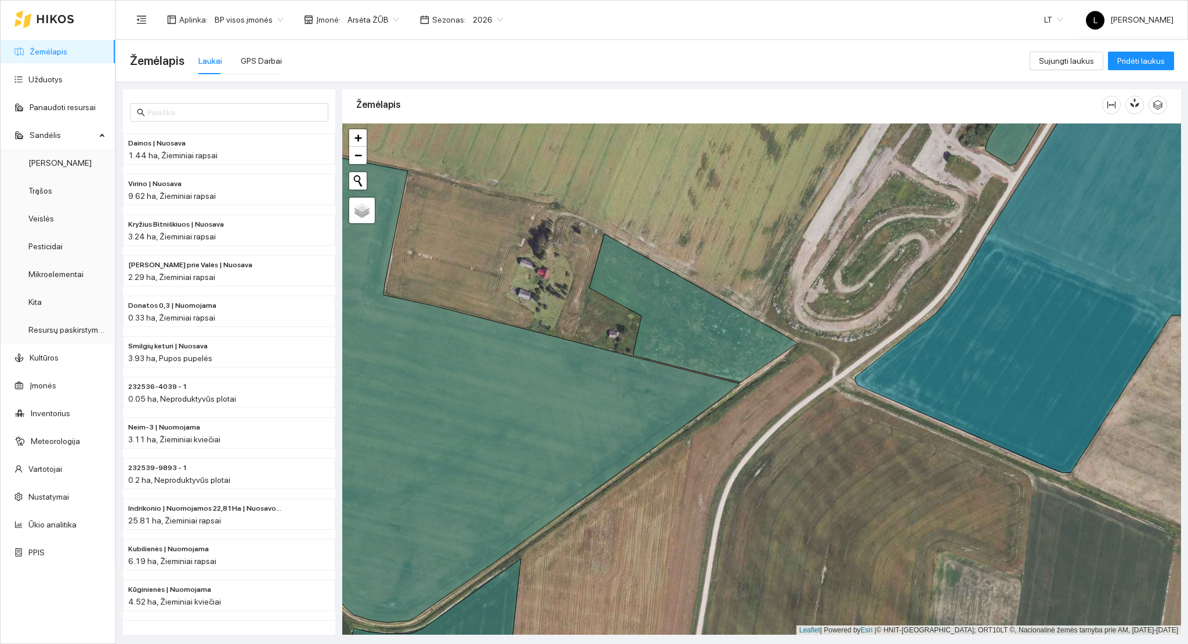
click at [705, 449] on div at bounding box center [761, 380] width 839 height 512
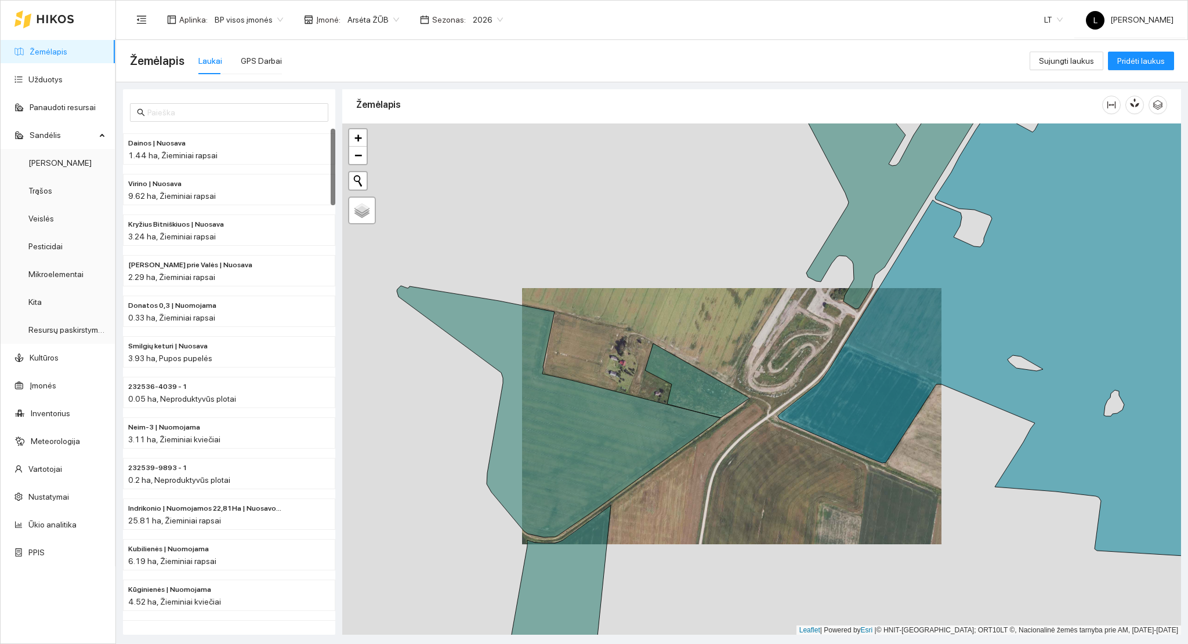
click at [52, 37] on div at bounding box center [45, 19] width 60 height 37
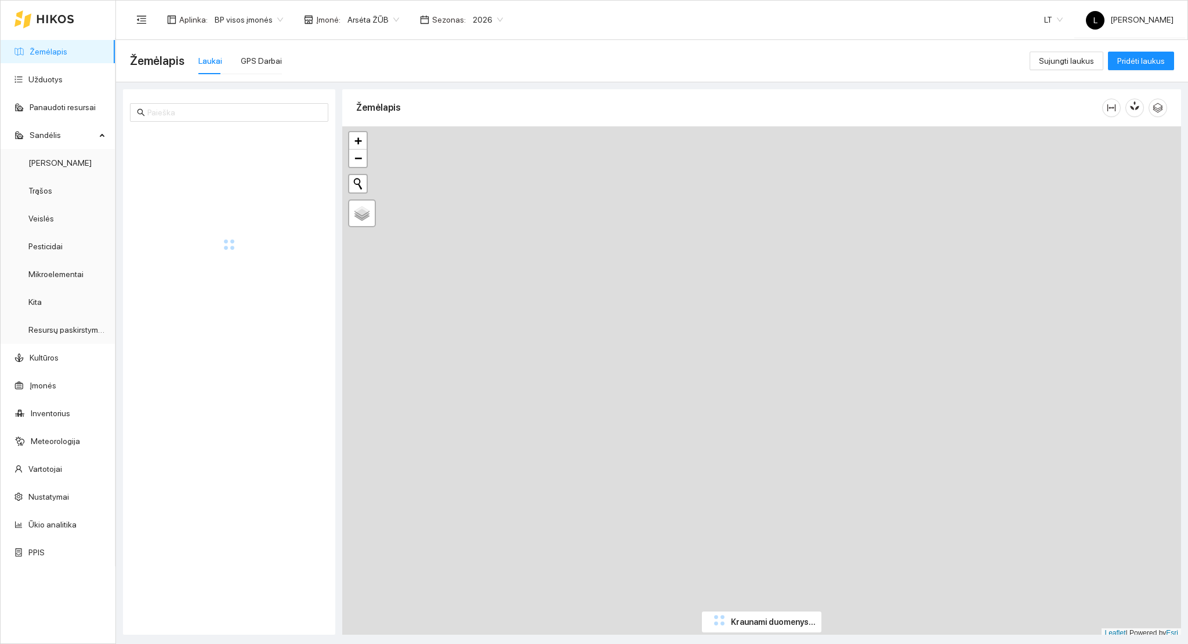
click at [52, 54] on link "Žemėlapis" at bounding box center [49, 51] width 38 height 9
